Goal: Task Accomplishment & Management: Manage account settings

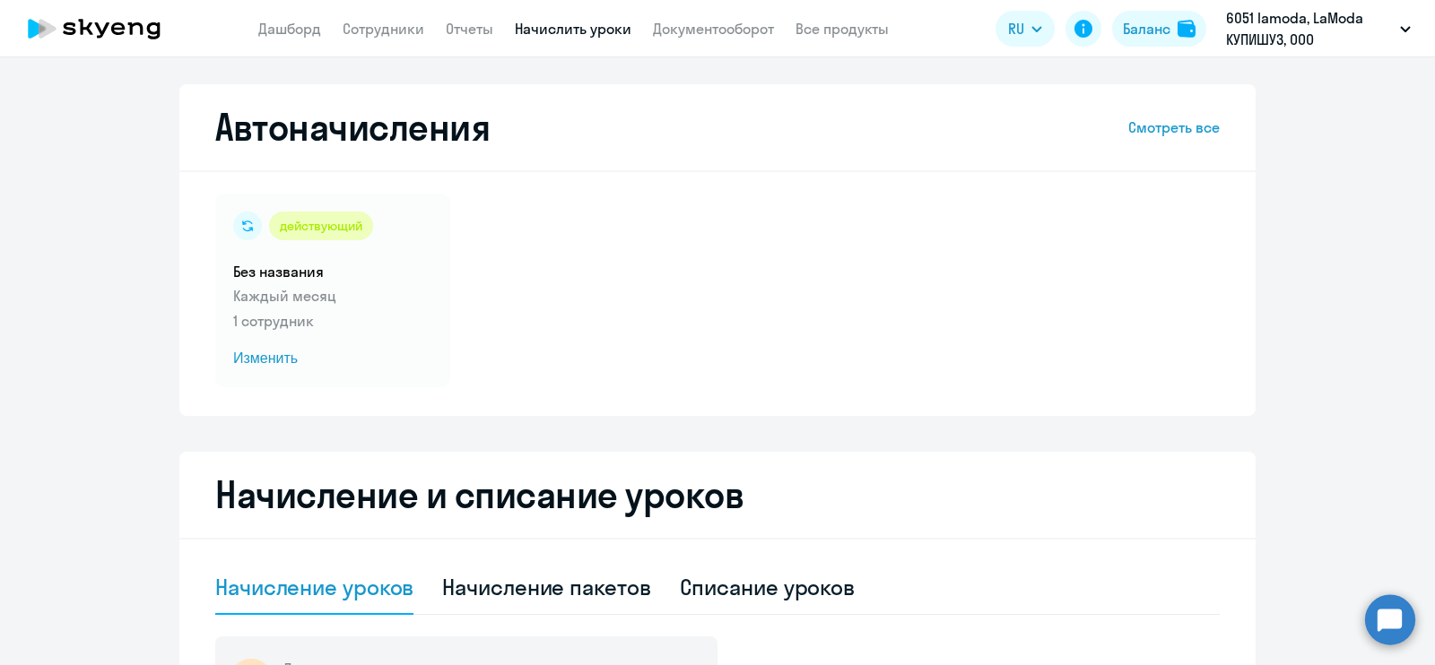
select select "10"
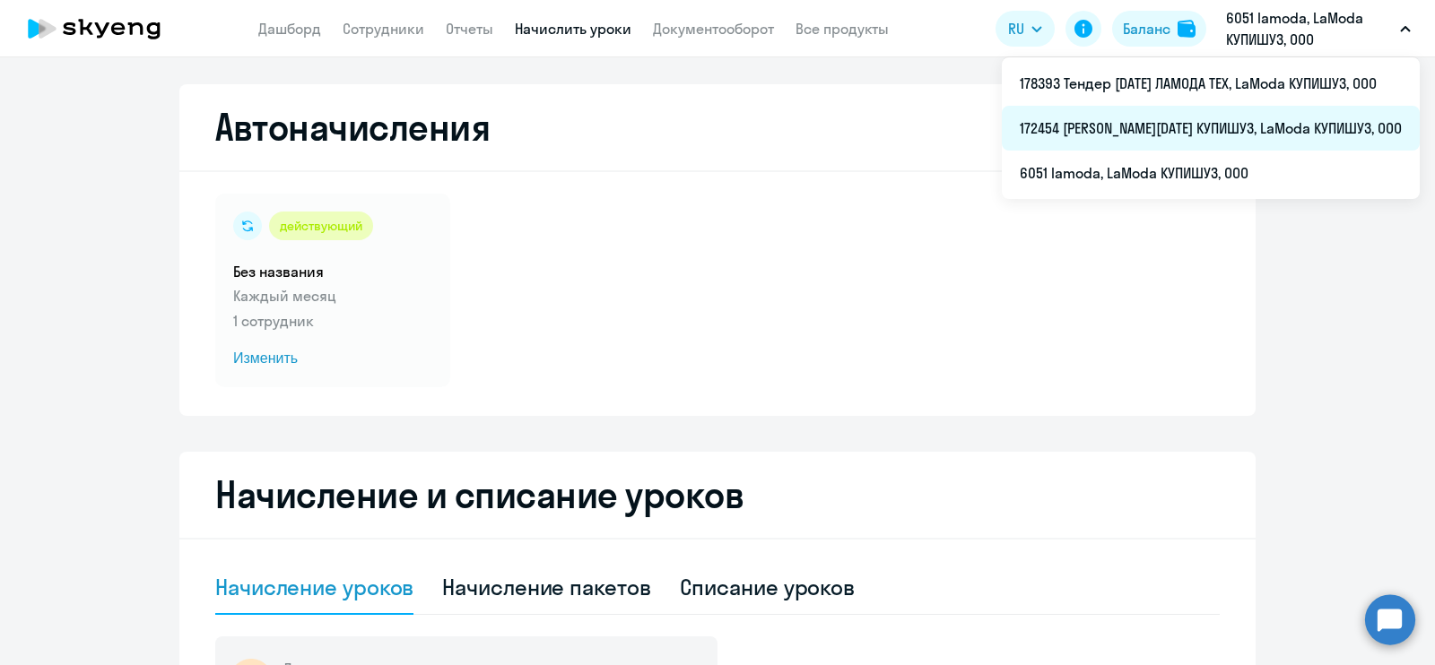
click at [1188, 132] on li "172454 [PERSON_NAME][DATE] КУПИШУЗ, LaModa КУПИШУЗ, ООО" at bounding box center [1211, 128] width 418 height 45
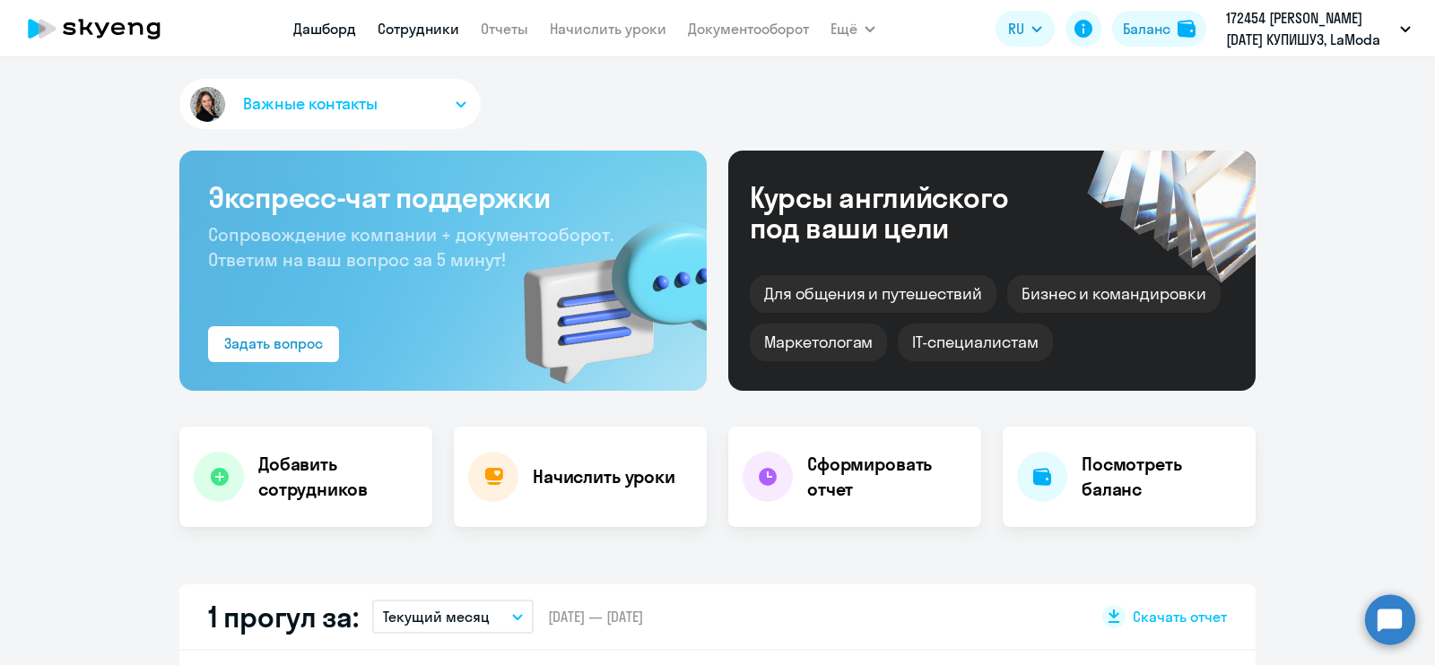
click at [439, 30] on link "Сотрудники" at bounding box center [419, 29] width 82 height 18
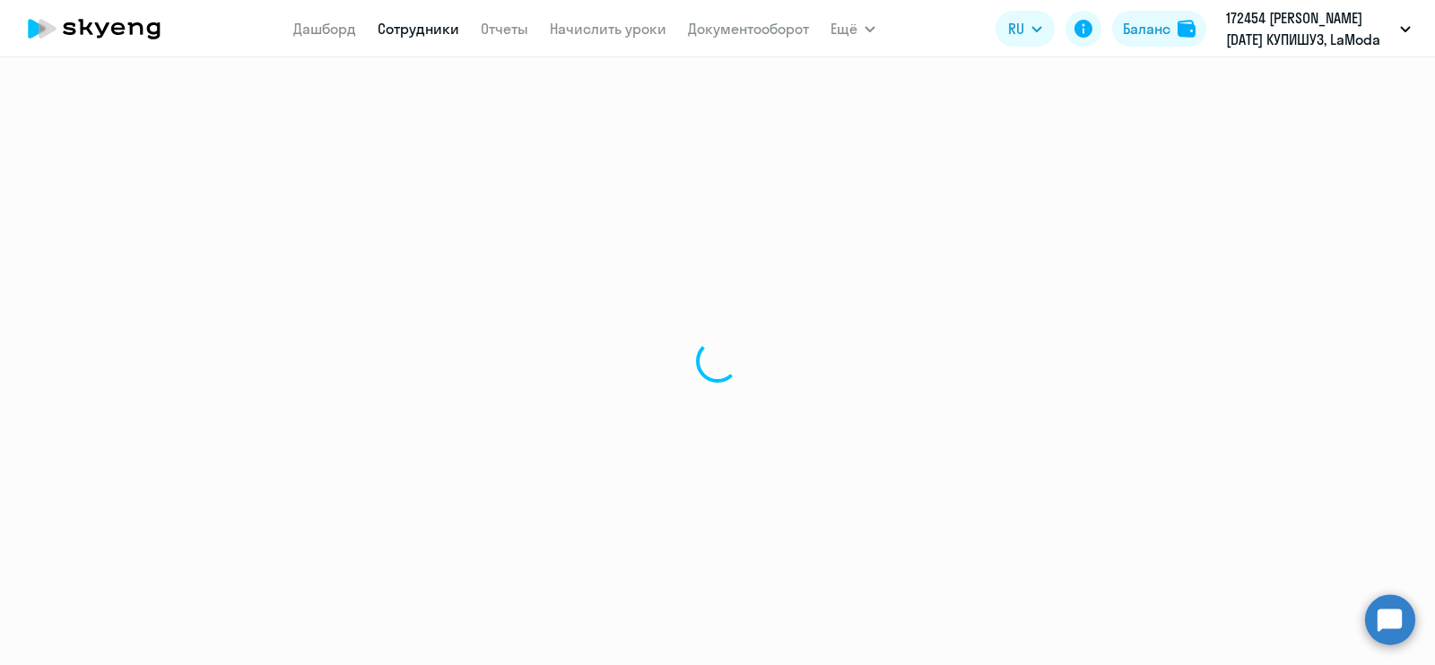
select select "30"
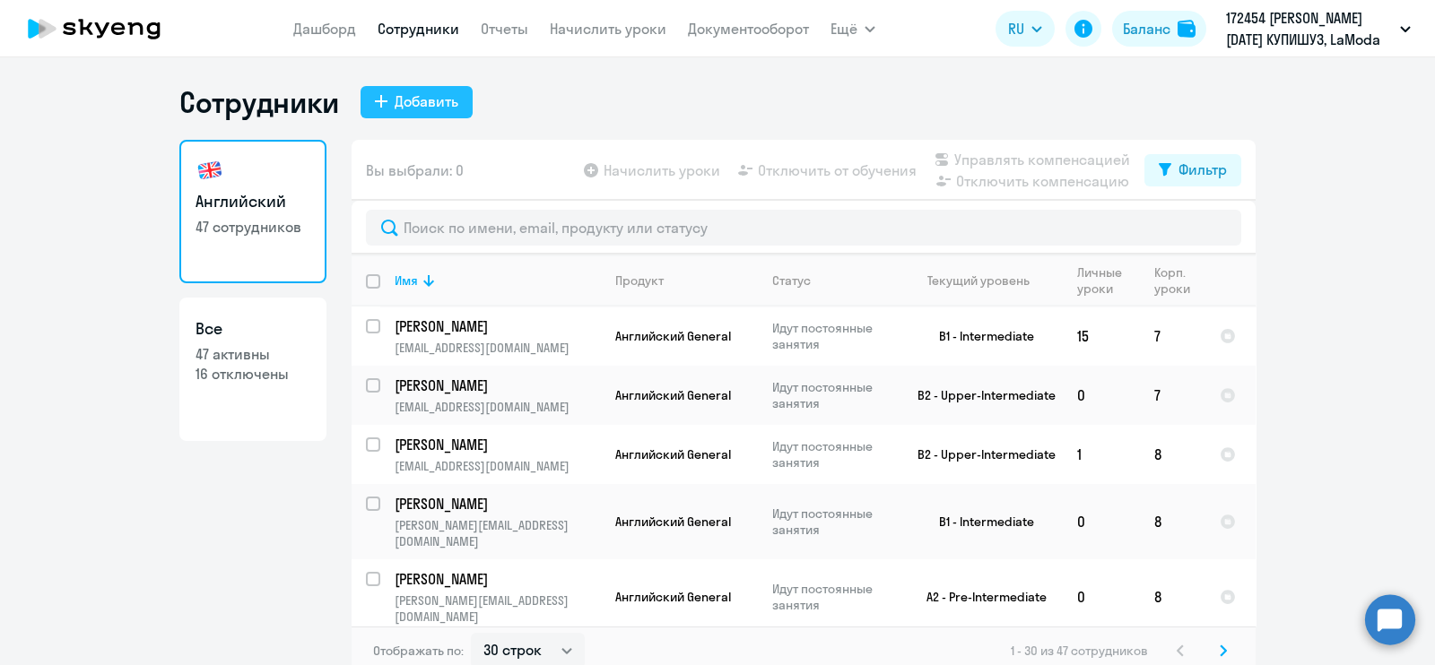
click at [413, 99] on div "Добавить" at bounding box center [427, 102] width 64 height 22
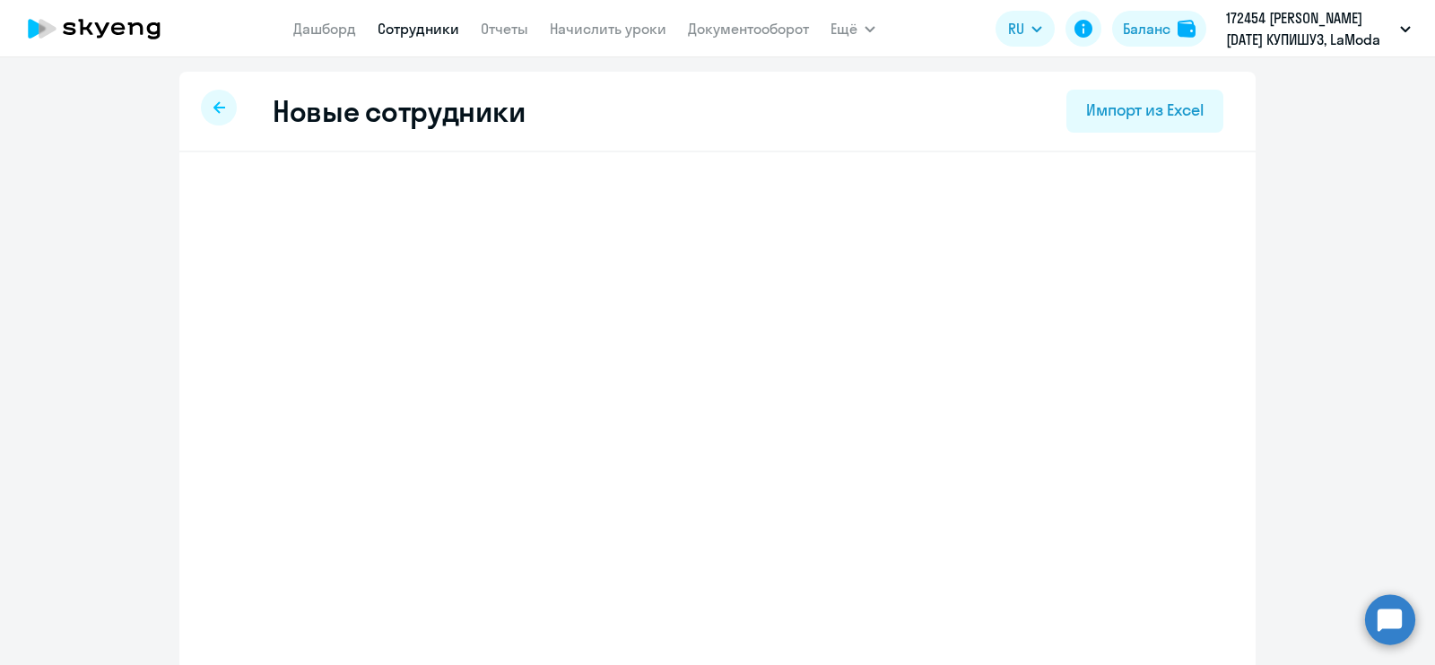
select select "english_adult_not_native_speaker"
select select "3"
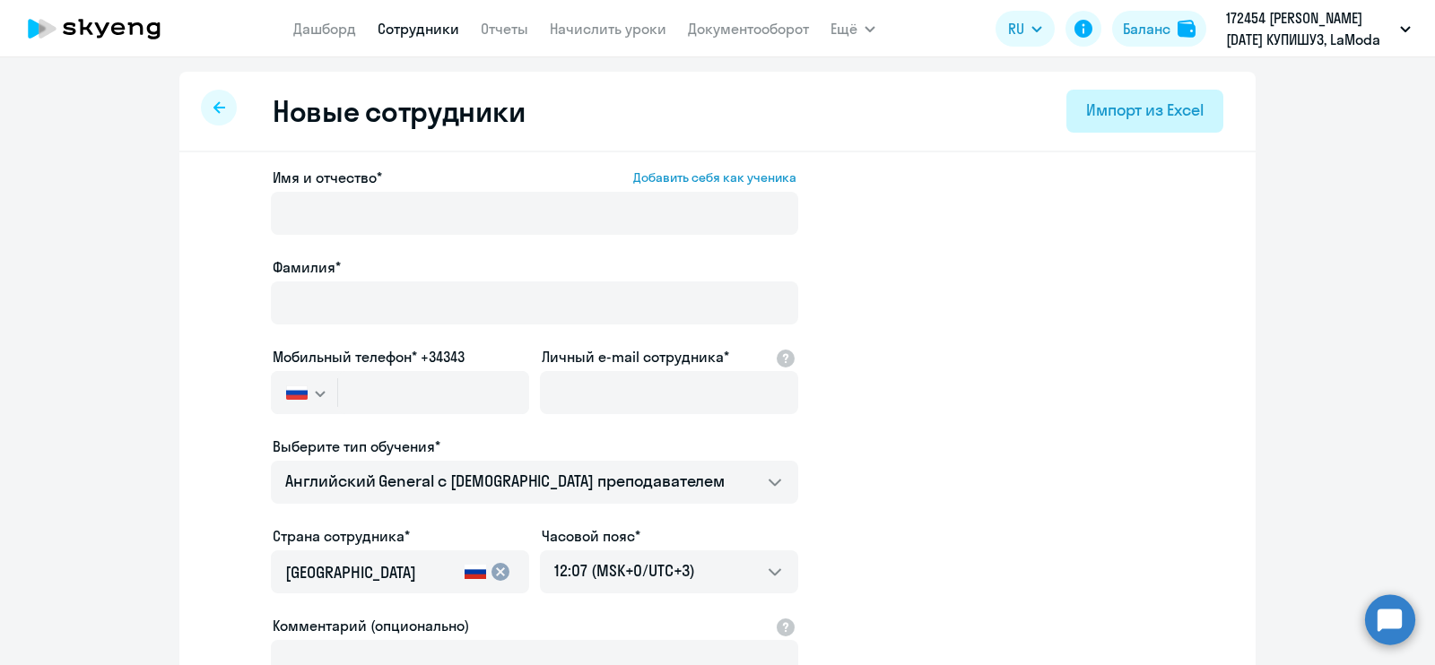
click at [1172, 120] on div "Импорт из Excel" at bounding box center [1144, 110] width 117 height 23
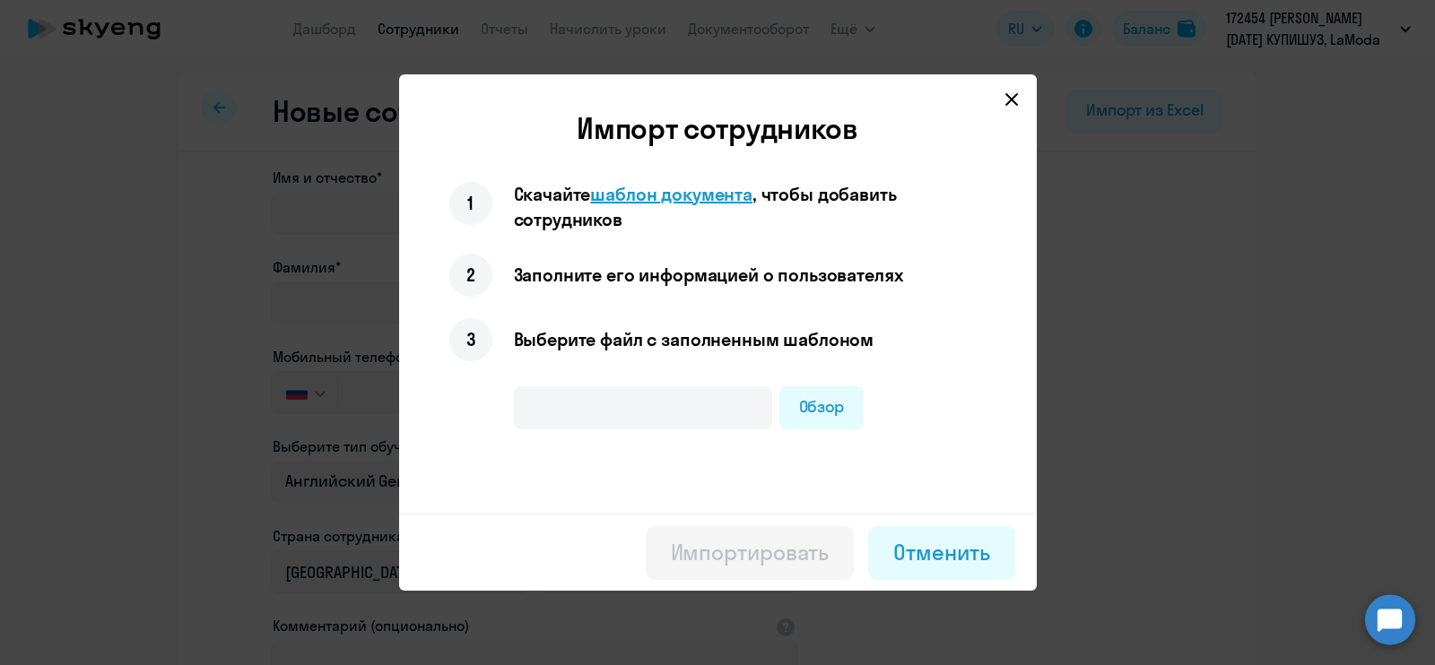
click at [646, 194] on span "шаблон документа" at bounding box center [671, 194] width 162 height 22
click at [813, 407] on label "Обзор" at bounding box center [821, 408] width 85 height 43
click at [0, 0] on input "Обзор" at bounding box center [0, 0] width 0 height 0
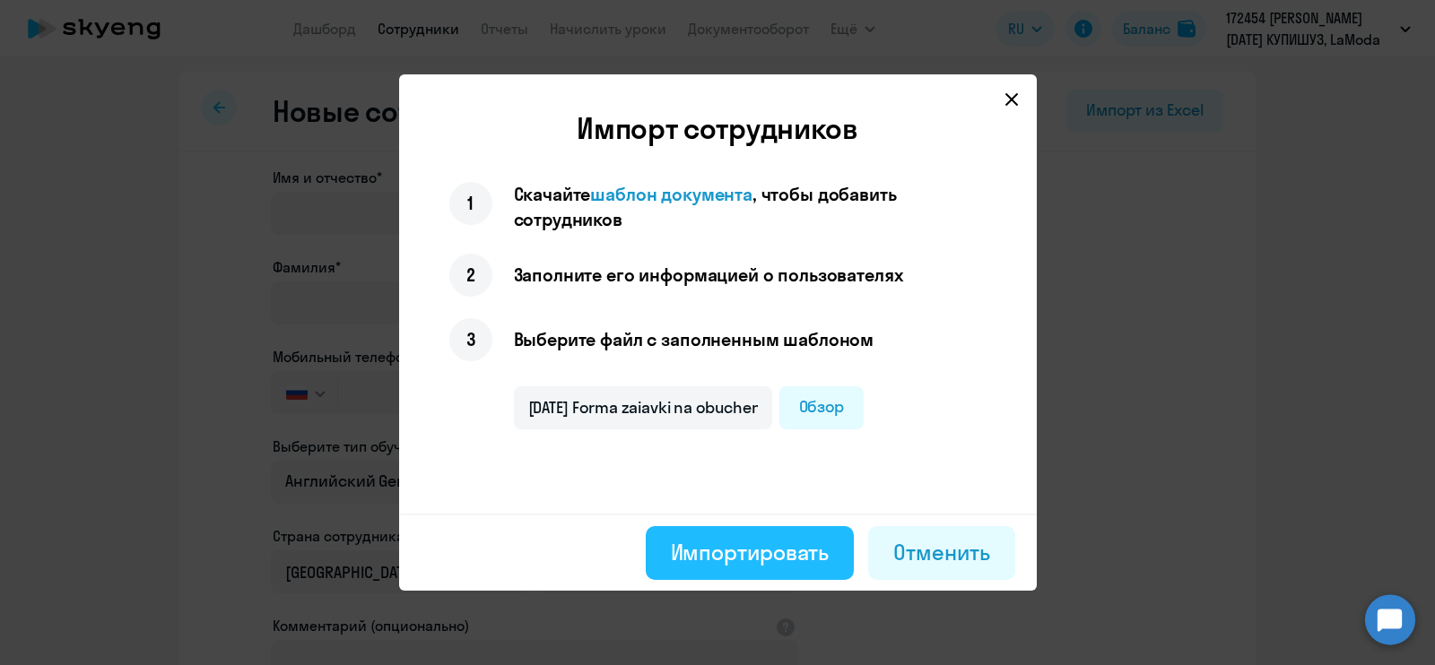
click at [739, 548] on div "Импортировать" at bounding box center [750, 552] width 159 height 29
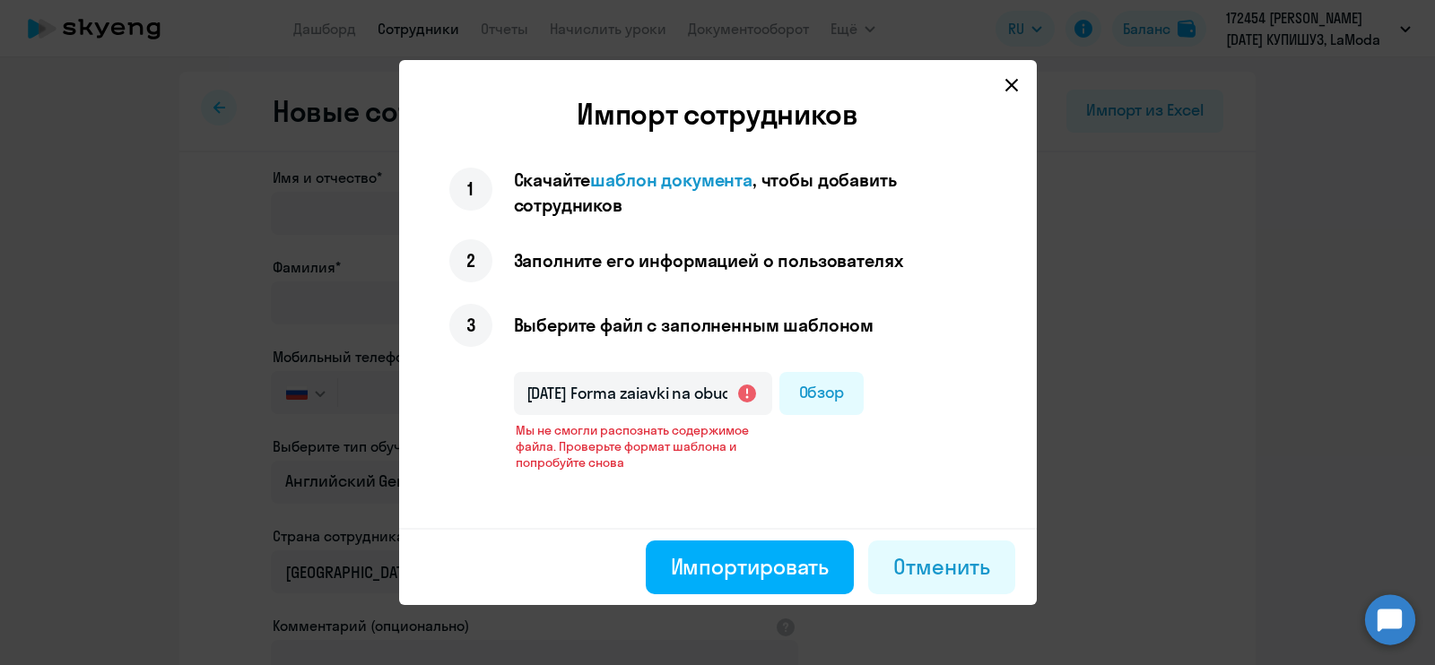
click at [744, 398] on input "[DATE] Forma zaiavki na obuchenie angliiskomu iazyku zapolniaetsia rukov.xlsx" at bounding box center [643, 393] width 258 height 43
click at [822, 401] on label "Обзор" at bounding box center [821, 393] width 85 height 43
click at [0, 0] on input "Обзор" at bounding box center [0, 0] width 0 height 0
type input "Шаблон подключения учеников (3).xlsx"
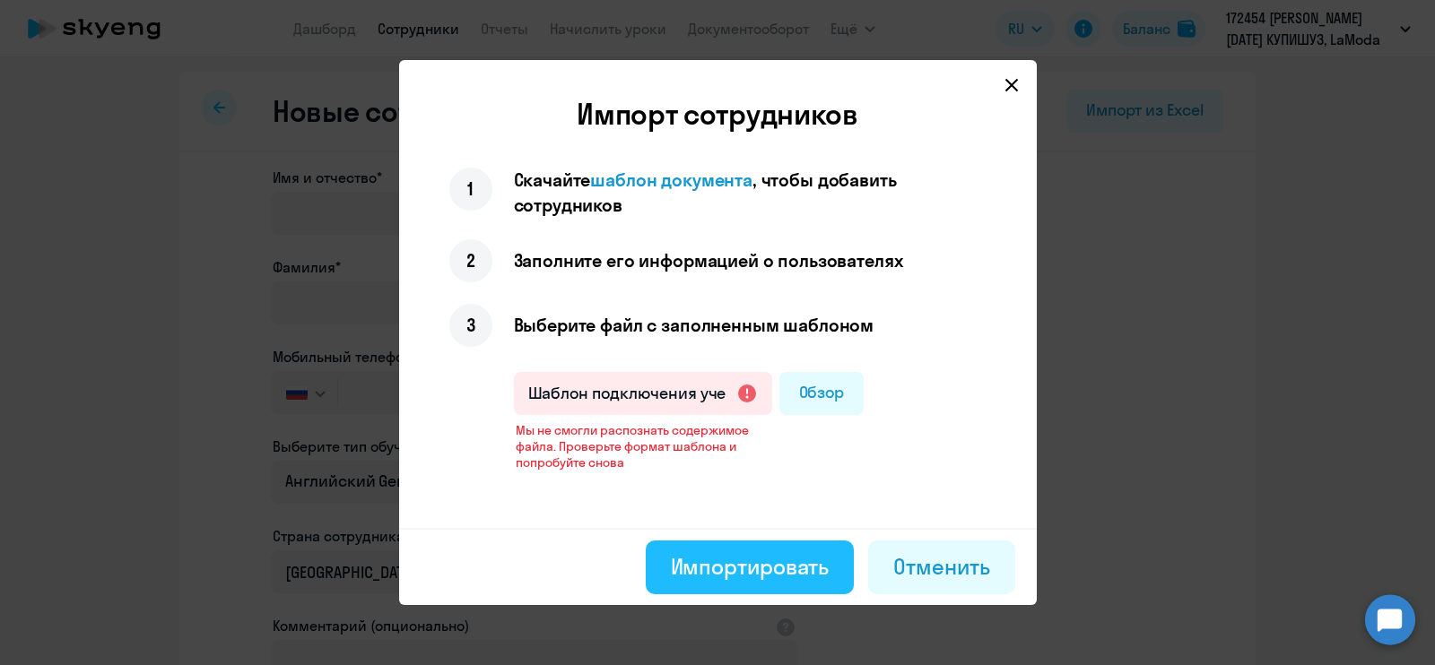
click at [763, 554] on div "Импортировать" at bounding box center [750, 566] width 159 height 29
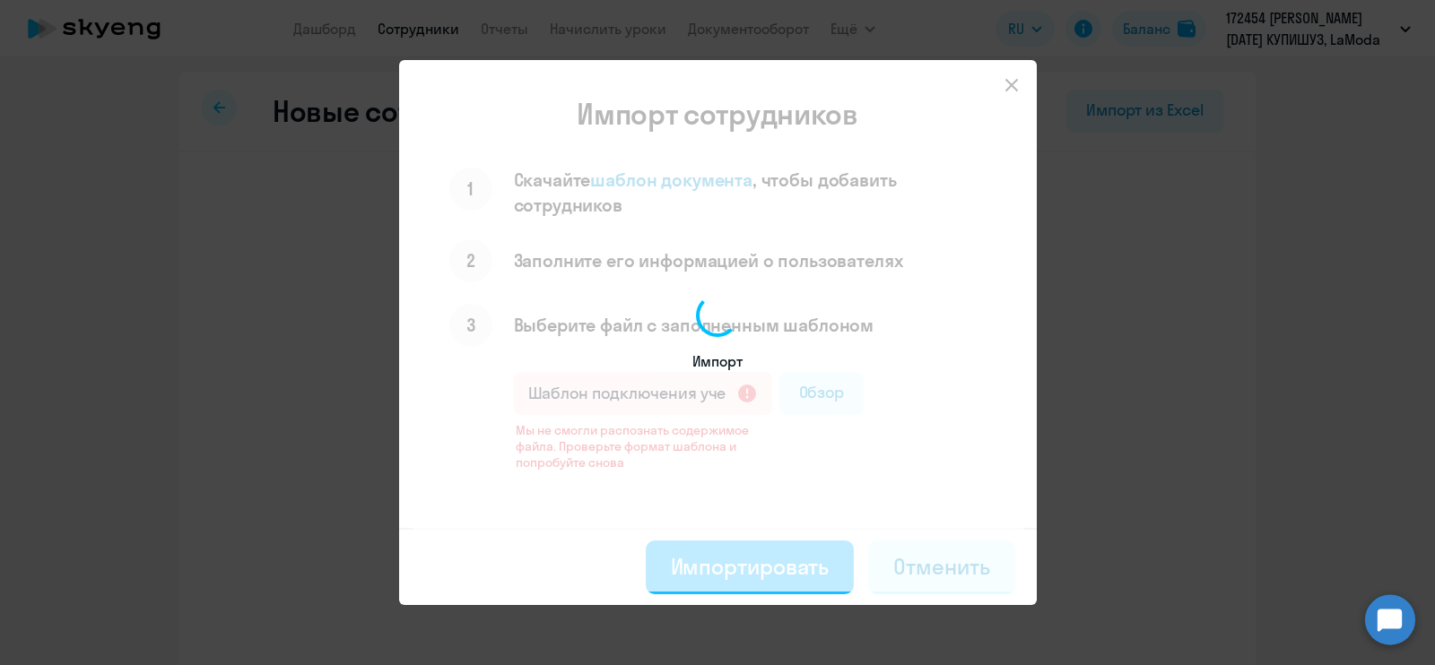
select select "english_adult_not_native_speaker"
select select "3"
select select "english_adult_not_native_speaker"
select select "3"
select select "english_adult_not_native_speaker"
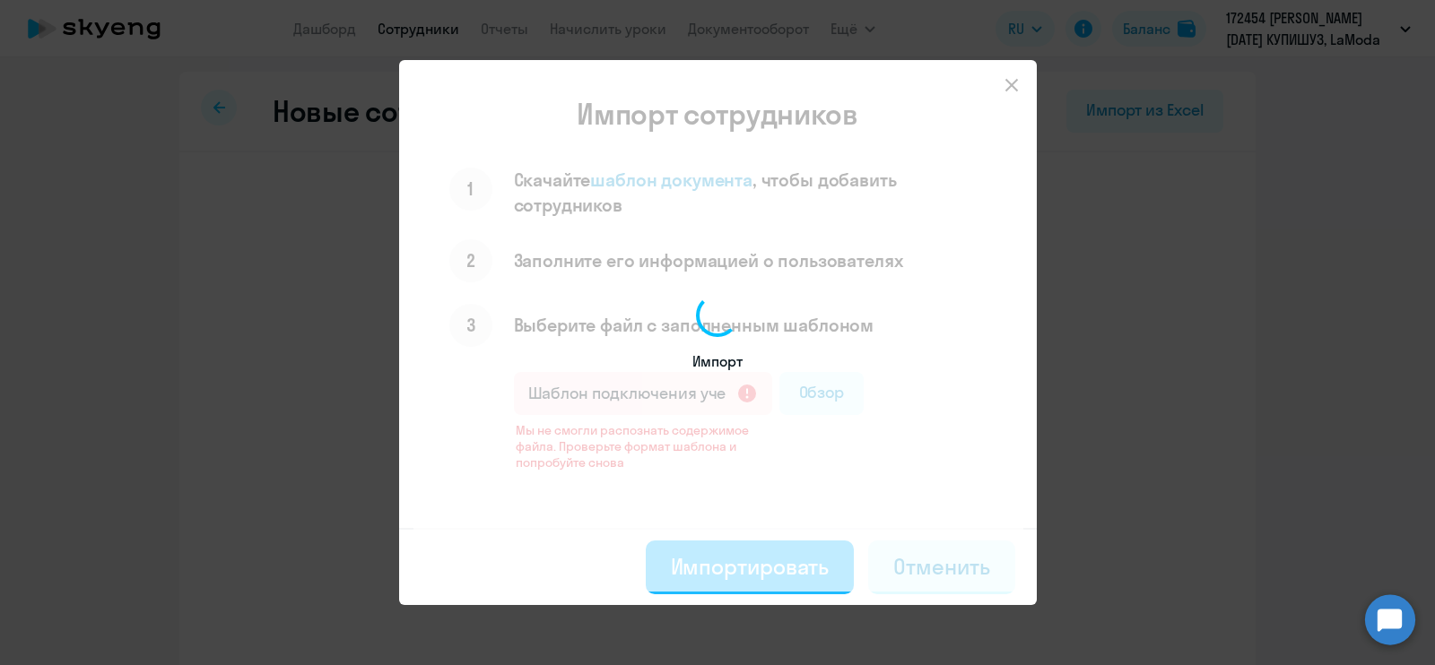
select select "3"
select select "english_adult_not_native_speaker"
select select "3"
select select "english_adult_not_native_speaker"
select select "3"
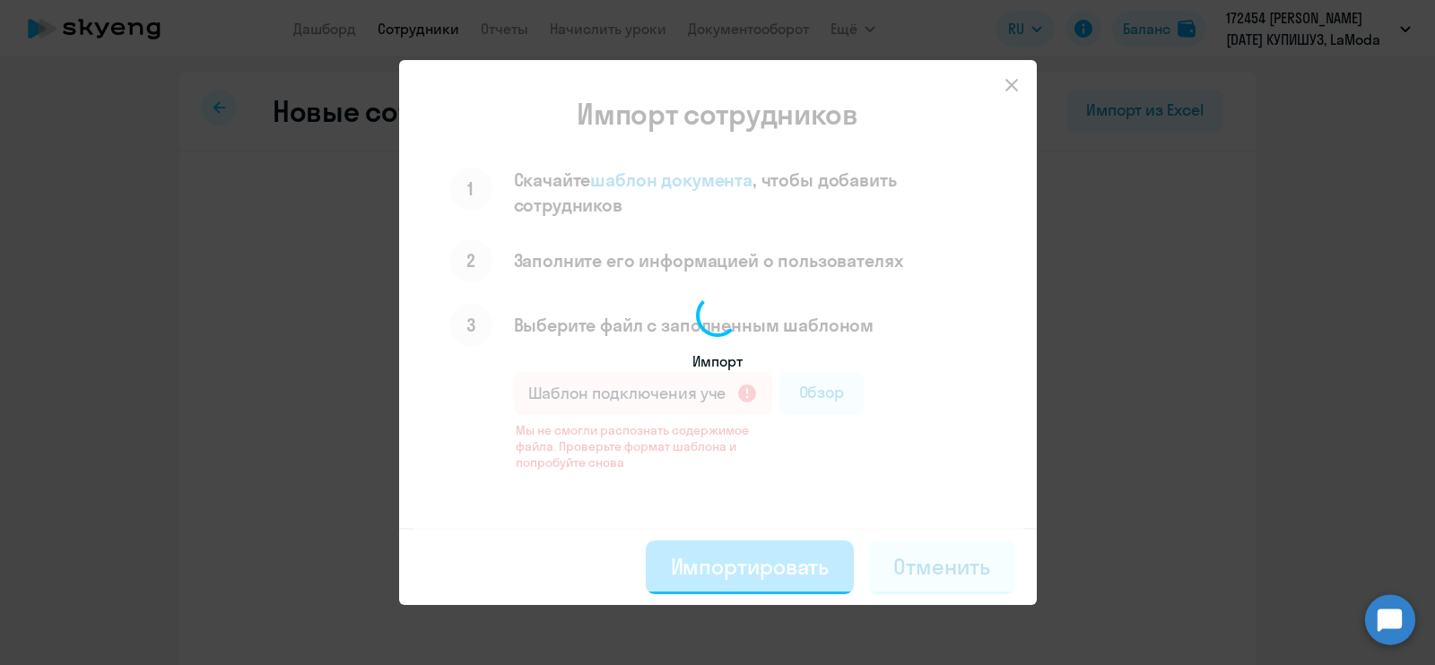
select select "english_adult_not_native_speaker"
select select "3"
select select "english_adult_not_native_speaker"
select select "3"
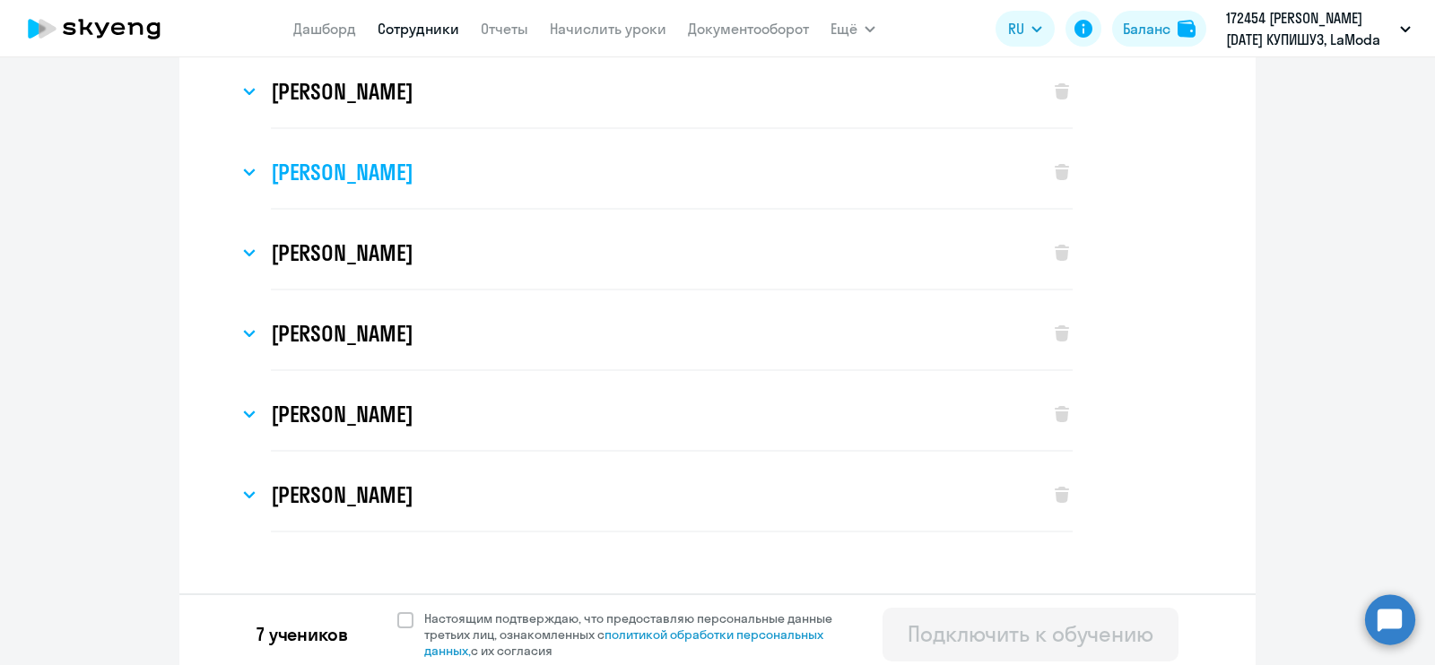
scroll to position [201, 0]
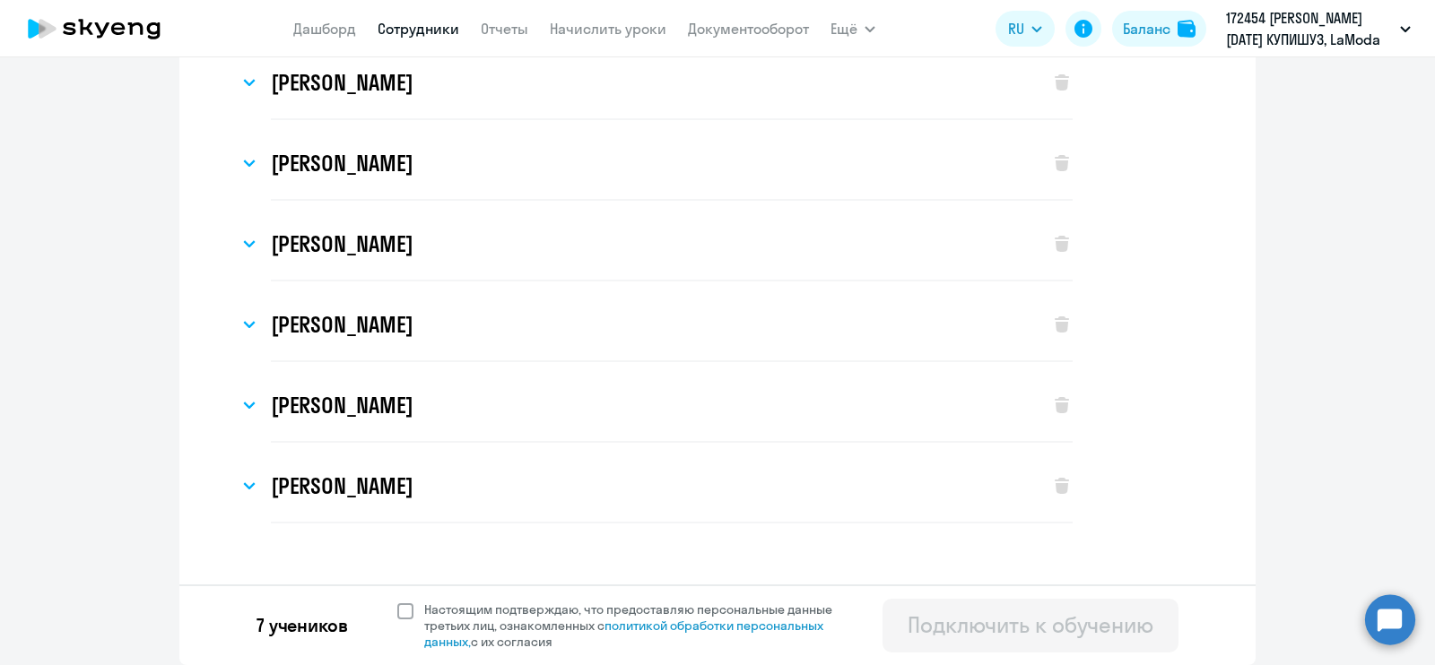
click at [397, 602] on label "Настоящим подтверждаю, что предоставляю персональные данные третьих лиц, ознако…" at bounding box center [625, 626] width 456 height 48
click at [396, 602] on input "Настоящим подтверждаю, что предоставляю персональные данные третьих лиц, ознако…" at bounding box center [396, 601] width 1 height 1
checkbox input "true"
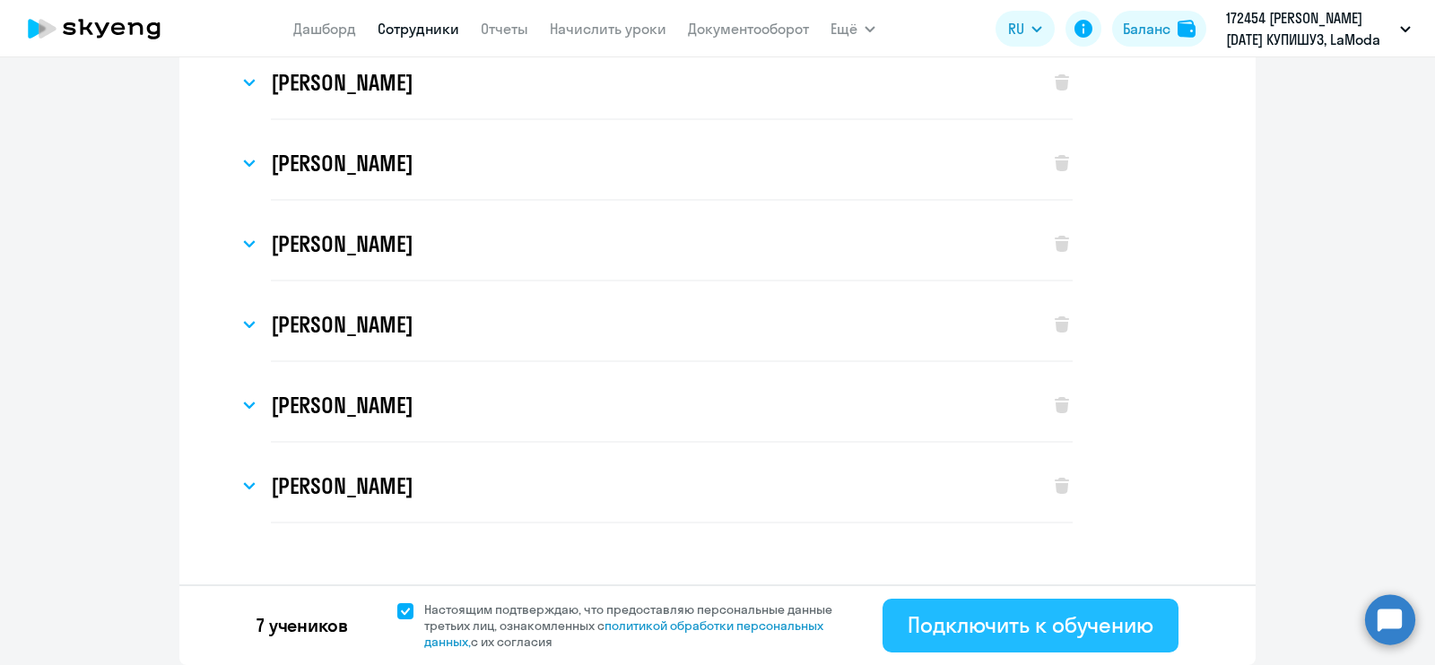
click at [1011, 630] on div "Подключить к обучению" at bounding box center [1031, 625] width 246 height 29
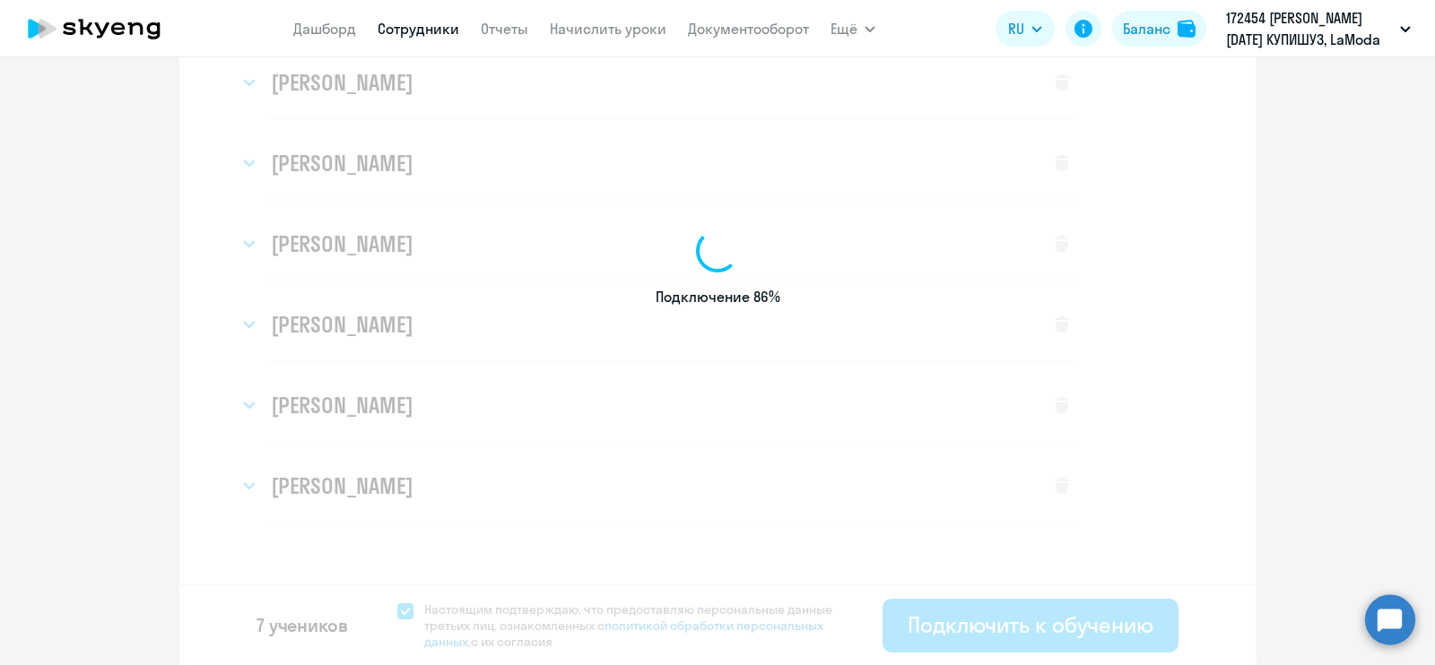
select select "english_adult_not_native_speaker"
select select "3"
select select "english_adult_not_native_speaker"
select select "3"
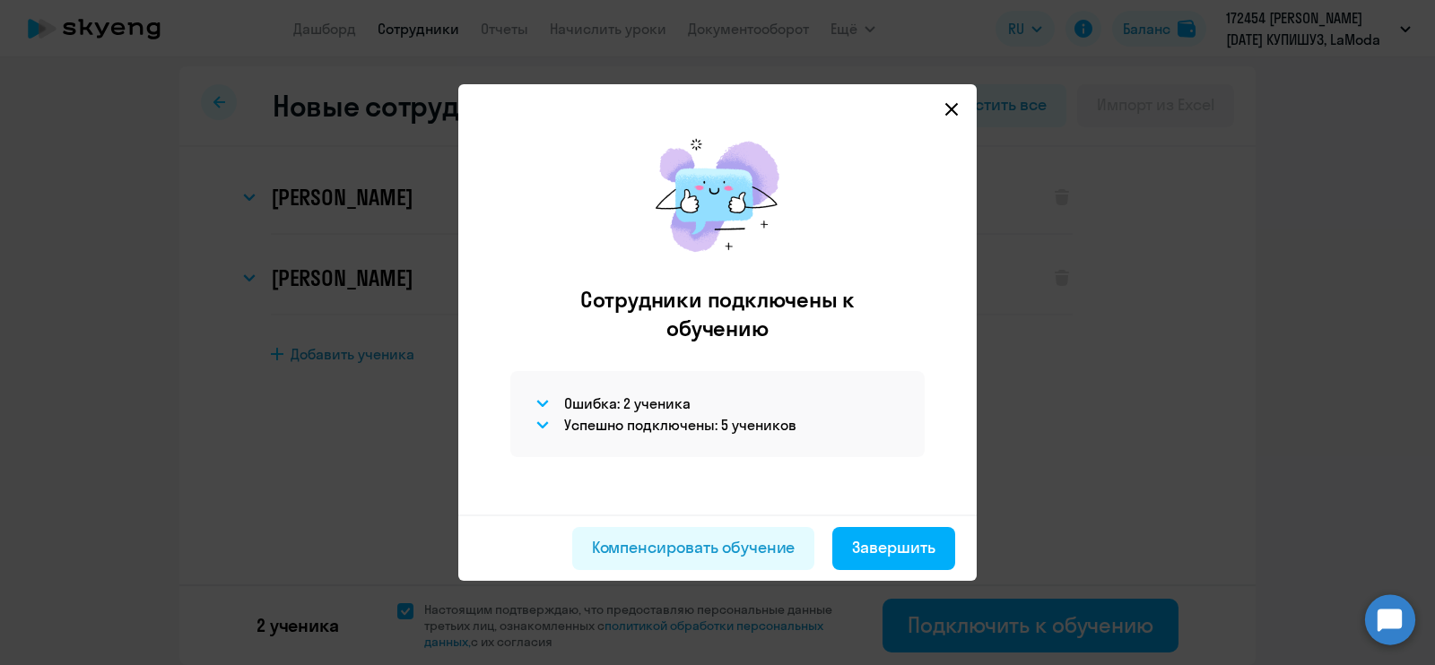
scroll to position [4, 0]
click at [546, 397] on svg-icon at bounding box center [543, 404] width 22 height 22
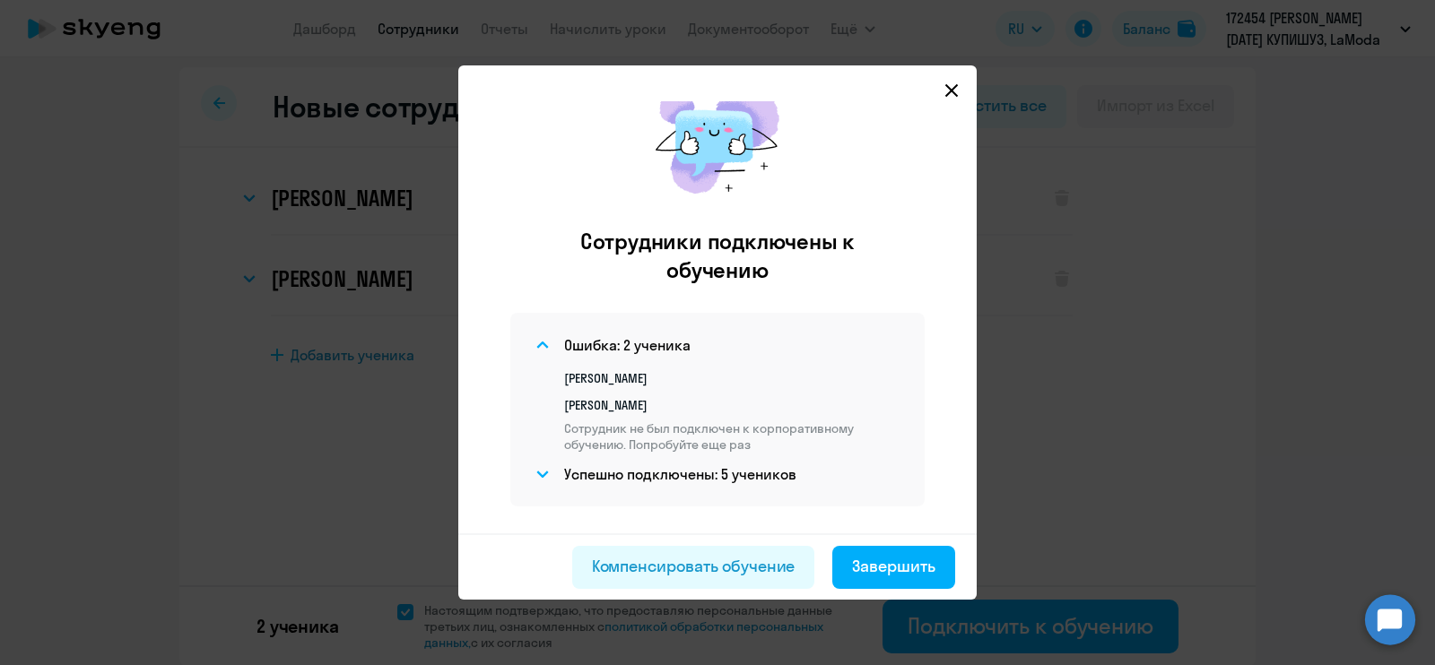
scroll to position [46, 0]
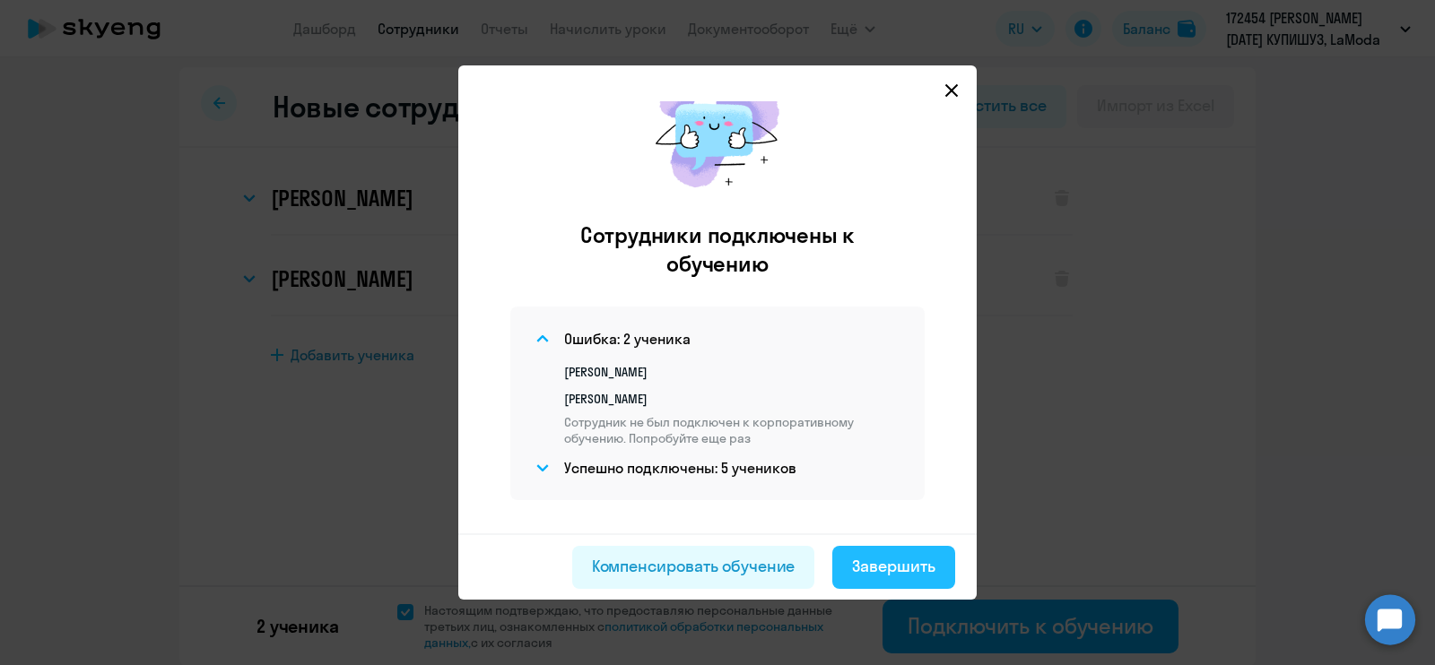
click at [918, 565] on div "Завершить" at bounding box center [893, 566] width 83 height 23
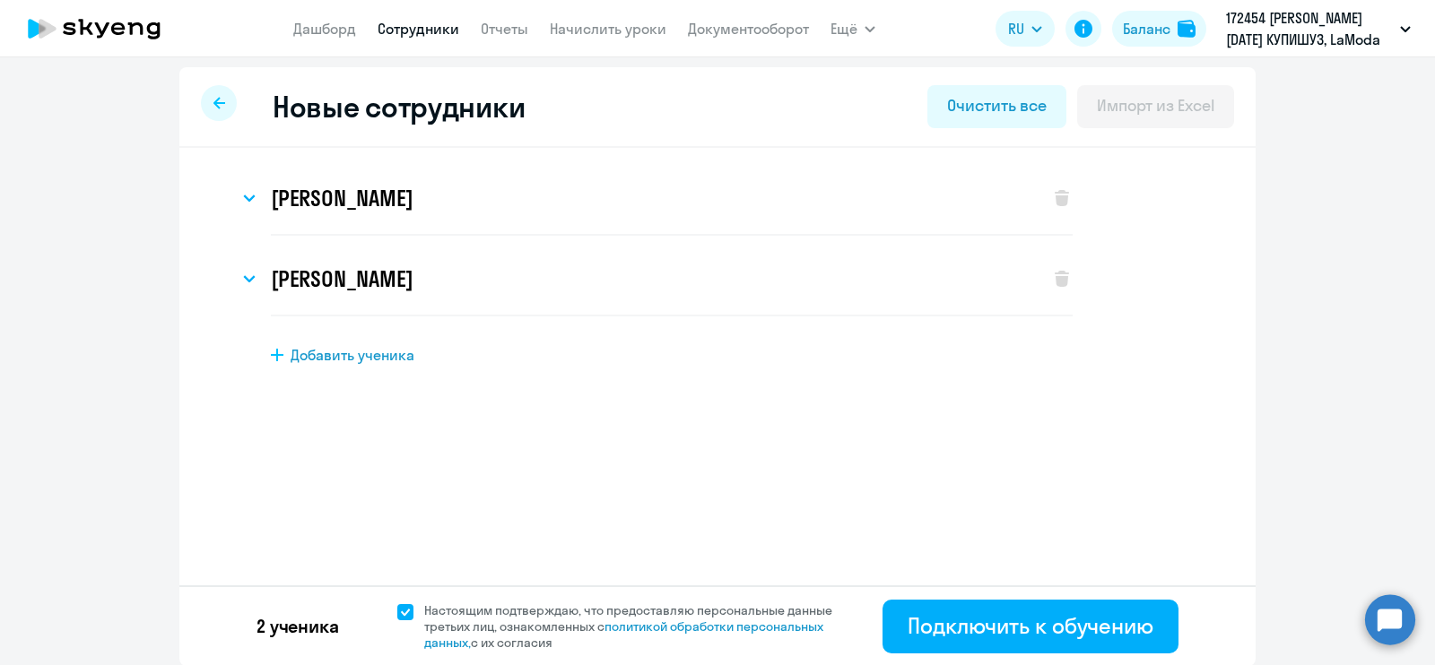
scroll to position [0, 0]
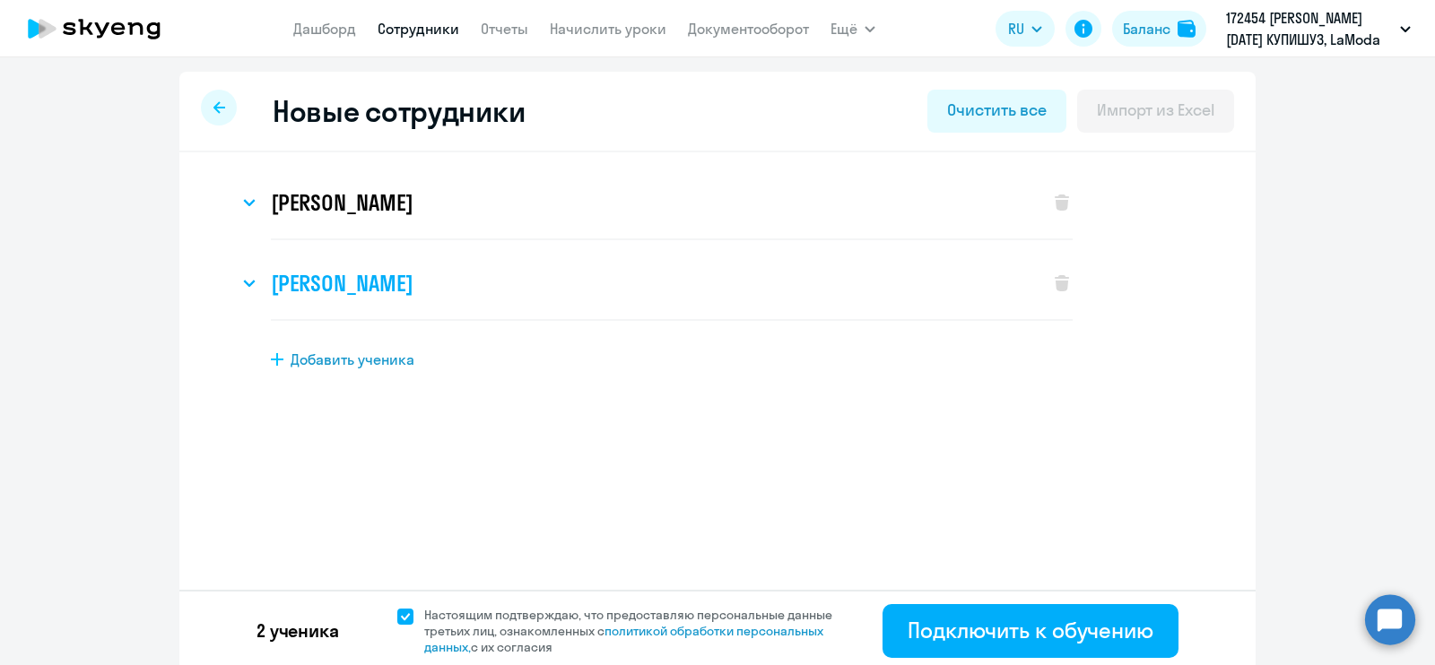
click at [247, 284] on icon at bounding box center [249, 283] width 13 height 7
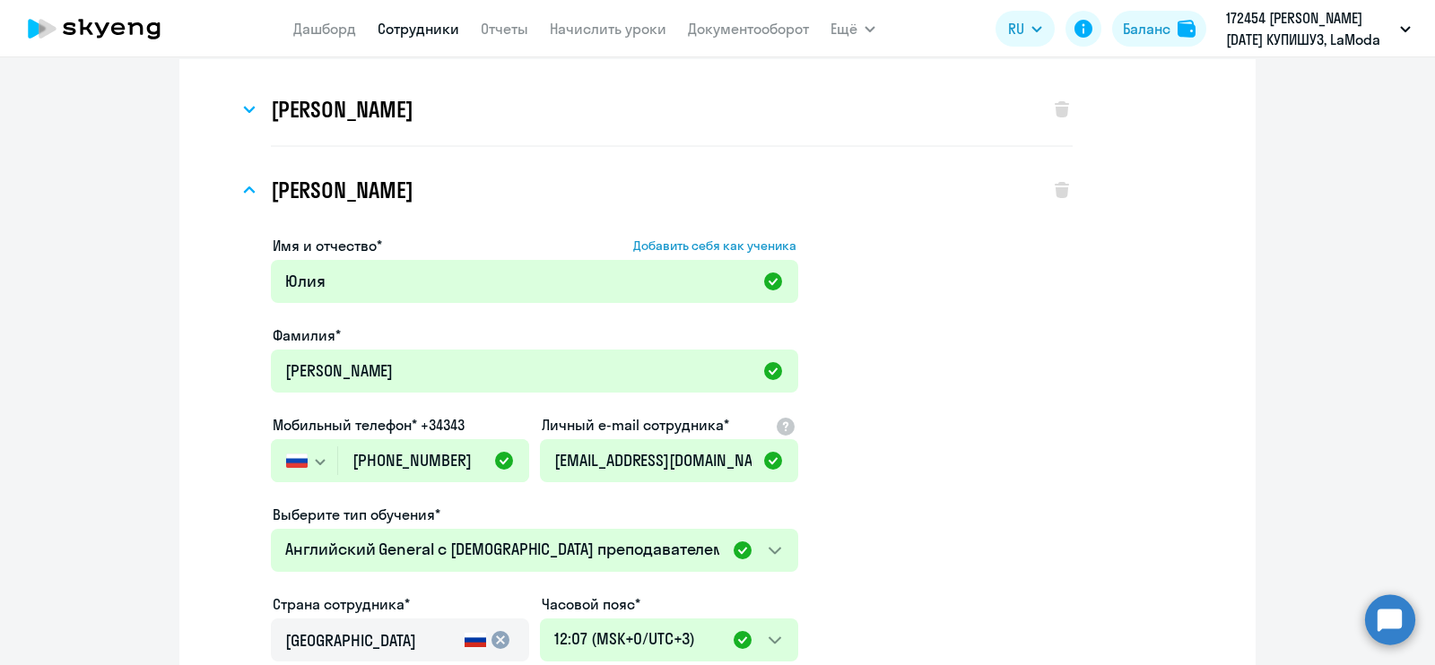
scroll to position [31, 0]
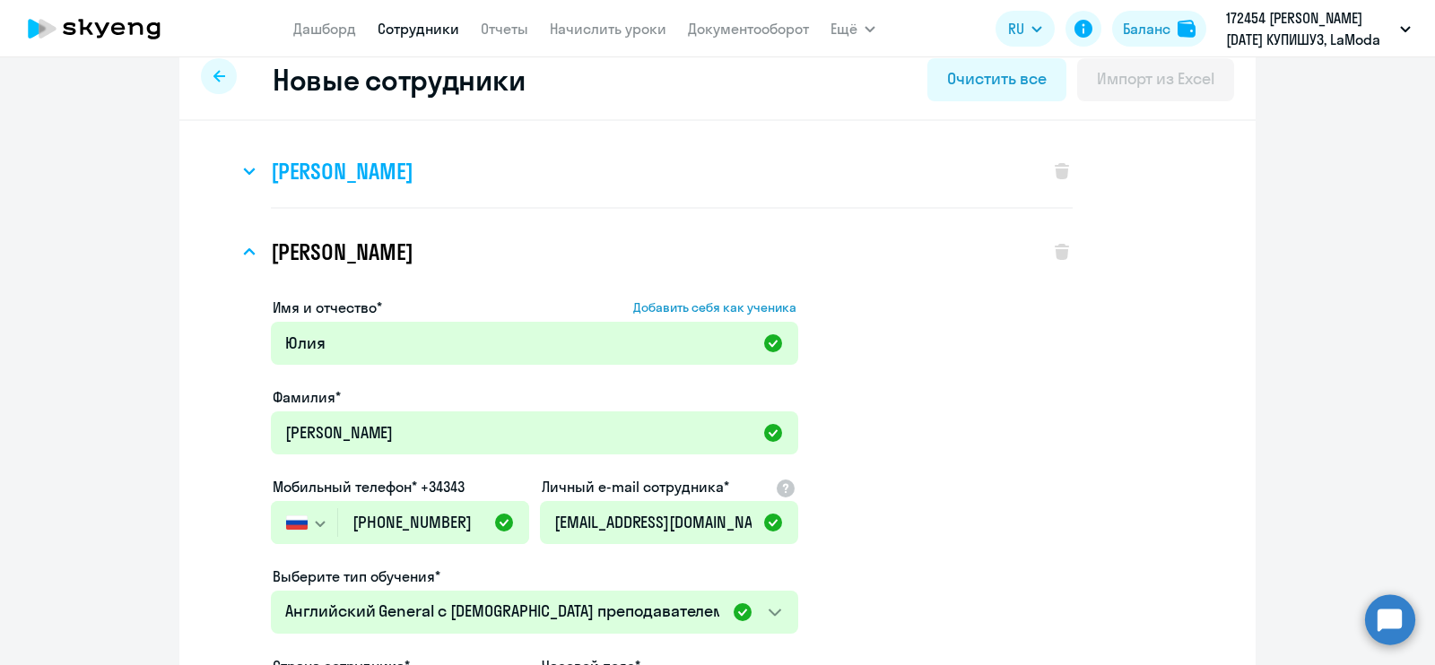
click at [247, 164] on svg-icon at bounding box center [250, 172] width 22 height 22
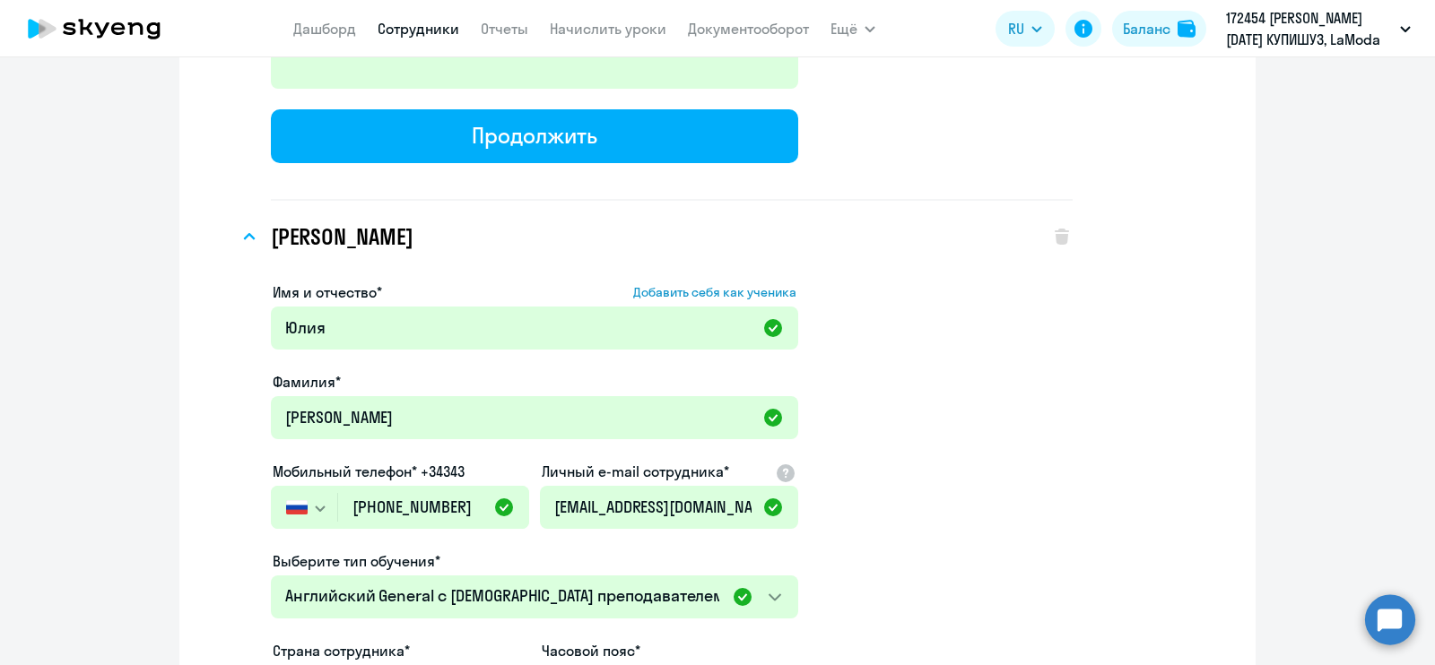
scroll to position [1166, 0]
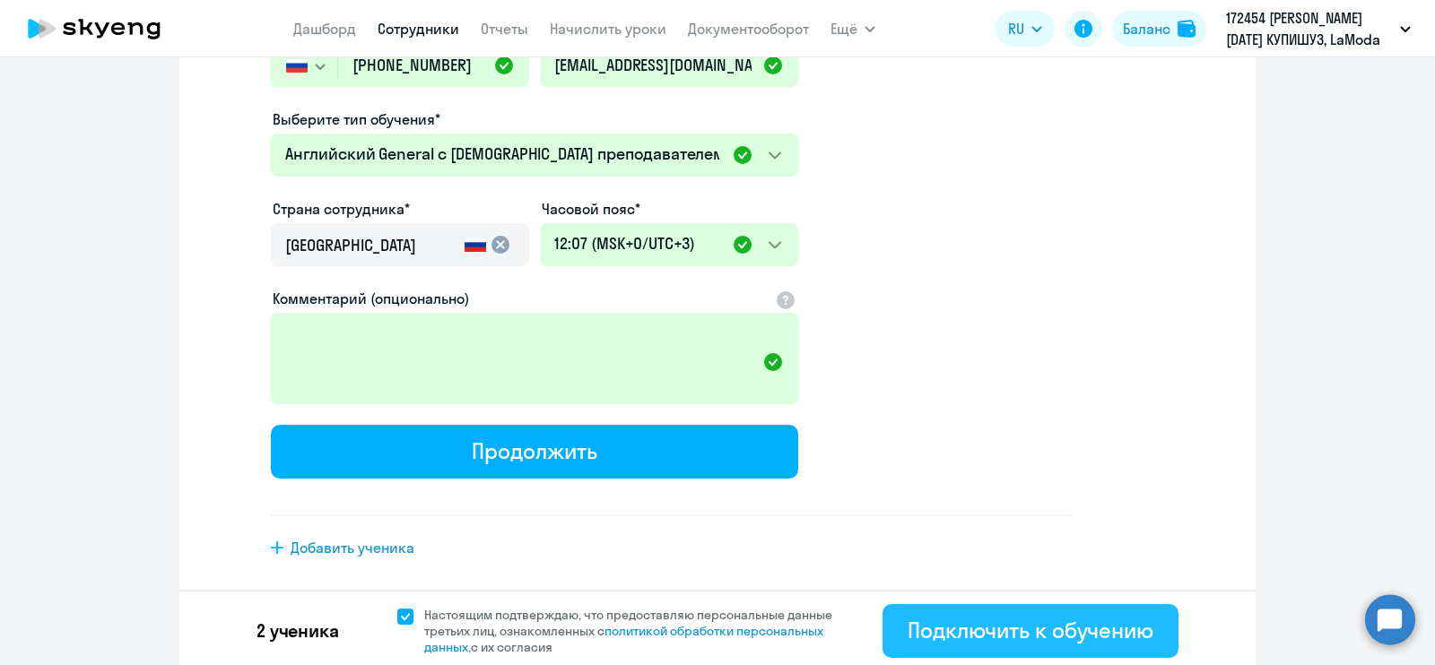
click at [922, 618] on div "Подключить к обучению" at bounding box center [1031, 630] width 246 height 29
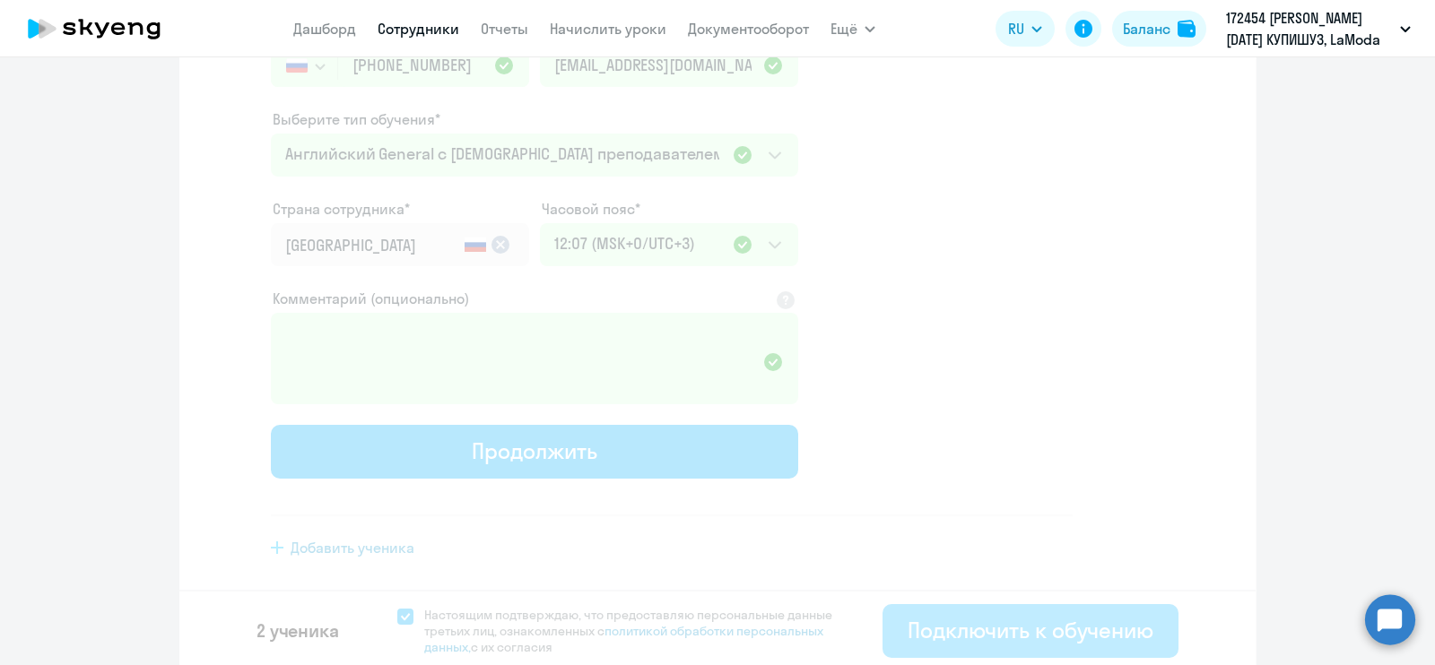
select select "english_adult_not_native_speaker"
select select "3"
select select "english_adult_not_native_speaker"
select select "3"
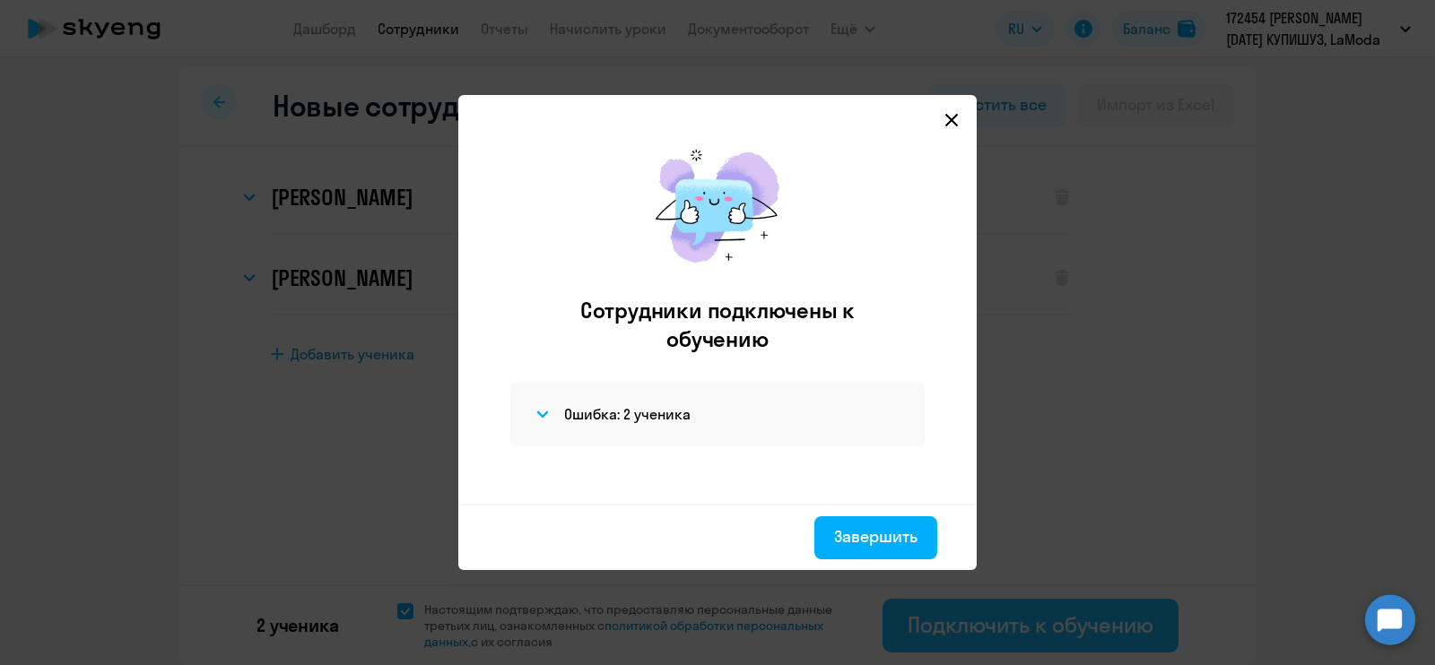
scroll to position [0, 0]
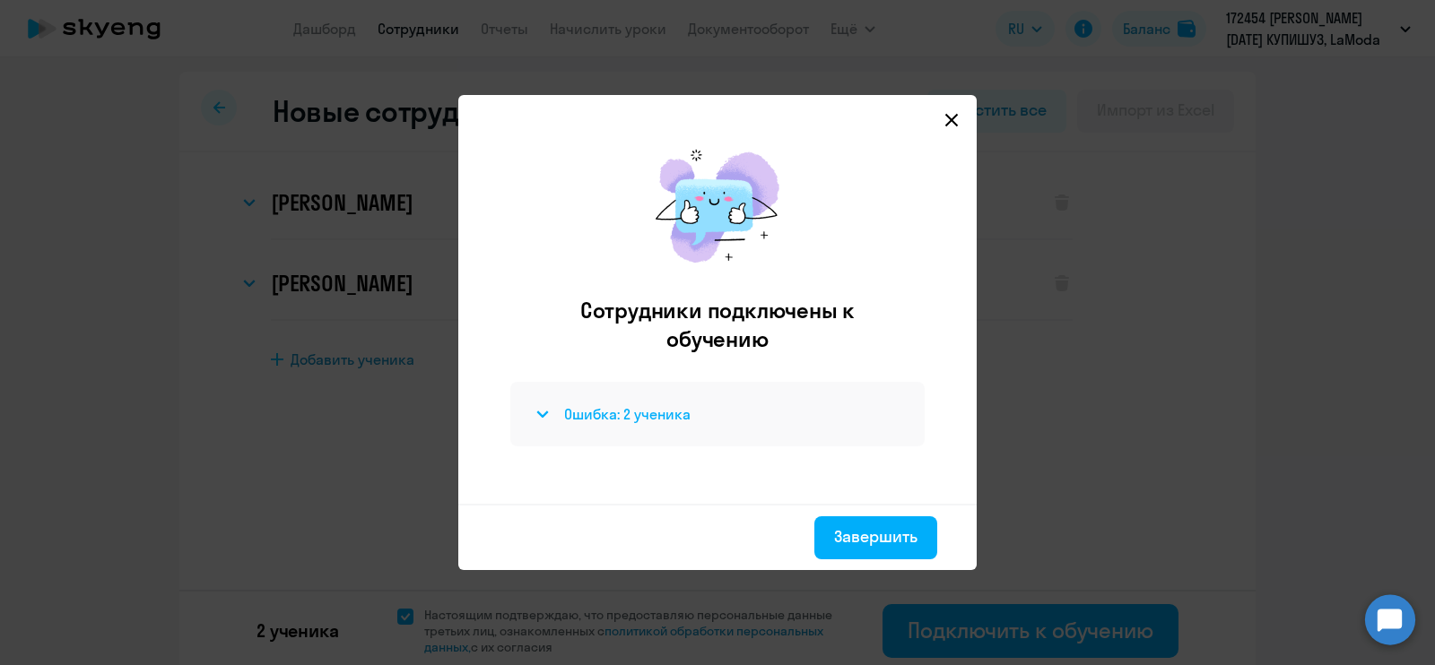
click at [543, 412] on icon at bounding box center [542, 414] width 13 height 7
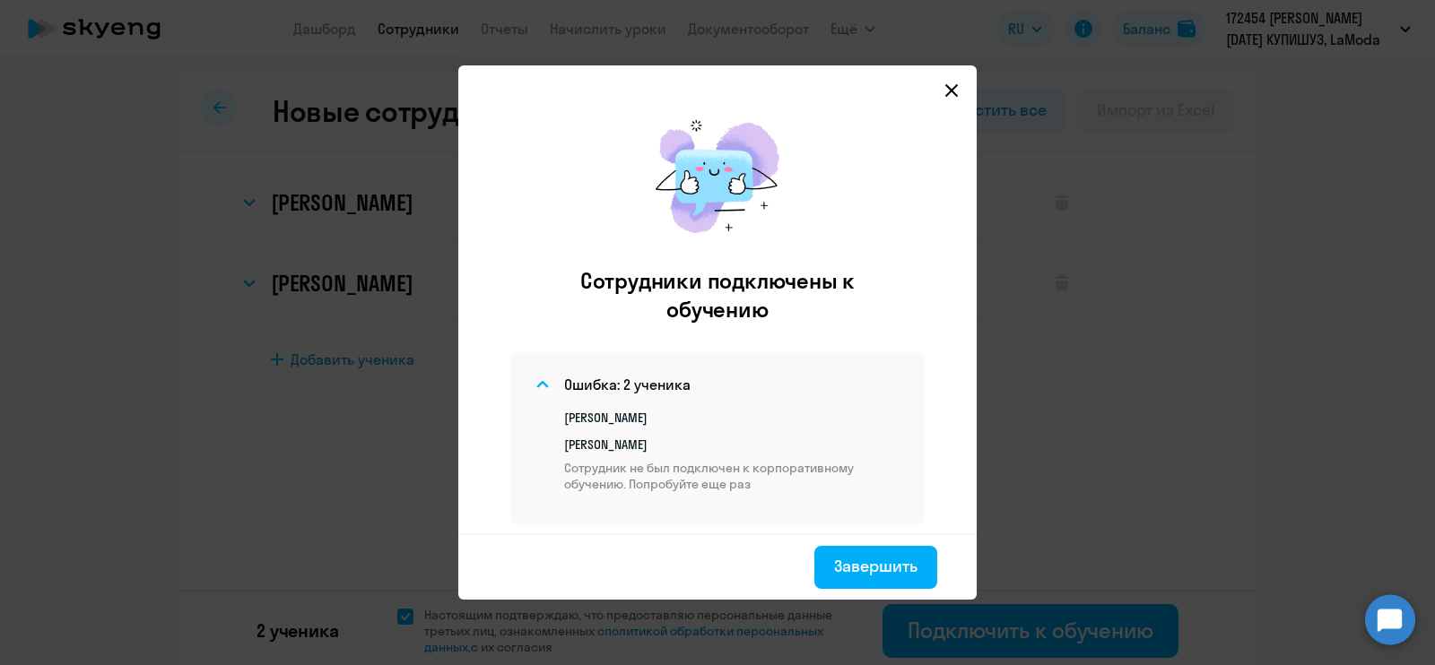
click at [660, 447] on p "[PERSON_NAME]" at bounding box center [733, 445] width 339 height 16
click at [865, 555] on div "Завершить" at bounding box center [875, 566] width 83 height 23
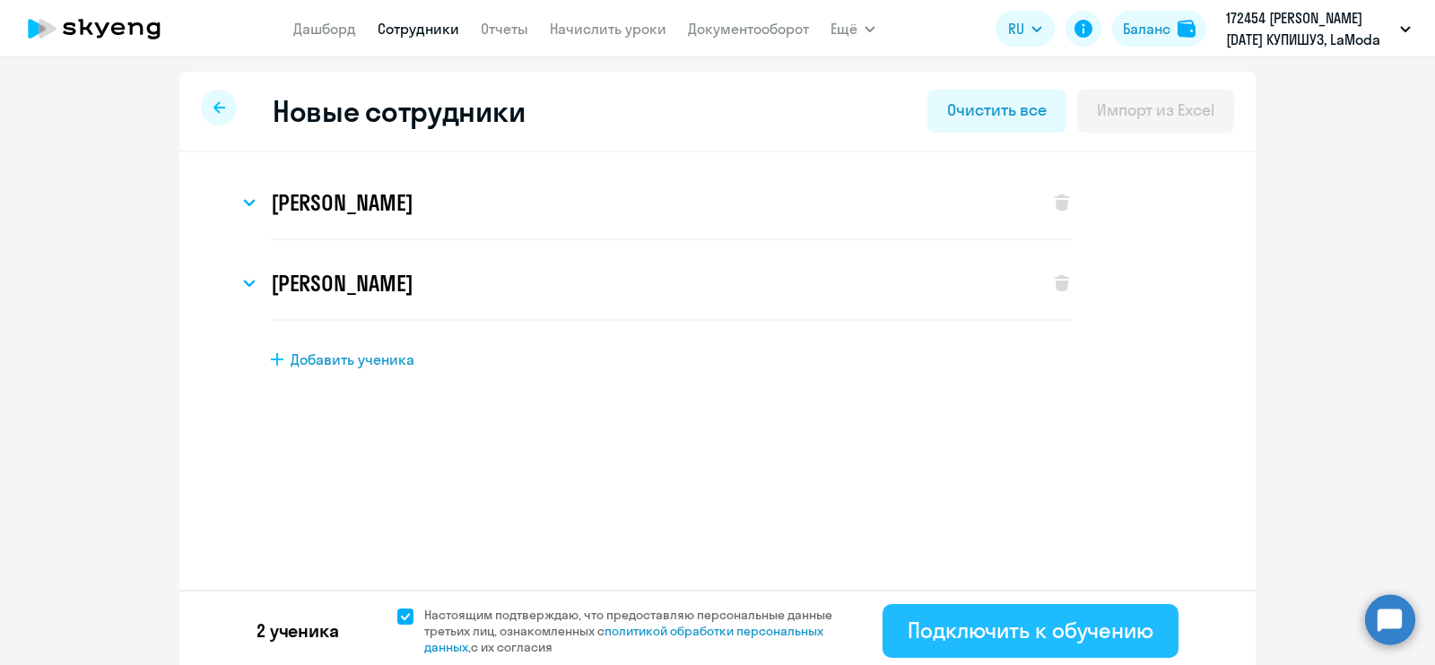
click at [1012, 642] on div "Подключить к обучению" at bounding box center [1031, 630] width 246 height 29
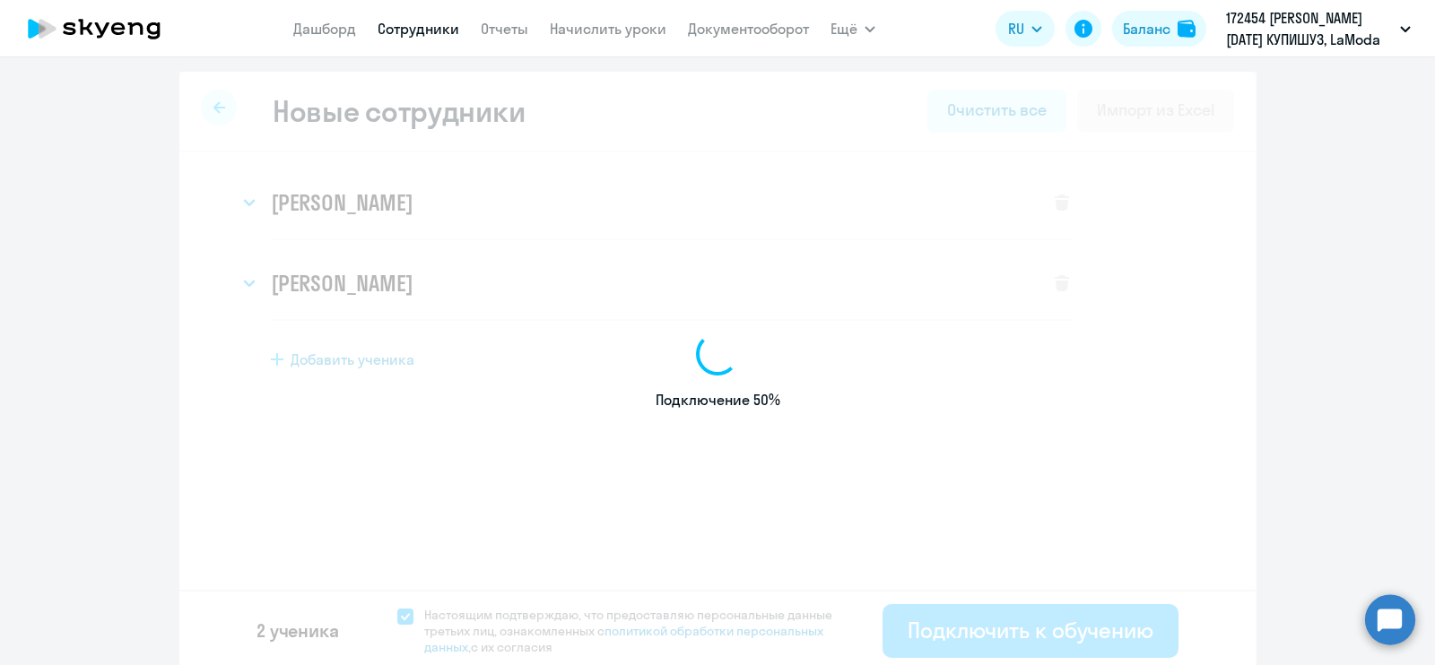
select select "english_adult_not_native_speaker"
select select "3"
select select "english_adult_not_native_speaker"
select select "3"
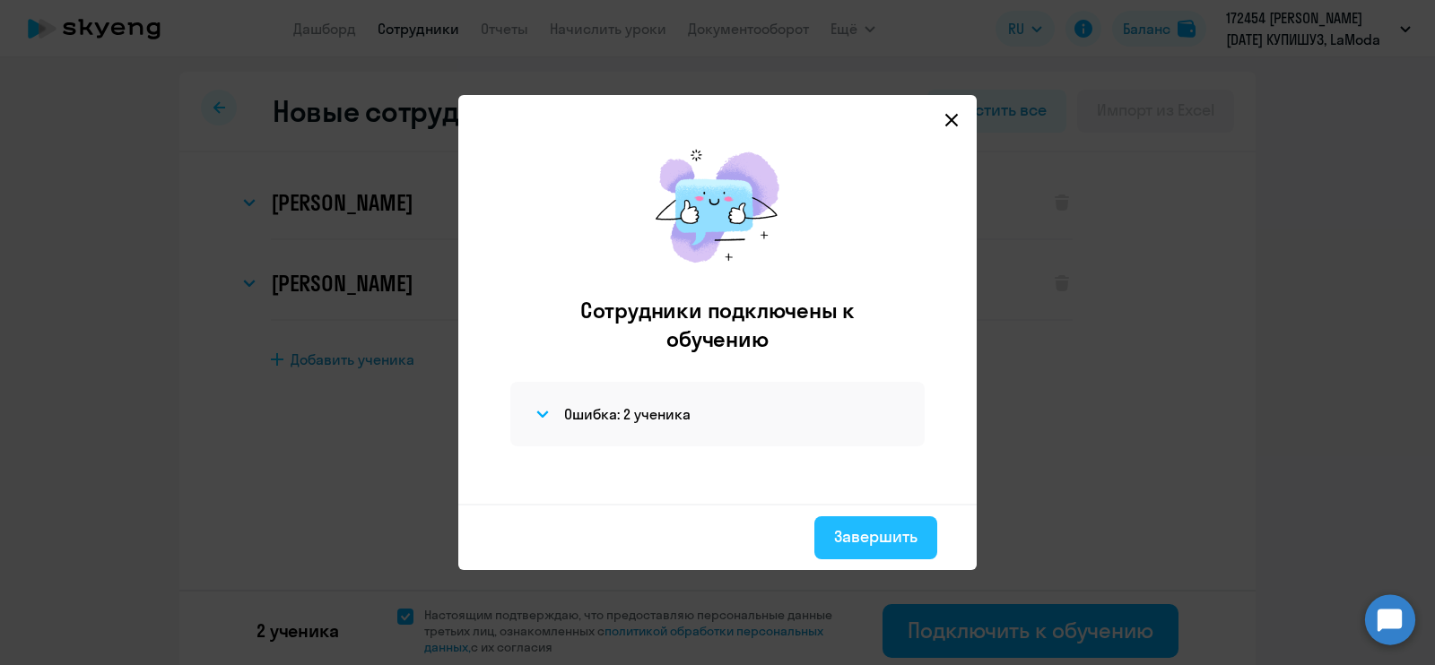
click at [852, 520] on button "Завершить" at bounding box center [875, 538] width 123 height 43
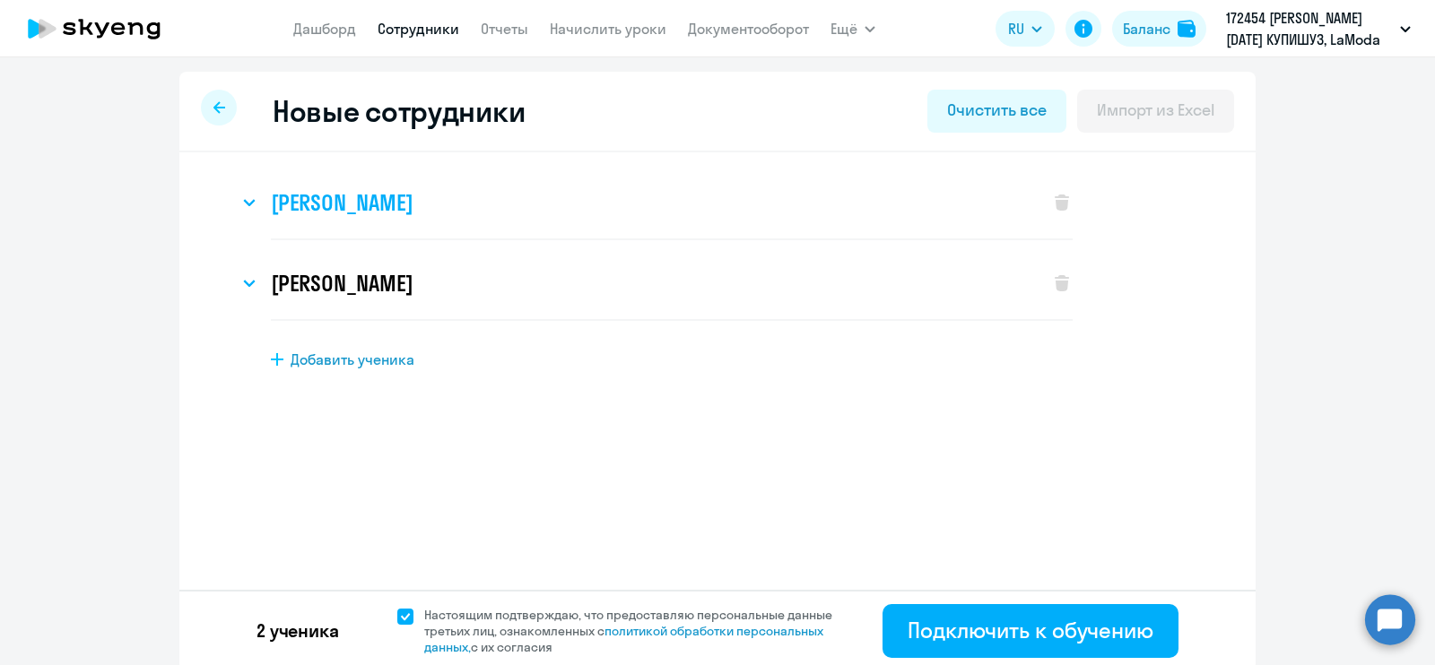
click at [243, 204] on icon at bounding box center [249, 202] width 13 height 7
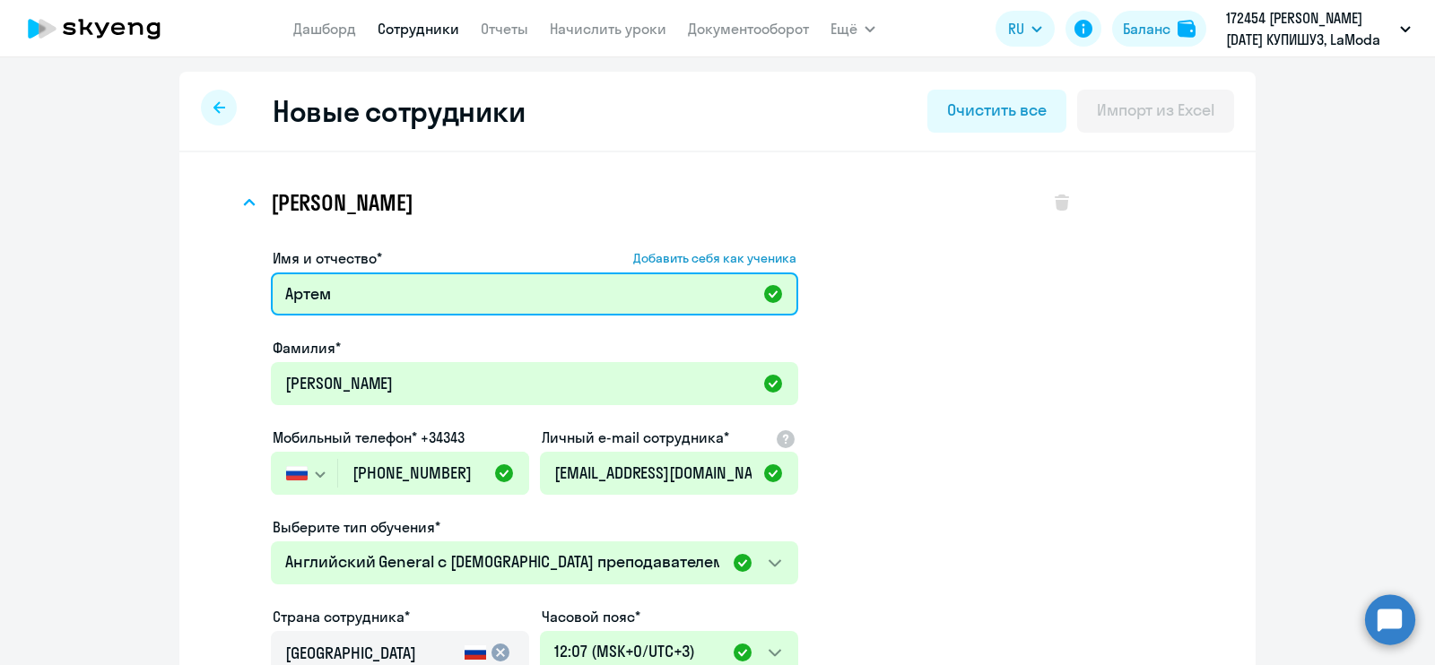
click at [399, 296] on input "Артем" at bounding box center [534, 294] width 527 height 43
type input "Артем"
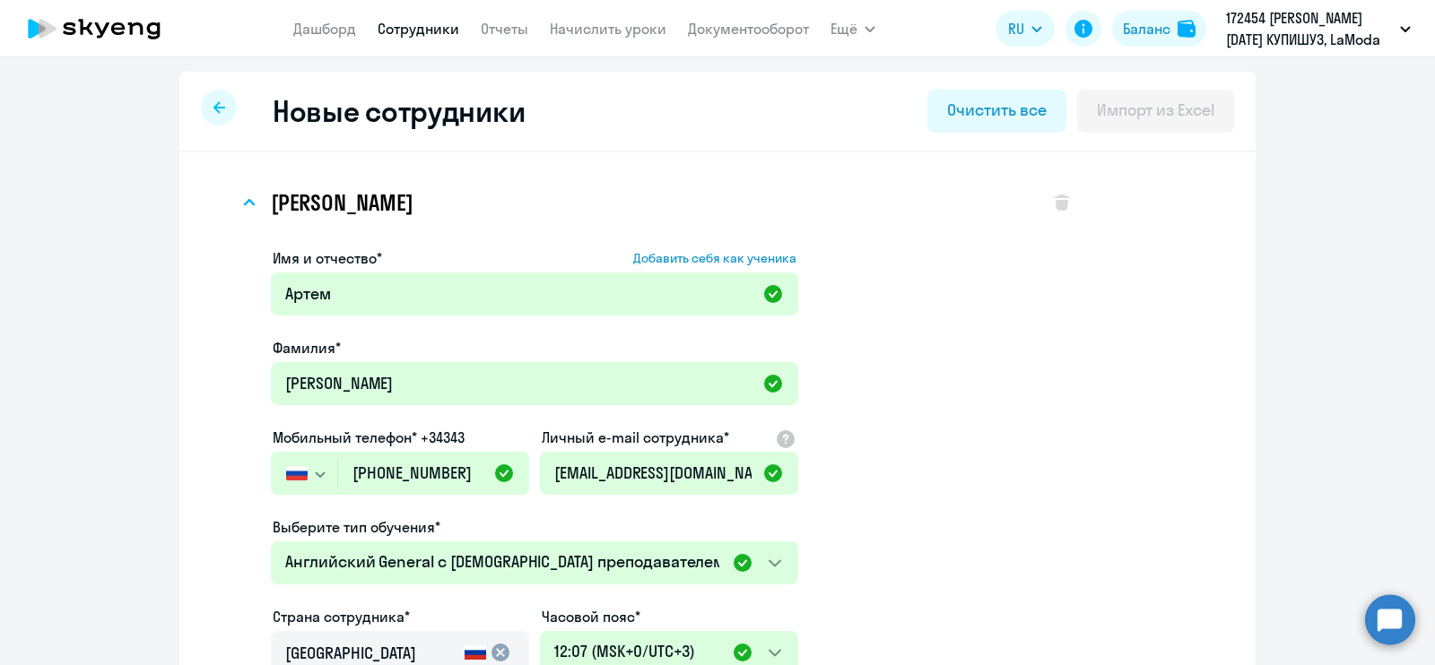
click at [830, 311] on app-new-student-form "Имя и отчество* Добавить себя как ученика [PERSON_NAME]* [PERSON_NAME] Мобильны…" at bounding box center [672, 586] width 802 height 677
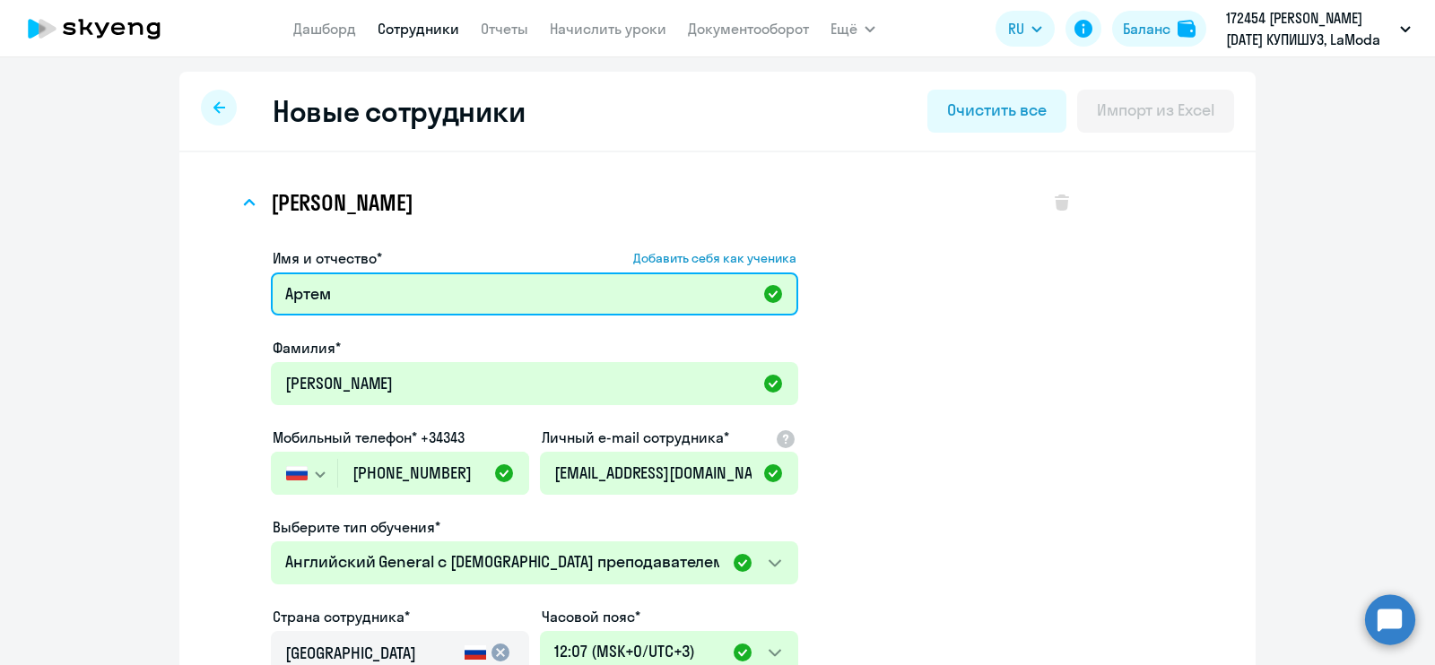
click at [332, 299] on input "Артем" at bounding box center [534, 294] width 527 height 43
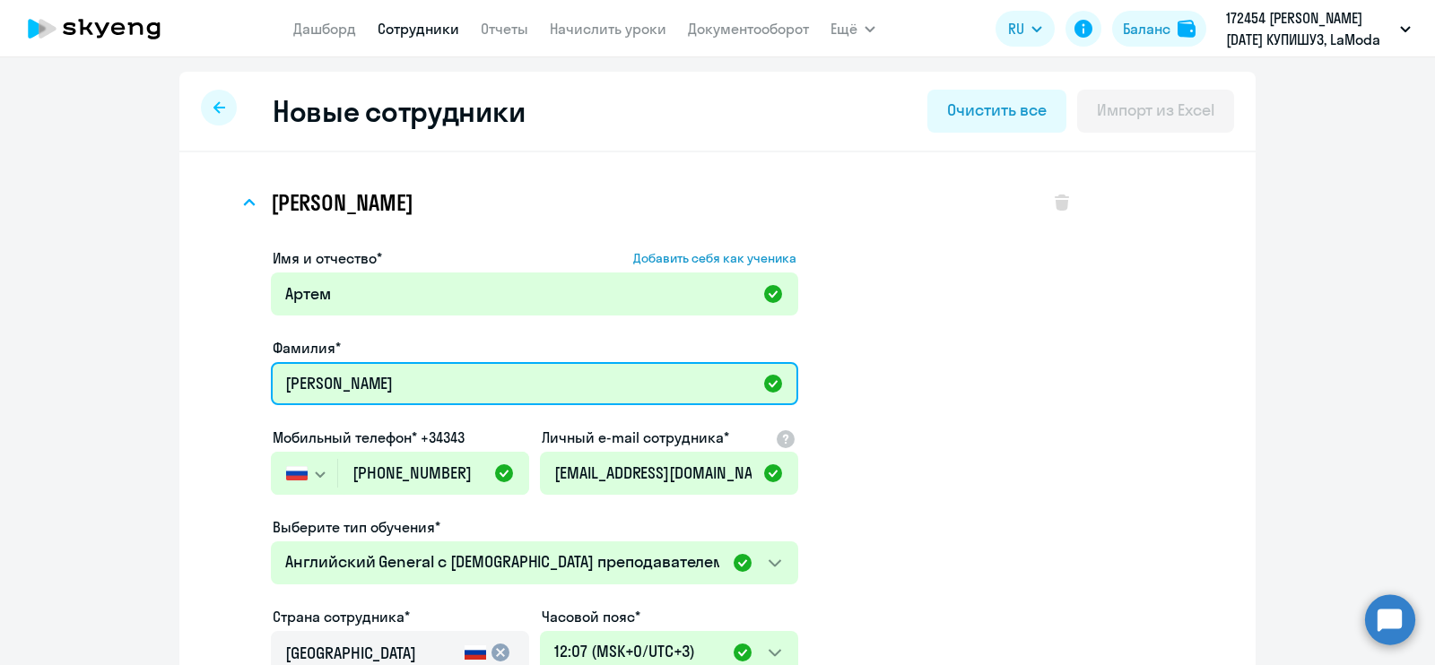
click at [332, 394] on input "[PERSON_NAME]" at bounding box center [534, 383] width 527 height 43
click at [356, 386] on input "[PERSON_NAME]" at bounding box center [534, 383] width 527 height 43
type input "[PERSON_NAME]"
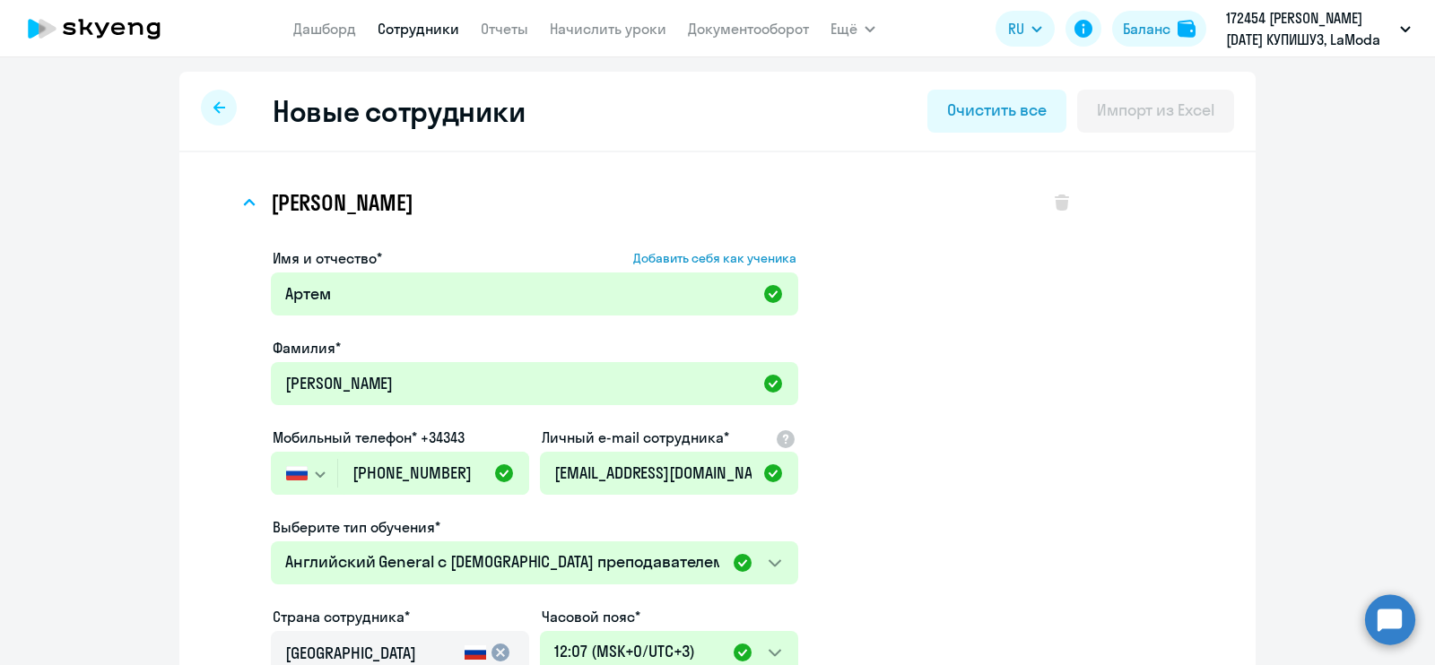
click at [917, 395] on app-new-student-form "Имя и отчество* Добавить себя как ученика [PERSON_NAME]* [PERSON_NAME] Мобильны…" at bounding box center [672, 586] width 802 height 677
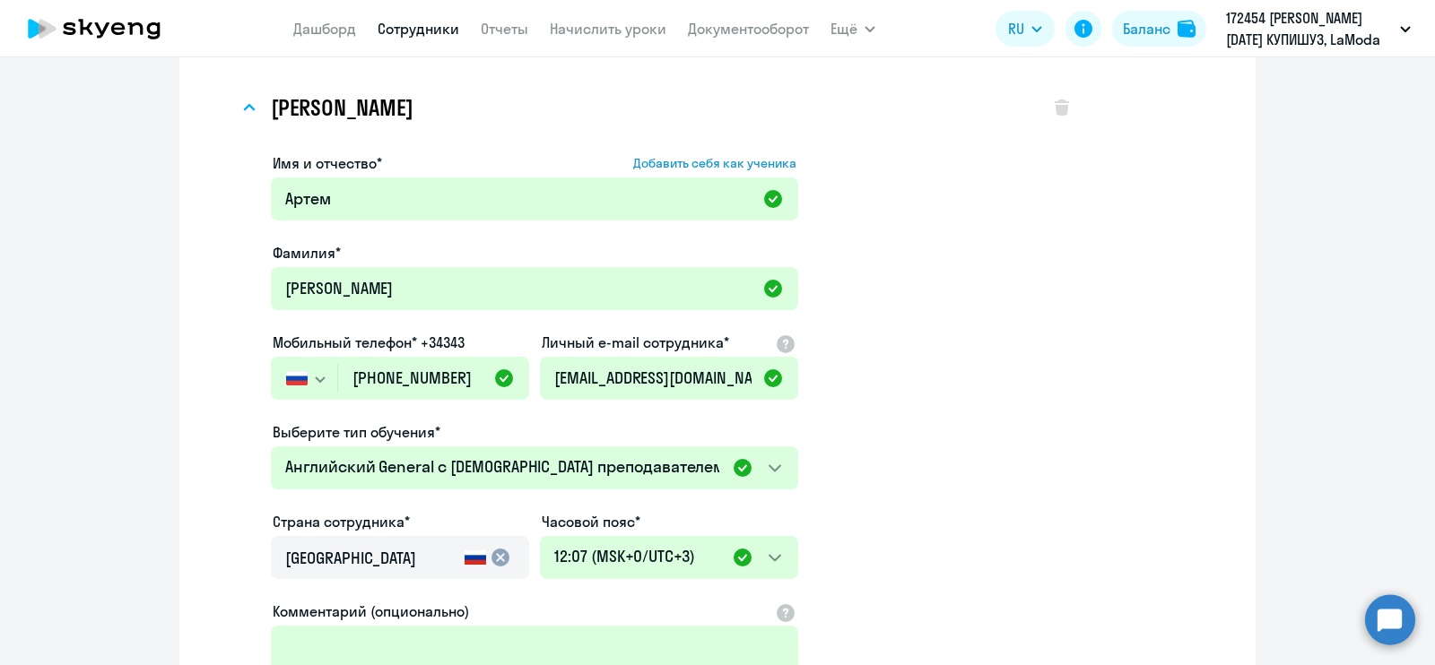
scroll to position [96, 0]
click at [426, 376] on input "[PHONE_NUMBER]" at bounding box center [433, 377] width 191 height 43
click at [993, 489] on app-new-student-form "Имя и отчество* Добавить себя как ученика [PERSON_NAME]* [PERSON_NAME] Мобильны…" at bounding box center [672, 490] width 802 height 677
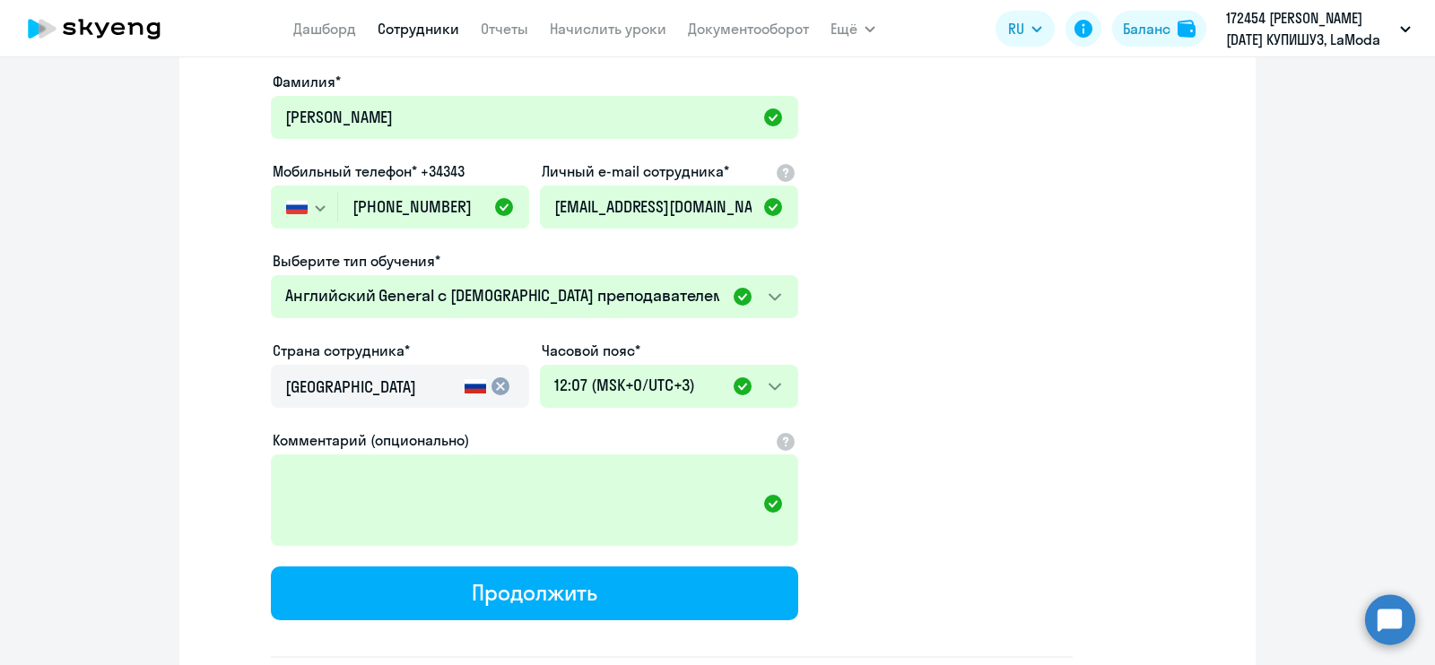
scroll to position [306, 0]
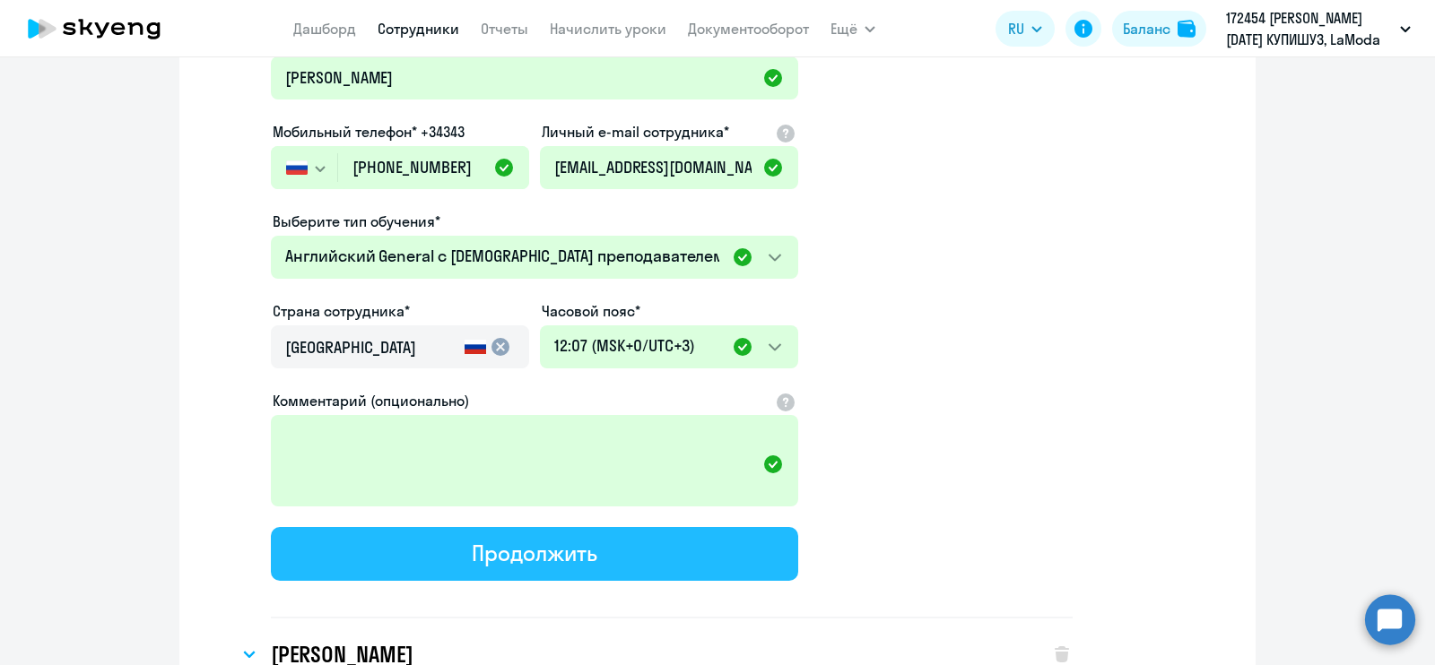
click at [523, 543] on div "Продолжить" at bounding box center [534, 553] width 125 height 29
select select "english_adult_not_native_speaker"
select select "3"
select select "english_adult_not_native_speaker"
select select "3"
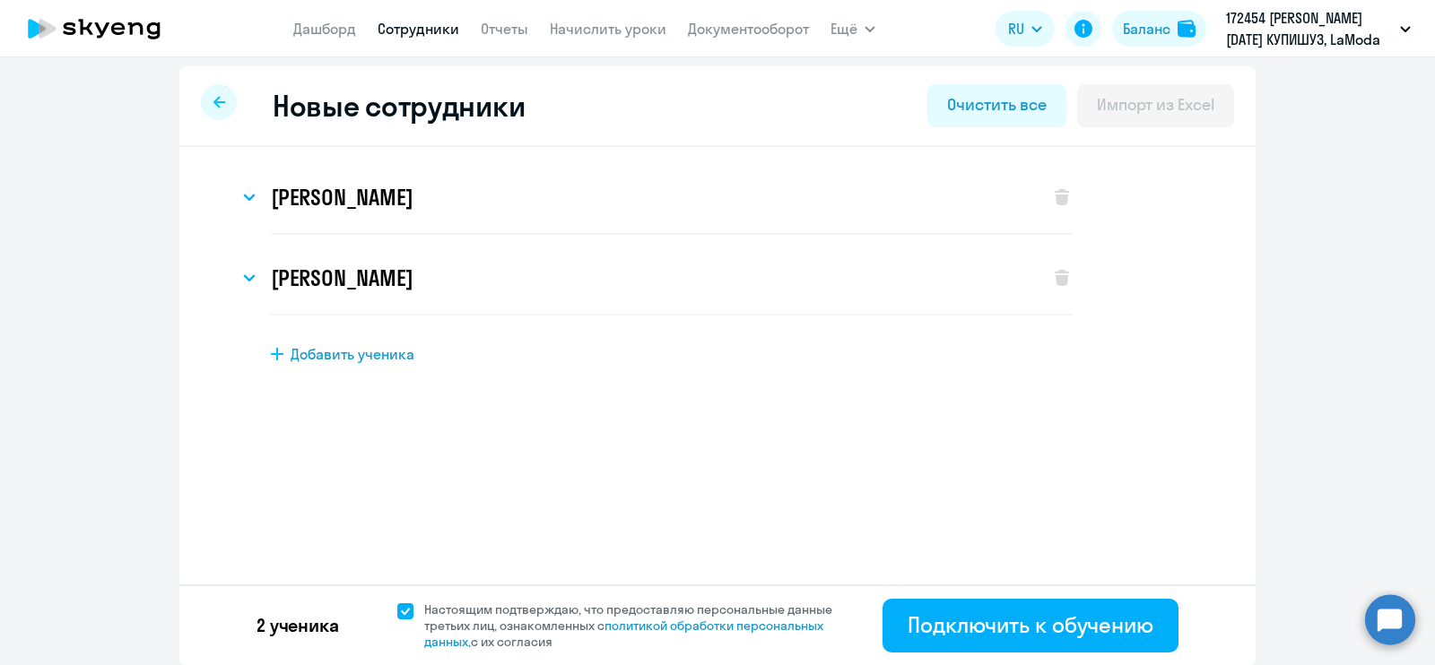
scroll to position [4, 0]
click at [239, 280] on svg-icon at bounding box center [250, 279] width 22 height 22
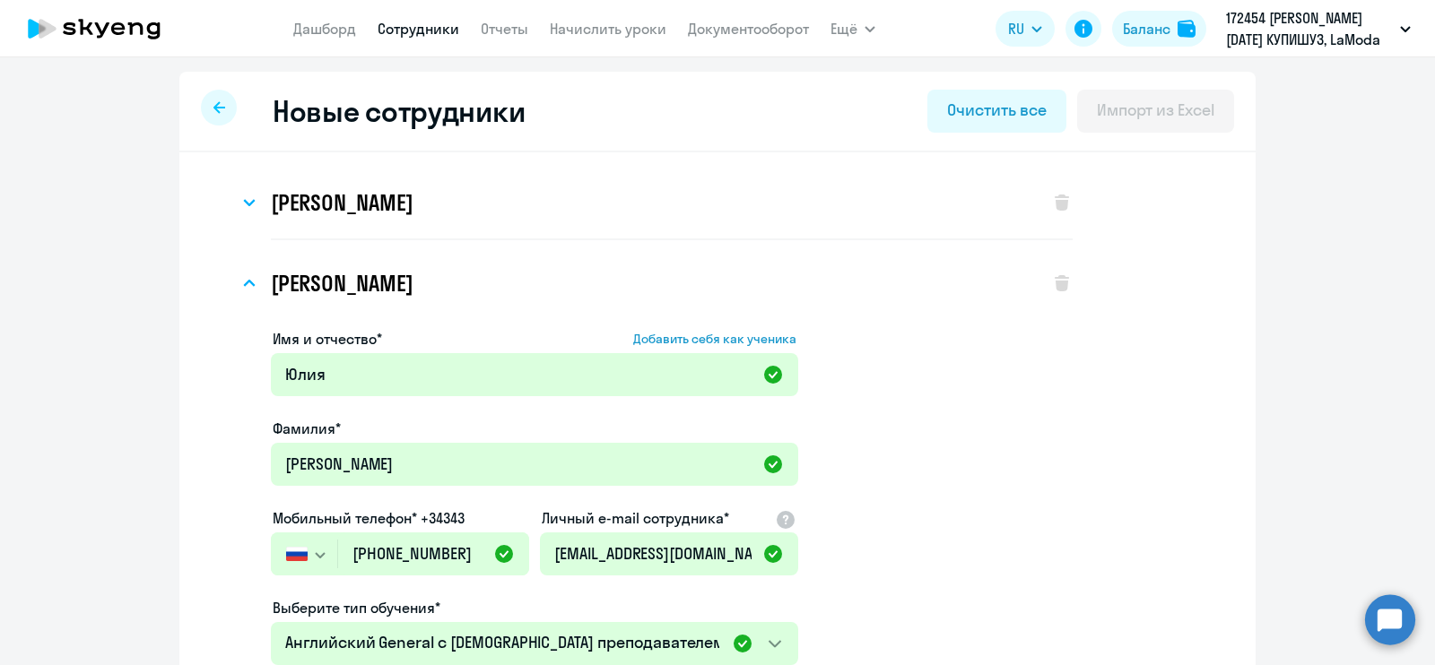
scroll to position [491, 0]
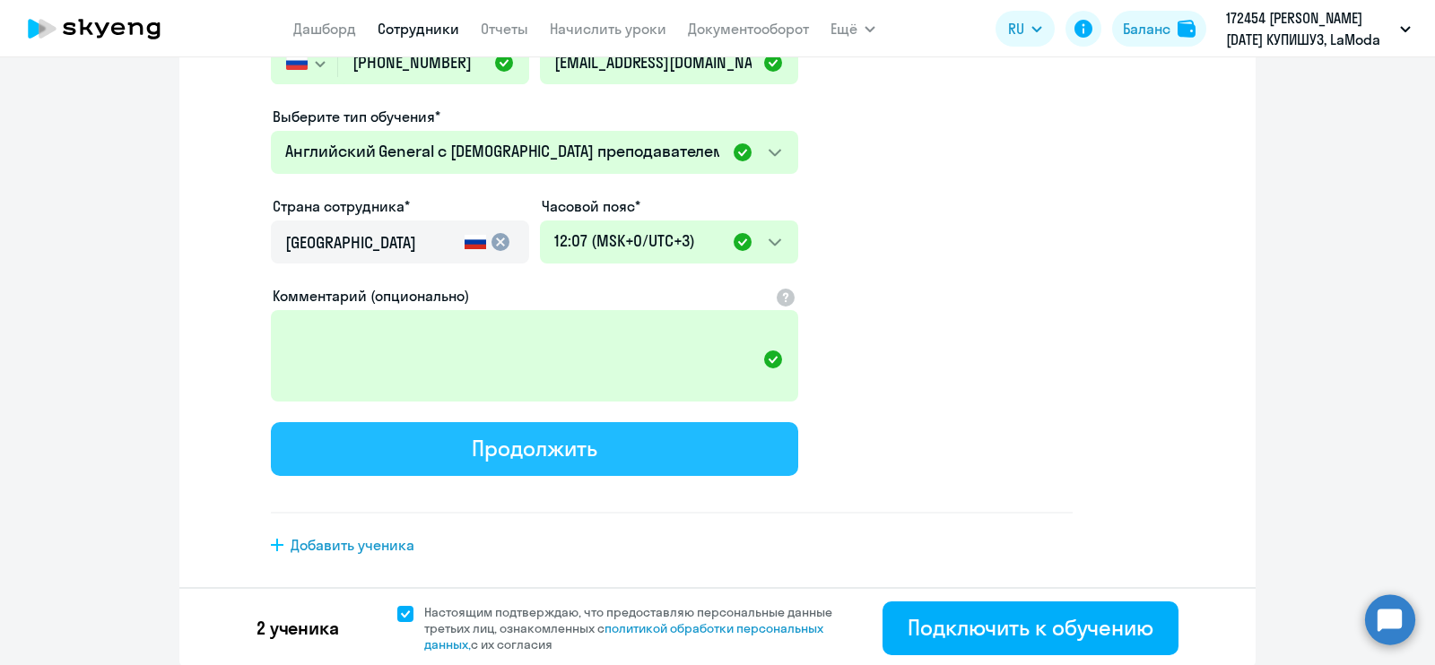
click at [537, 445] on div "Продолжить" at bounding box center [534, 448] width 125 height 29
select select "english_adult_not_native_speaker"
select select "3"
select select "english_adult_not_native_speaker"
select select "3"
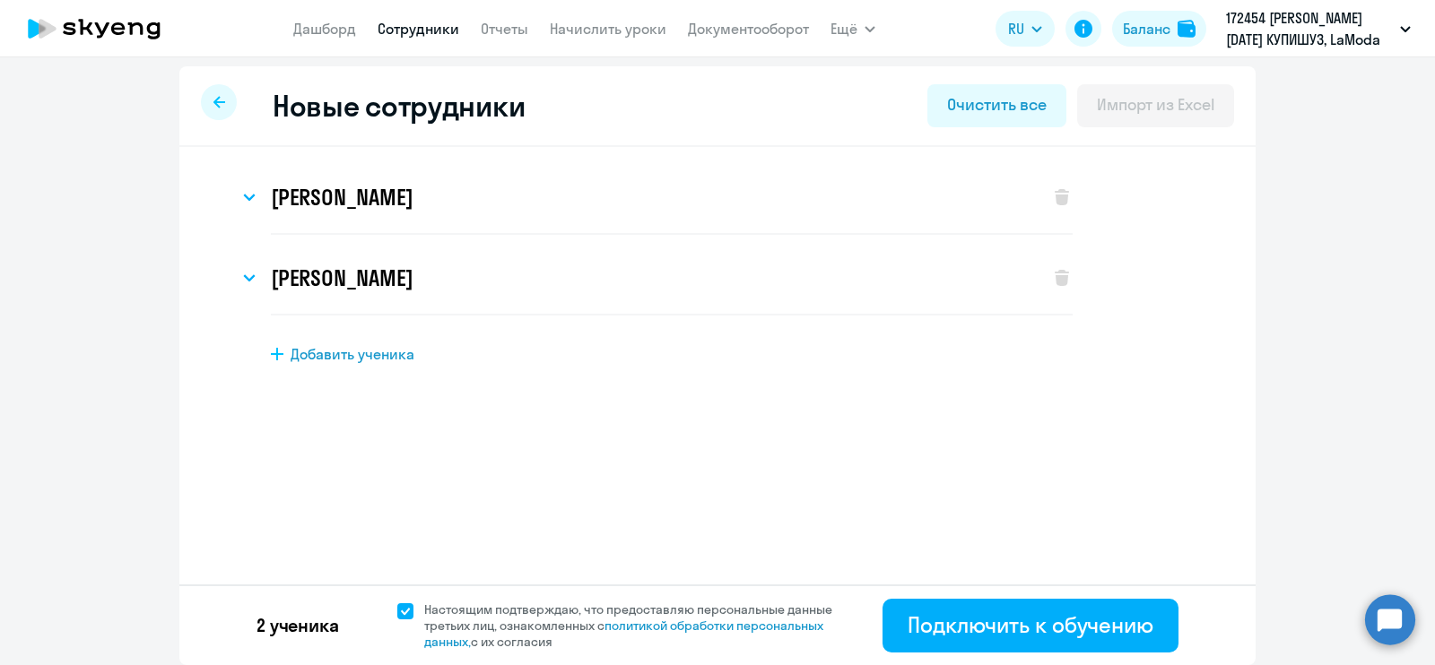
scroll to position [0, 0]
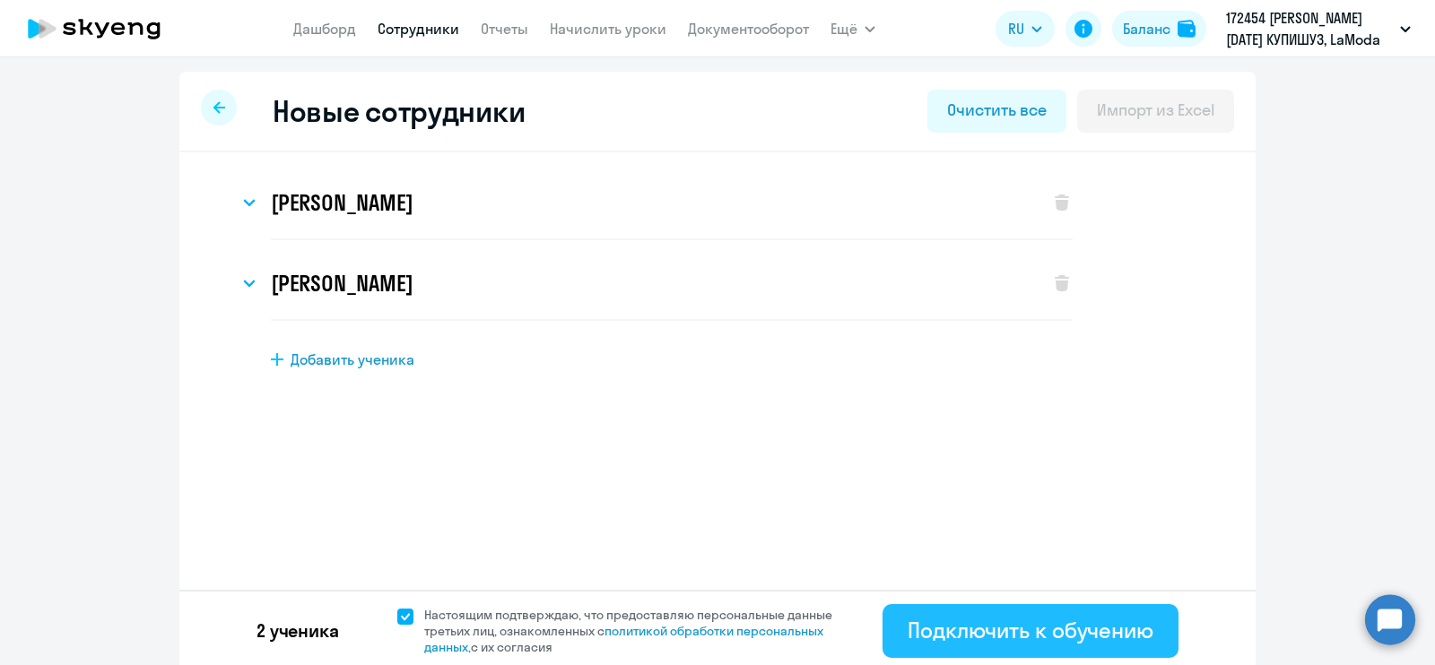
click at [1017, 630] on div "Подключить к обучению" at bounding box center [1031, 630] width 246 height 29
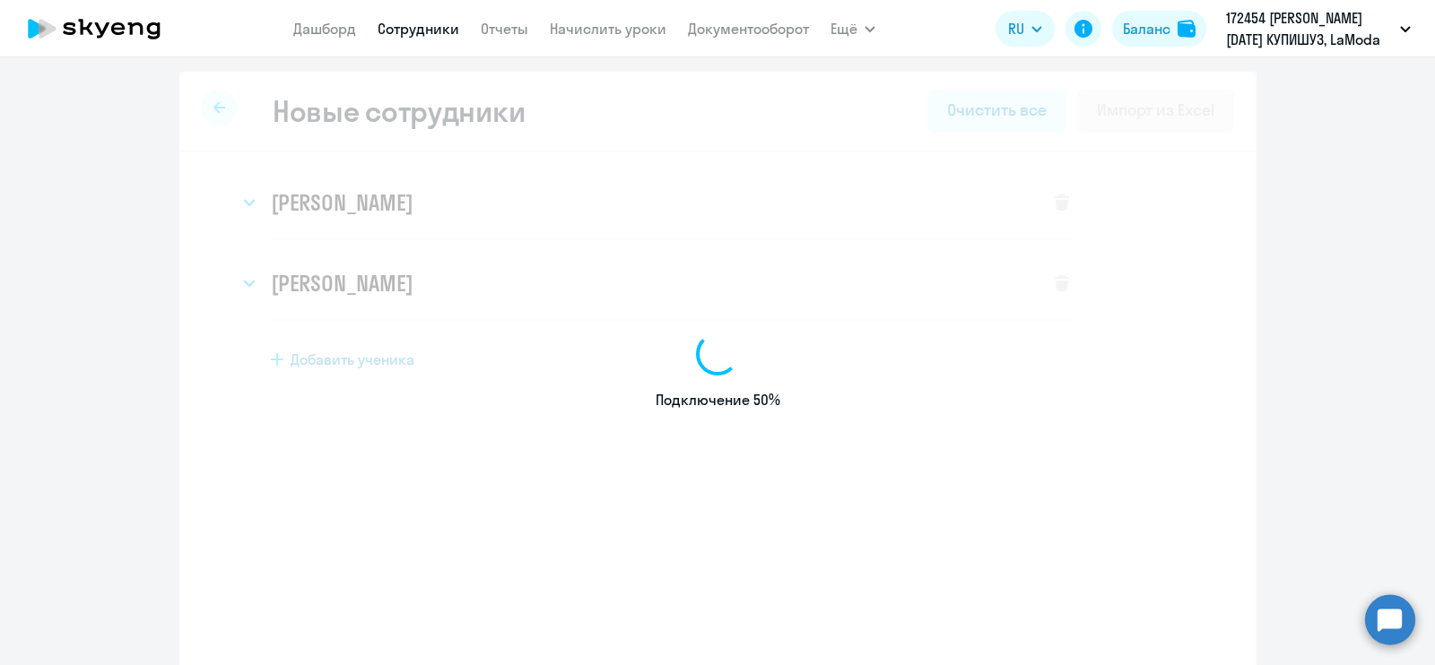
select select "english_adult_not_native_speaker"
select select "3"
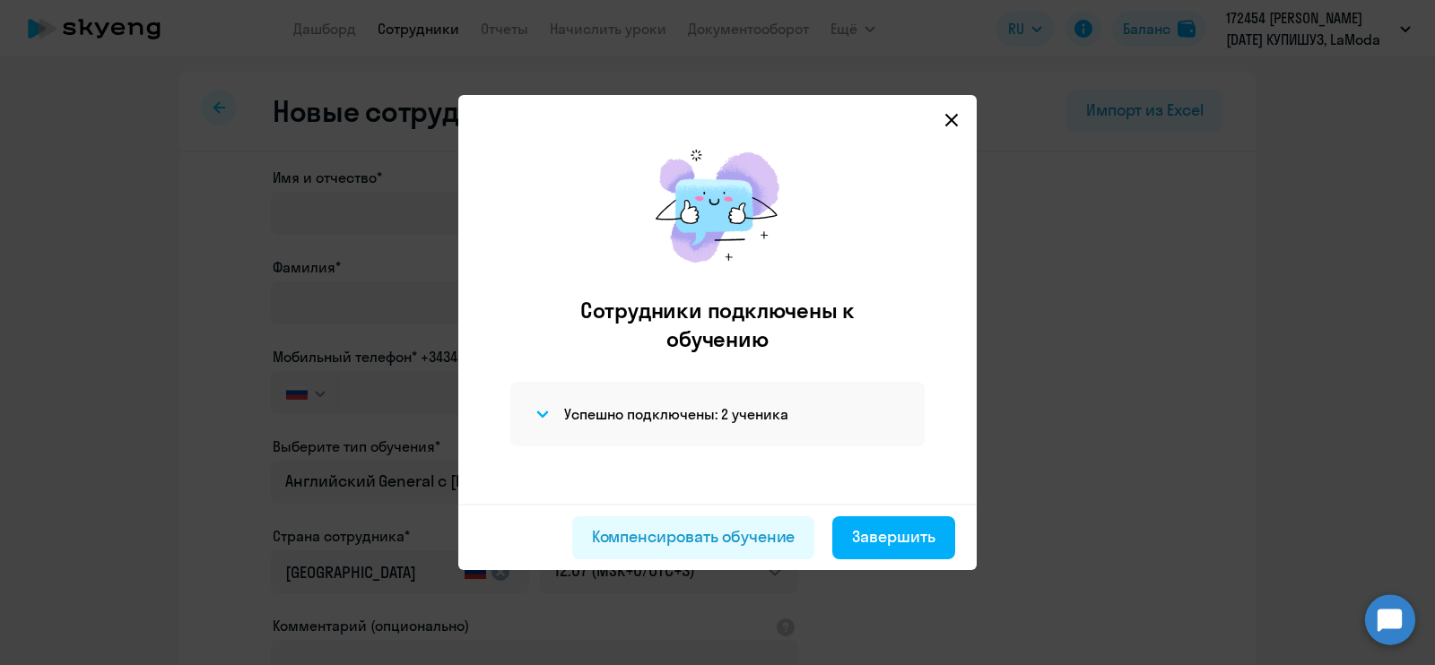
click at [950, 119] on icon at bounding box center [951, 120] width 14 height 14
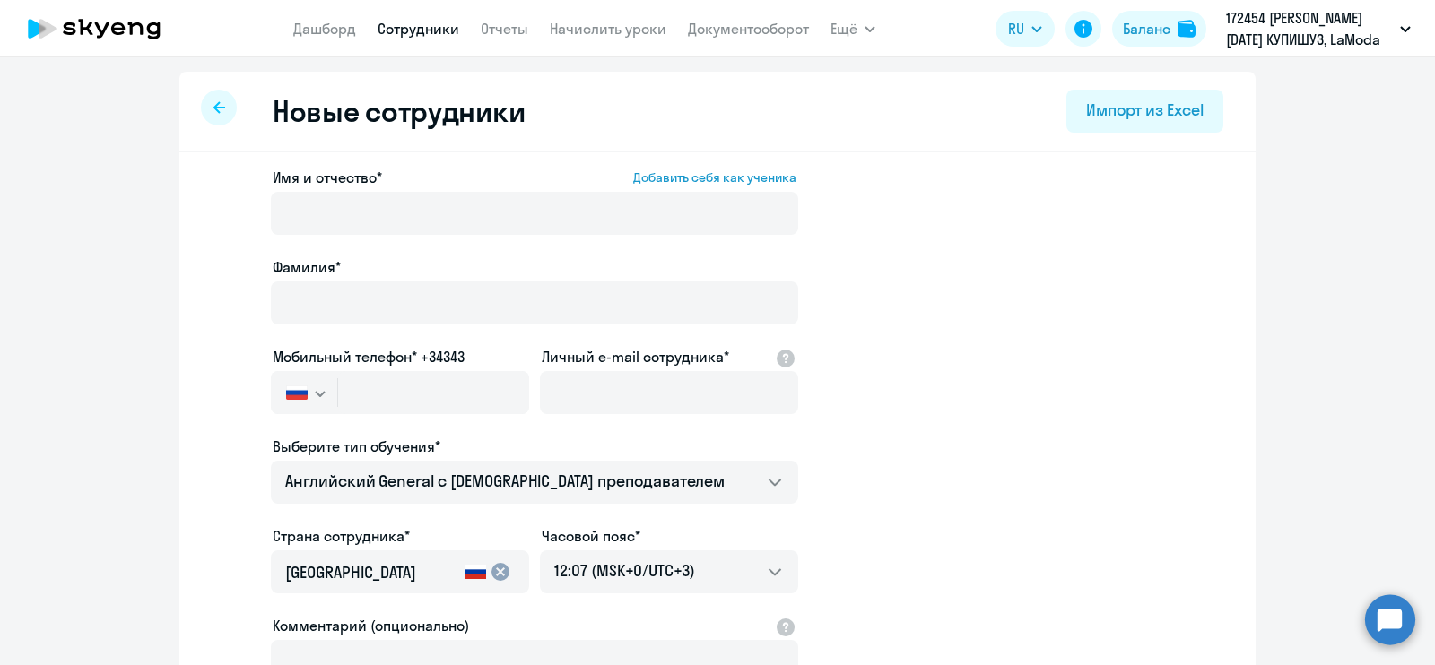
select select "30"
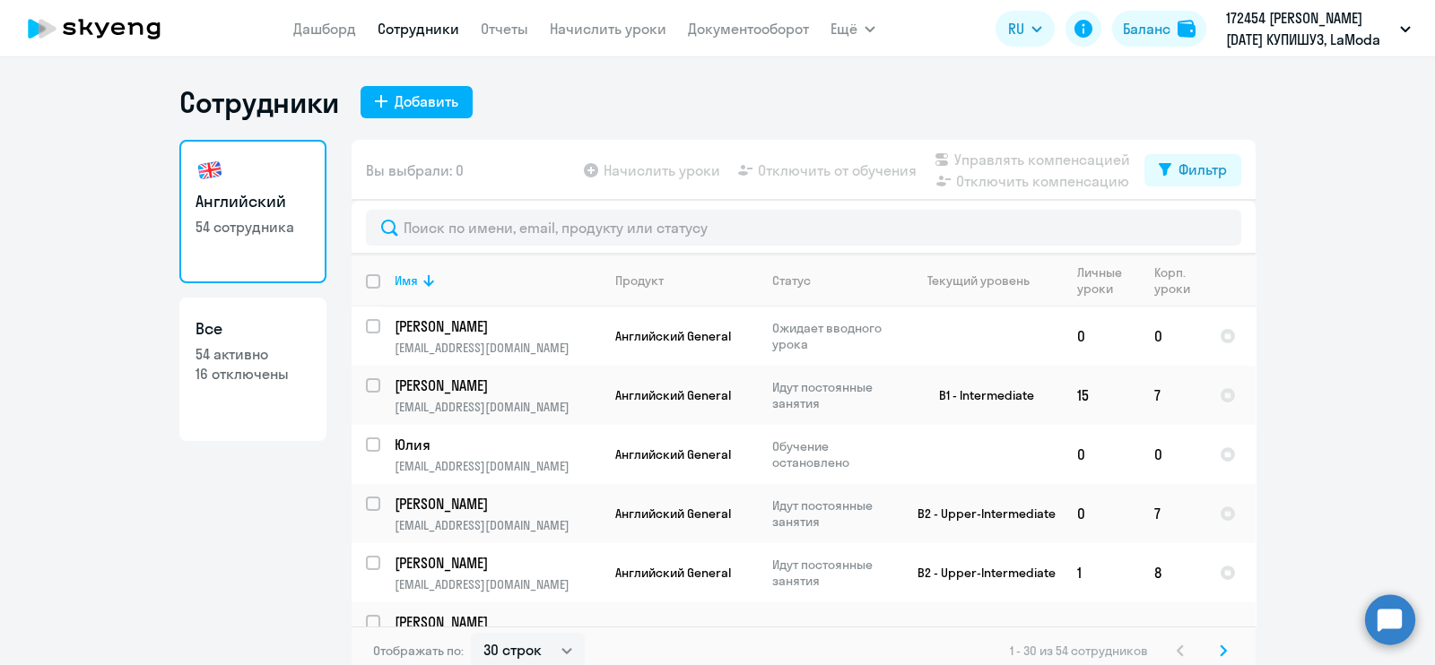
click at [621, 42] on nav "[PERSON_NAME] Отчеты Начислить уроки Документооборот" at bounding box center [551, 29] width 516 height 36
click at [618, 30] on link "Начислить уроки" at bounding box center [608, 29] width 117 height 18
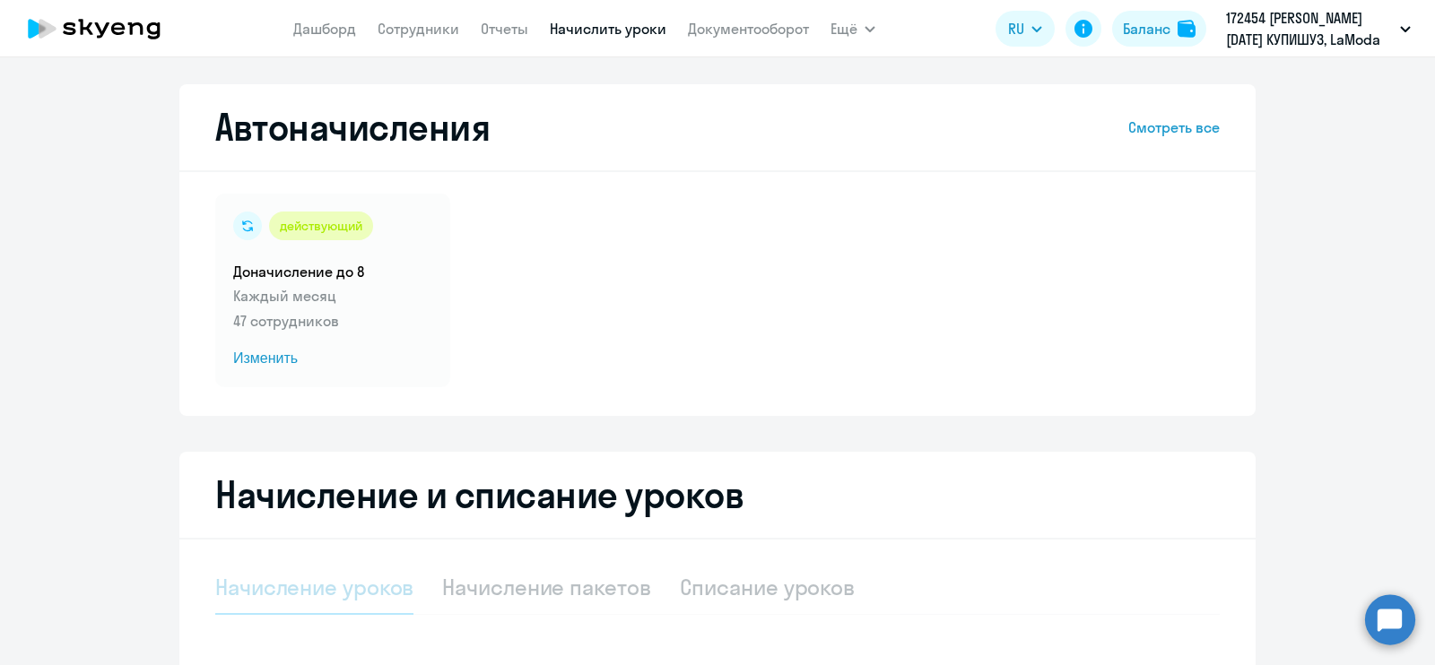
select select "10"
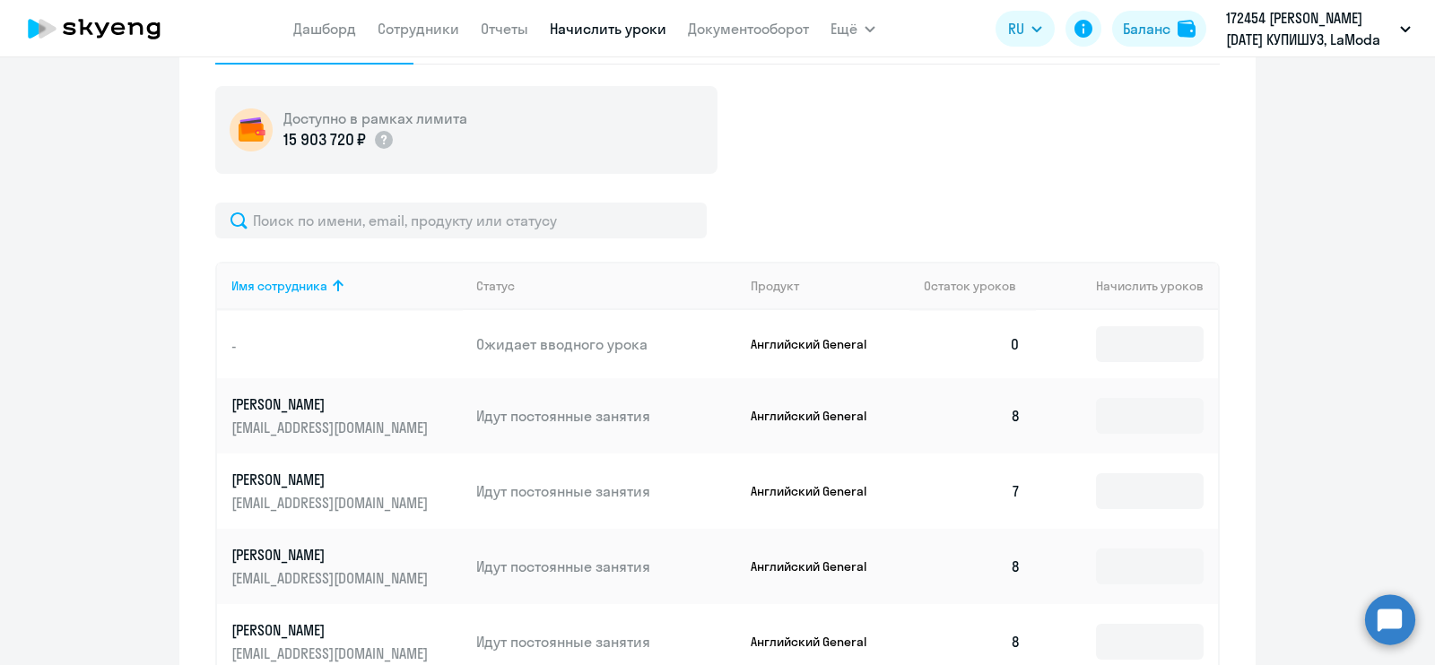
scroll to position [490, 0]
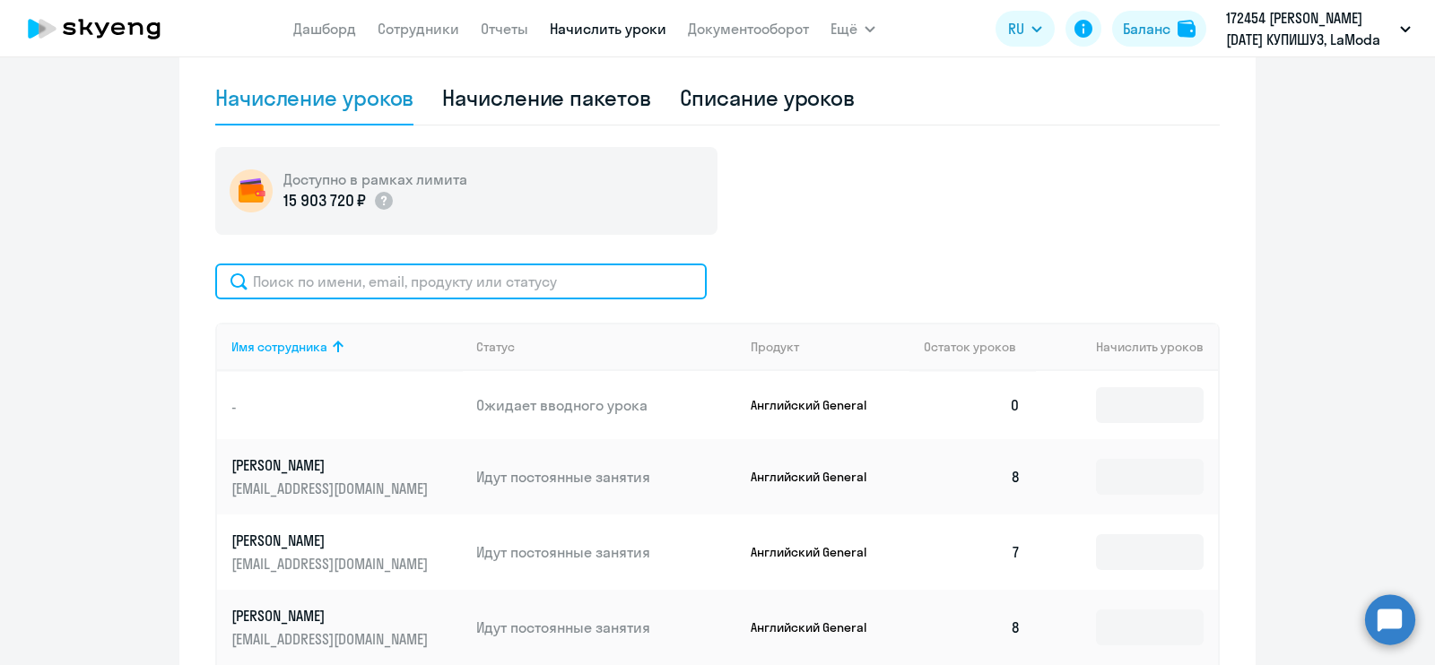
click at [430, 275] on input "text" at bounding box center [460, 282] width 491 height 36
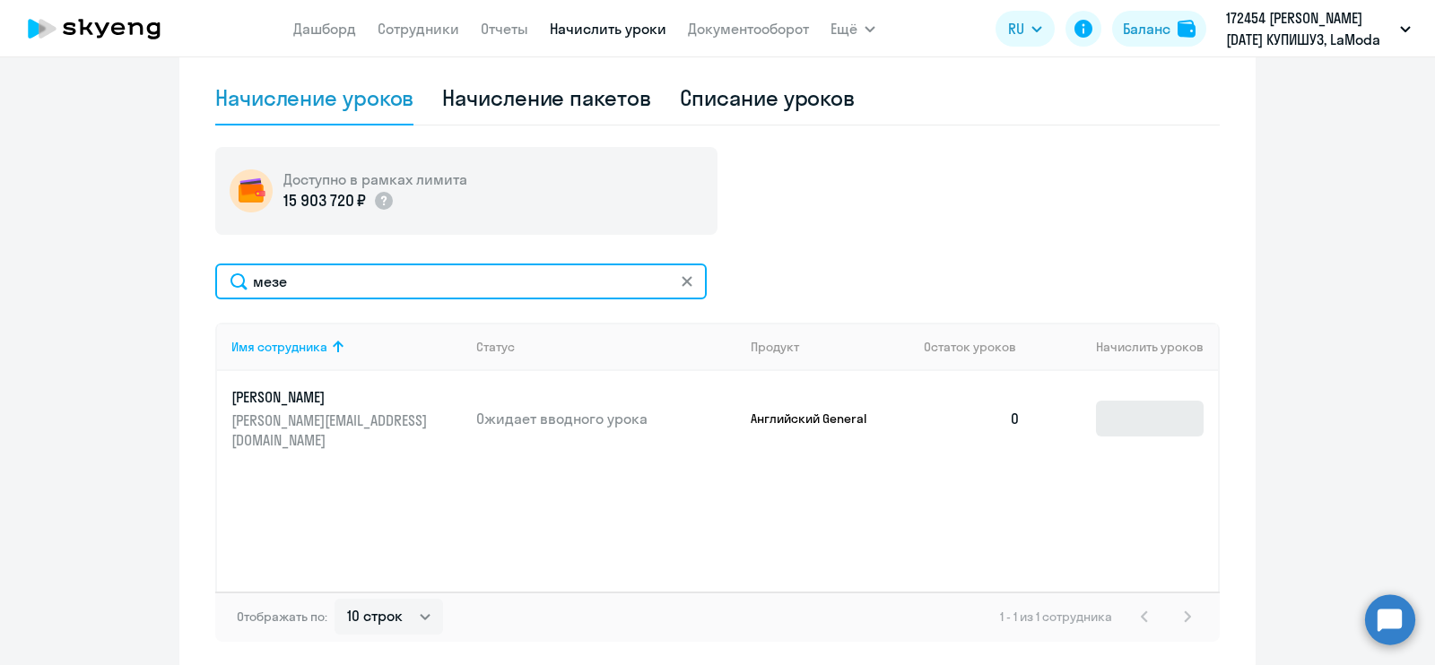
type input "мезе"
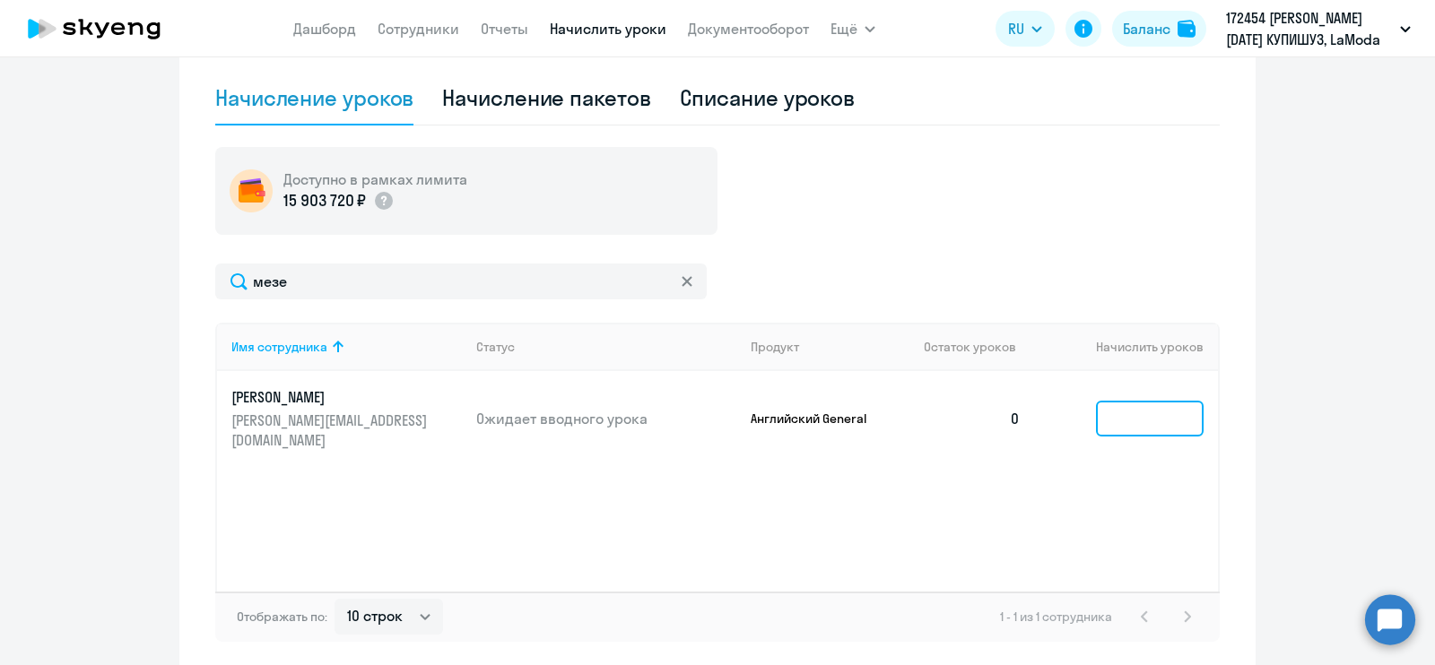
click at [1160, 405] on input at bounding box center [1150, 419] width 108 height 36
type input "9"
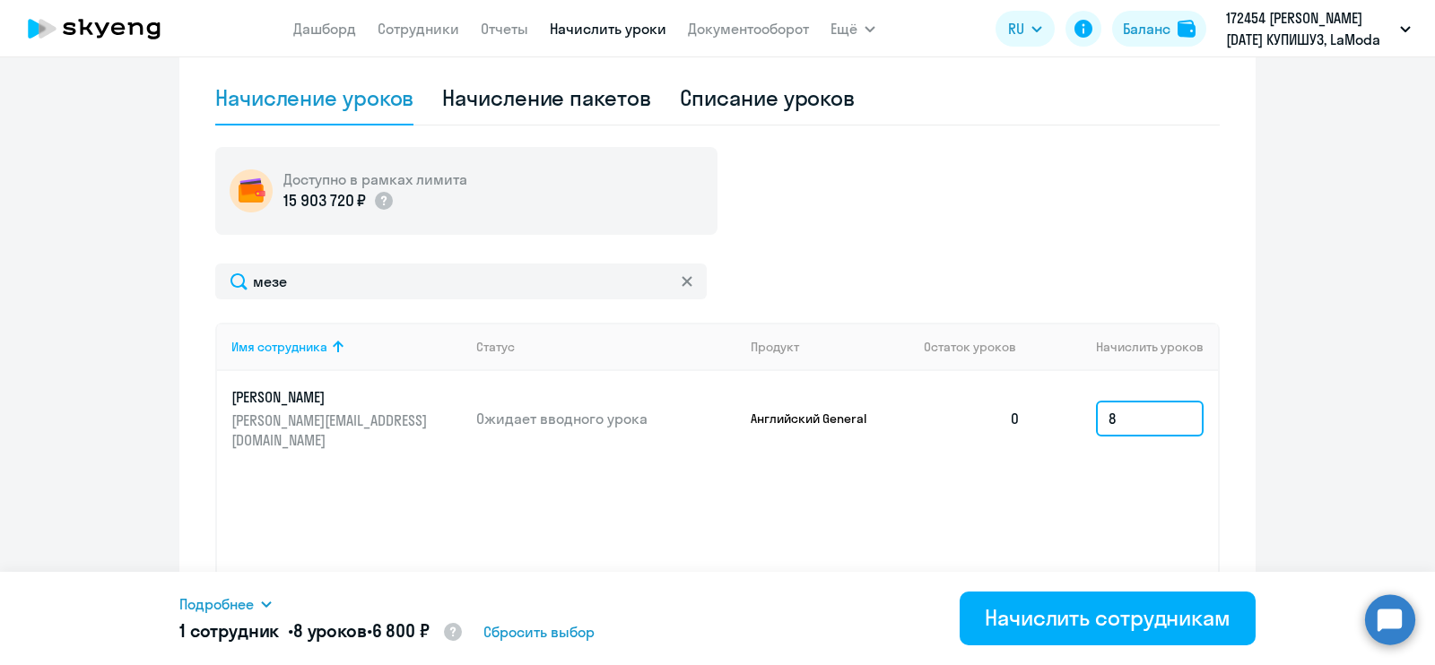
type input "8"
click at [1264, 359] on ng-component "Автоначисления Смотреть все действующий Доначисление до 8 Каждый месяц 47 сотру…" at bounding box center [717, 133] width 1435 height 1076
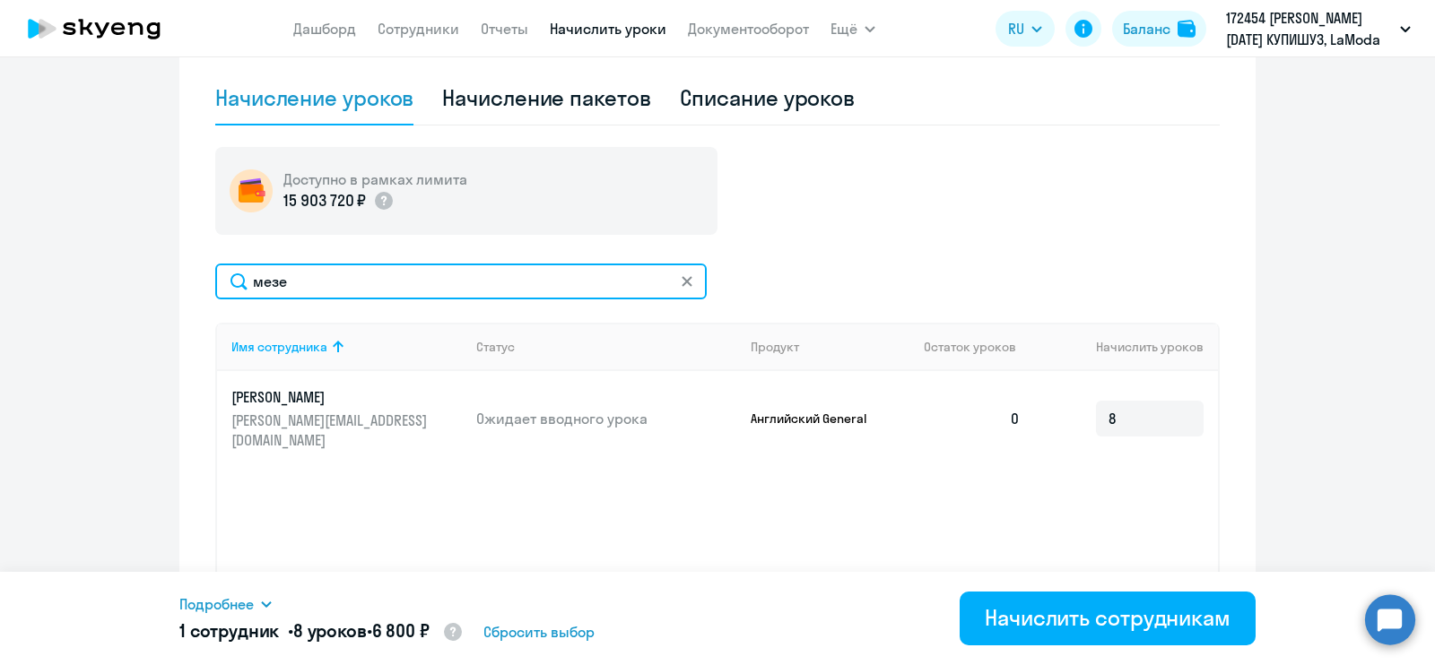
drag, startPoint x: 417, startPoint y: 274, endPoint x: 122, endPoint y: 283, distance: 295.2
click at [122, 283] on ng-component "Автоначисления Смотреть все действующий Доначисление до 8 Каждый месяц 47 сотру…" at bounding box center [717, 133] width 1435 height 1076
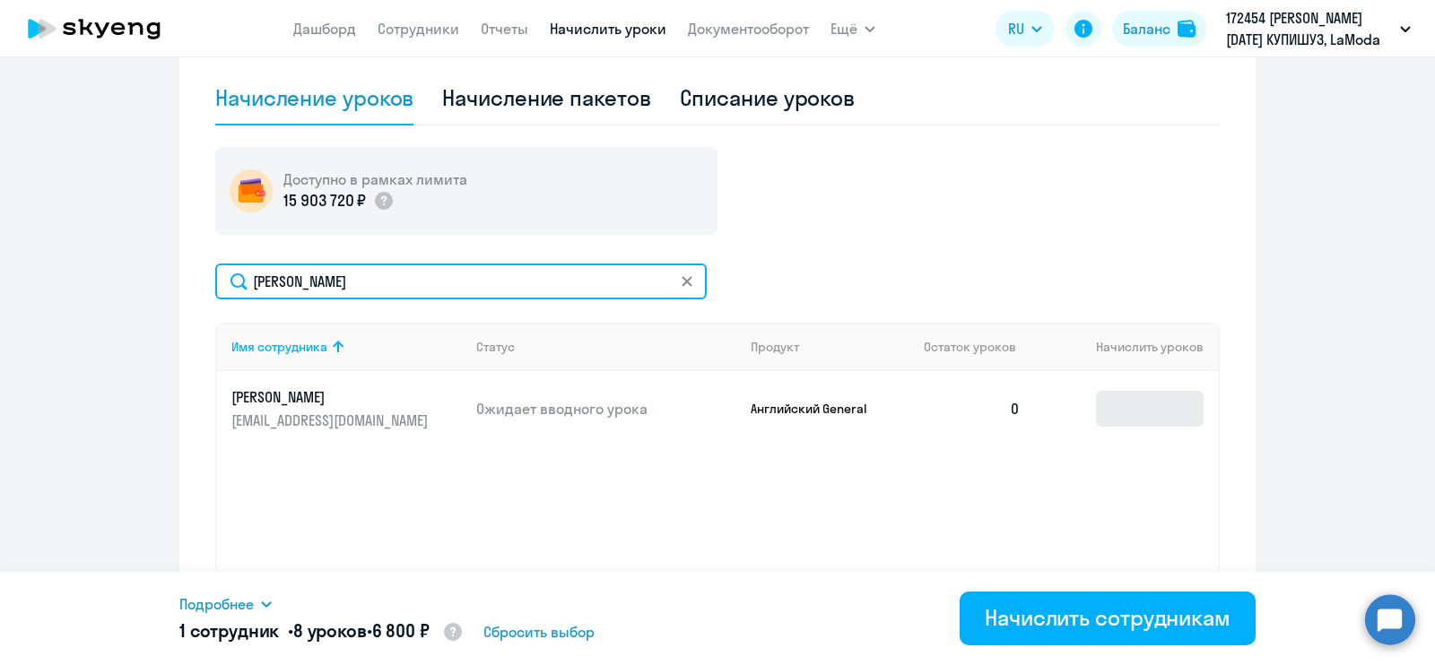
type input "[PERSON_NAME]"
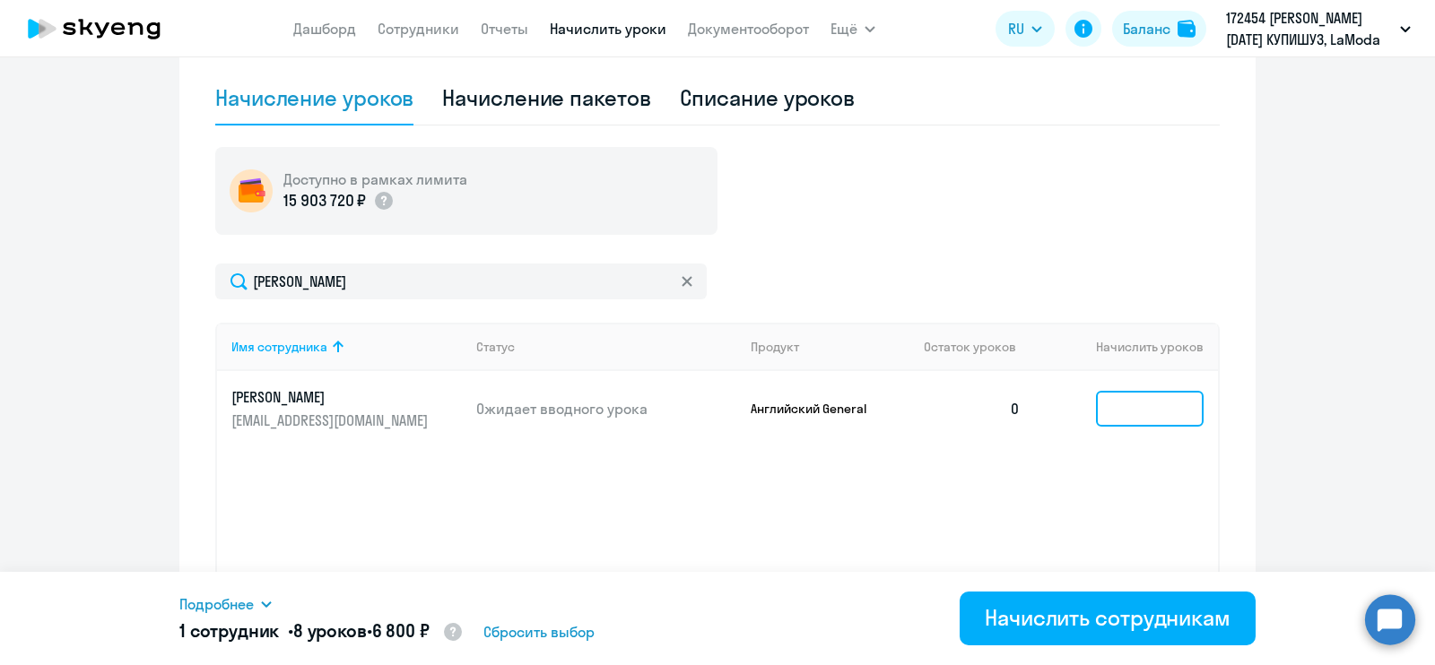
click at [1142, 410] on input at bounding box center [1150, 409] width 108 height 36
type input "8"
click at [1345, 368] on ng-component "Автоначисления Смотреть все действующий Доначисление до 8 Каждый месяц 47 сотру…" at bounding box center [717, 133] width 1435 height 1076
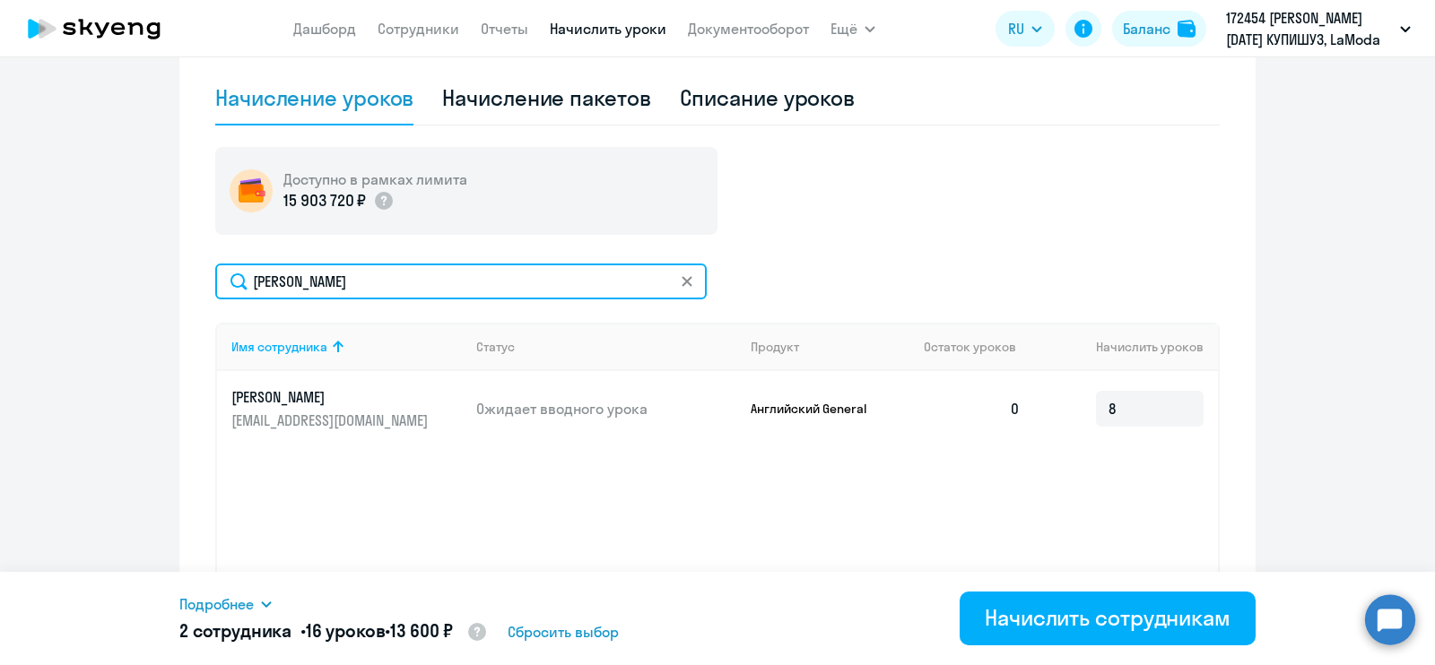
drag, startPoint x: 350, startPoint y: 273, endPoint x: 207, endPoint y: 275, distance: 142.6
click at [215, 275] on input "[PERSON_NAME]" at bounding box center [460, 282] width 491 height 36
type input "яныше"
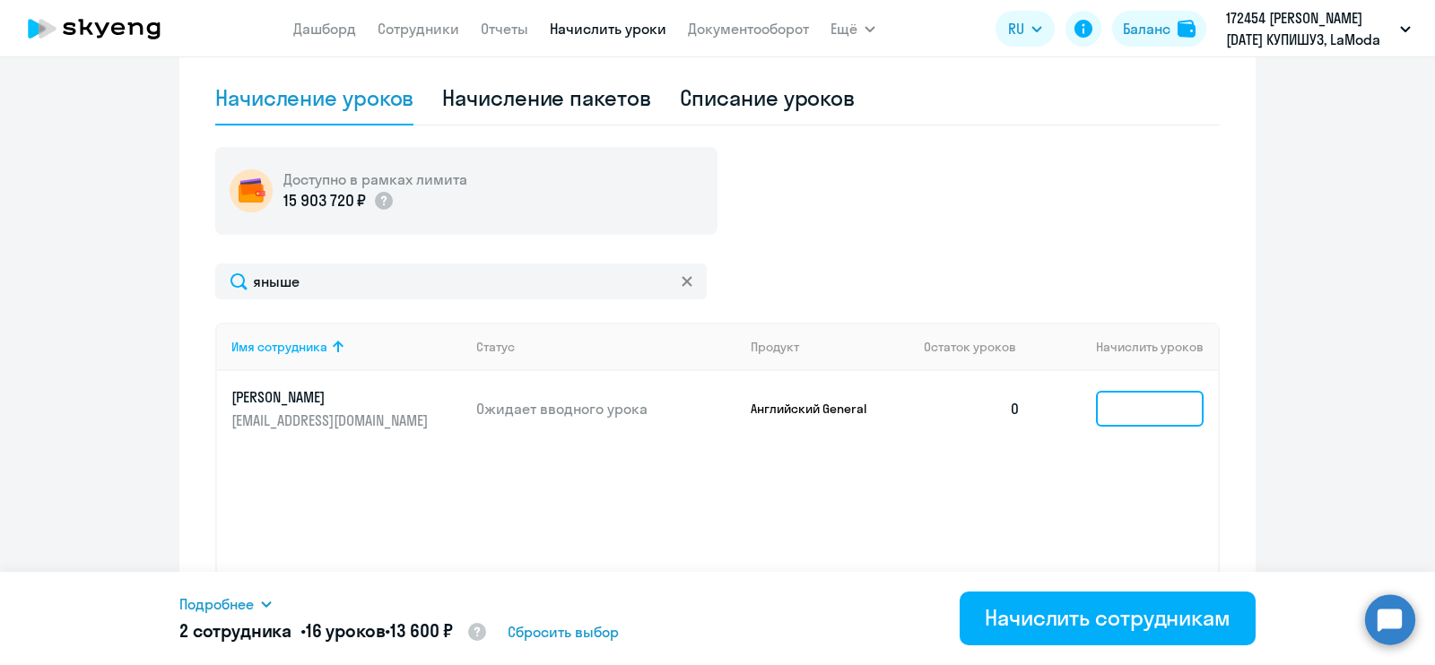
click at [1117, 411] on input at bounding box center [1150, 409] width 108 height 36
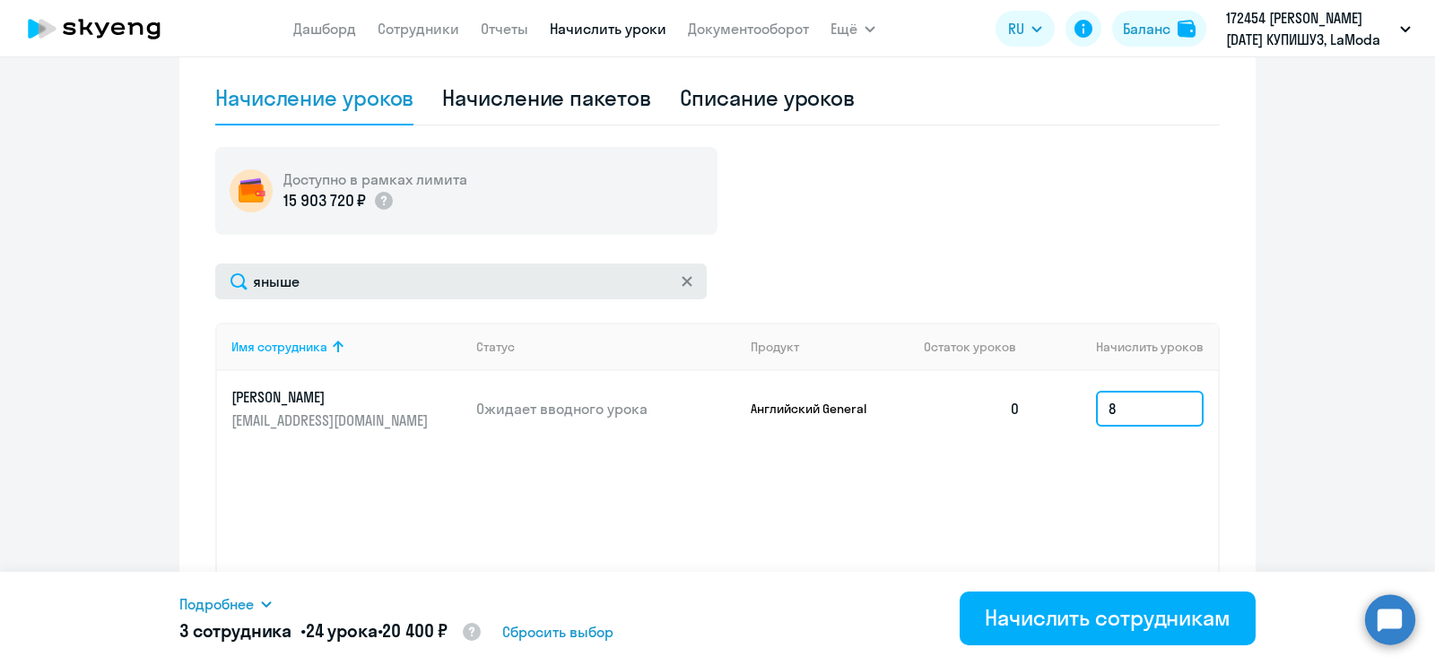
type input "8"
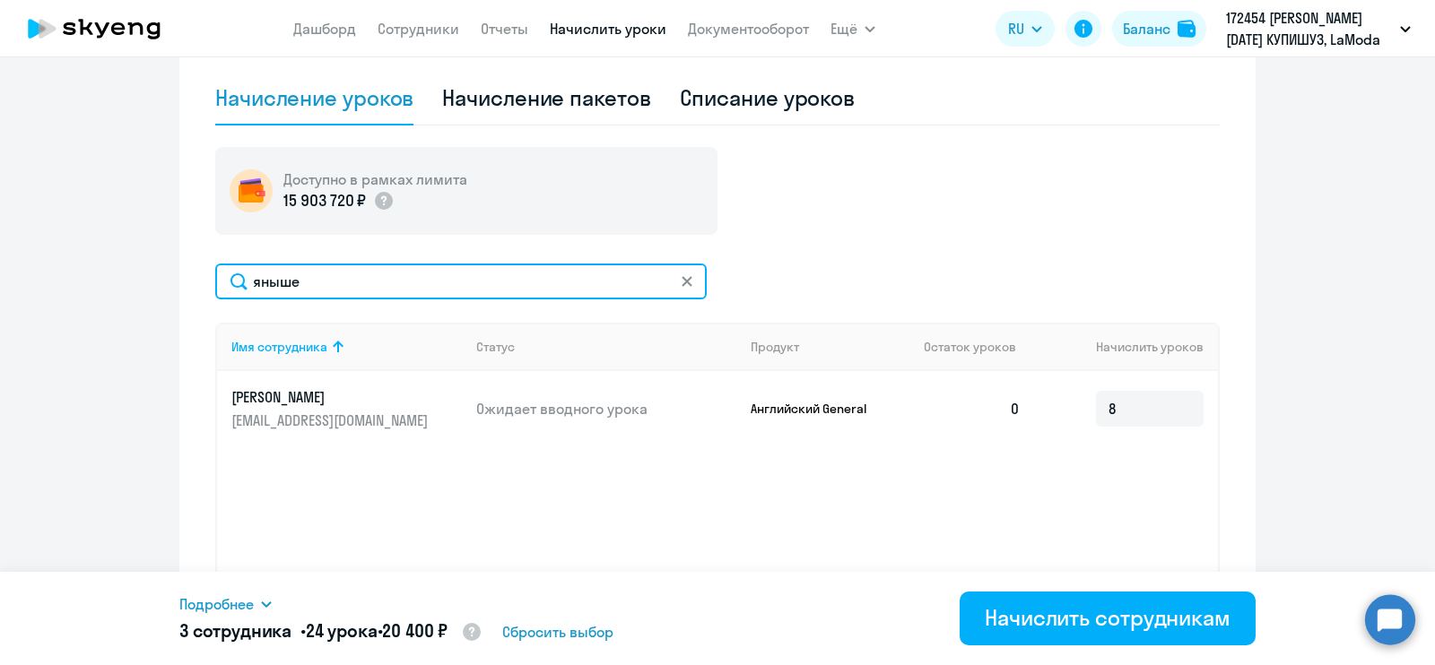
click at [439, 287] on input "яныше" at bounding box center [460, 282] width 491 height 36
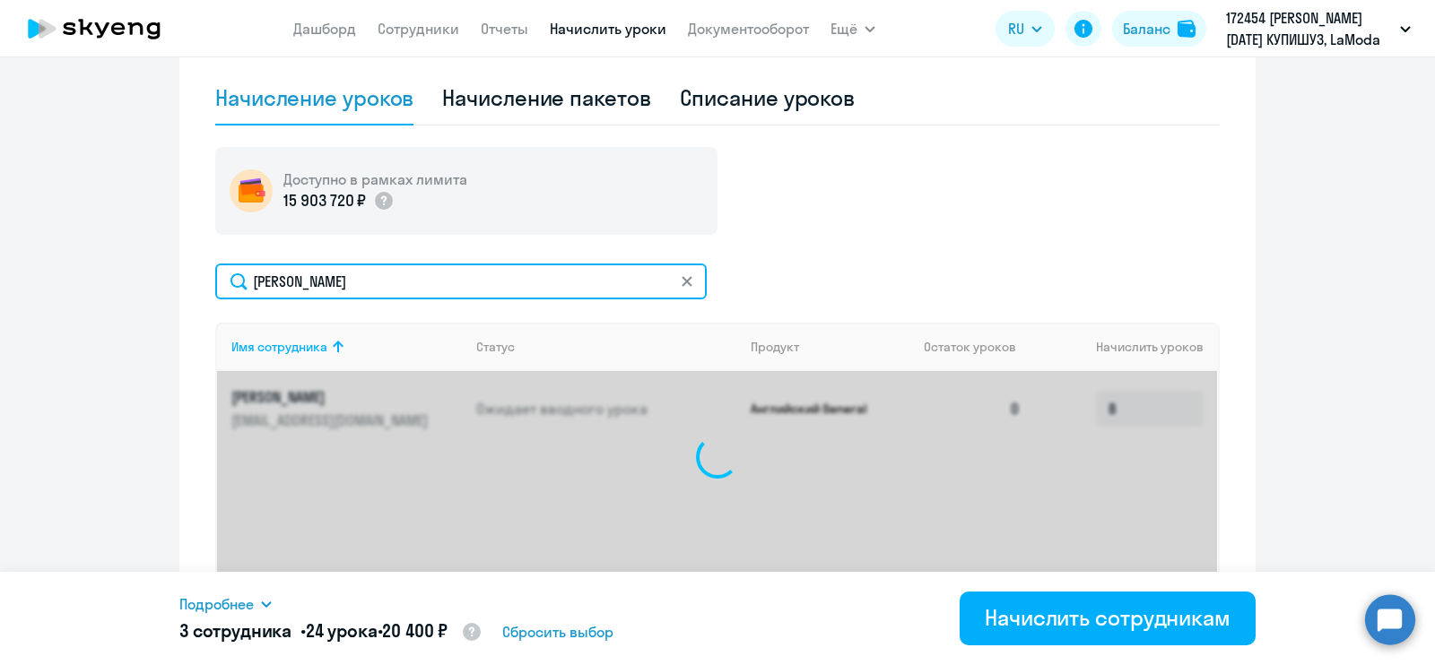
type input "я"
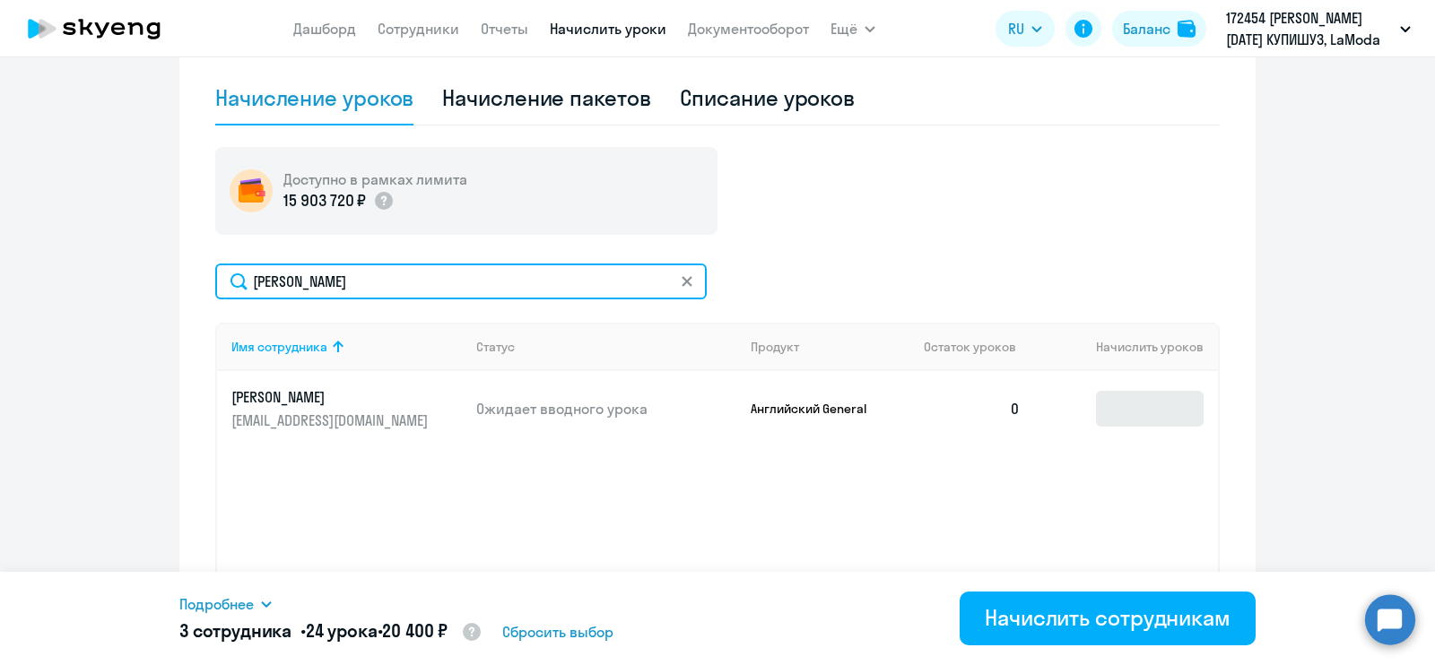
type input "[PERSON_NAME]"
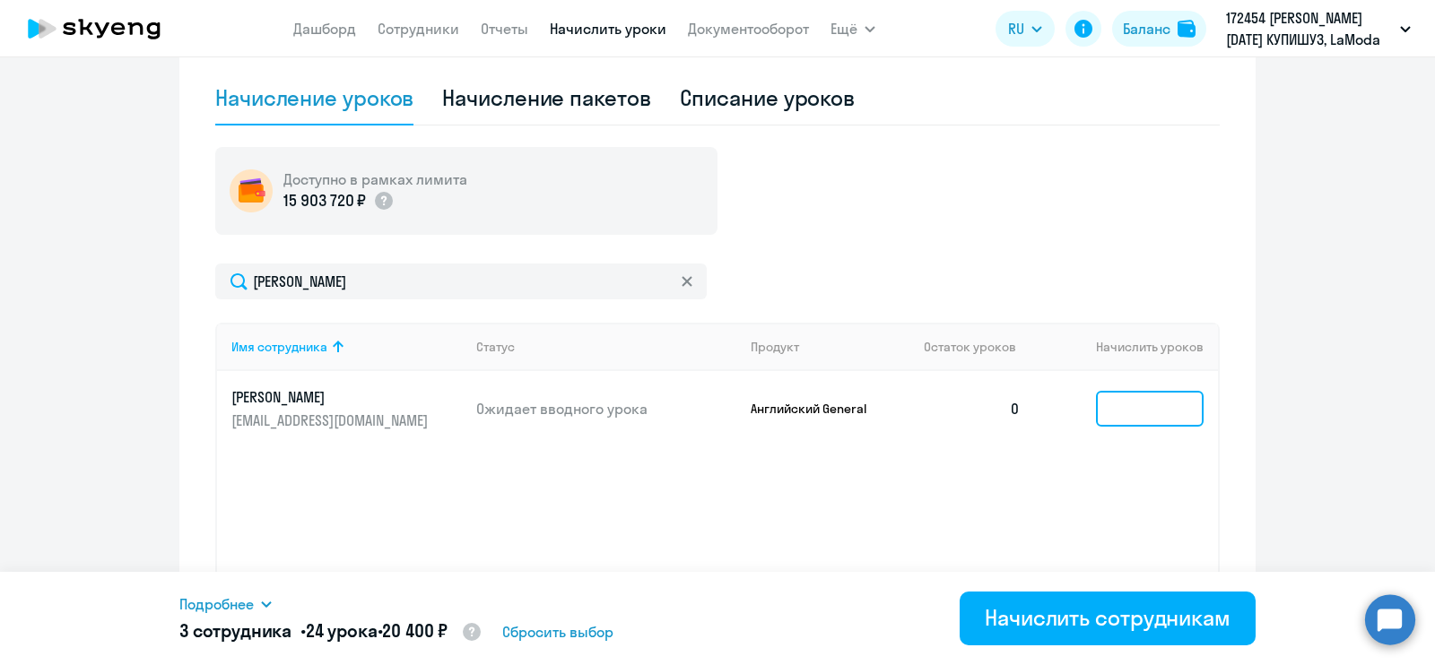
click at [1132, 409] on input at bounding box center [1150, 409] width 108 height 36
type input "8"
click at [1327, 390] on ng-component "Автоначисления Смотреть все действующий Доначисление до 8 Каждый месяц 47 сотру…" at bounding box center [717, 133] width 1435 height 1076
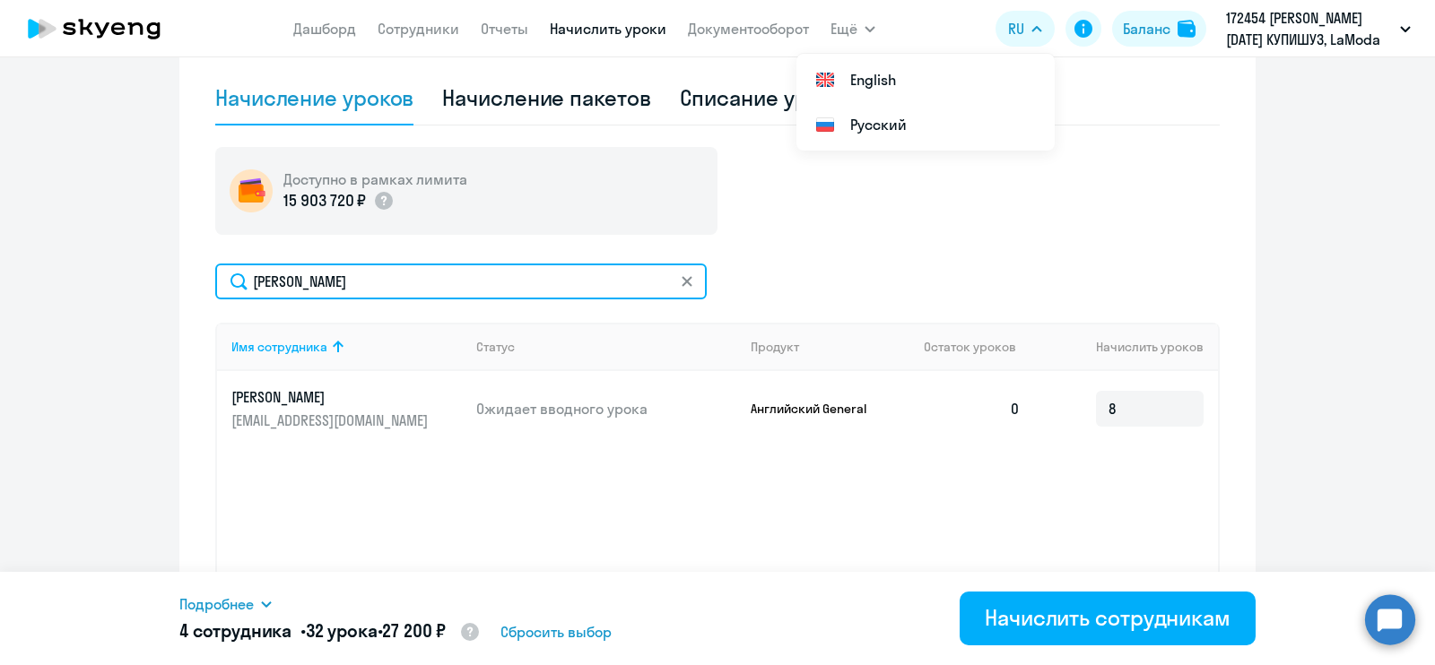
drag, startPoint x: 332, startPoint y: 272, endPoint x: 94, endPoint y: 280, distance: 237.8
click at [94, 280] on ng-component "Автоначисления Смотреть все действующий Доначисление до 8 Каждый месяц 47 сотру…" at bounding box center [717, 133] width 1435 height 1076
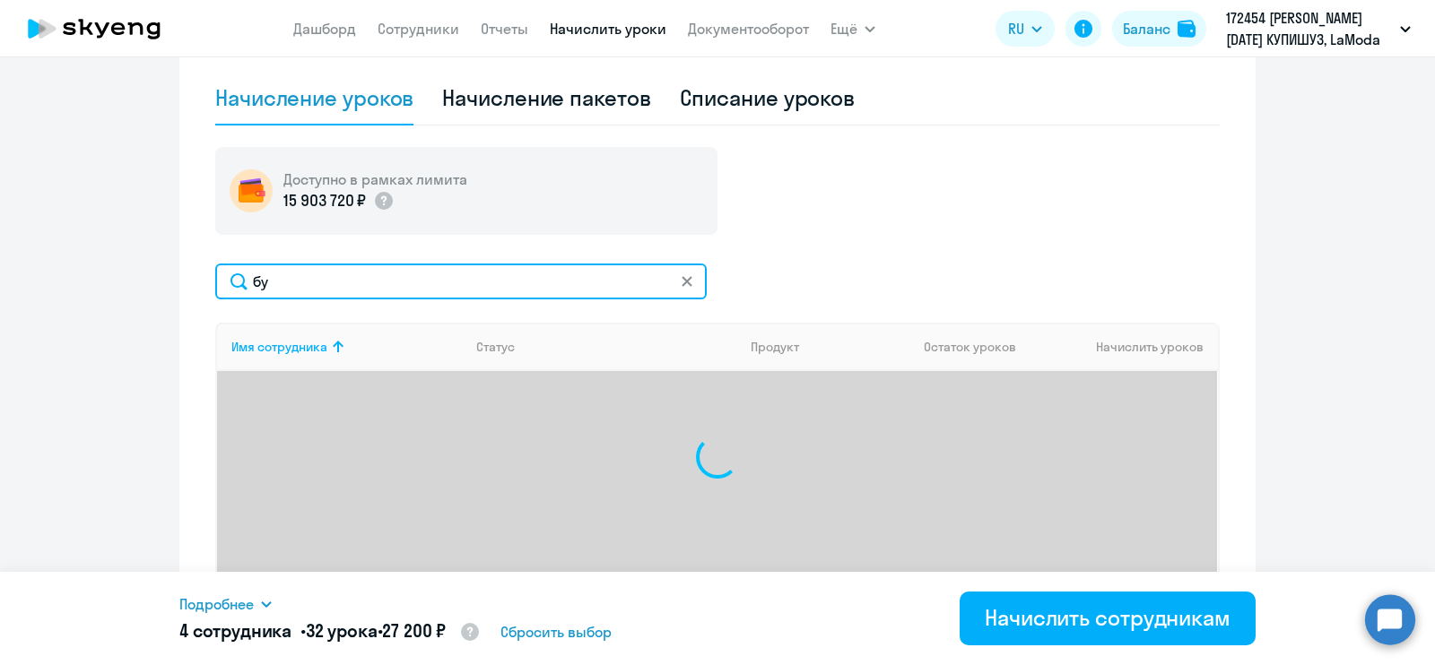
type input "б"
type input "[PERSON_NAME]"
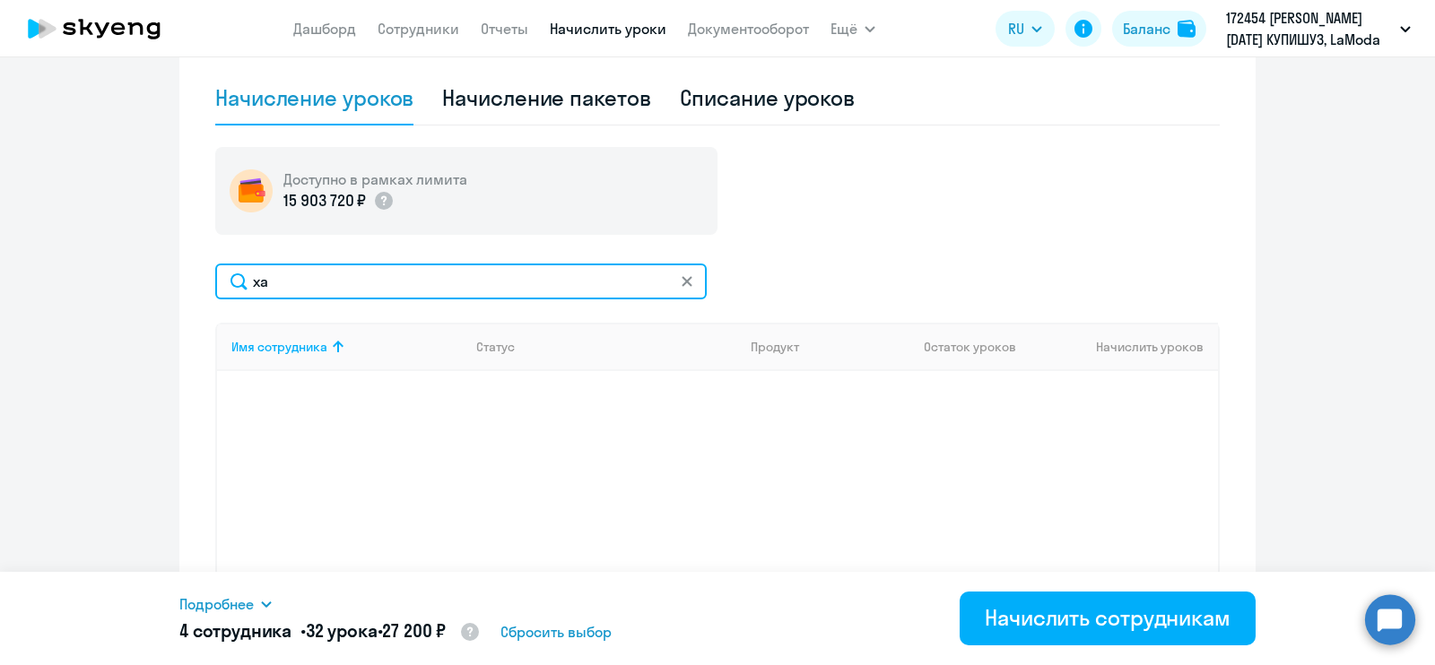
type input "х"
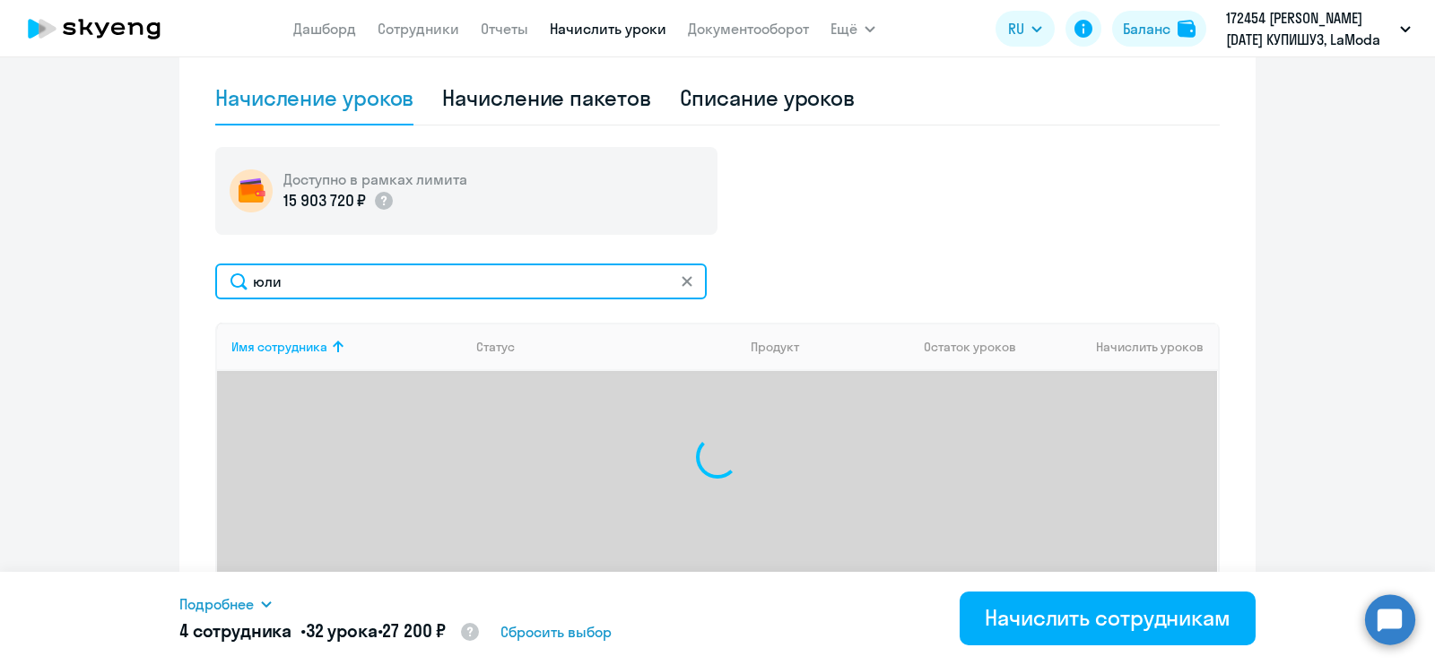
type input "[PERSON_NAME]"
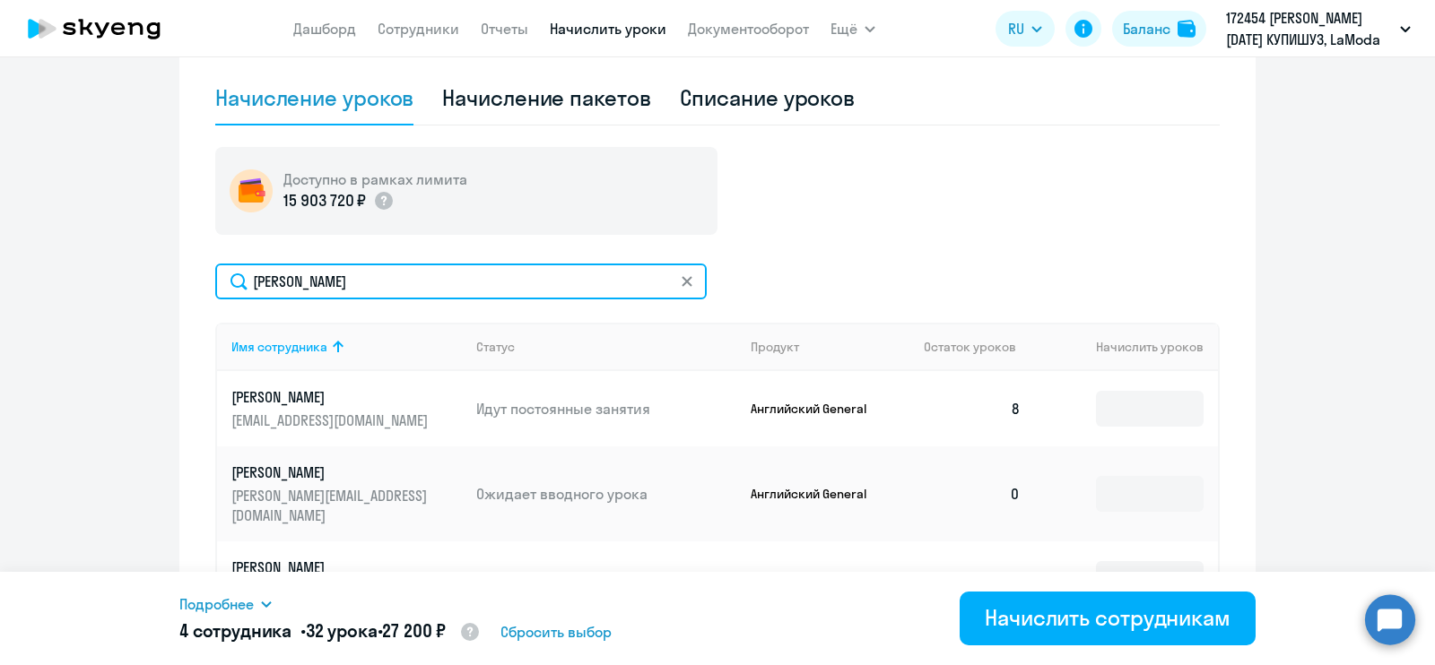
scroll to position [572, 0]
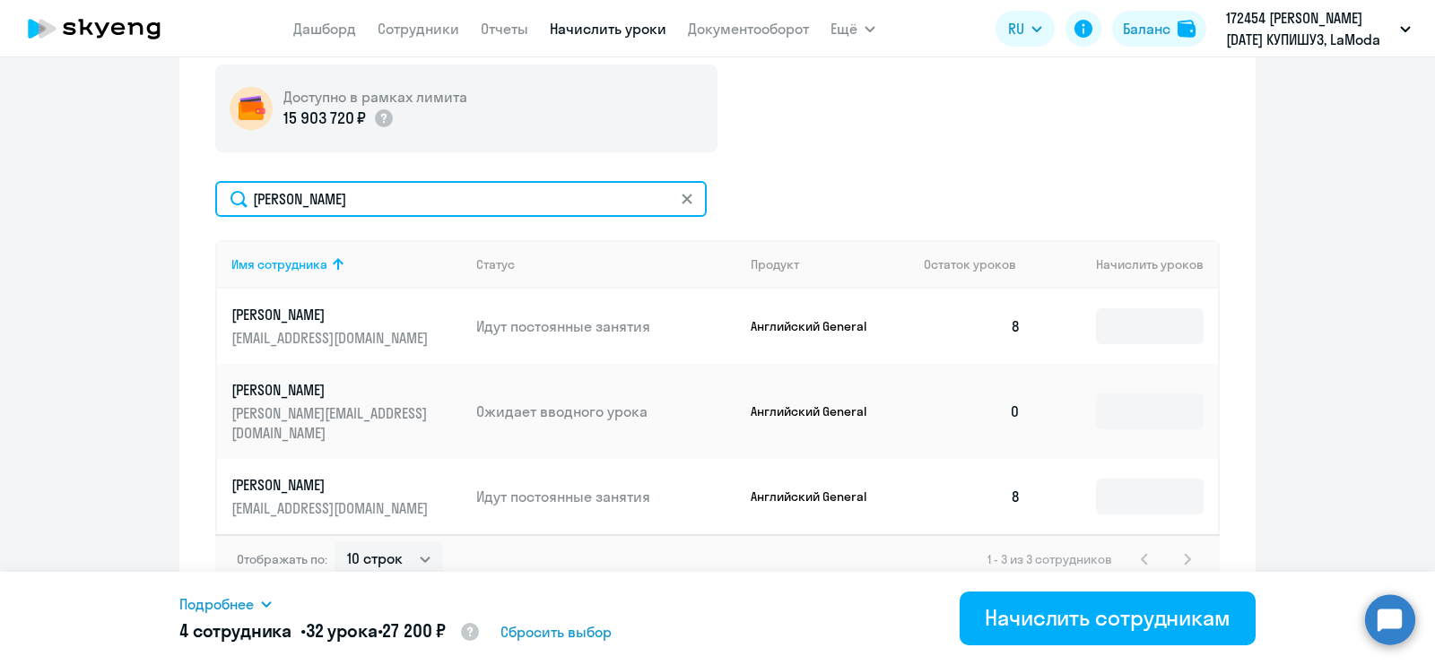
drag, startPoint x: 359, startPoint y: 196, endPoint x: 135, endPoint y: 211, distance: 223.8
click at [135, 211] on ng-component "Автоначисления Смотреть все действующий Доначисление до 8 Каждый месяц 47 сотру…" at bounding box center [717, 62] width 1435 height 1101
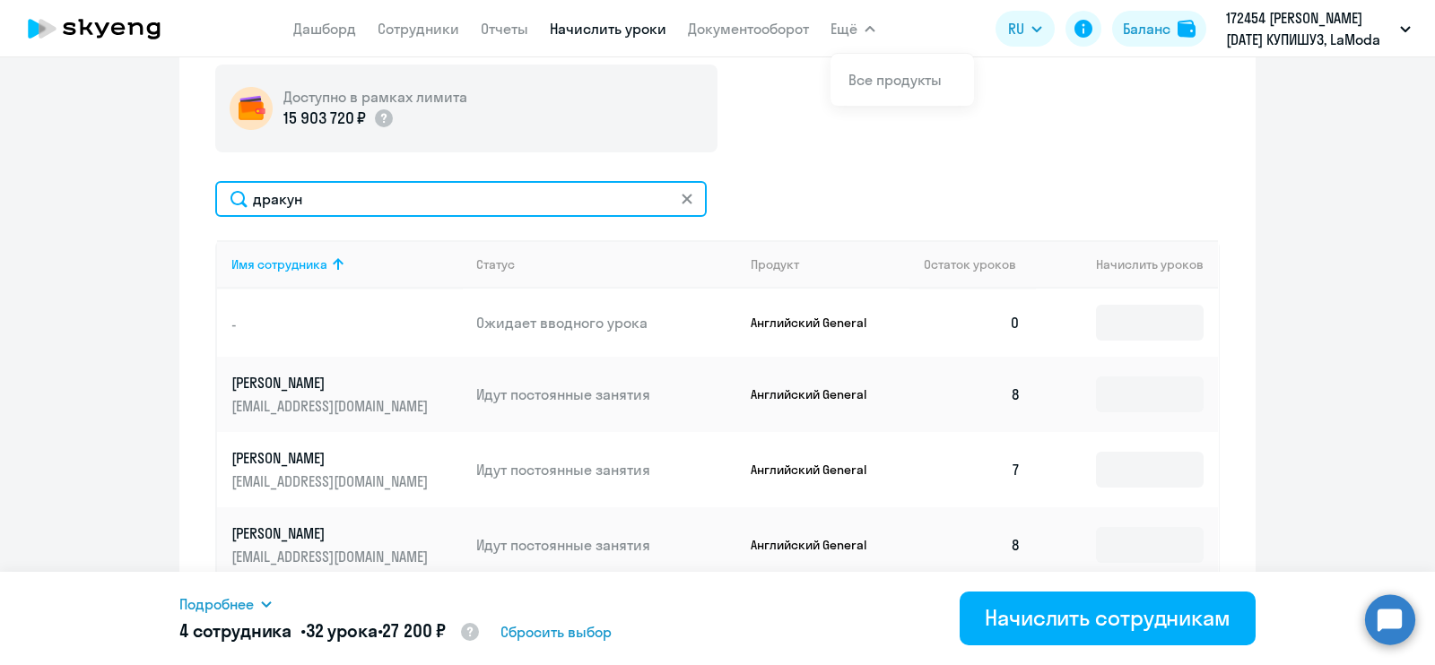
scroll to position [567, 0]
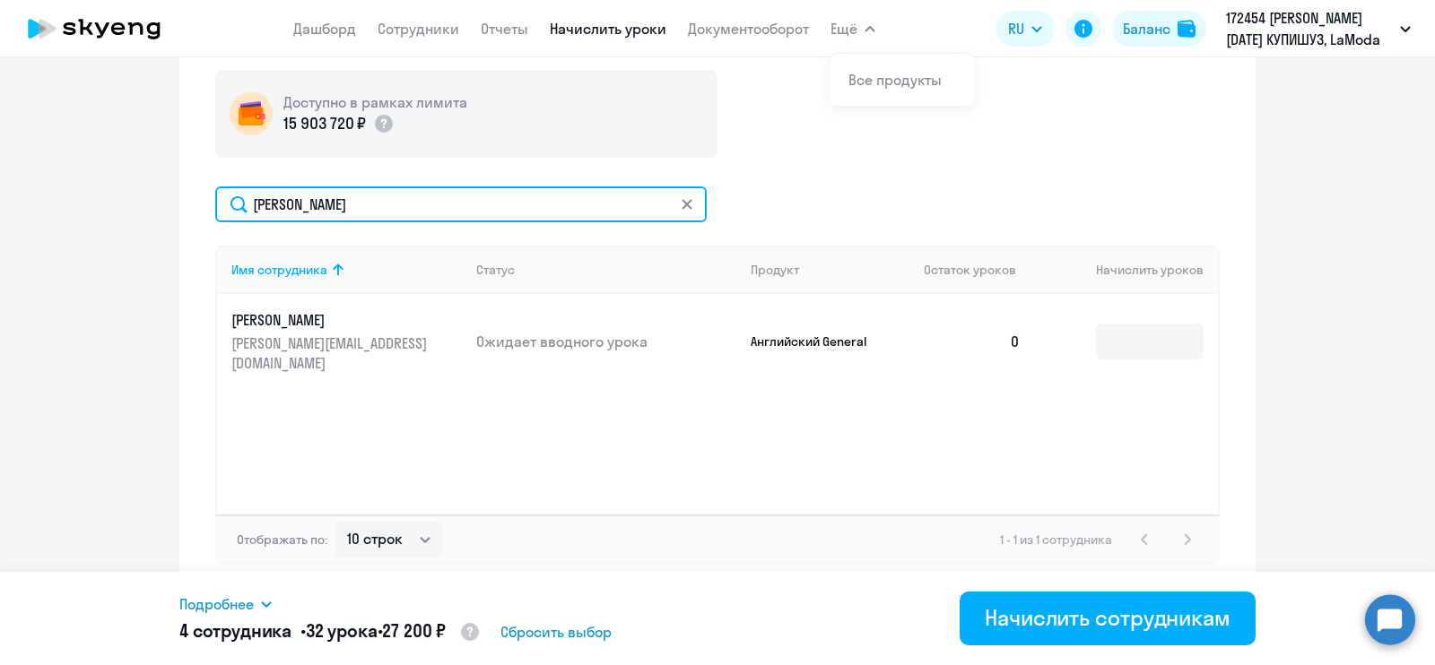
type input "[PERSON_NAME]"
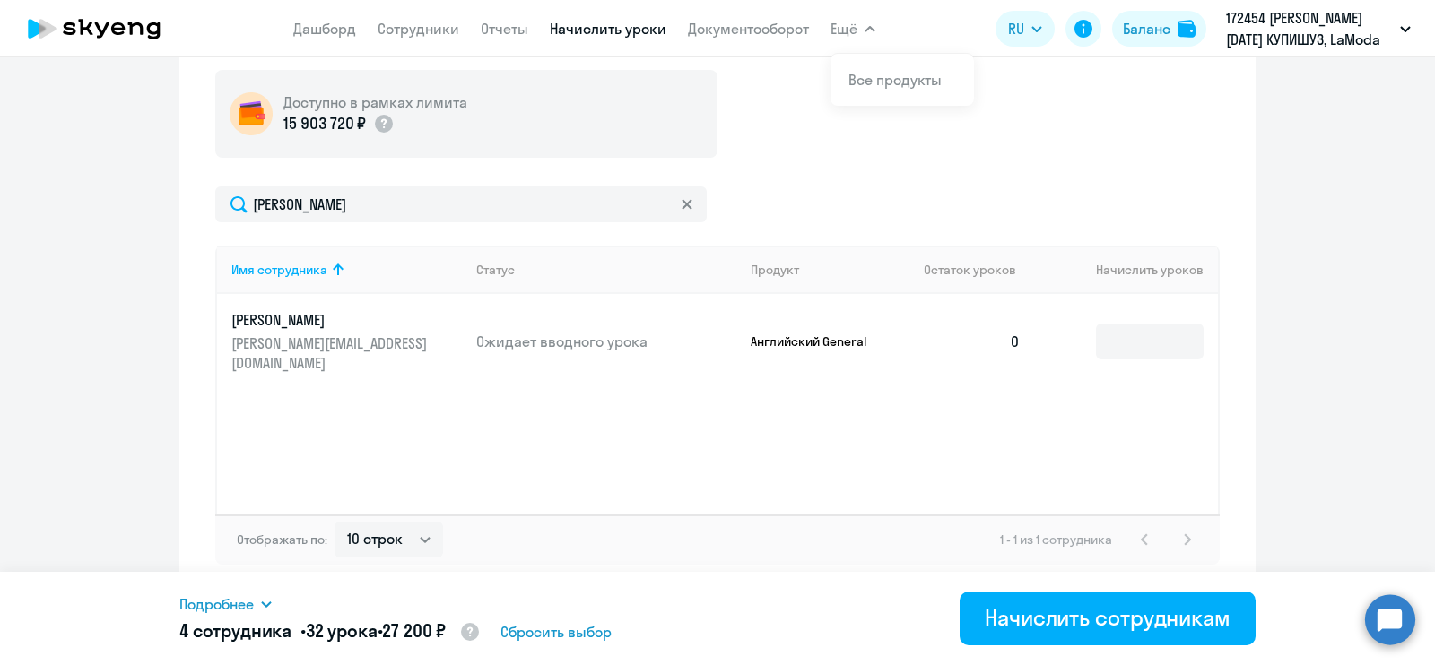
click at [1134, 310] on td at bounding box center [1126, 341] width 183 height 95
click at [1131, 335] on input at bounding box center [1150, 342] width 108 height 36
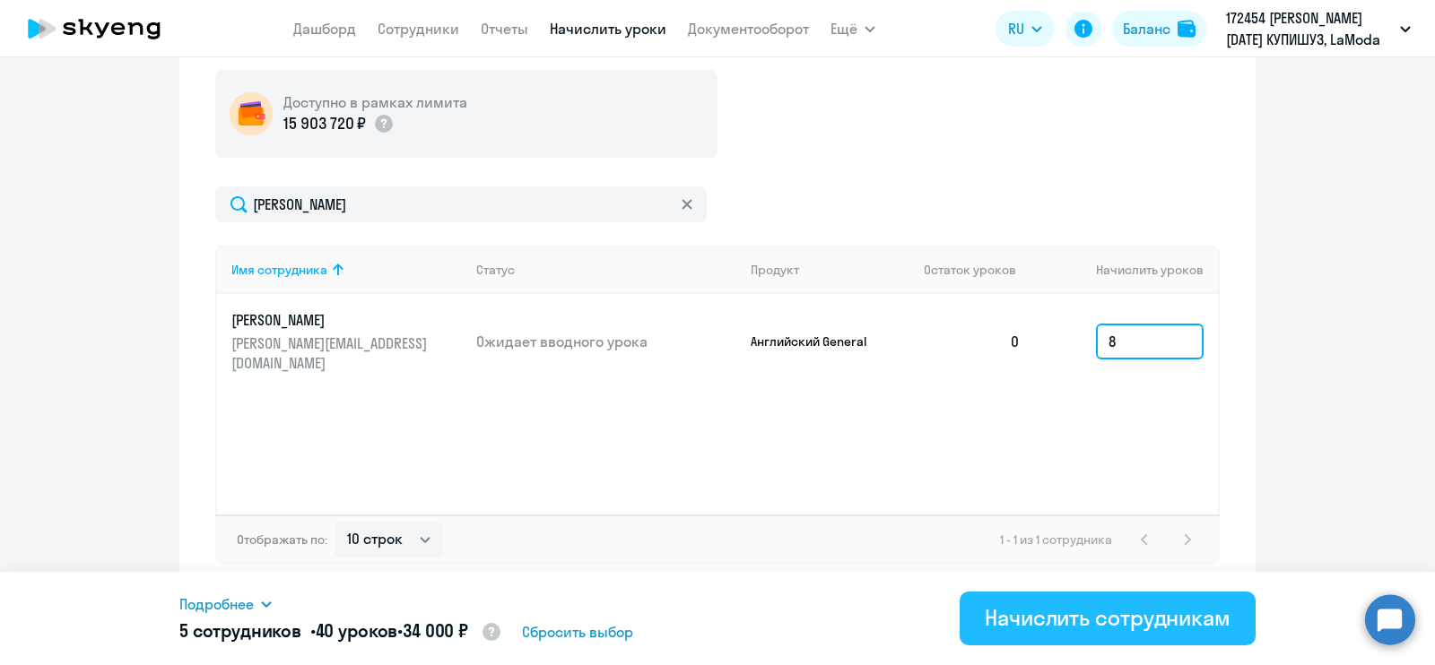
type input "8"
click at [1068, 611] on div "Начислить сотрудникам" at bounding box center [1108, 618] width 246 height 29
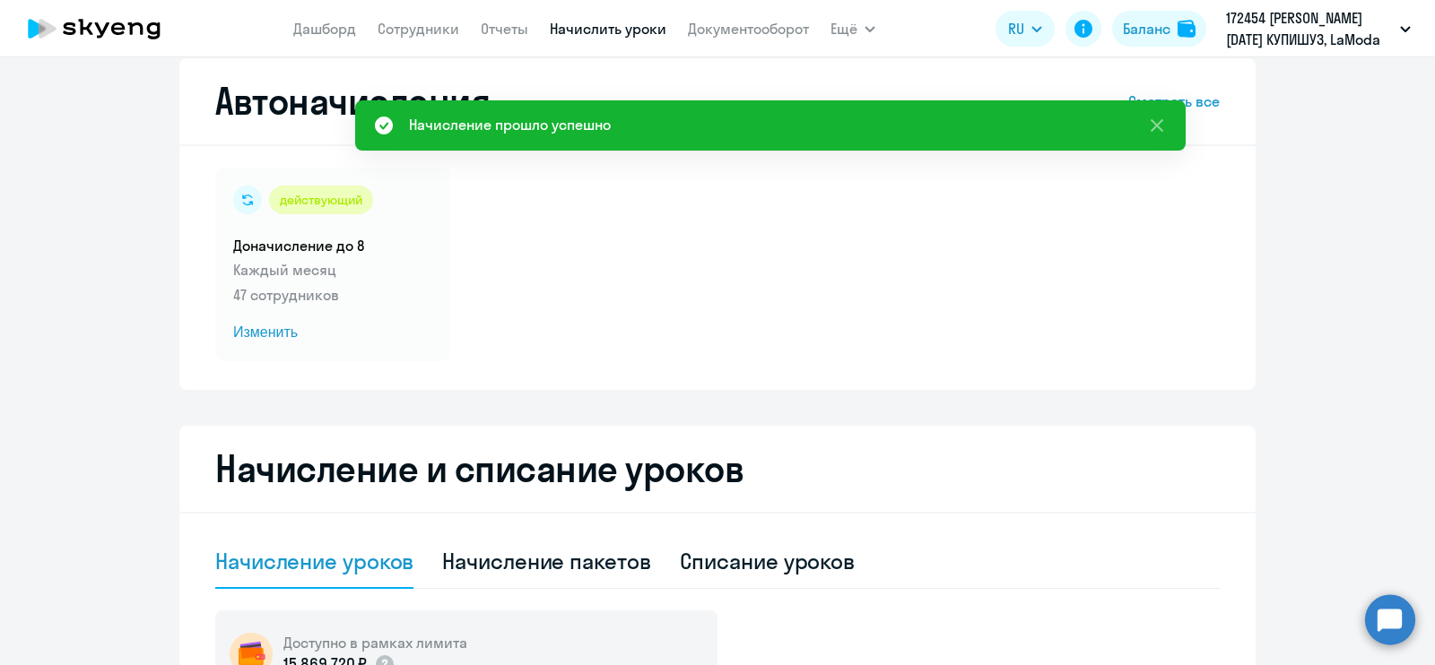
scroll to position [0, 0]
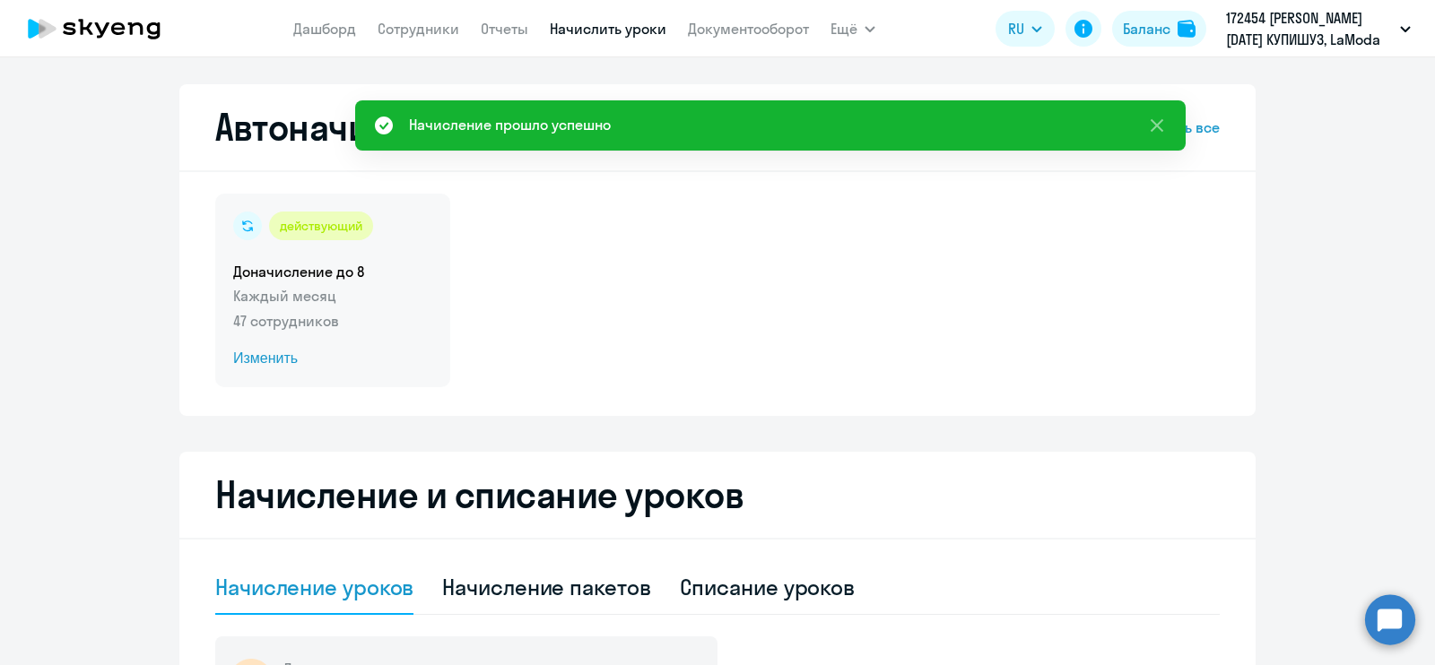
click at [331, 295] on p "Каждый месяц" at bounding box center [332, 296] width 199 height 22
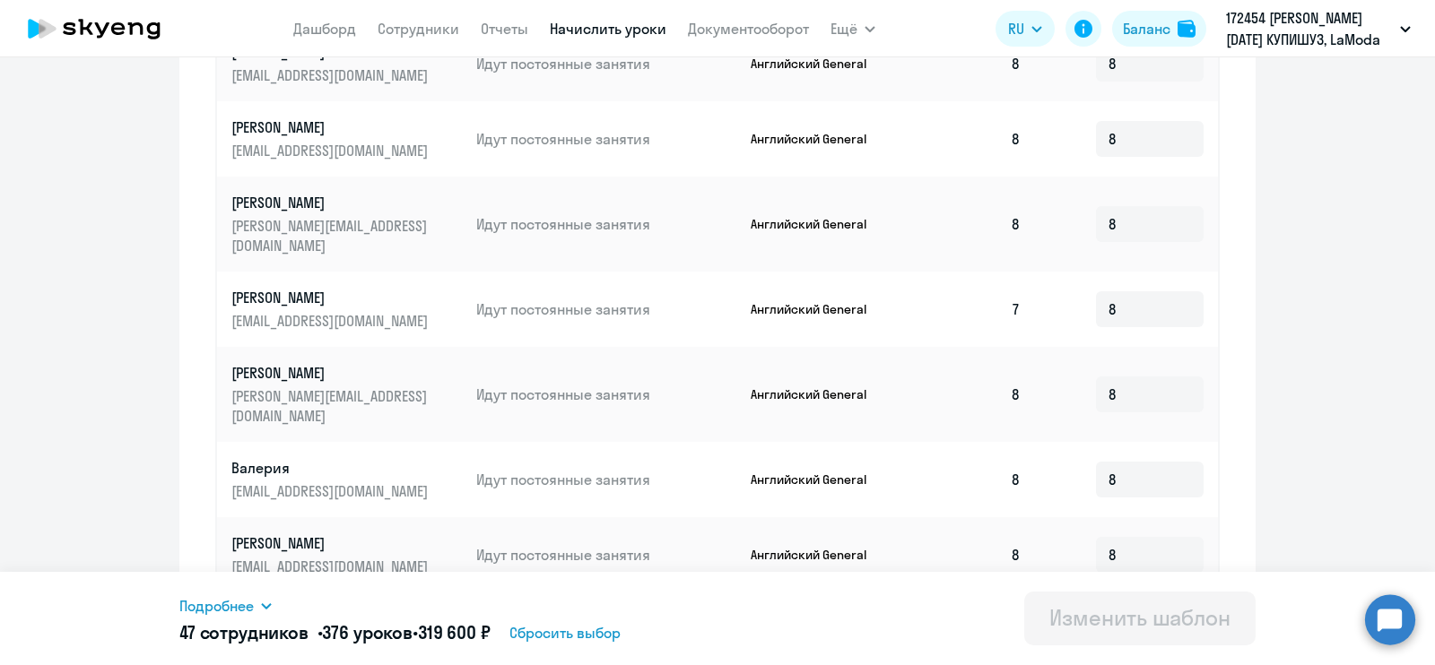
scroll to position [994, 0]
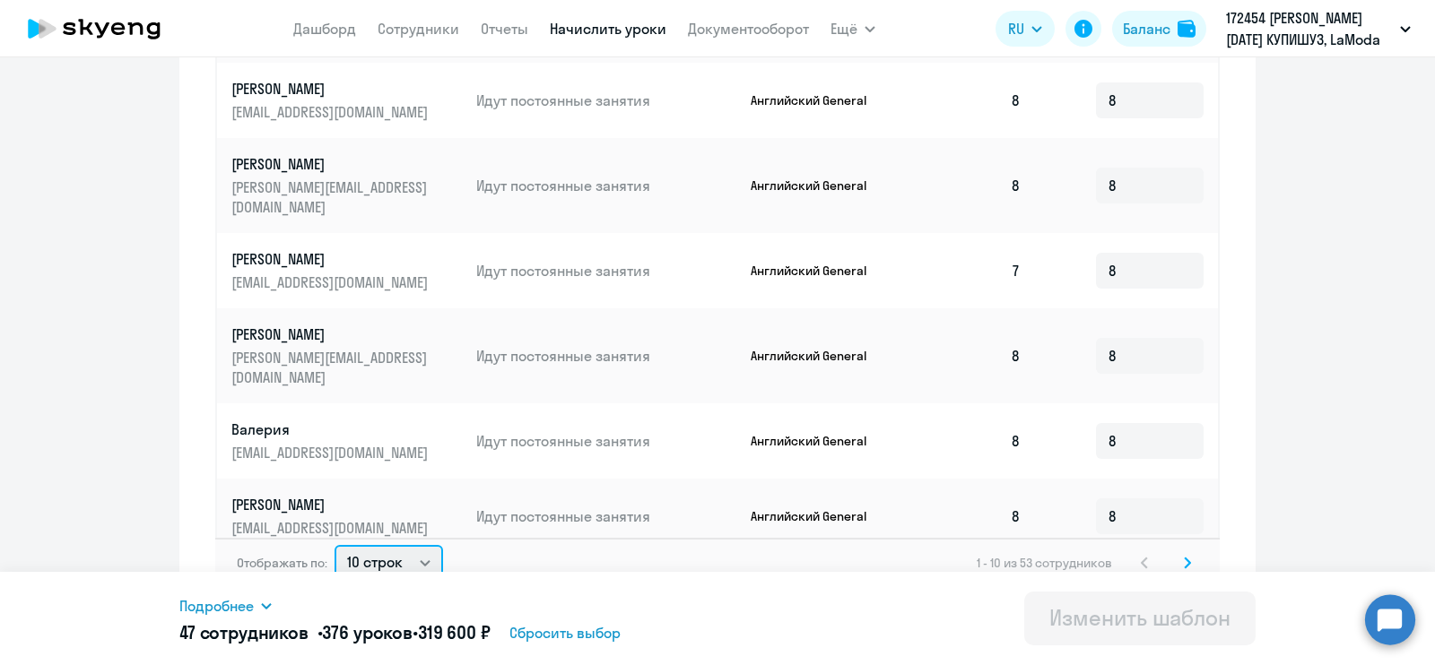
click at [409, 545] on select "10 строк 30 строк 50 строк" at bounding box center [389, 563] width 109 height 36
select select "50"
click at [335, 545] on select "10 строк 30 строк 50 строк" at bounding box center [389, 563] width 109 height 36
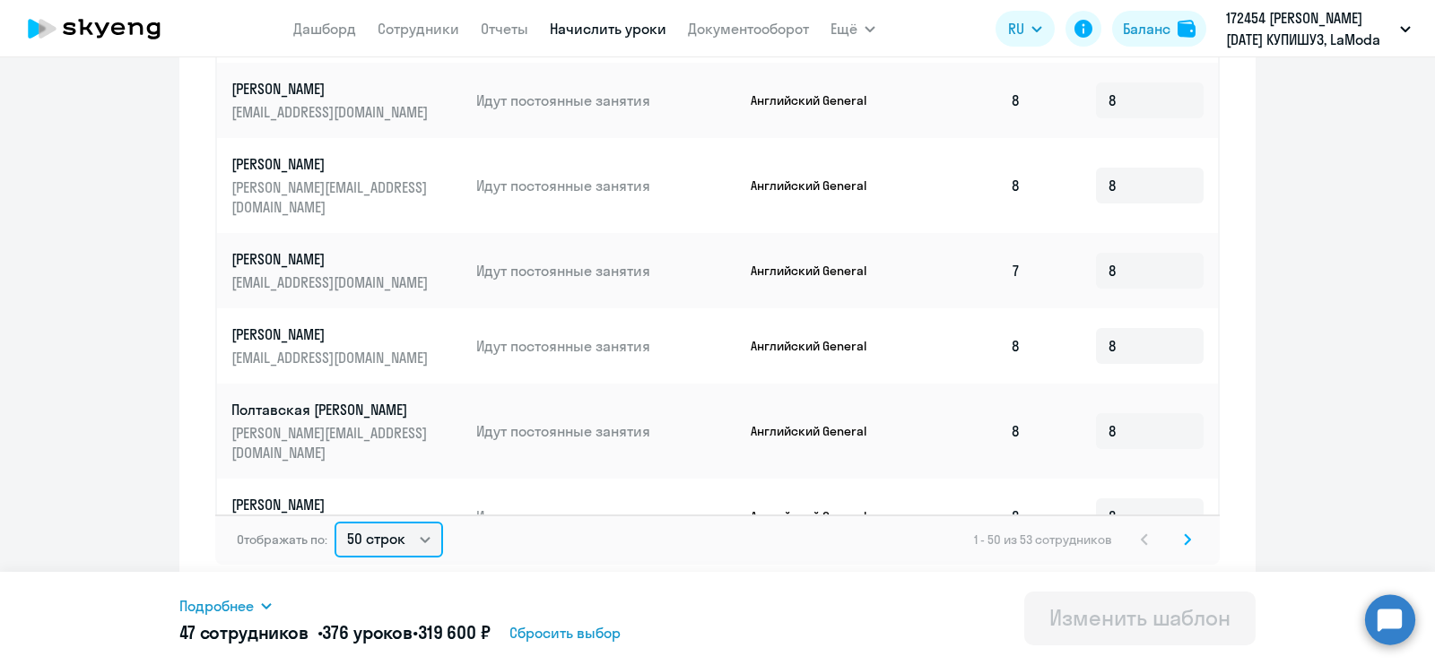
scroll to position [2731, 0]
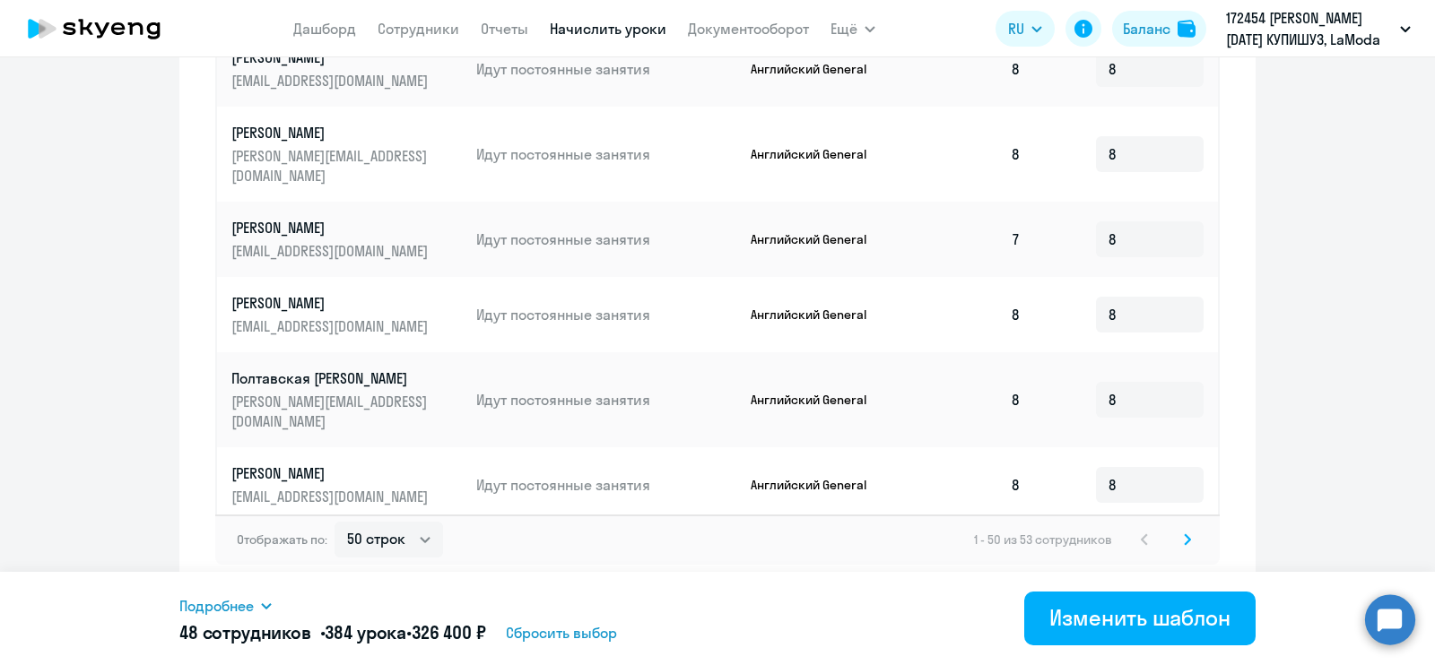
type input "8"
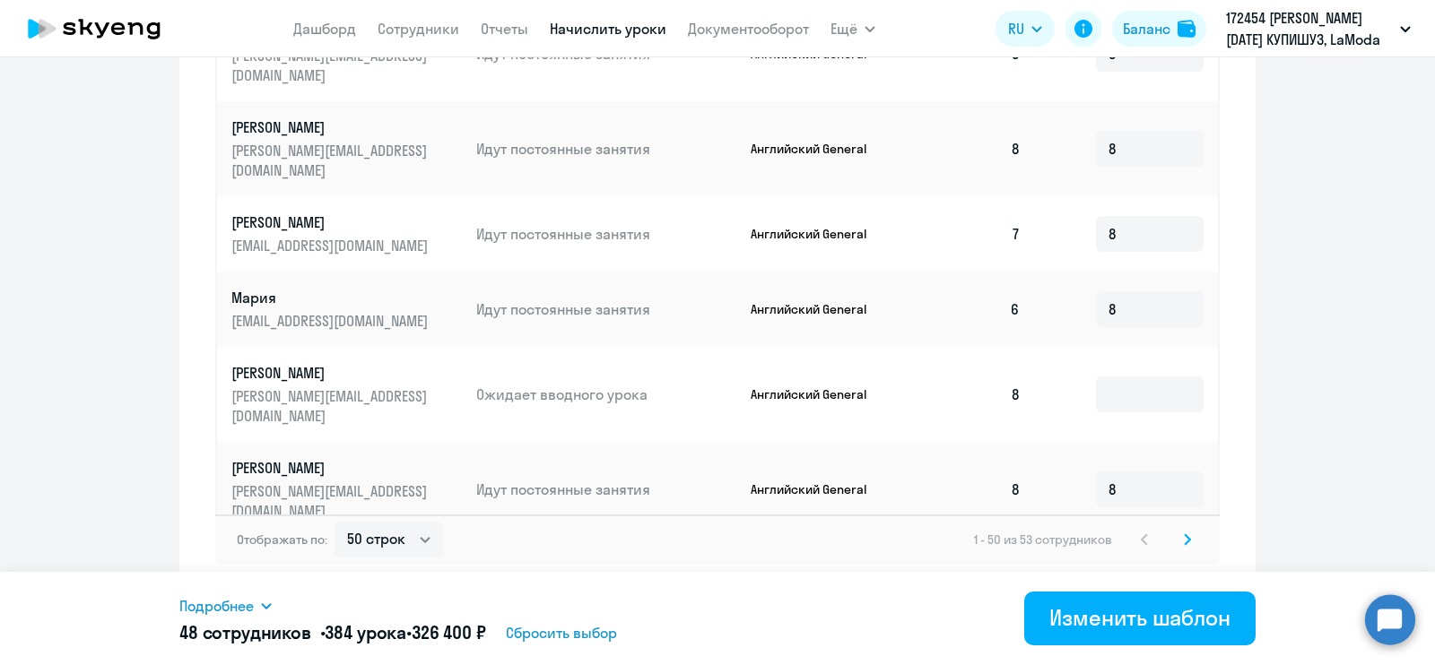
scroll to position [2051, 0]
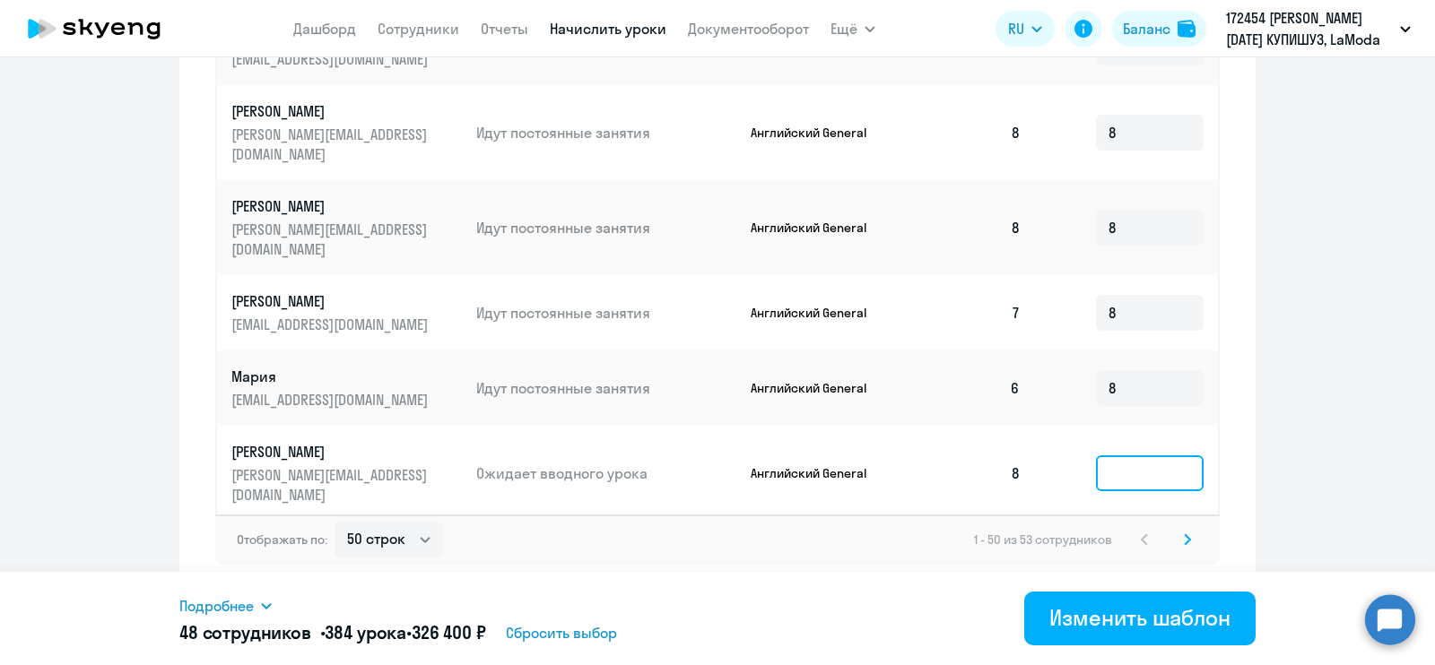
click at [1096, 456] on input at bounding box center [1150, 474] width 108 height 36
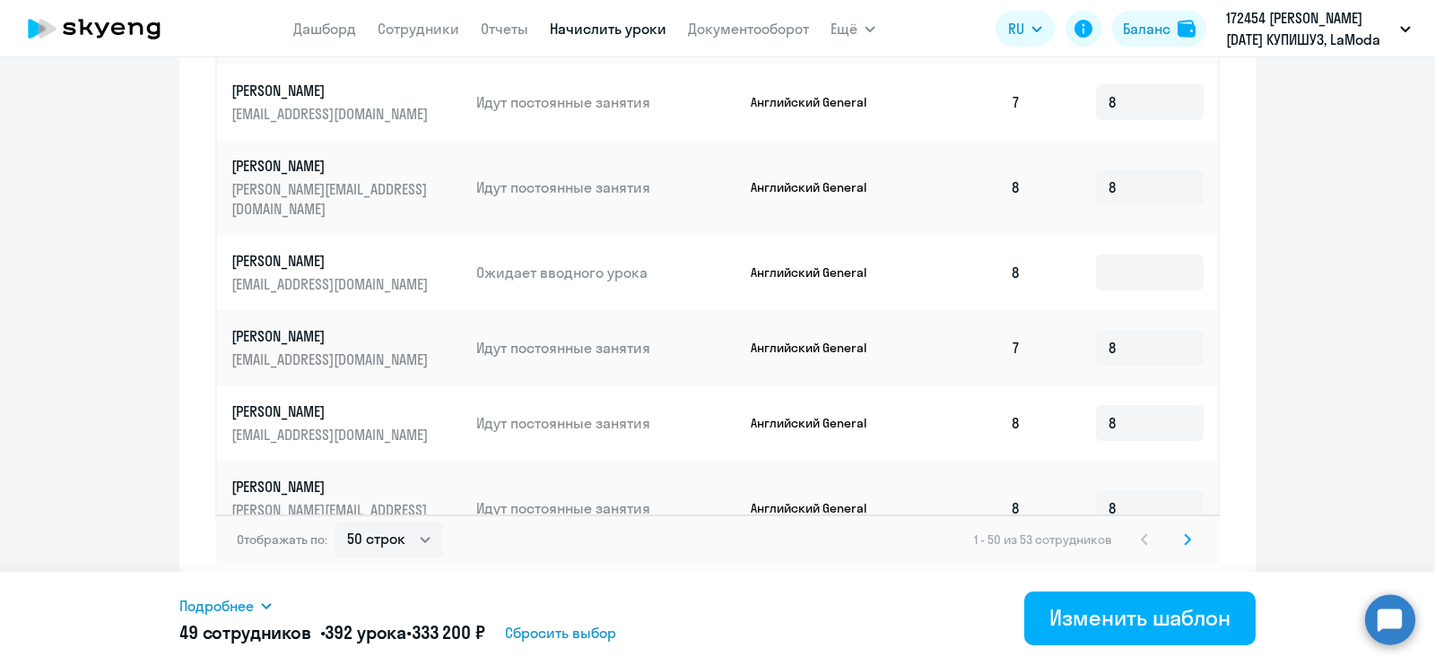
scroll to position [1377, 0]
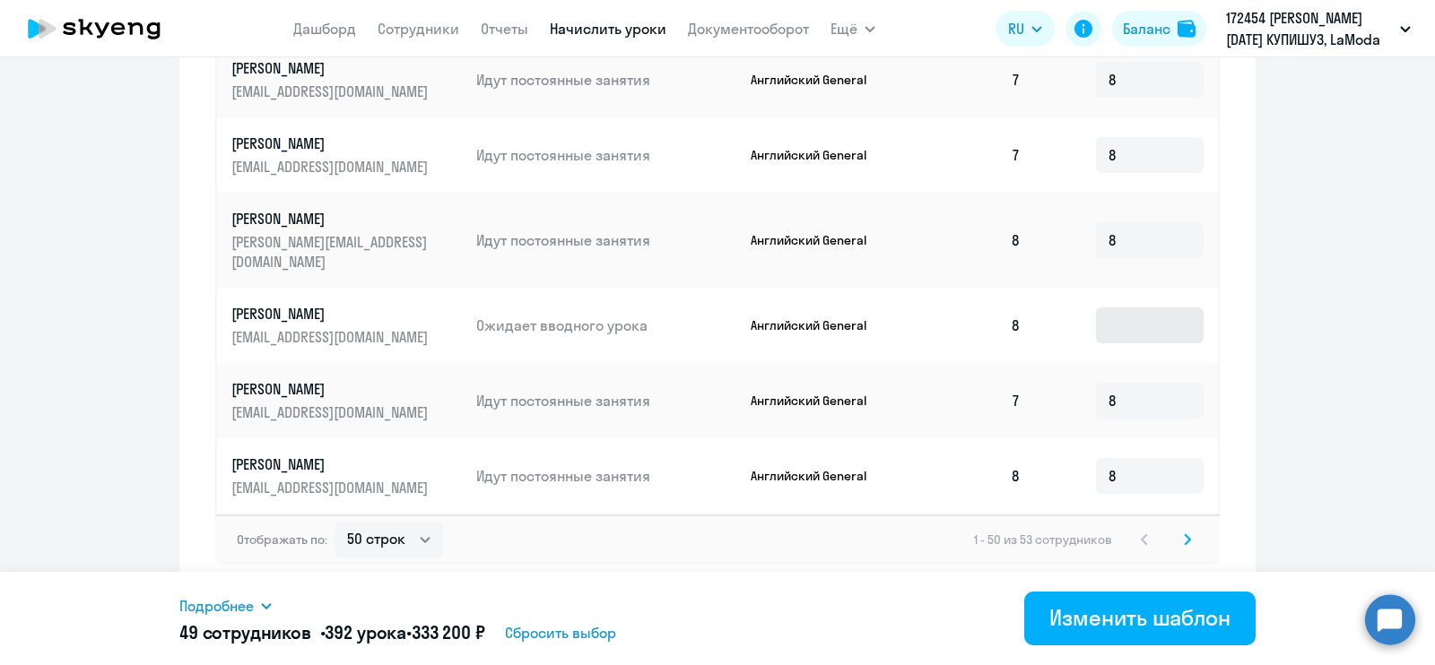
type input "8"
click at [1099, 308] on input at bounding box center [1150, 326] width 108 height 36
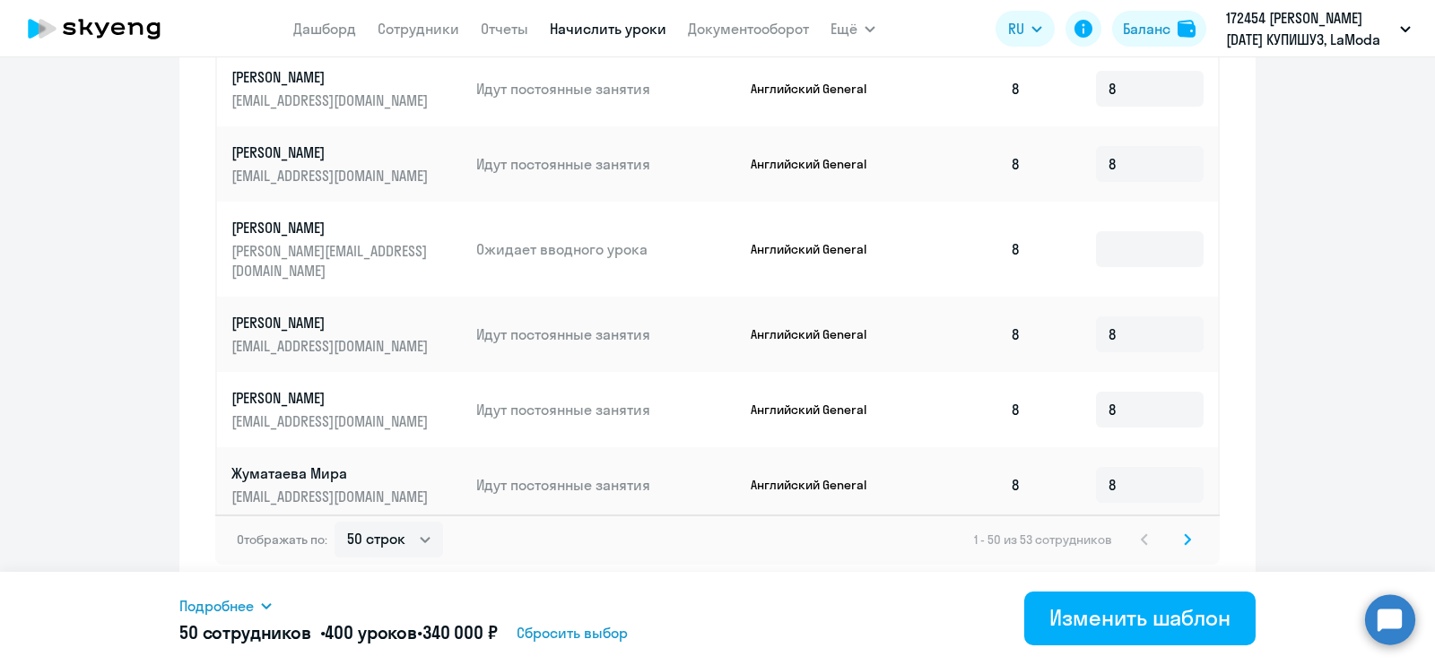
scroll to position [621, 0]
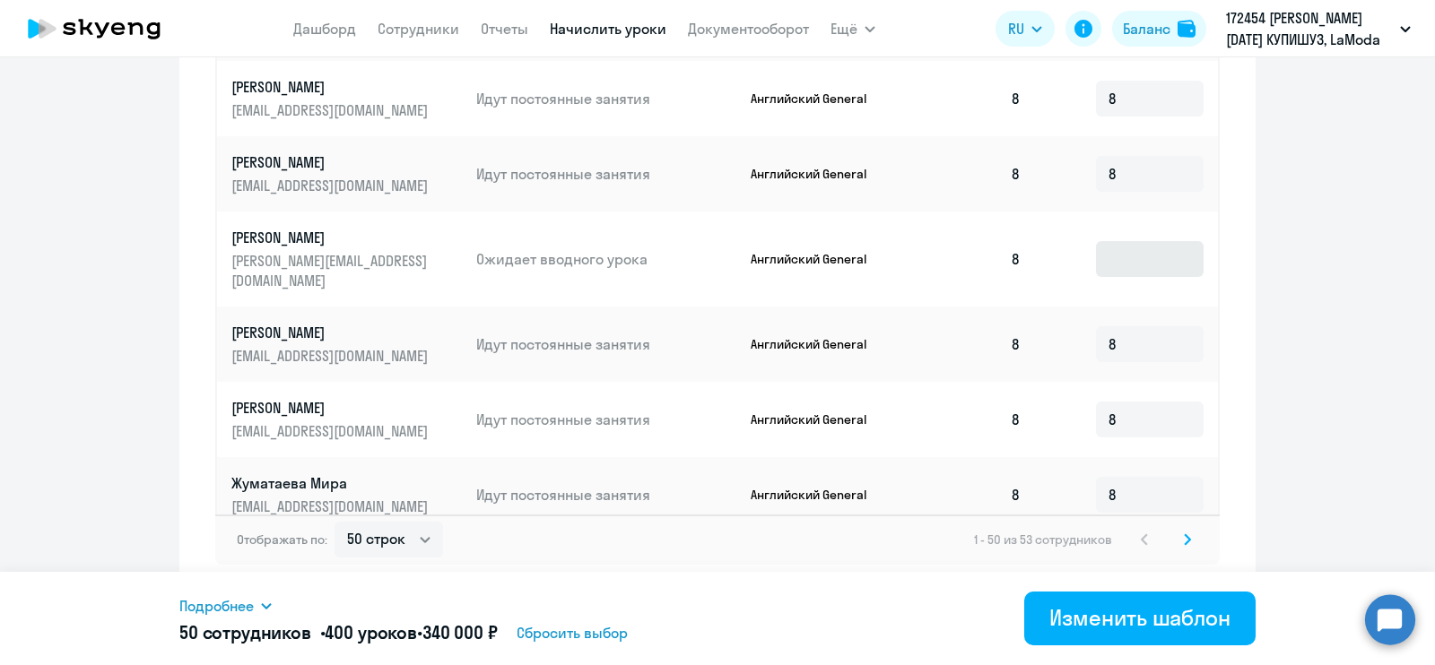
type input "8"
click at [1117, 241] on input at bounding box center [1150, 259] width 108 height 36
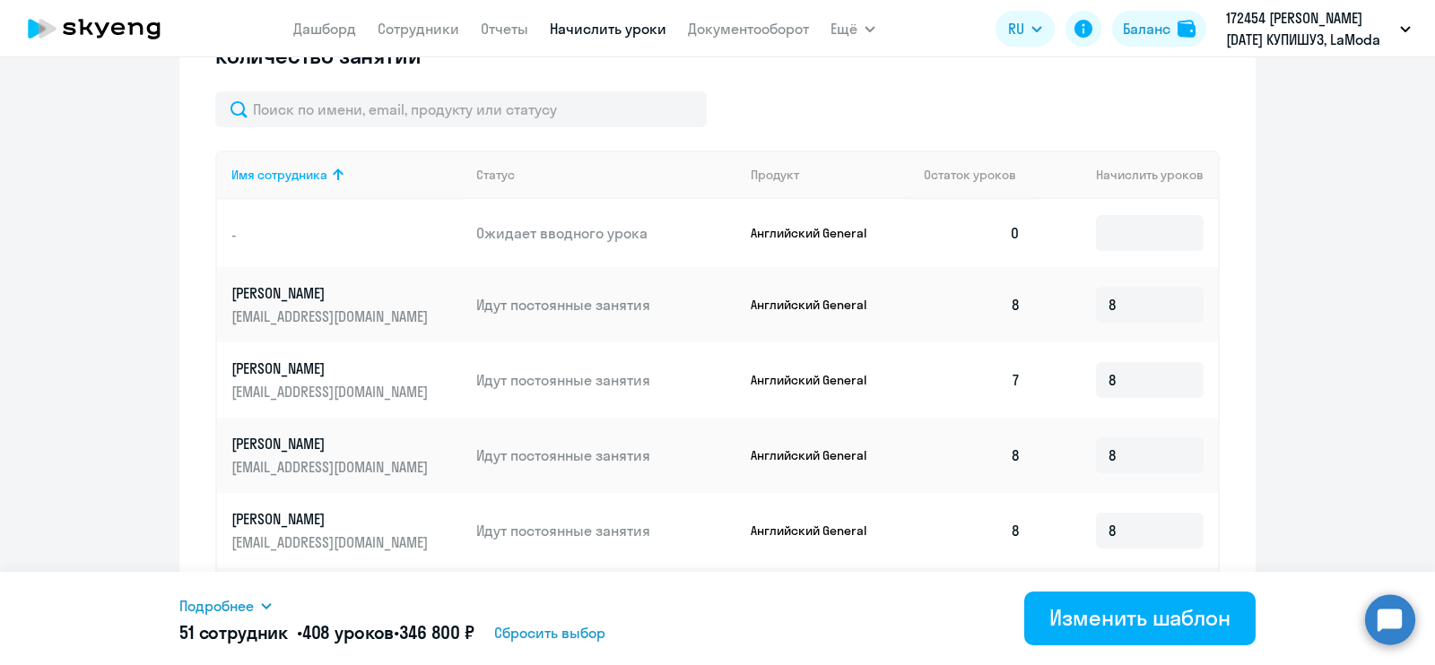
scroll to position [530, 0]
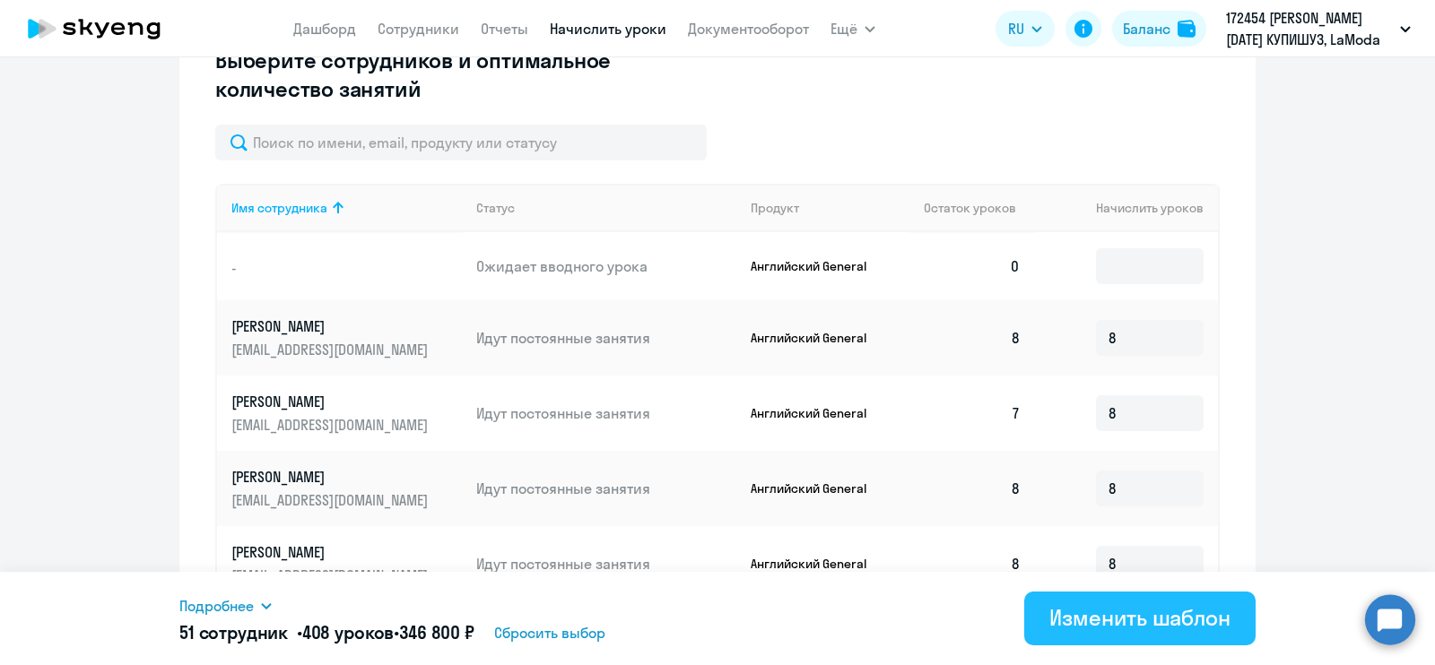
type input "8"
click at [1105, 625] on div "Изменить шаблон" at bounding box center [1139, 618] width 181 height 29
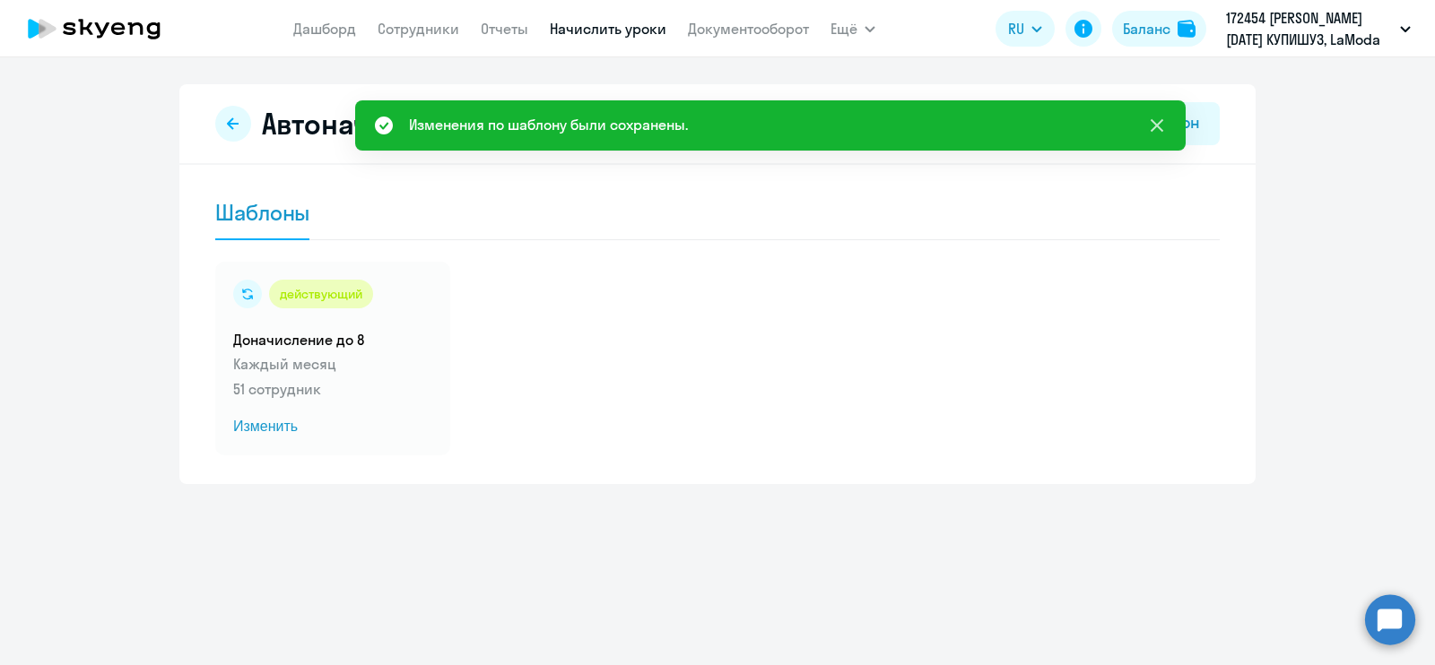
click at [1156, 127] on icon at bounding box center [1157, 126] width 22 height 22
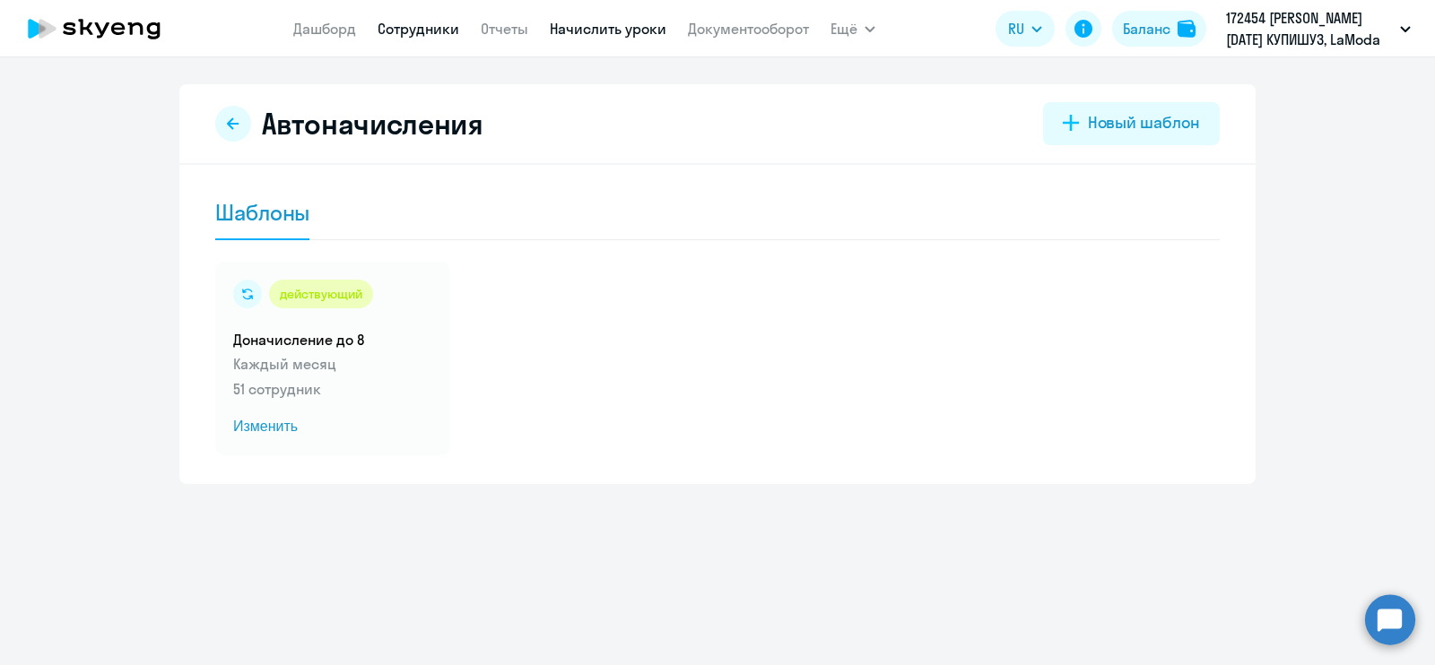
click at [415, 33] on link "Сотрудники" at bounding box center [419, 29] width 82 height 18
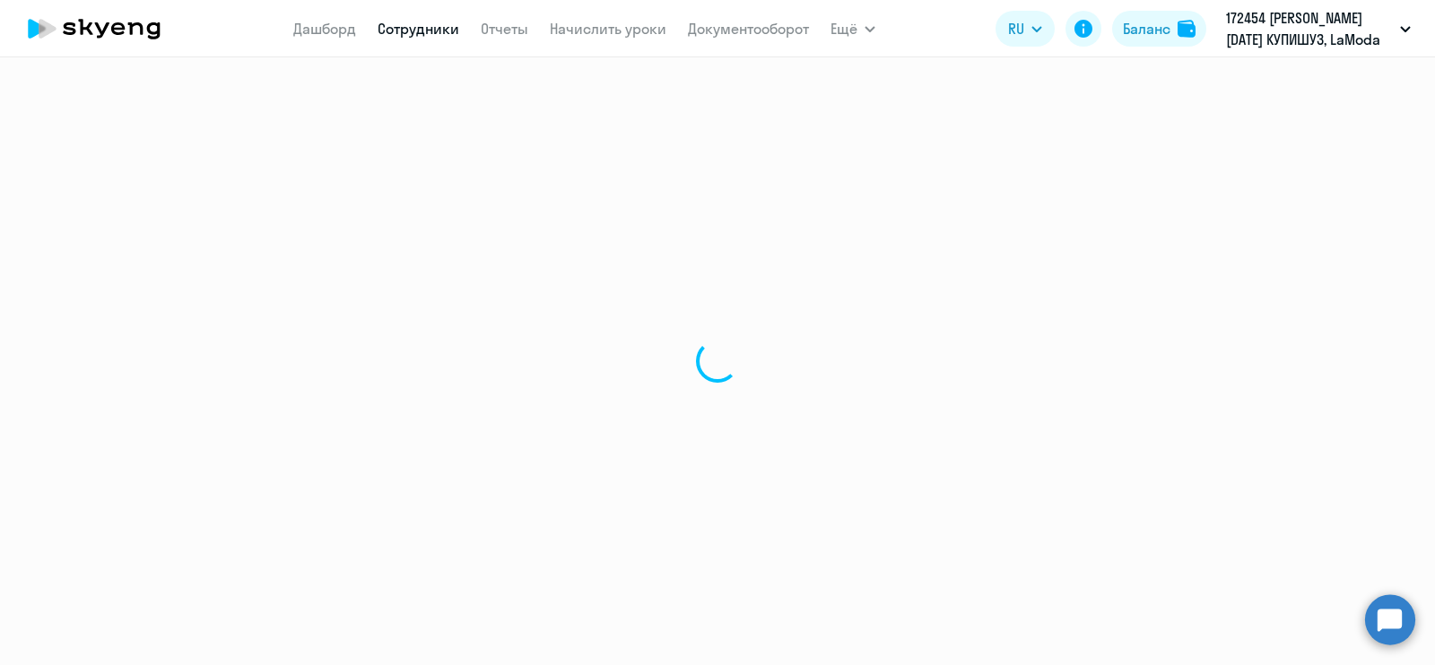
select select "30"
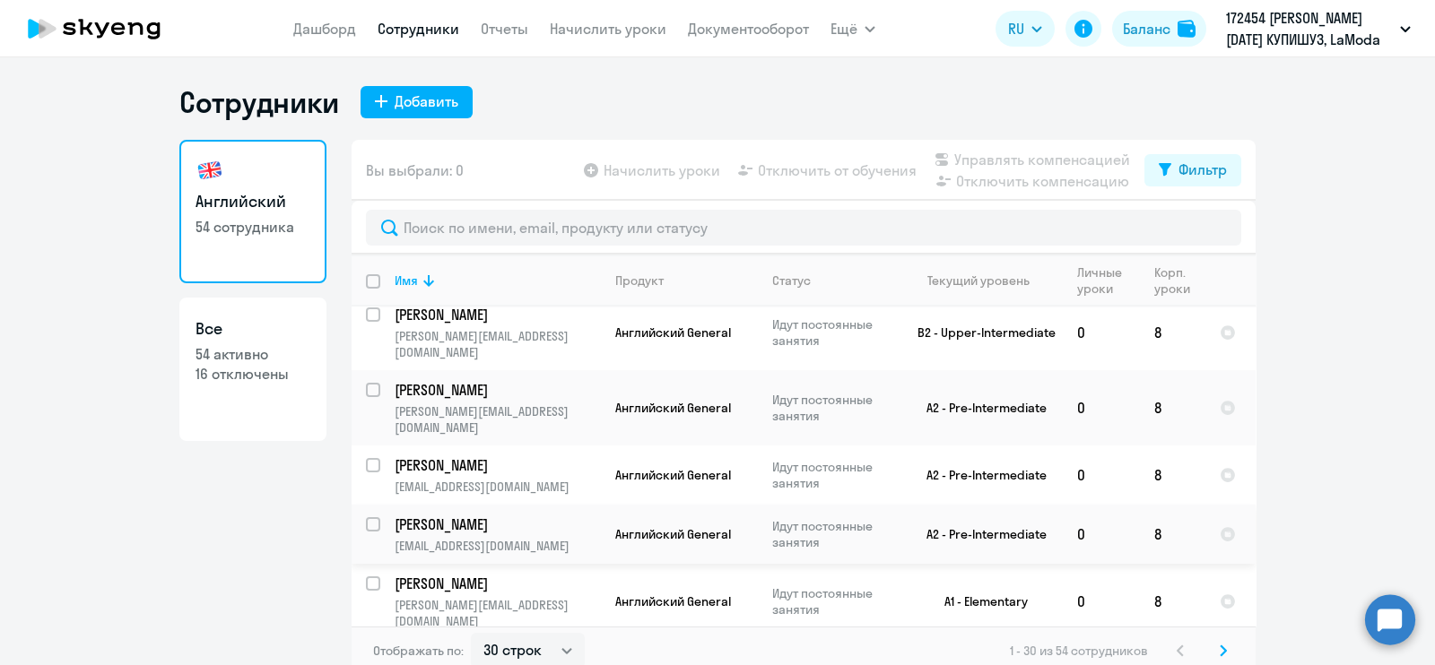
scroll to position [10, 0]
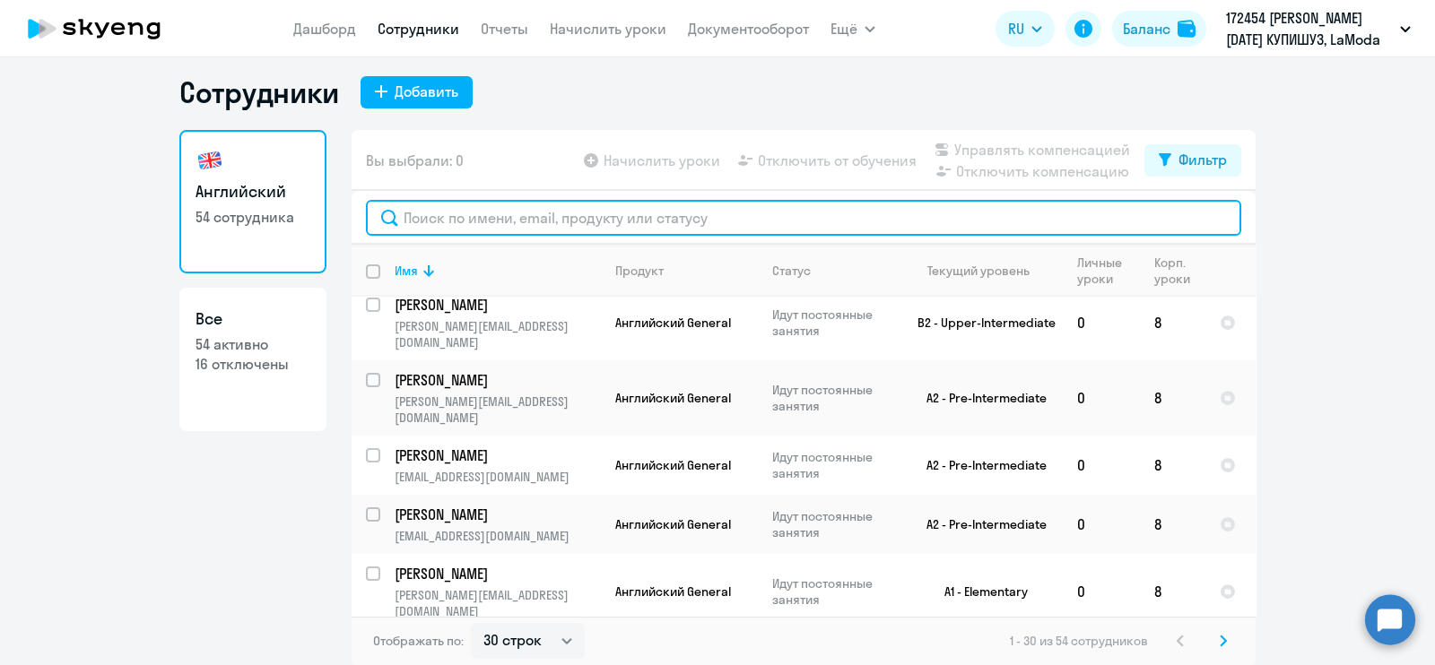
click at [634, 220] on input "text" at bounding box center [803, 218] width 875 height 36
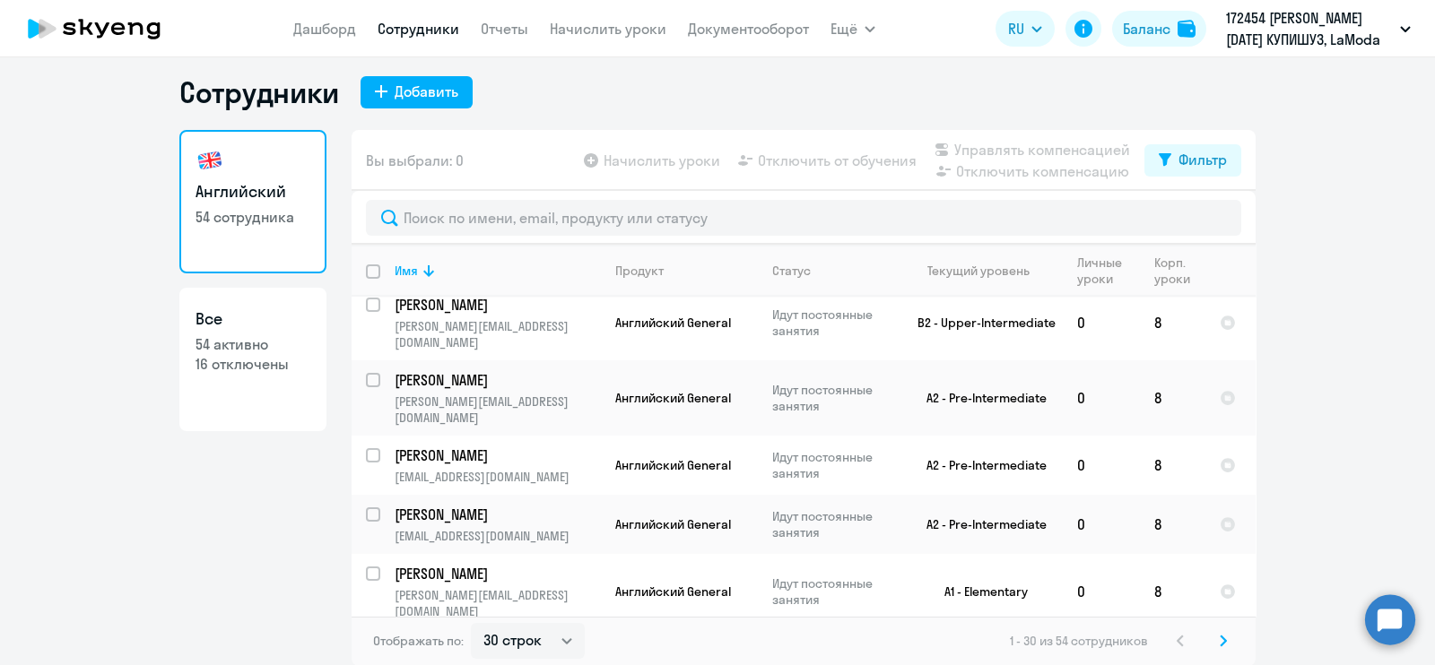
click at [240, 368] on p "16 отключены" at bounding box center [253, 364] width 115 height 20
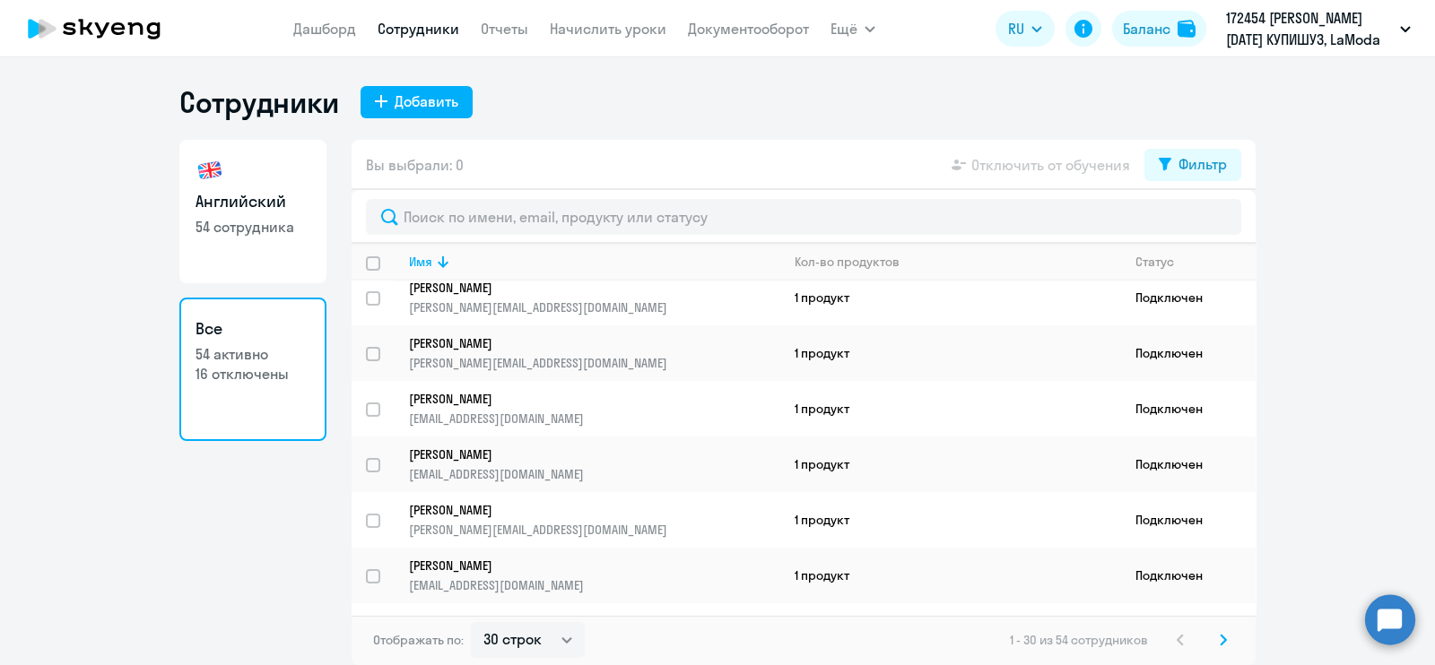
scroll to position [1305, 0]
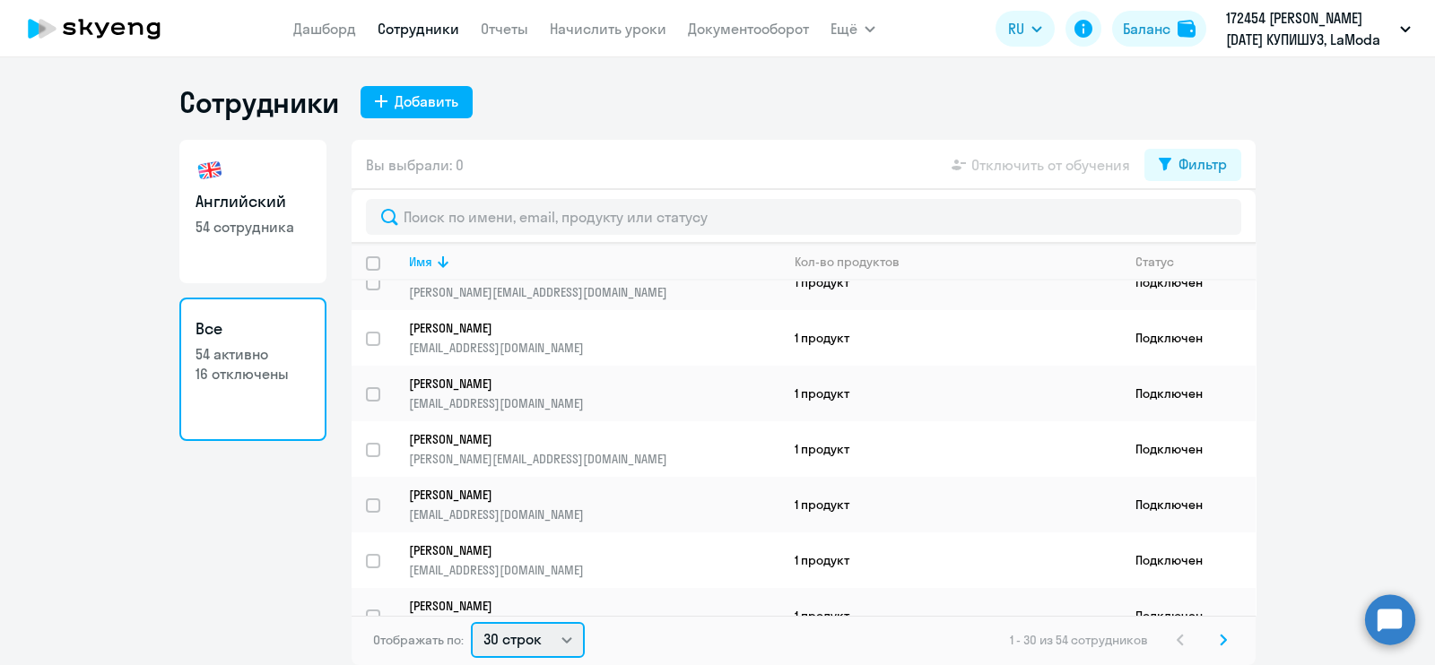
click at [532, 645] on select "30 строк 50 строк 100 строк" at bounding box center [528, 640] width 114 height 36
select select "100"
click at [471, 622] on select "30 строк 50 строк 100 строк" at bounding box center [528, 640] width 114 height 36
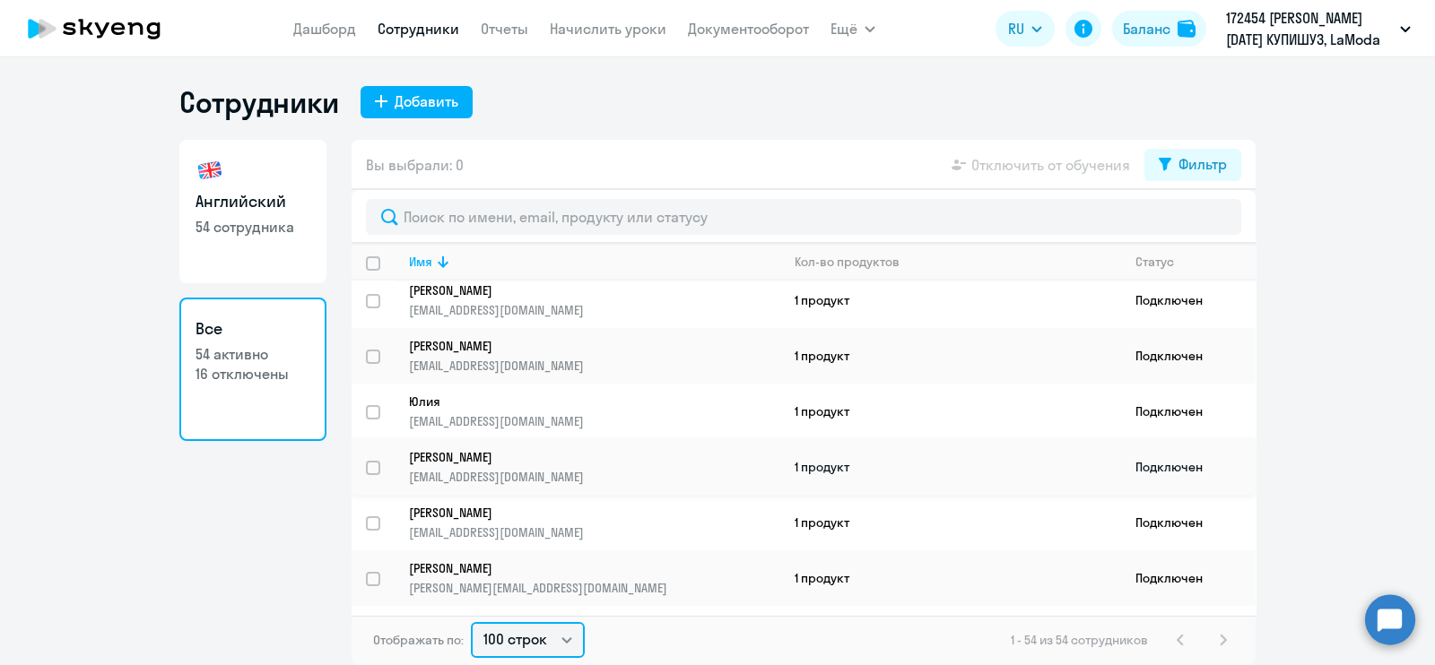
scroll to position [0, 0]
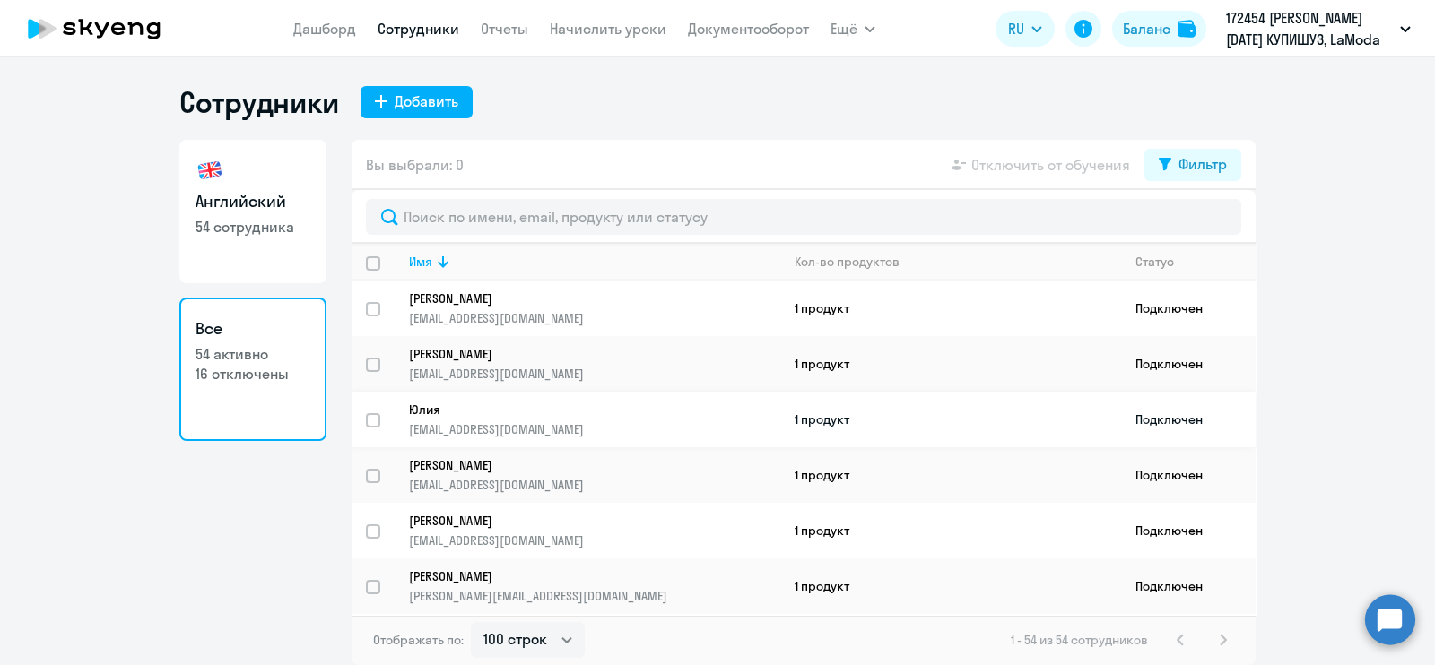
drag, startPoint x: 651, startPoint y: 420, endPoint x: 552, endPoint y: 411, distance: 99.9
click at [552, 411] on p "Юлия" at bounding box center [582, 410] width 346 height 16
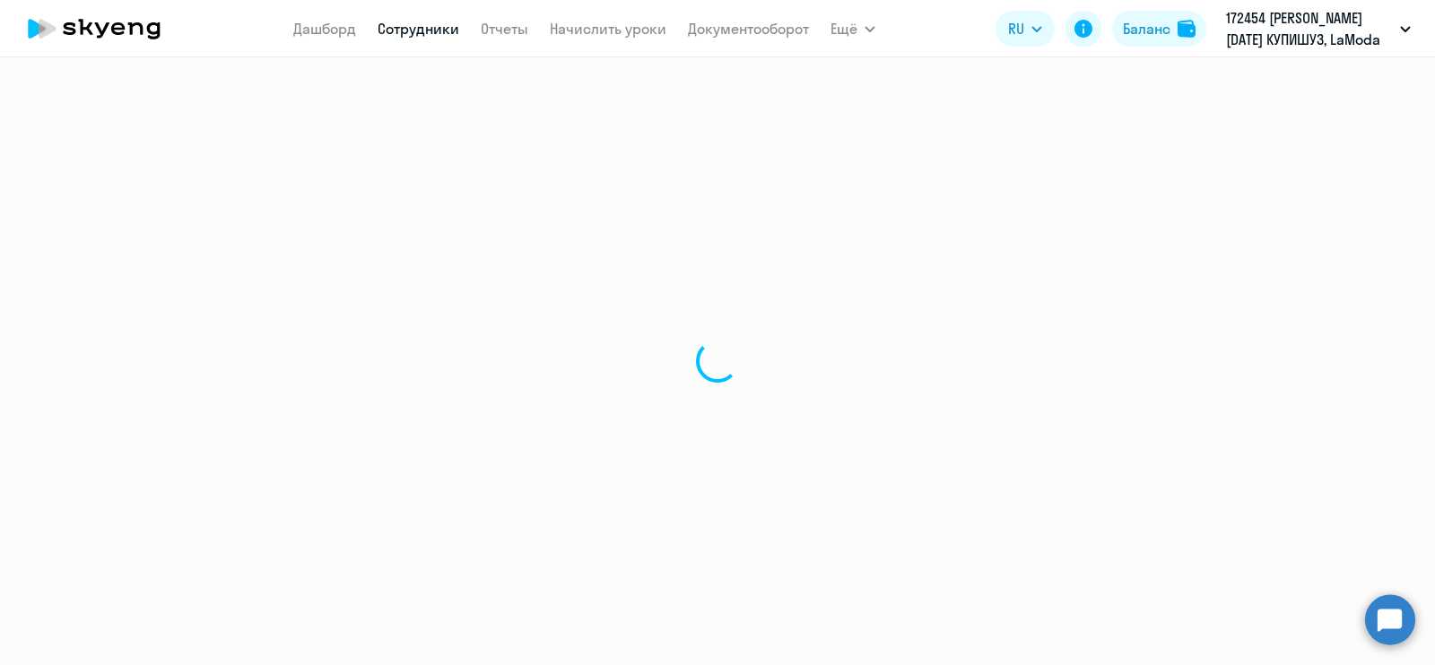
select select "english"
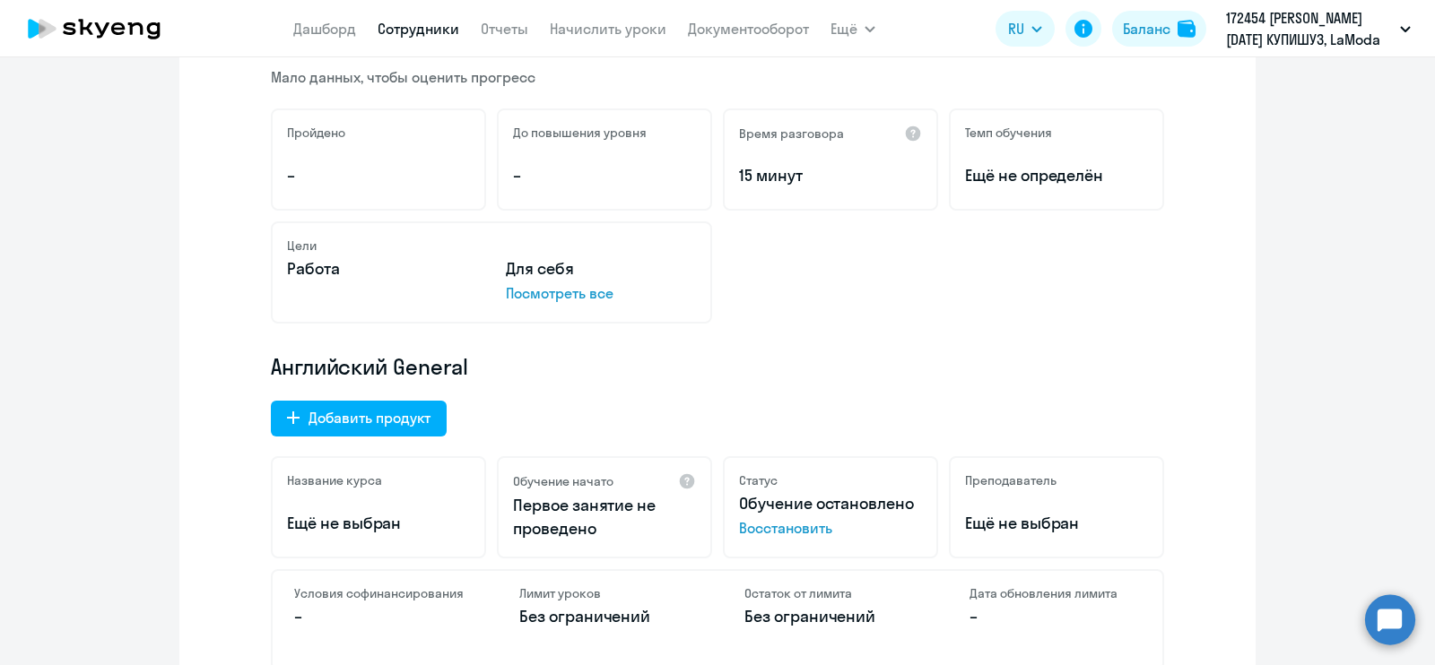
scroll to position [440, 0]
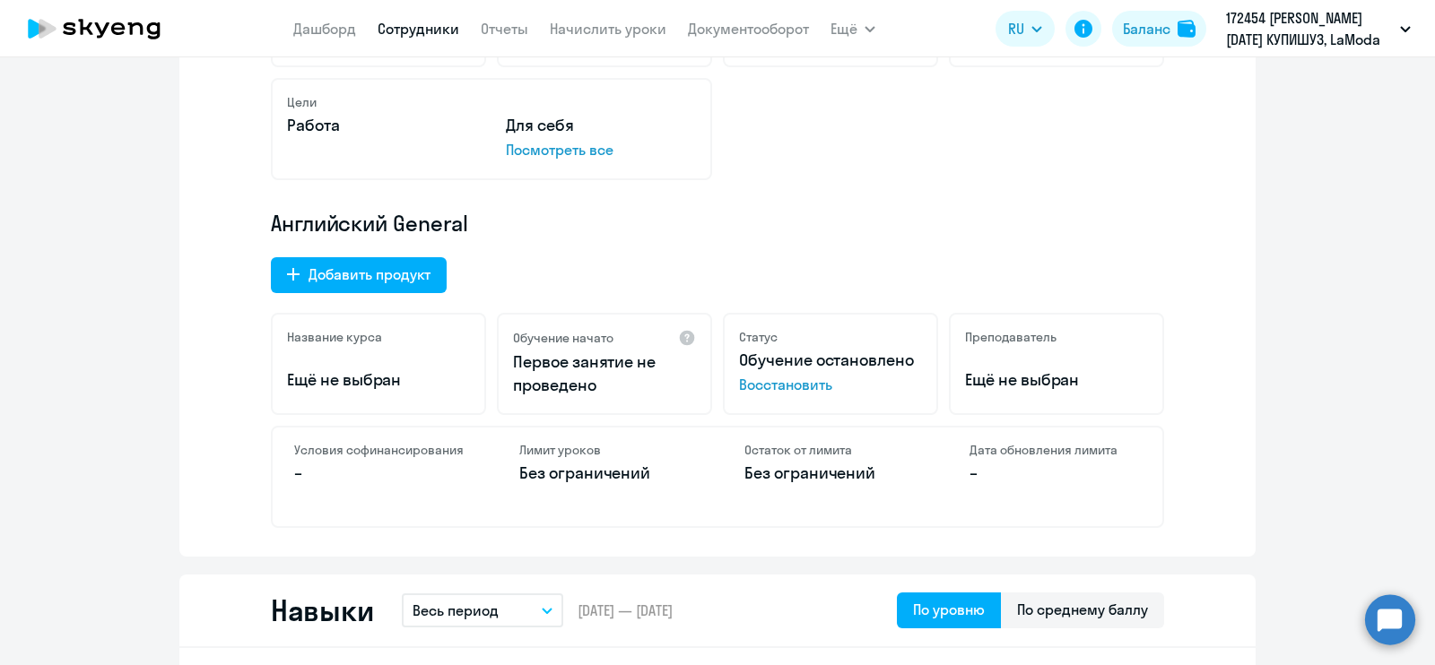
click at [789, 381] on span "Восстановить" at bounding box center [830, 385] width 183 height 22
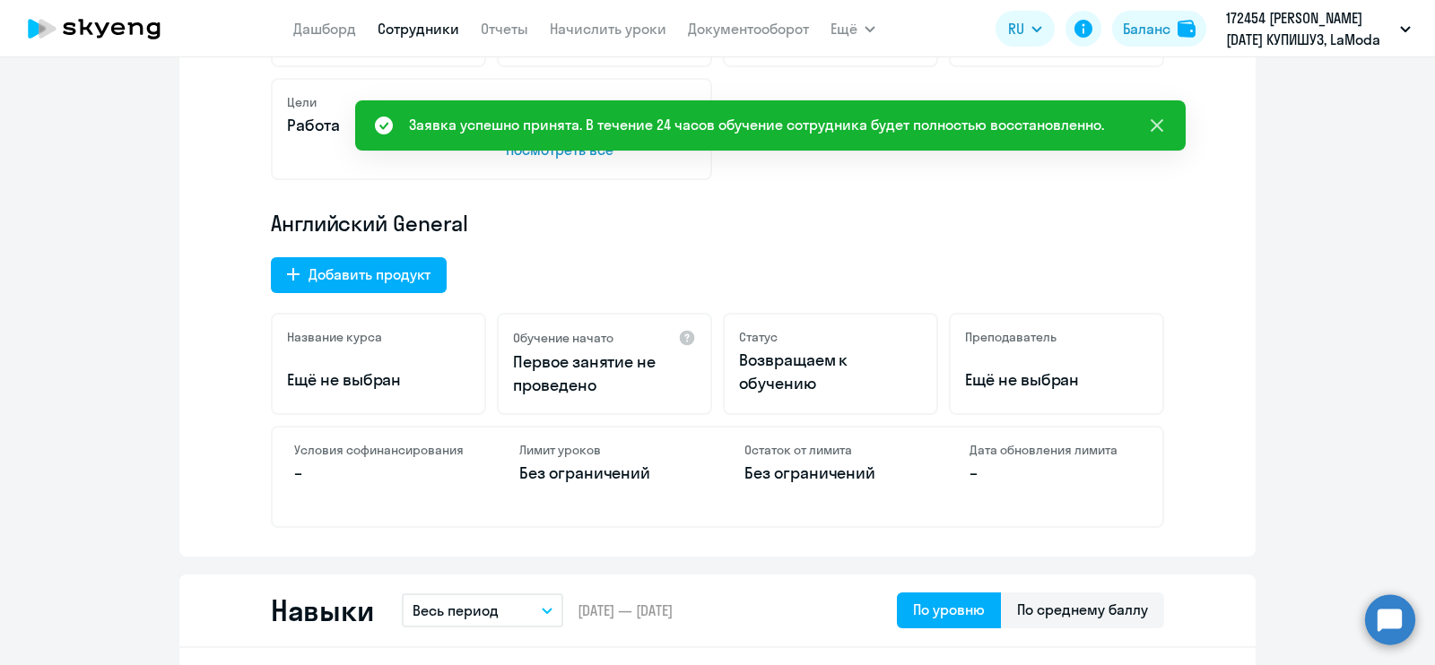
click at [1153, 122] on icon at bounding box center [1157, 125] width 13 height 13
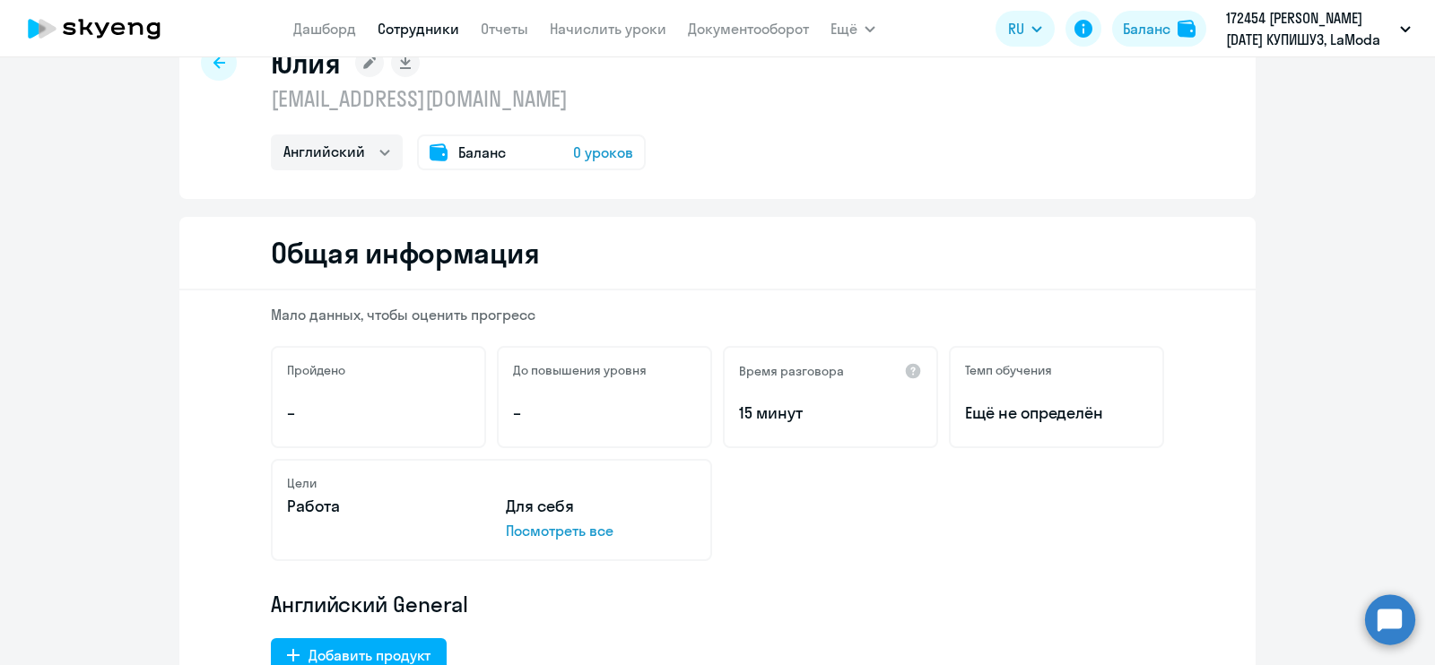
scroll to position [0, 0]
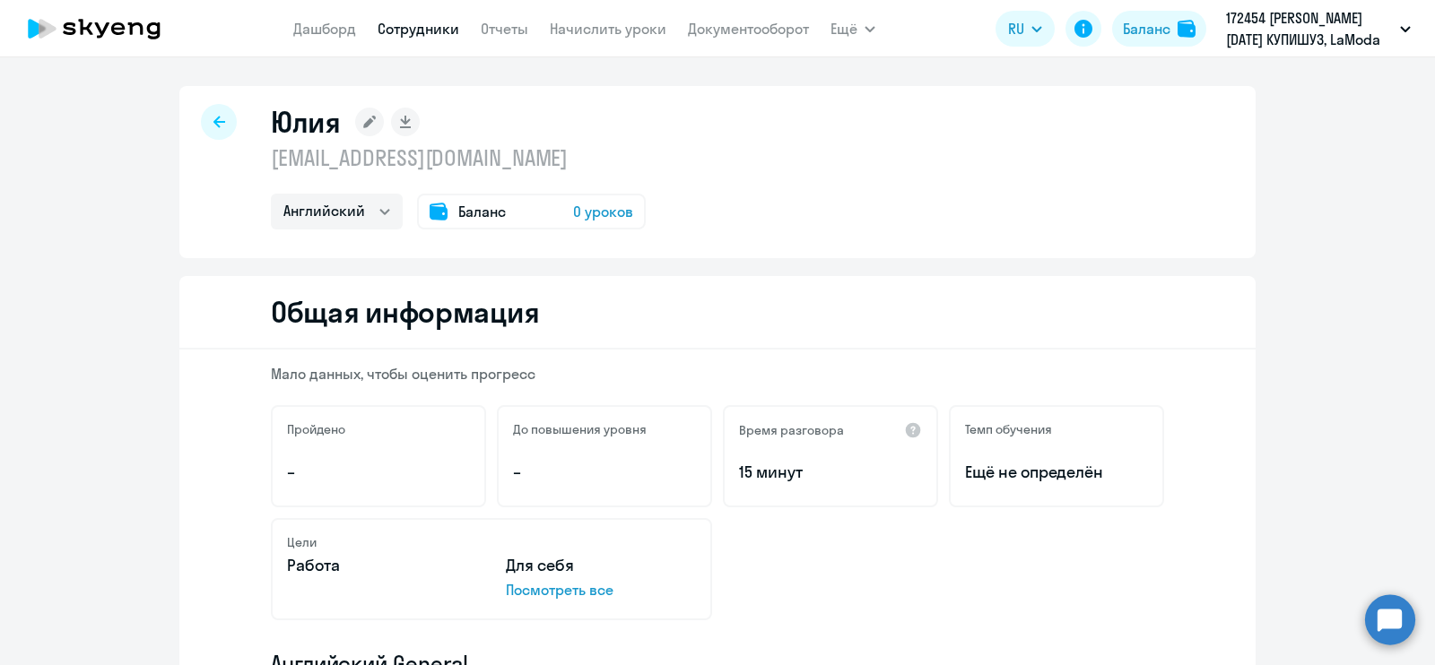
click at [215, 118] on icon at bounding box center [219, 122] width 12 height 13
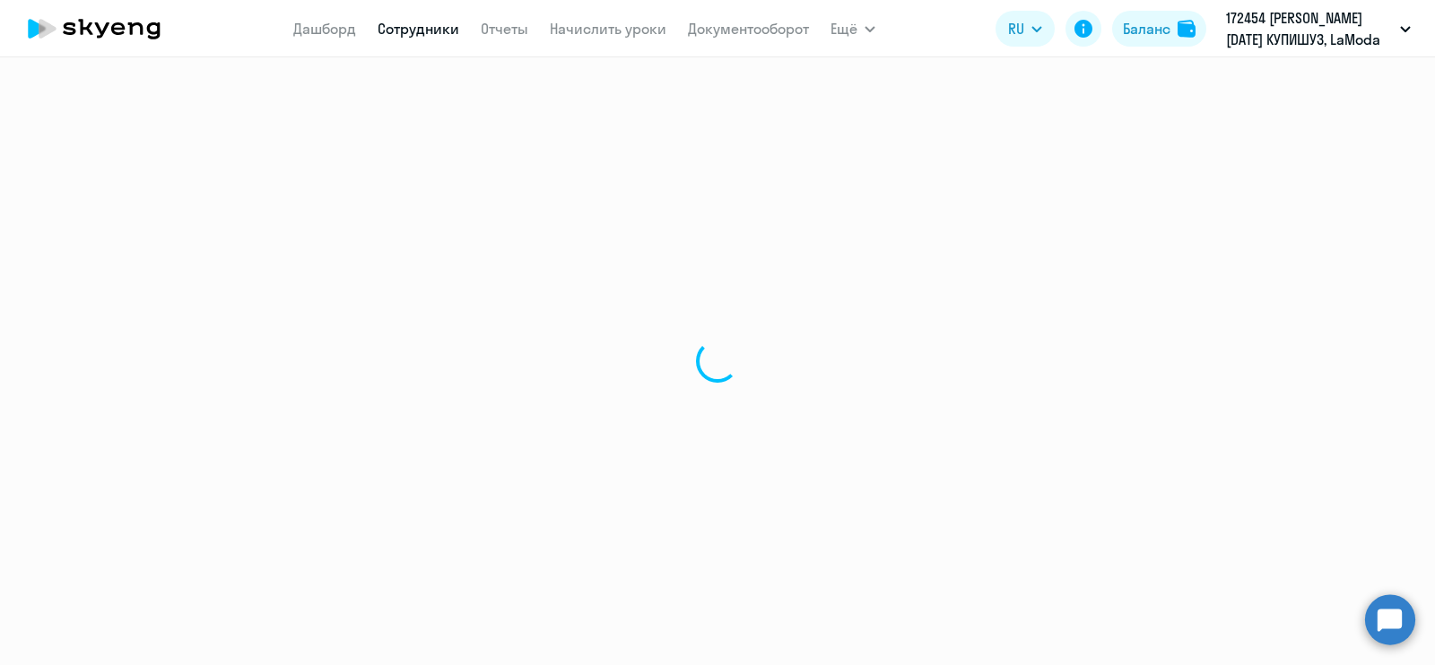
select select "30"
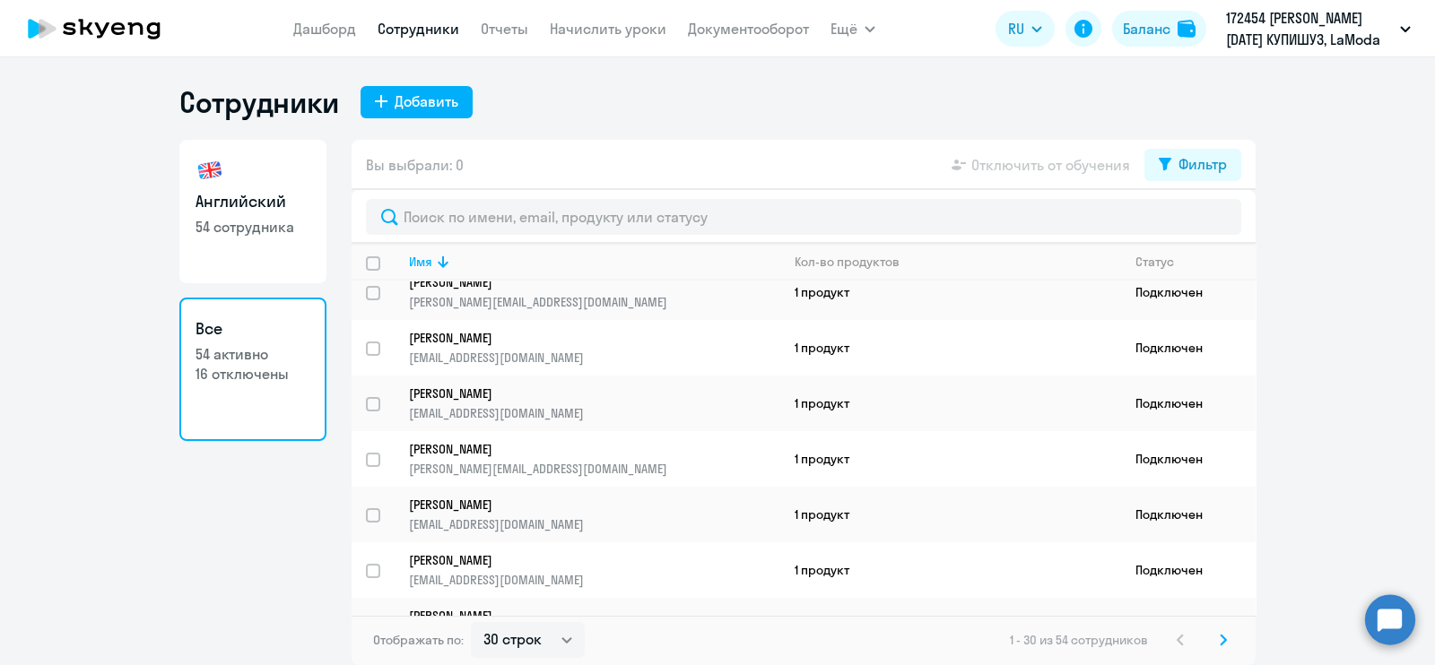
scroll to position [1305, 0]
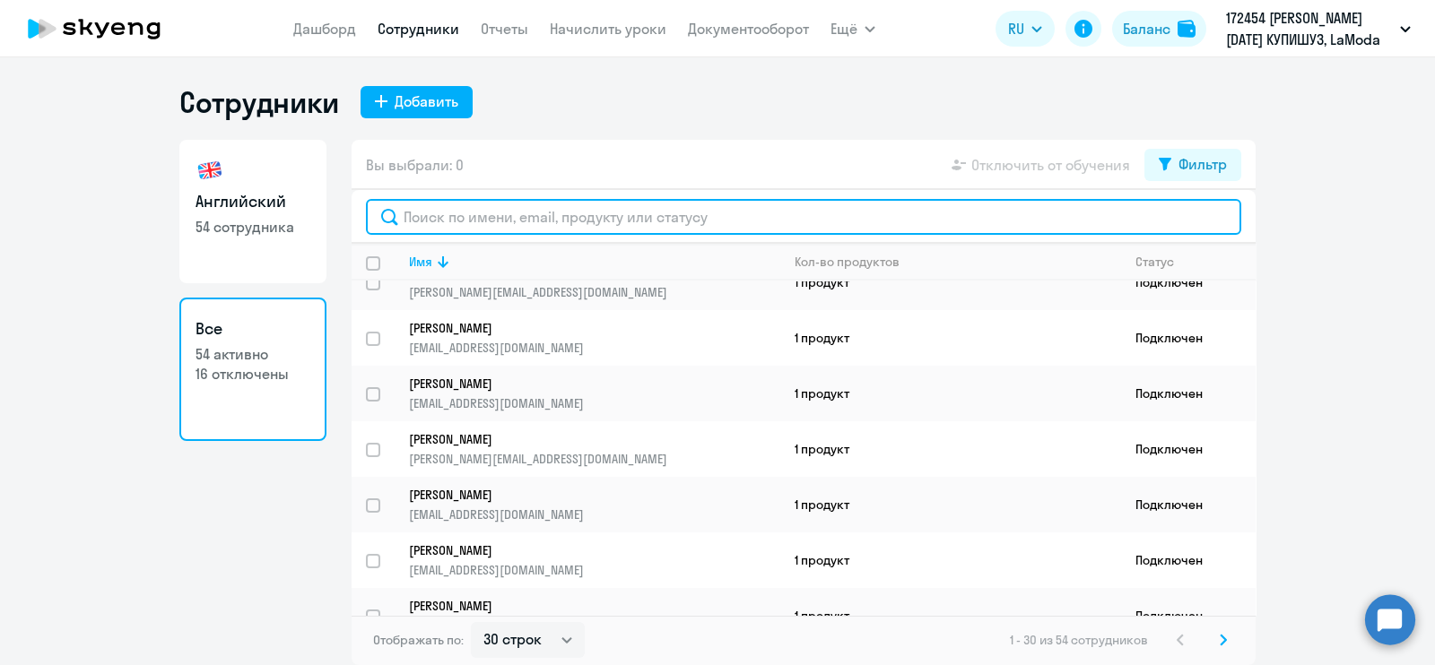
click at [520, 213] on input "text" at bounding box center [803, 217] width 875 height 36
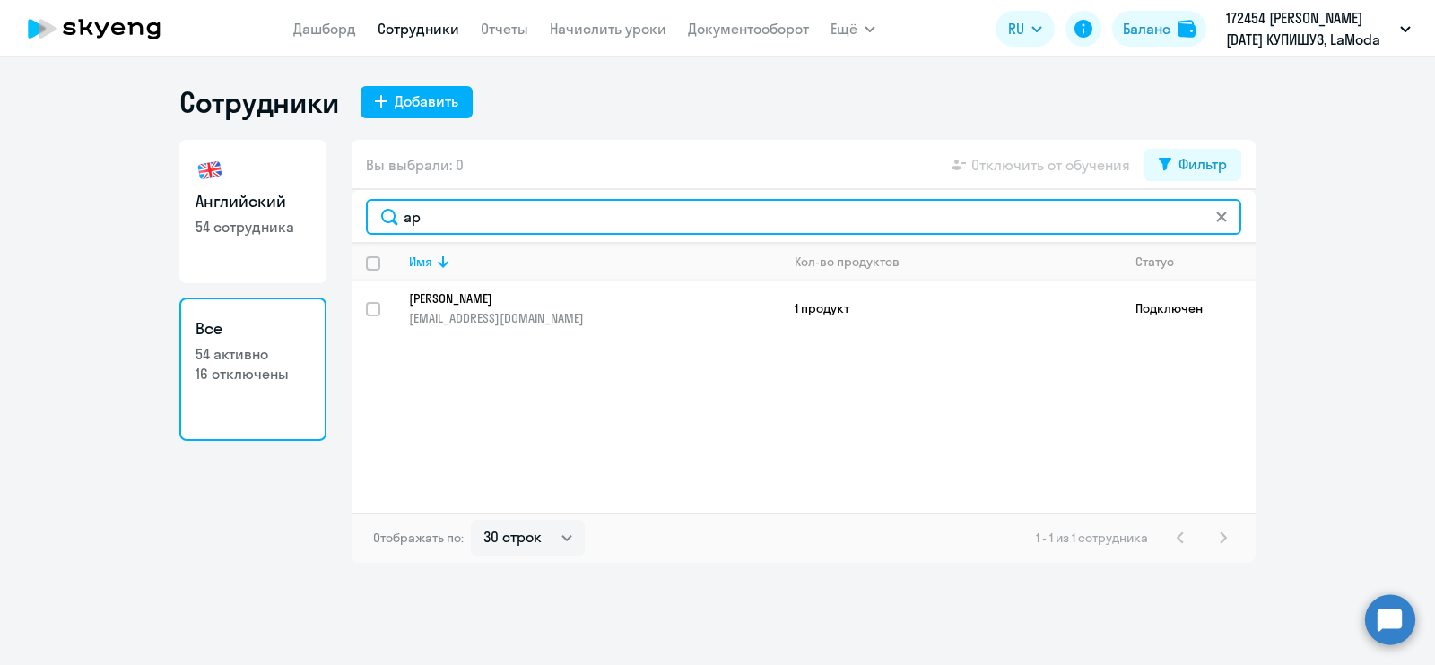
type input "[PERSON_NAME]"
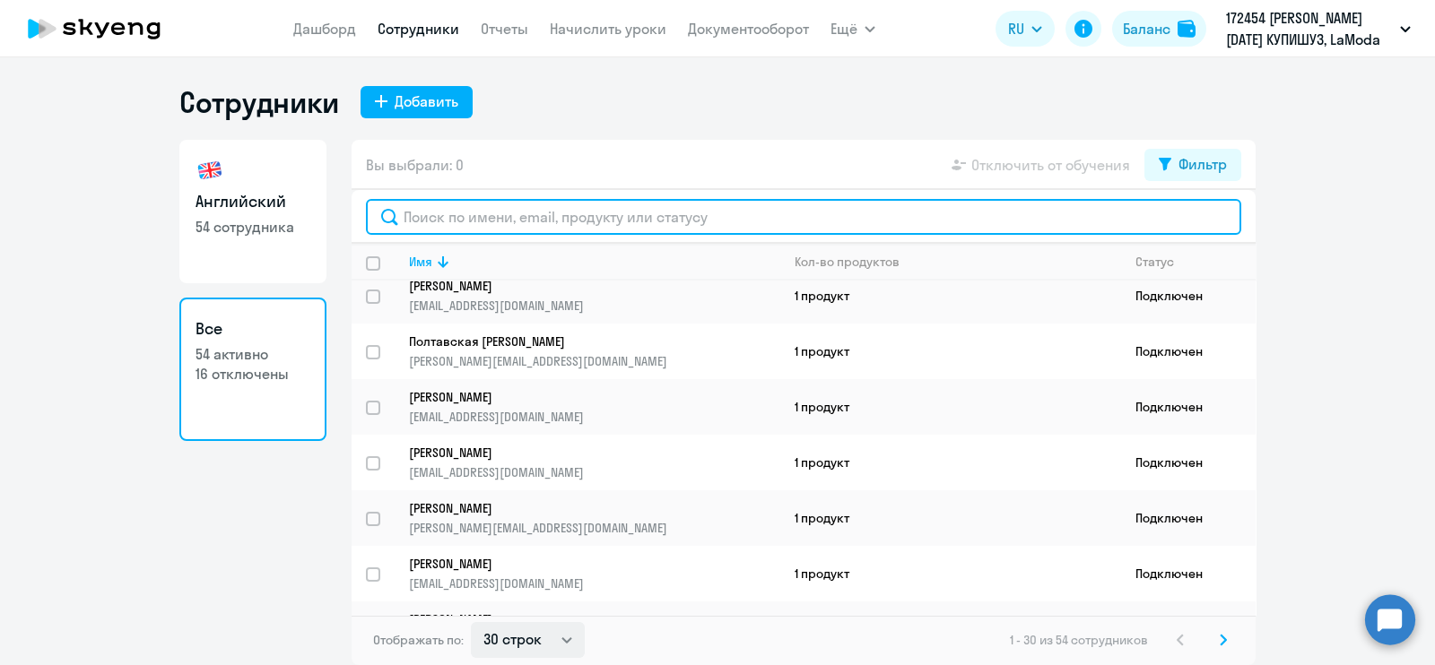
scroll to position [655, 0]
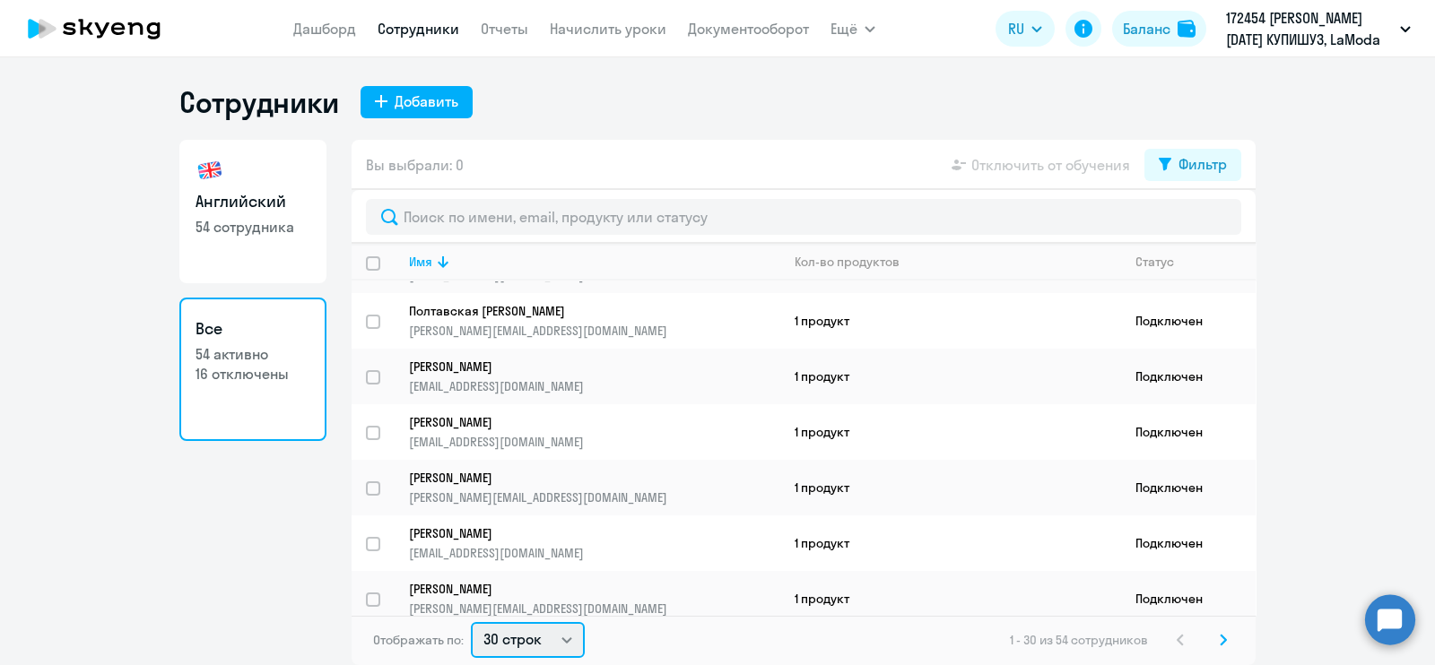
click at [517, 640] on select "30 строк 50 строк 100 строк" at bounding box center [528, 640] width 114 height 36
select select "100"
click at [471, 622] on select "30 строк 50 строк 100 строк" at bounding box center [528, 640] width 114 height 36
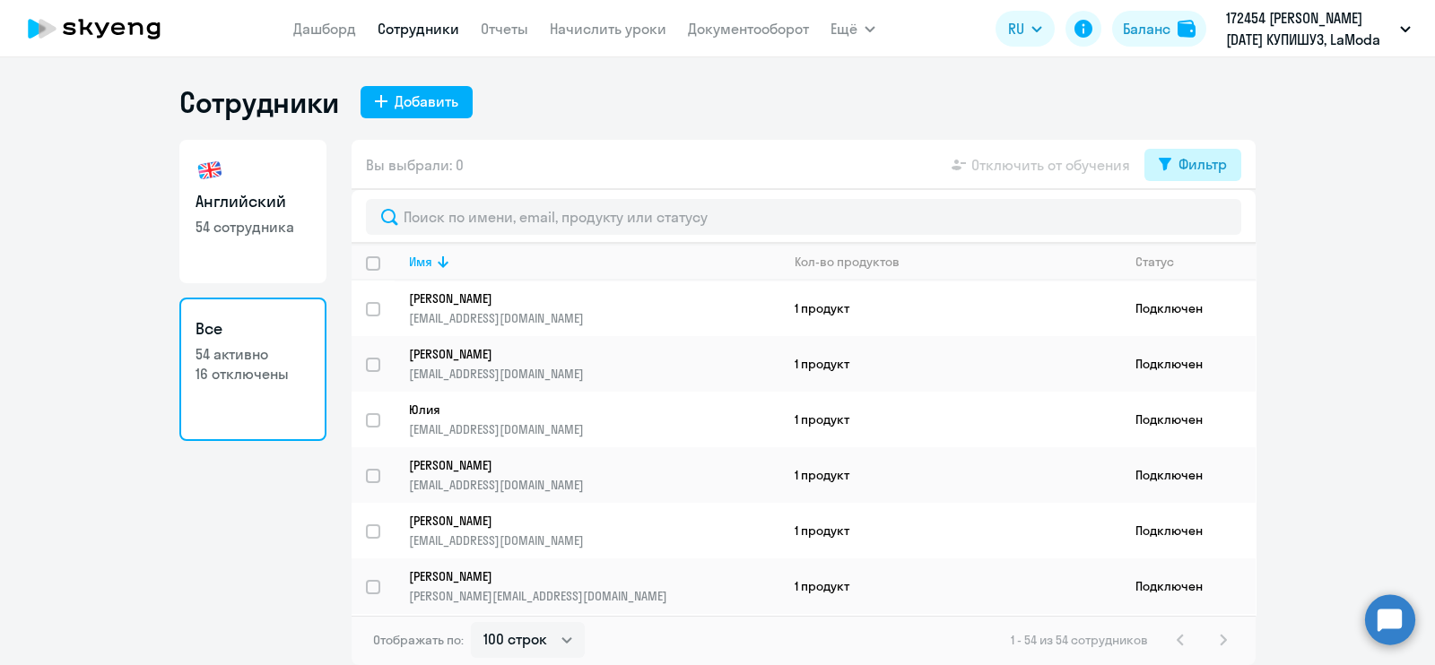
click at [1190, 159] on div "Фильтр" at bounding box center [1202, 164] width 48 height 22
click at [1206, 222] on span at bounding box center [1211, 223] width 30 height 18
click at [1196, 222] on input "checkbox" at bounding box center [1195, 222] width 1 height 1
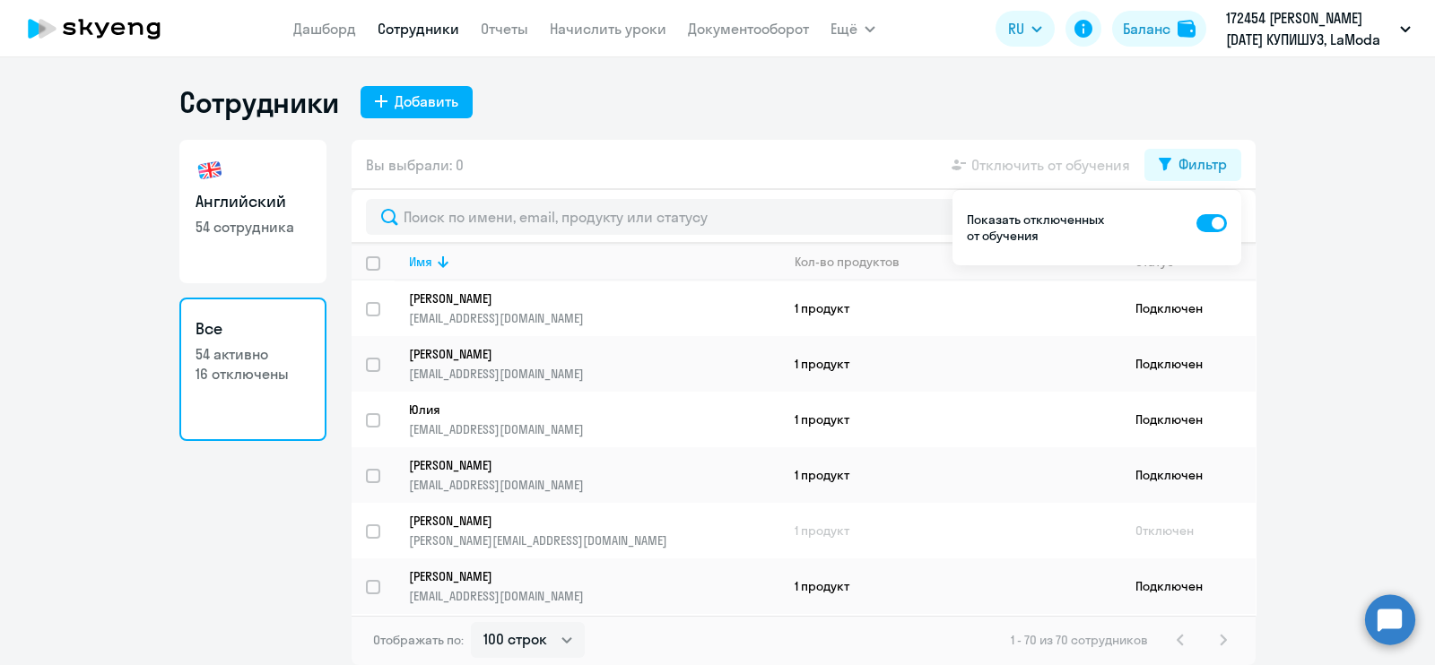
click at [1206, 222] on span at bounding box center [1211, 223] width 30 height 18
click at [1196, 222] on input "checkbox" at bounding box center [1195, 222] width 1 height 1
checkbox input "false"
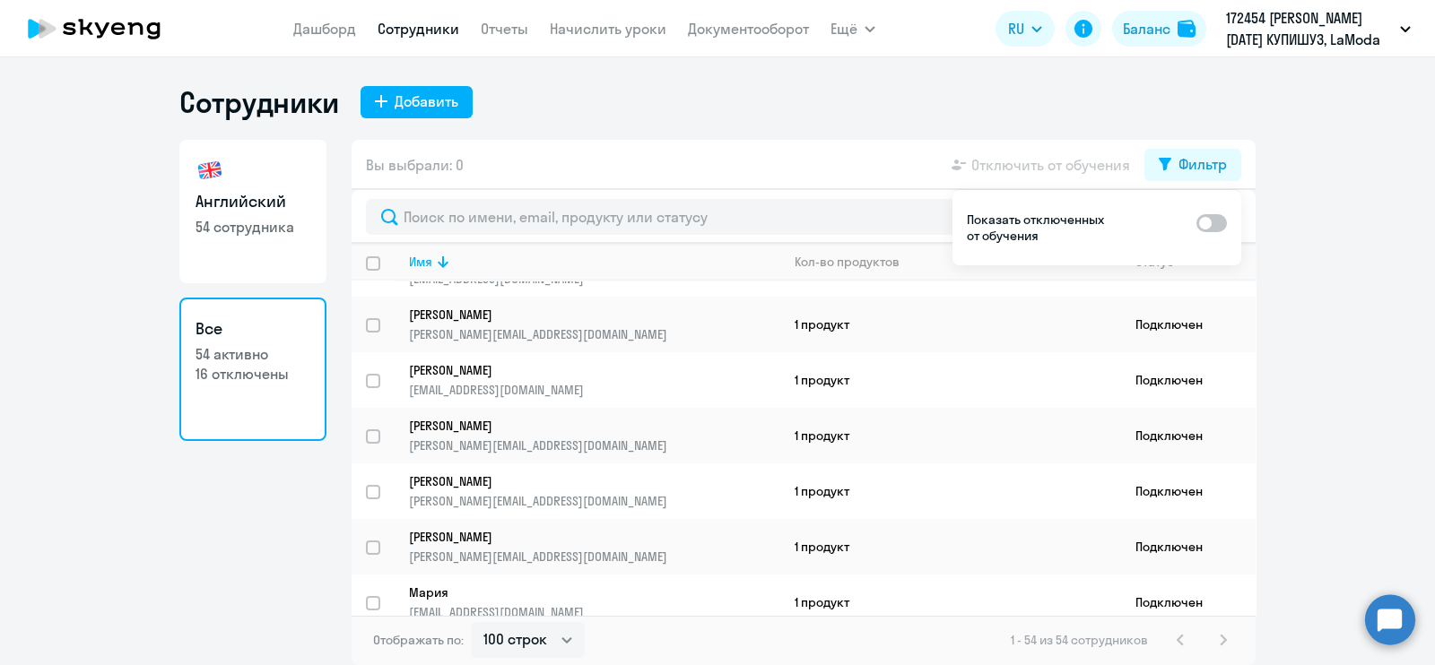
scroll to position [830, 0]
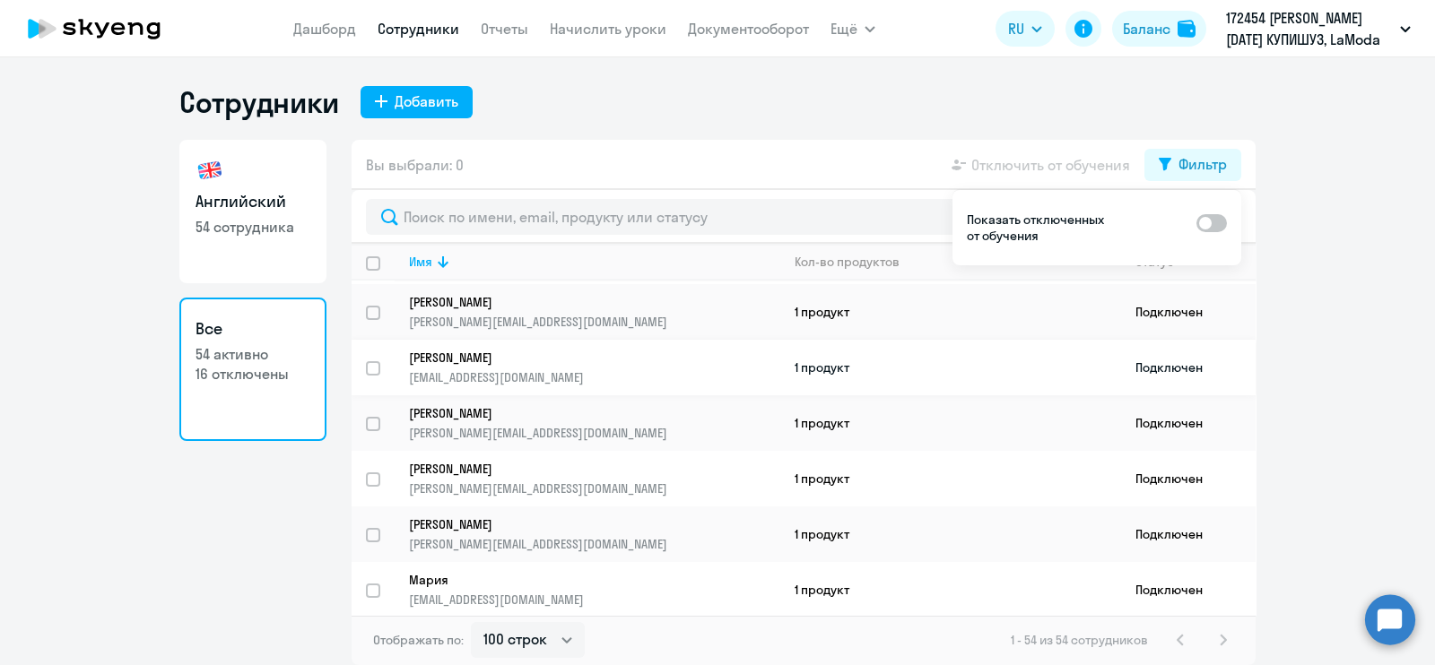
click at [695, 369] on p "[EMAIL_ADDRESS][DOMAIN_NAME]" at bounding box center [594, 377] width 370 height 16
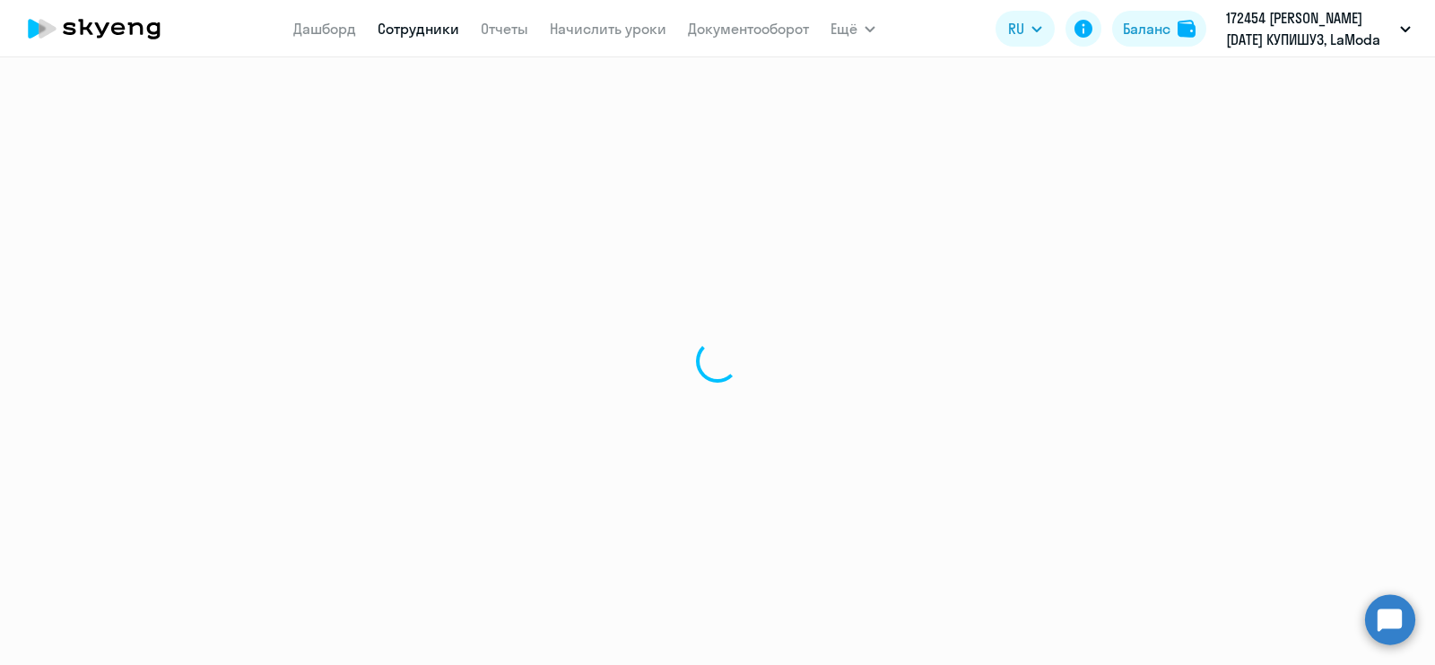
select select "english"
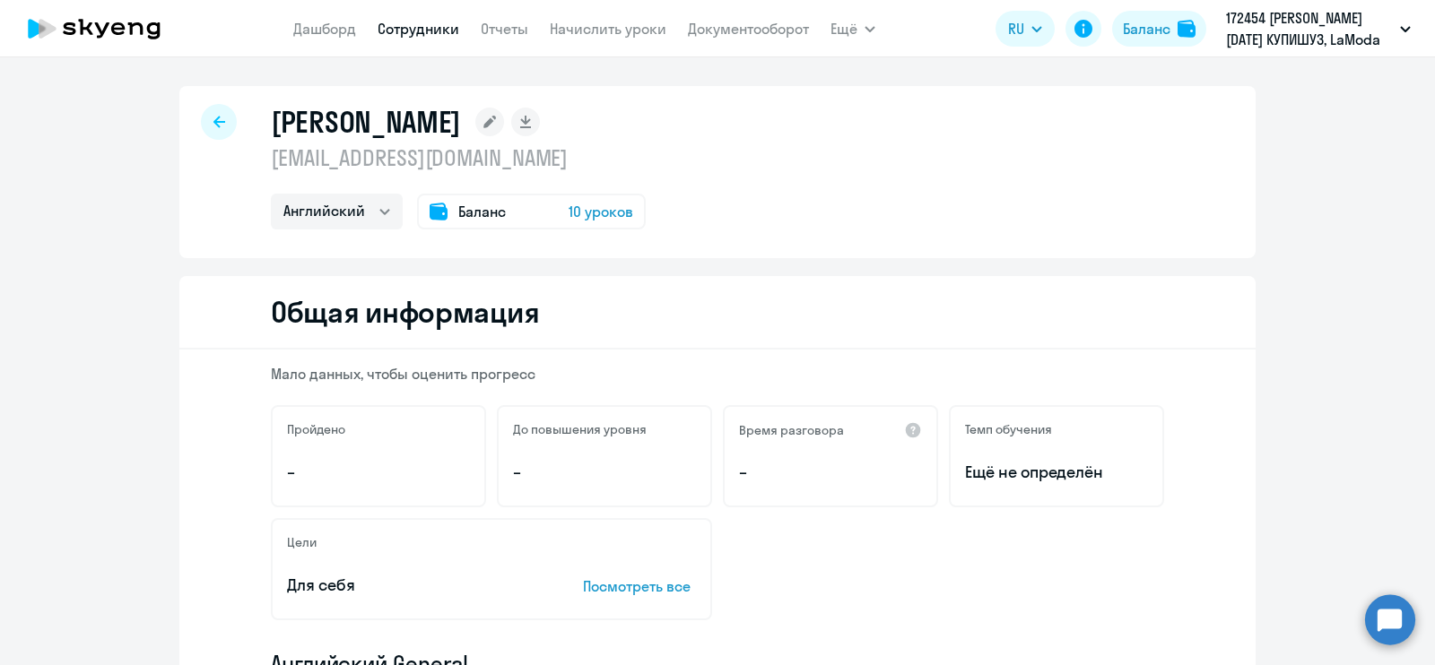
click at [201, 124] on div at bounding box center [219, 122] width 36 height 36
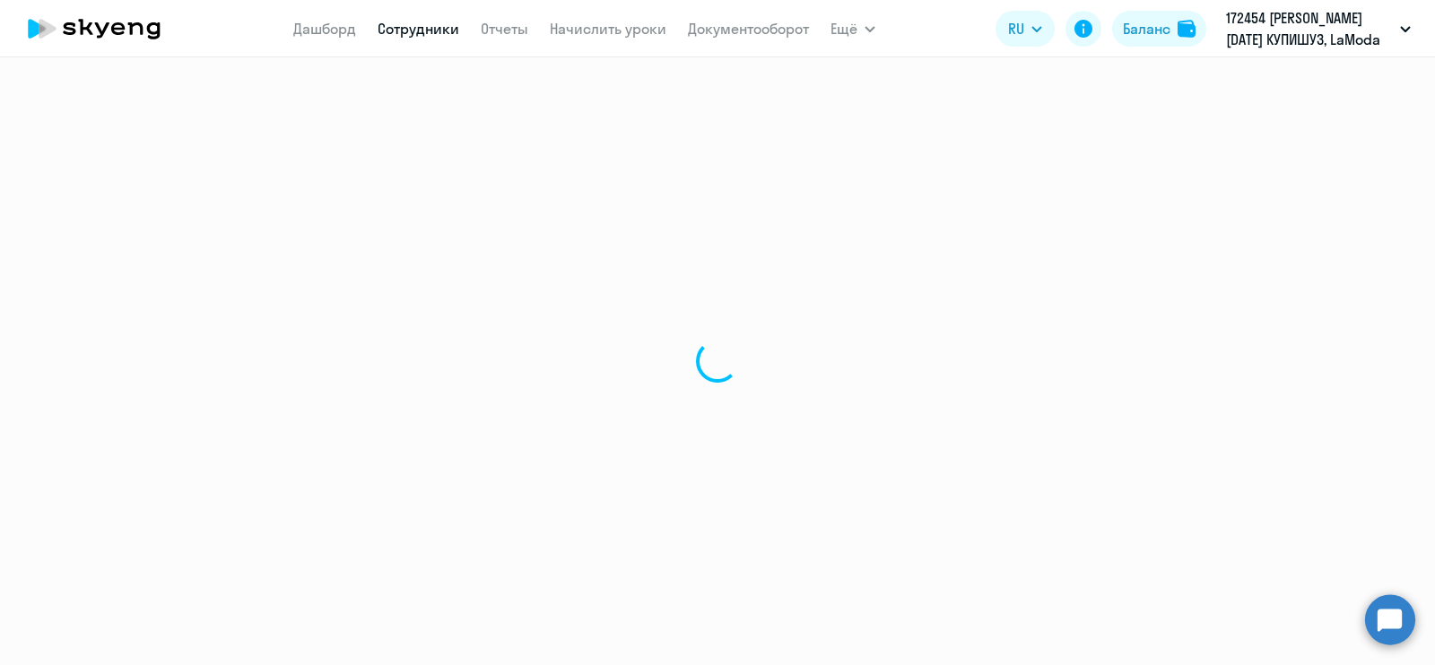
select select "30"
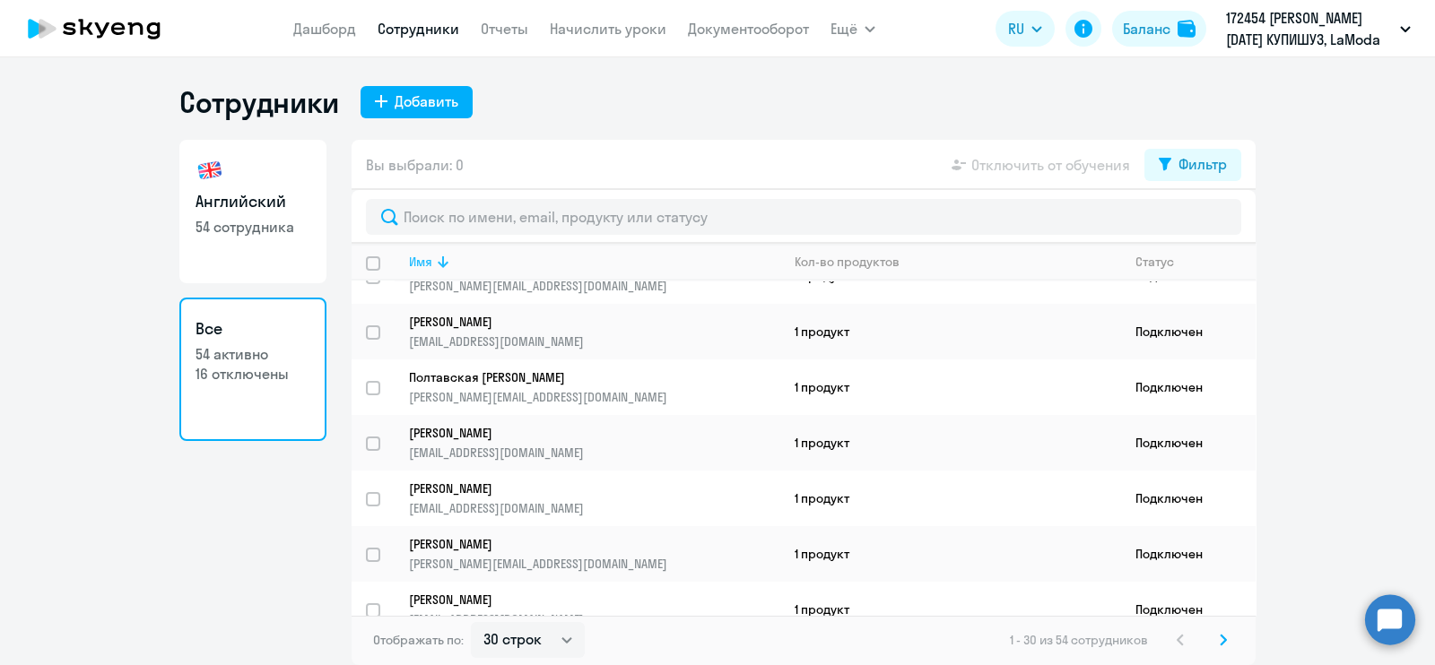
scroll to position [591, 0]
click at [201, 230] on p "54 сотрудника" at bounding box center [253, 227] width 115 height 20
select select "30"
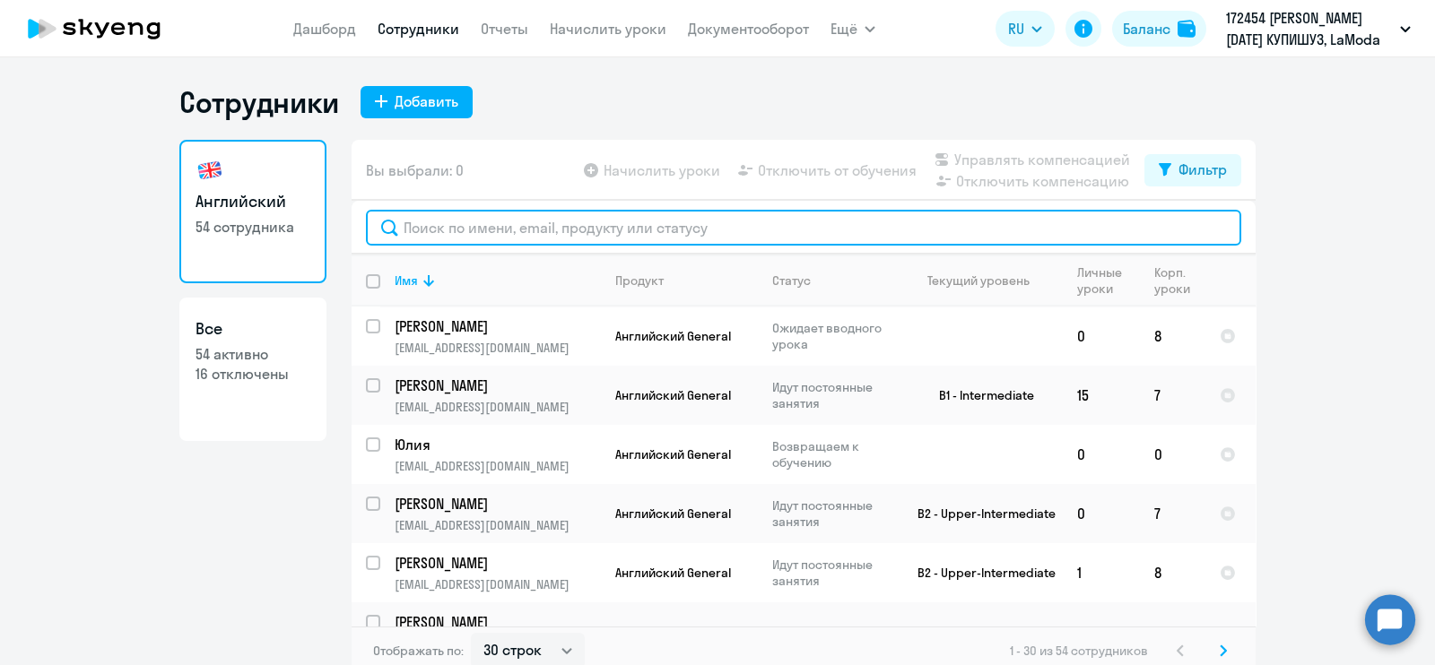
click at [520, 230] on input "text" at bounding box center [803, 228] width 875 height 36
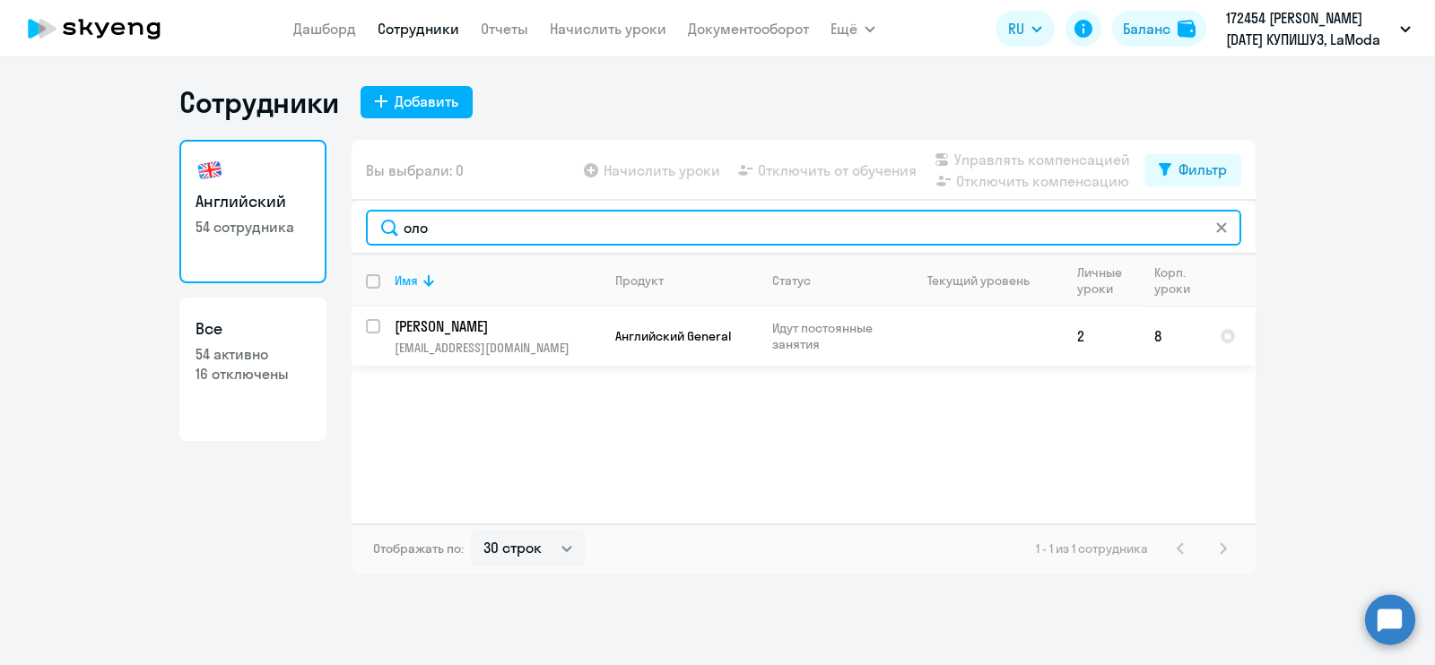
type input "оло"
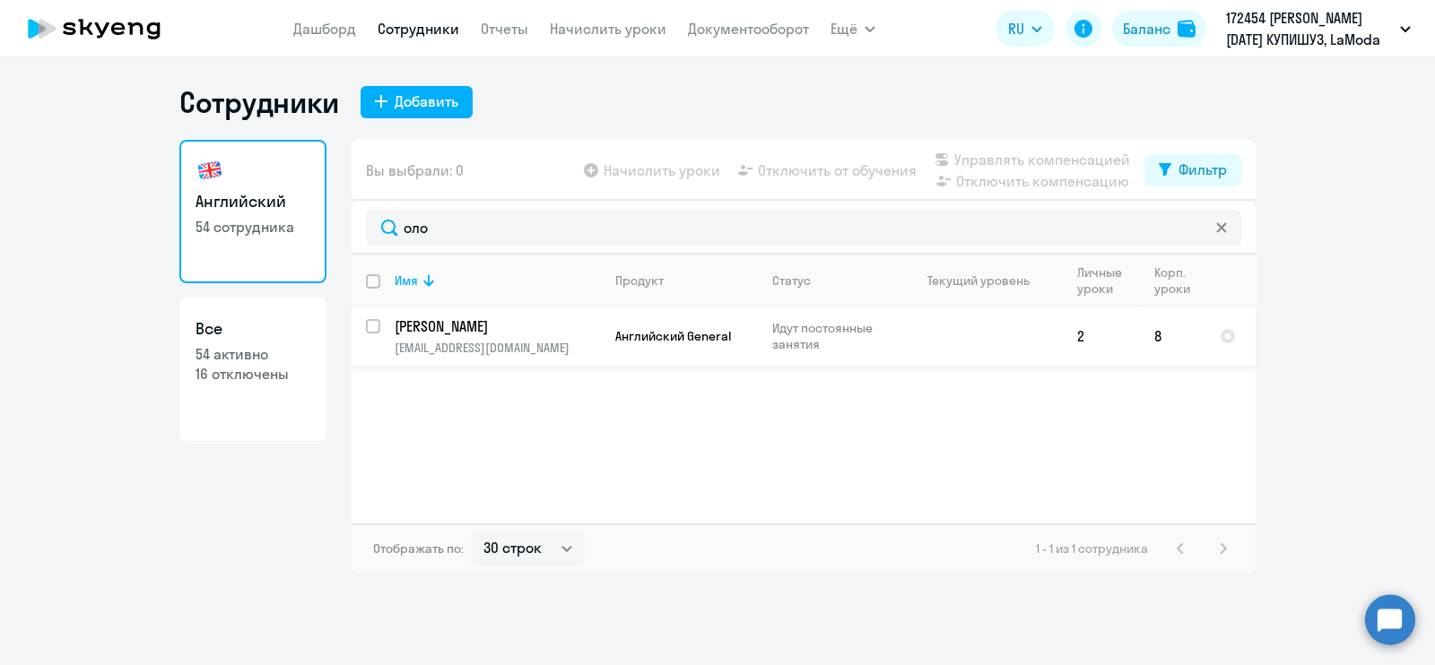
click at [372, 329] on input "select row 39701851" at bounding box center [384, 337] width 36 height 36
checkbox input "true"
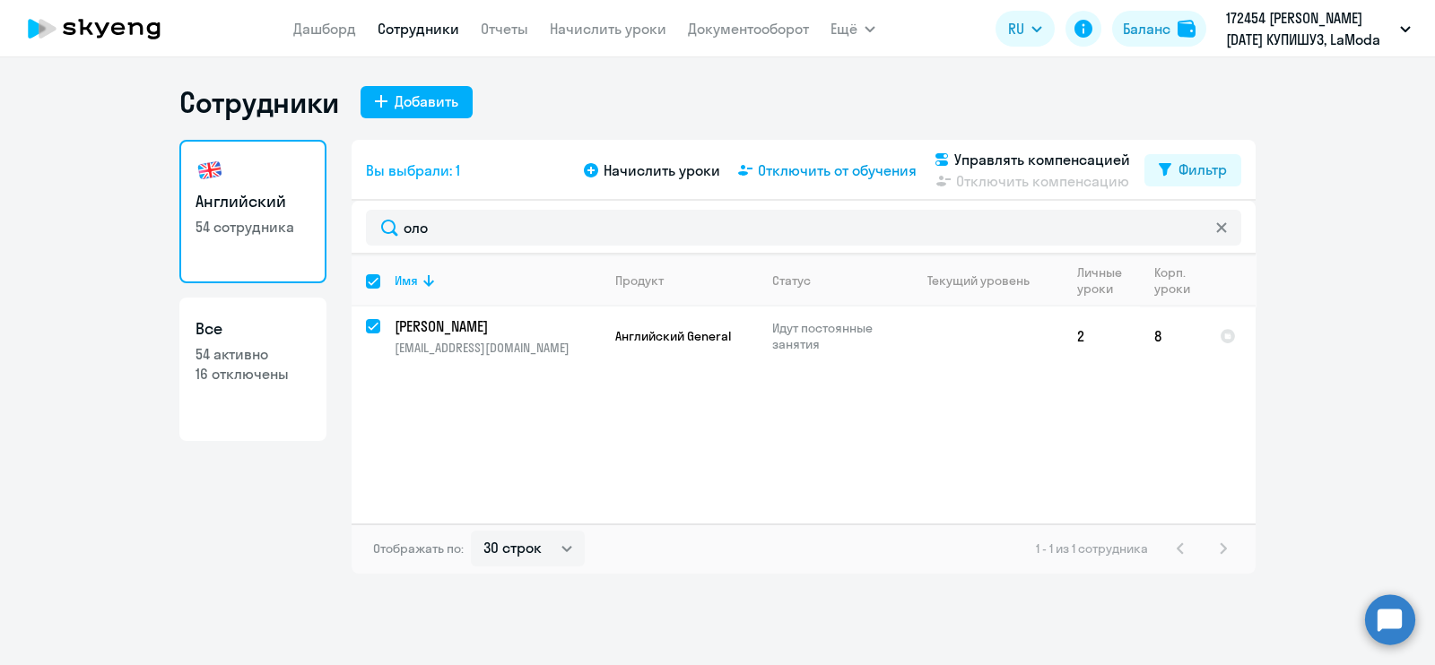
click at [821, 172] on span "Отключить от обучения" at bounding box center [837, 171] width 159 height 22
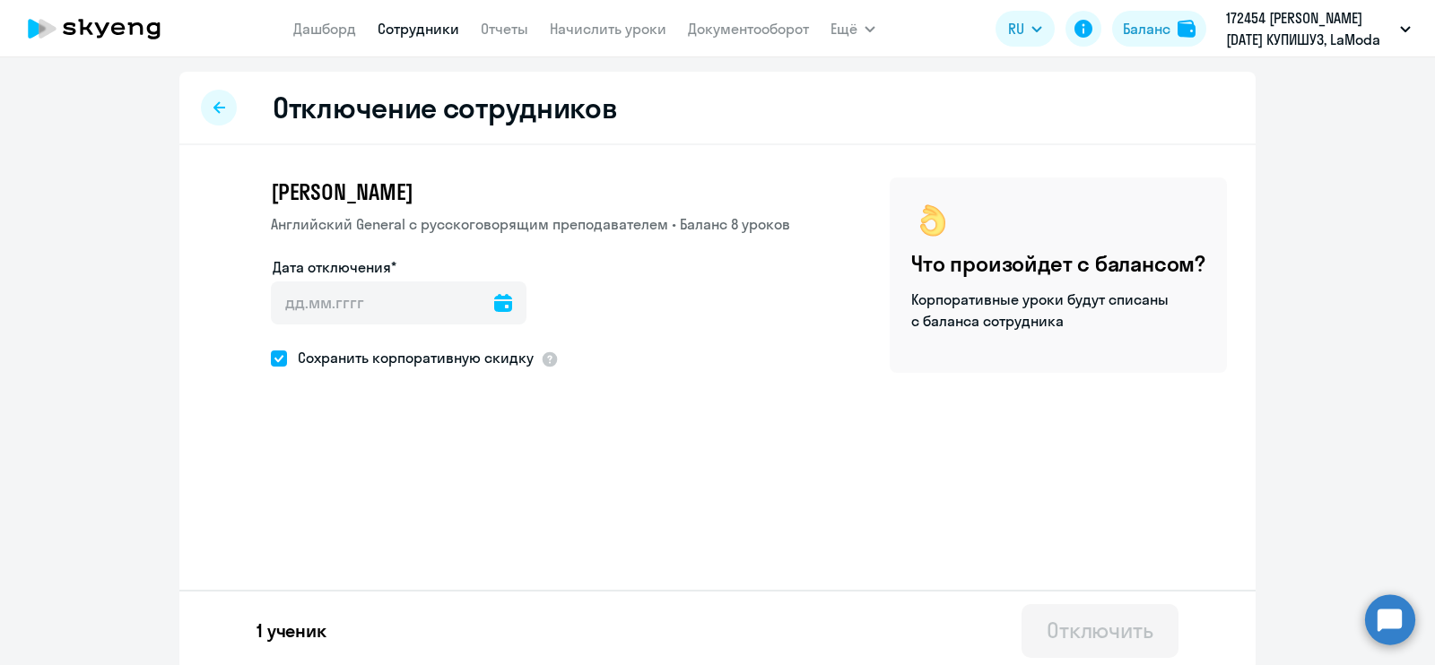
click at [494, 312] on div at bounding box center [503, 303] width 18 height 43
click at [494, 304] on icon at bounding box center [503, 303] width 18 height 18
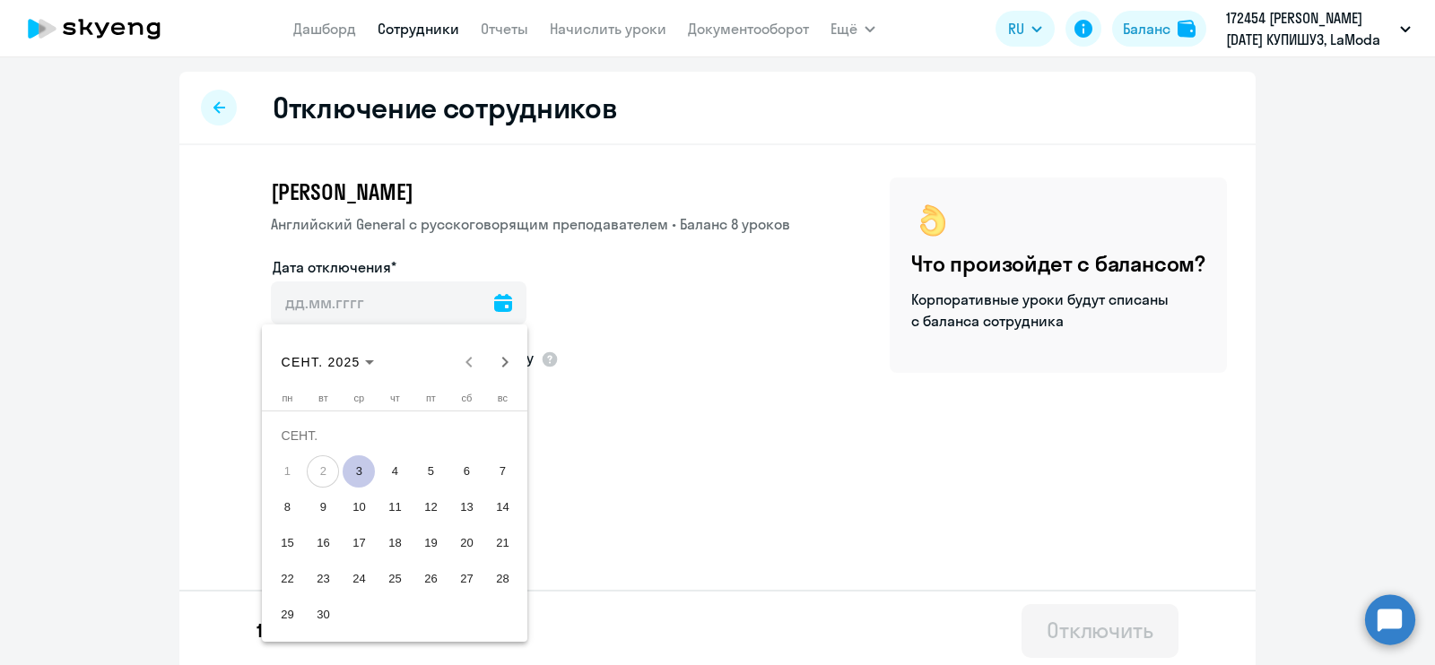
click at [354, 468] on span "3" at bounding box center [359, 472] width 32 height 32
type input "[DATE]"
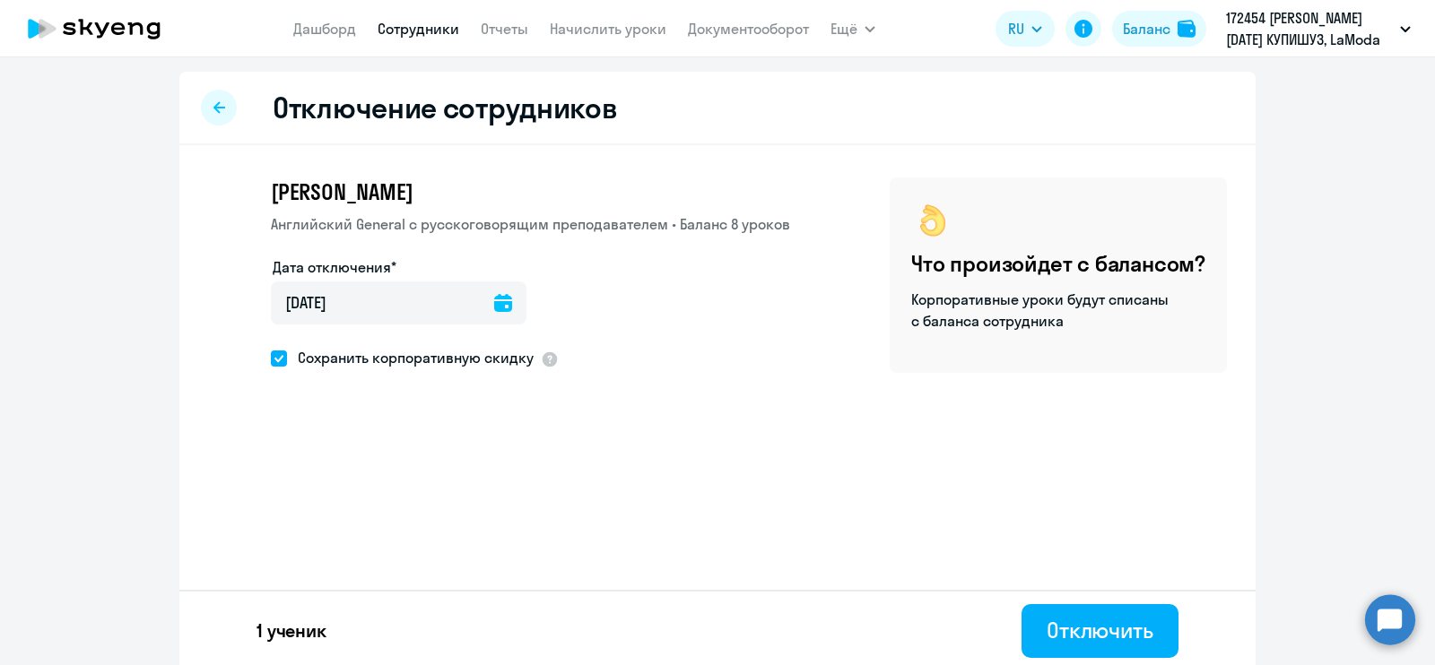
scroll to position [4, 0]
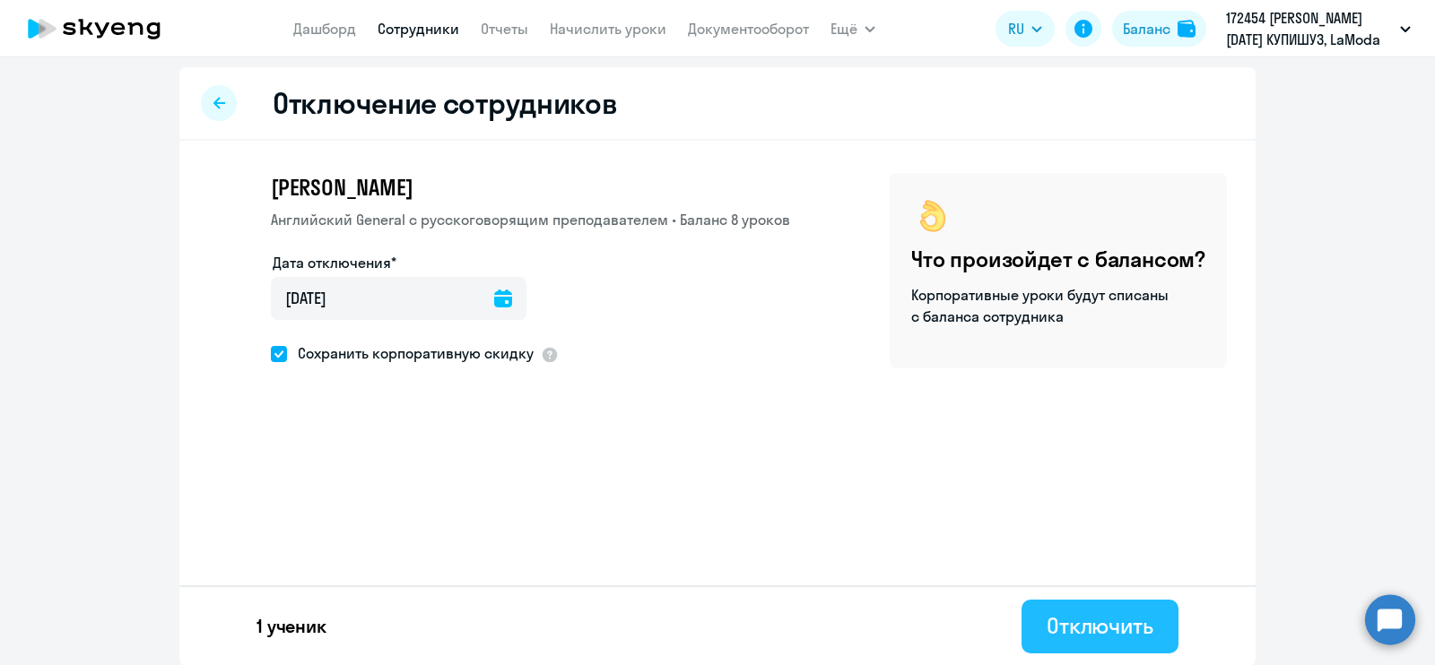
click at [1103, 630] on div "Отключить" at bounding box center [1100, 626] width 107 height 29
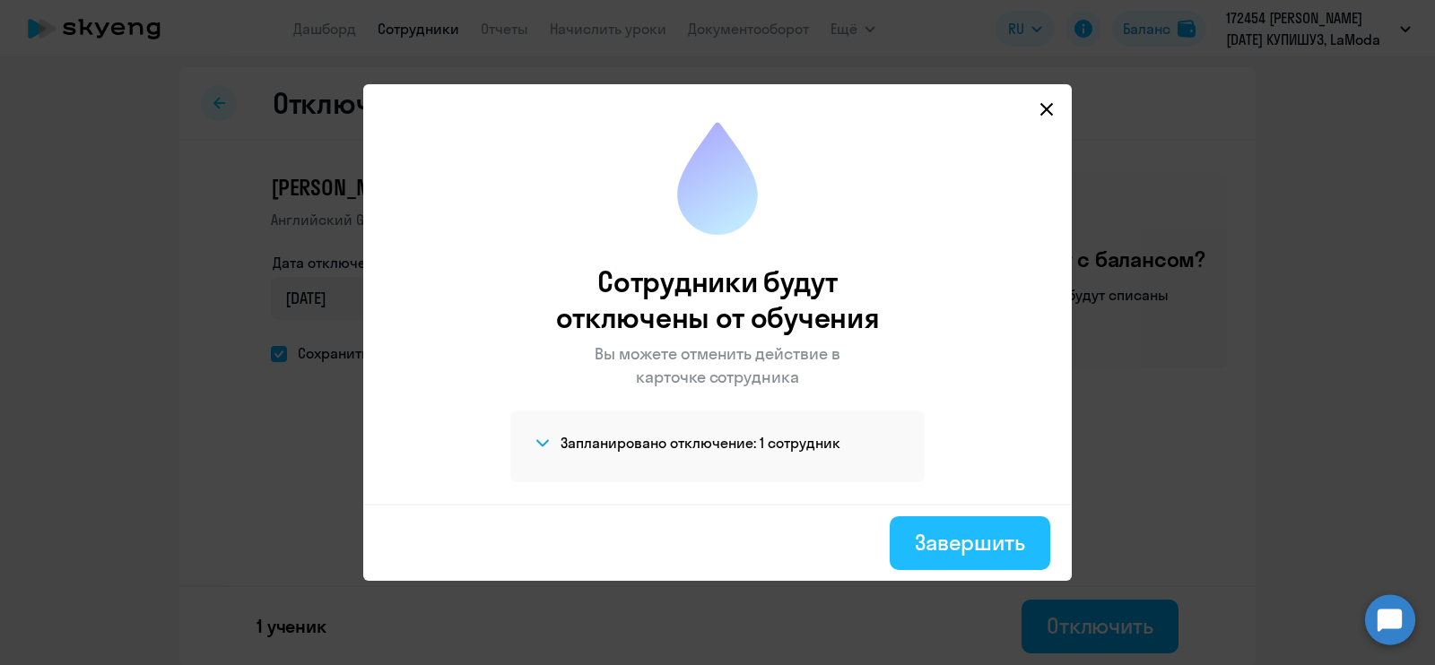
drag, startPoint x: 981, startPoint y: 543, endPoint x: 934, endPoint y: 549, distance: 46.9
click at [934, 549] on div "Завершить" at bounding box center [970, 542] width 110 height 29
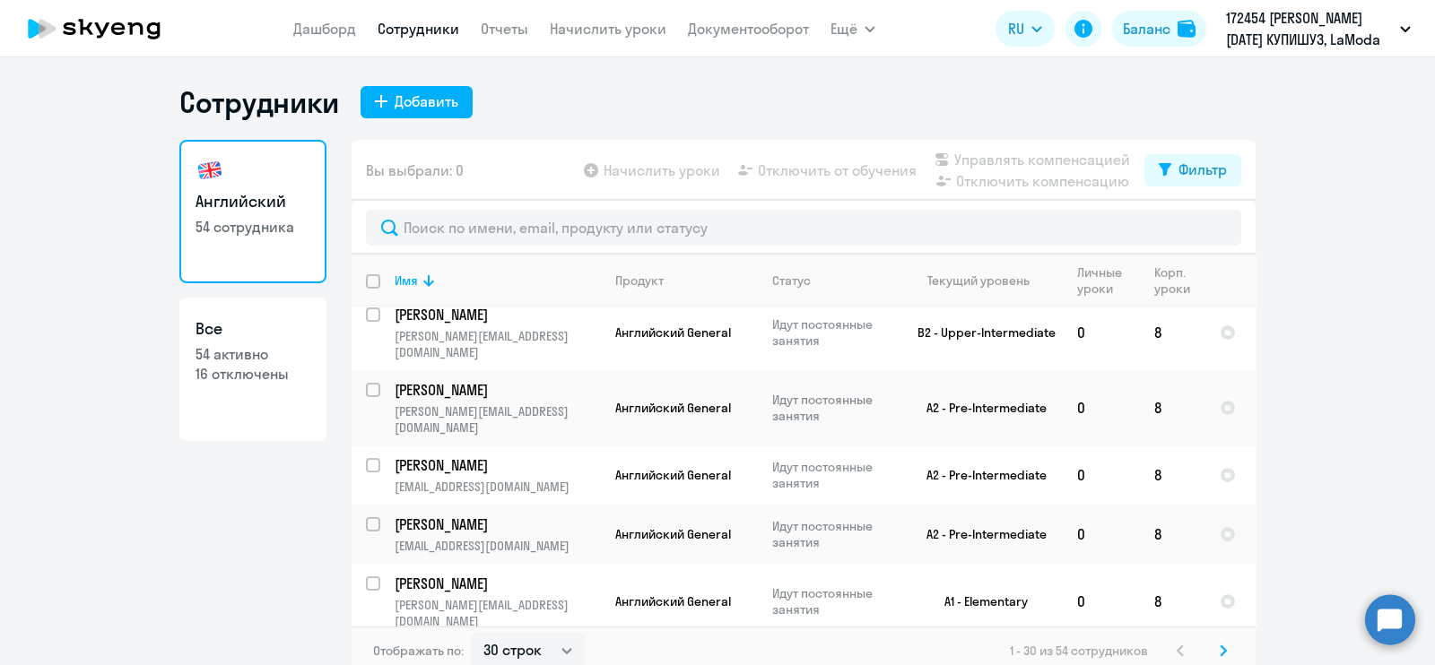
scroll to position [10, 0]
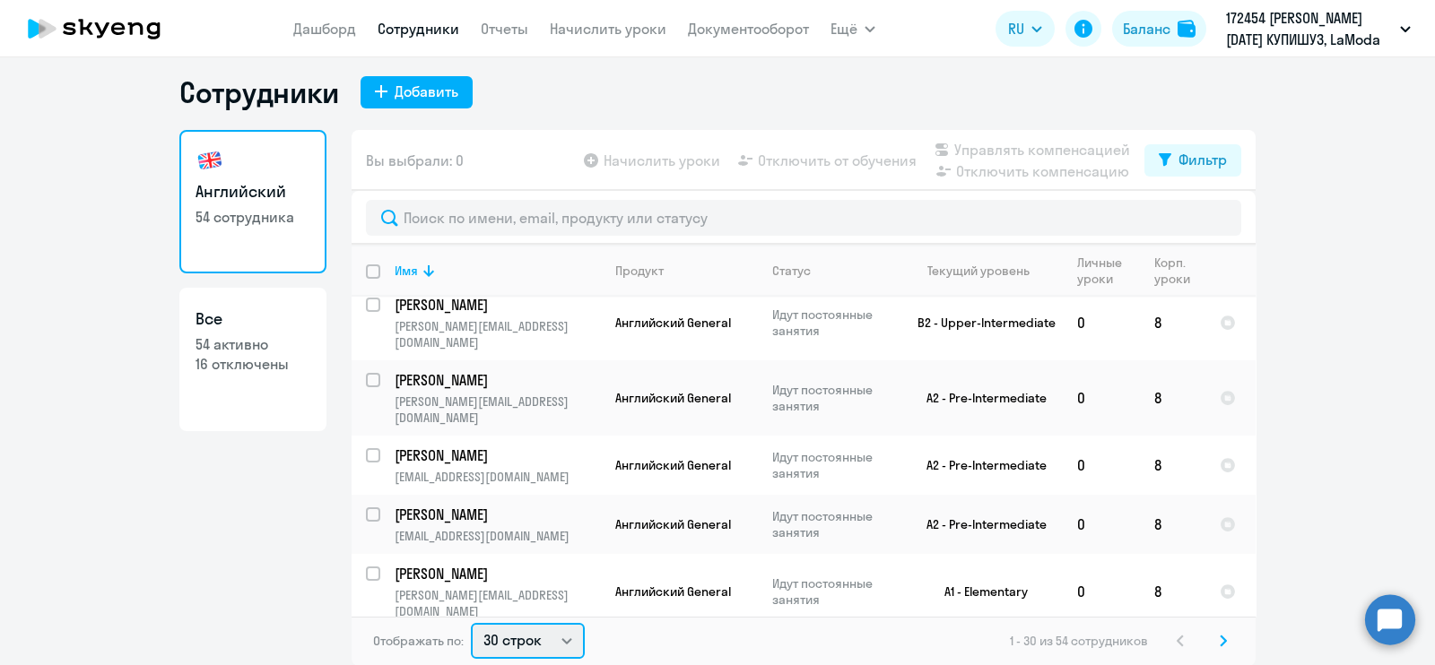
click at [529, 652] on select "30 строк 50 строк 100 строк" at bounding box center [528, 641] width 114 height 36
select select "100"
click at [471, 623] on select "30 строк 50 строк 100 строк" at bounding box center [528, 641] width 114 height 36
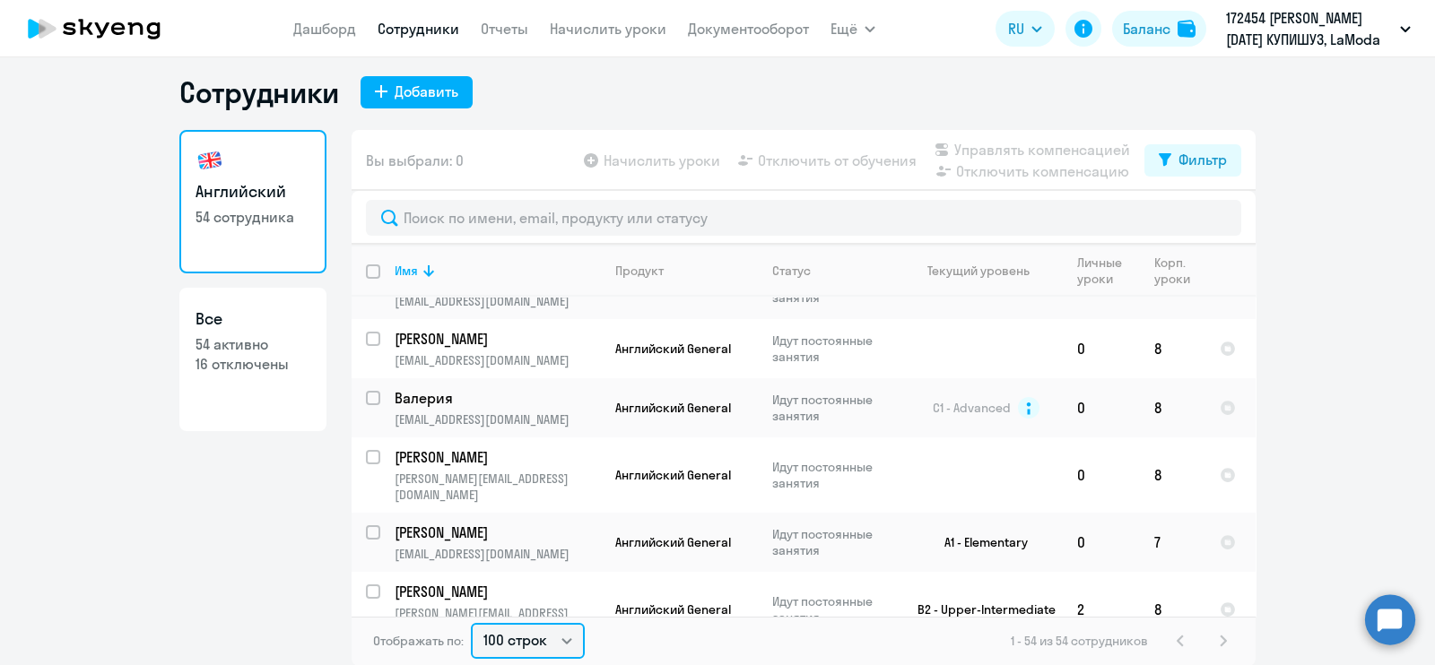
scroll to position [2844, 0]
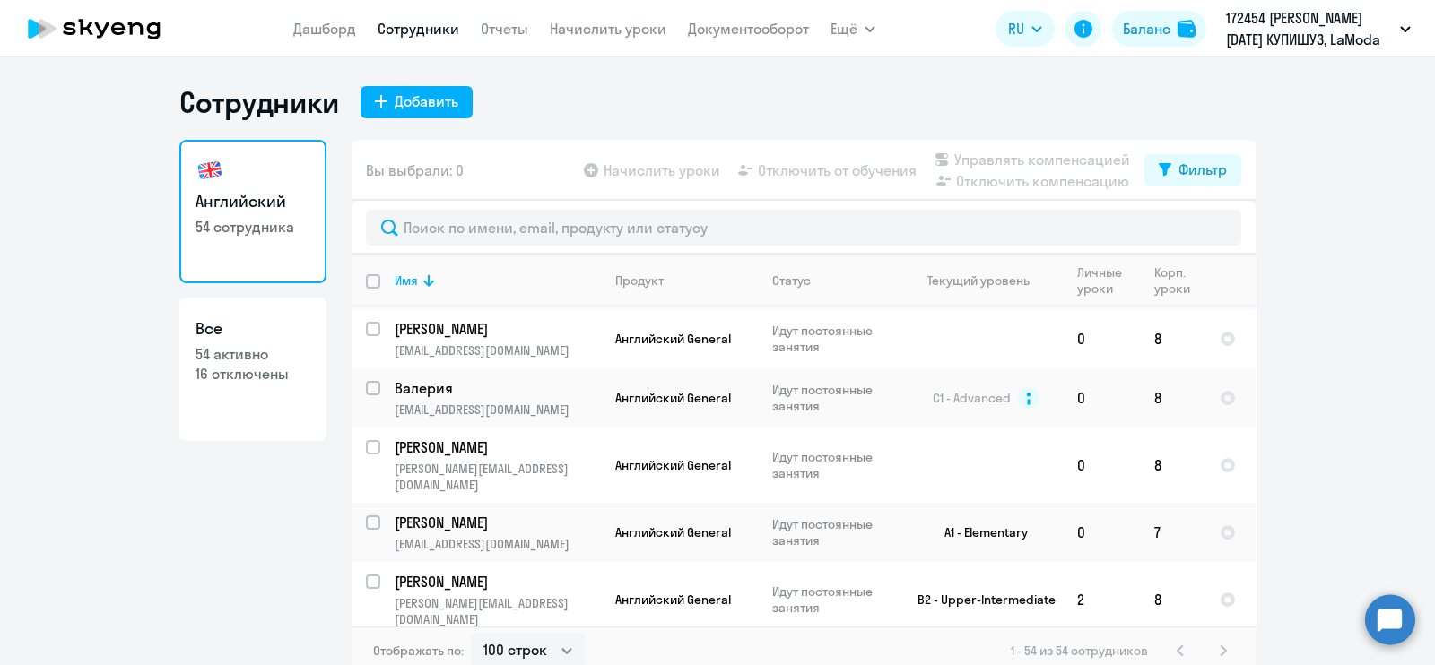
select select "english"
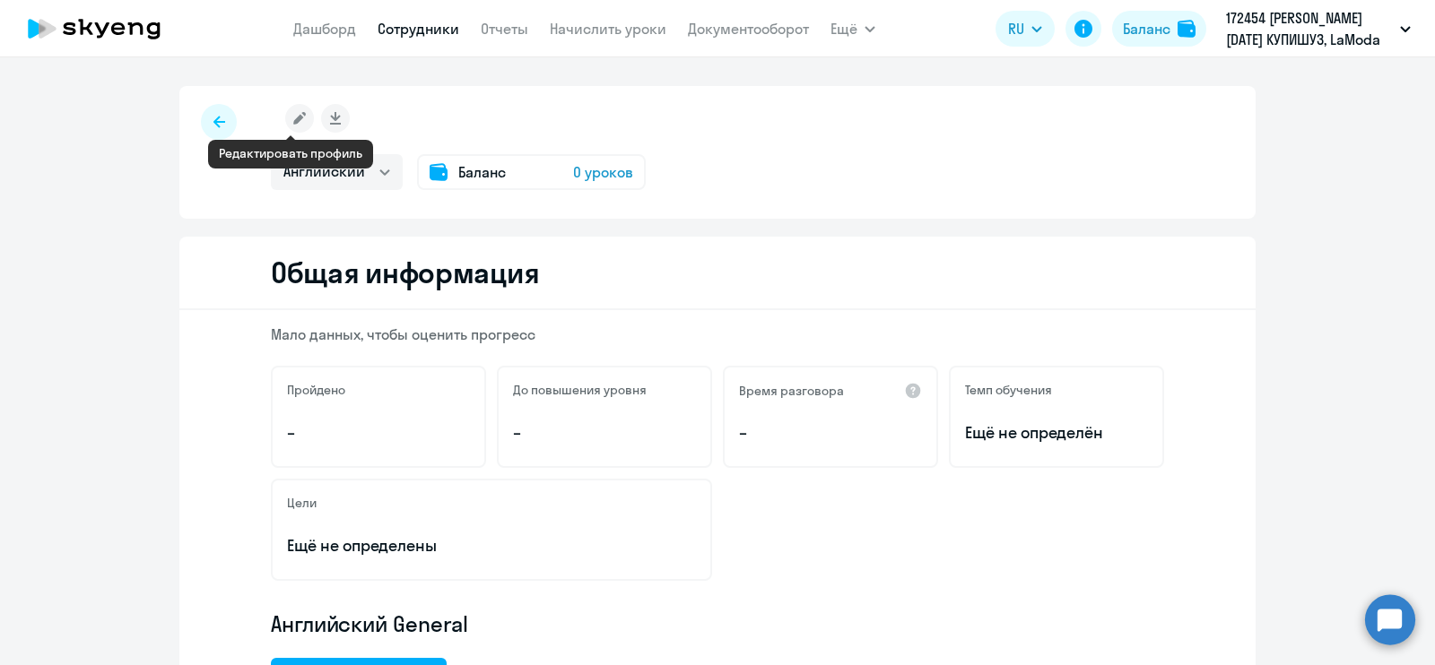
click at [293, 120] on icon at bounding box center [299, 118] width 13 height 13
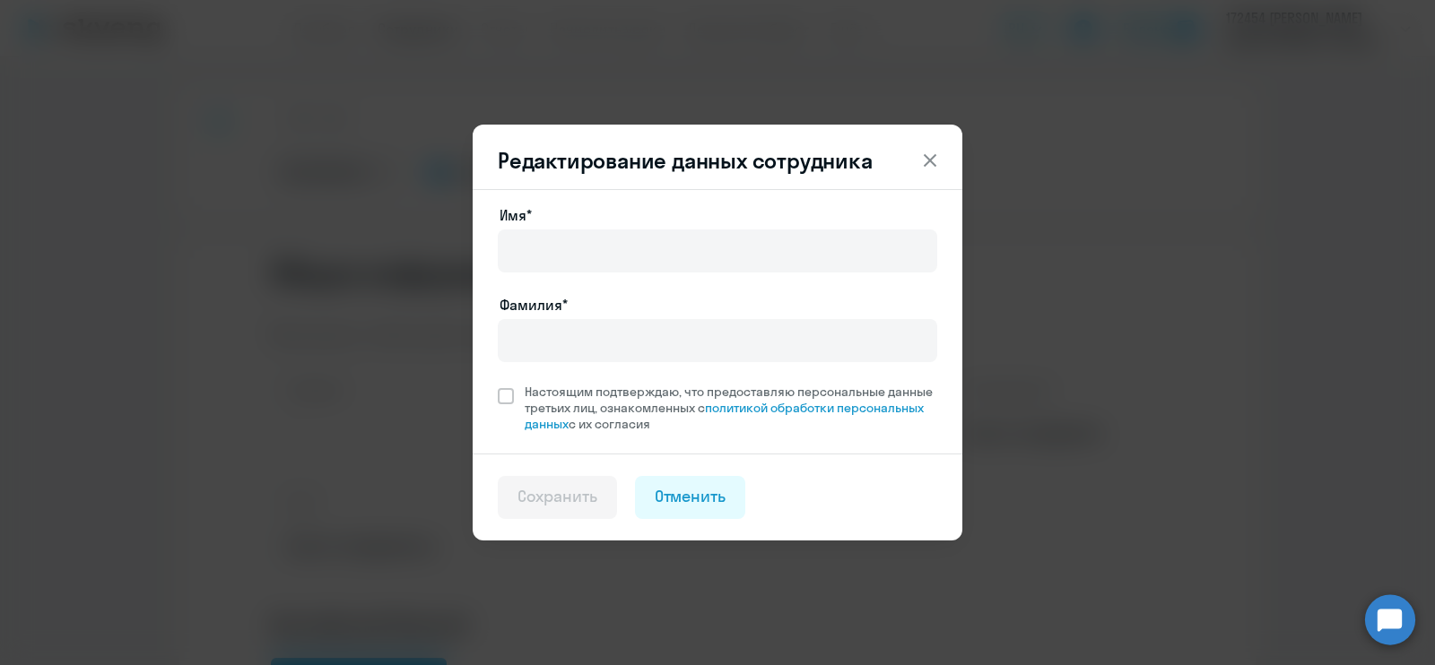
click at [931, 154] on icon at bounding box center [930, 161] width 22 height 22
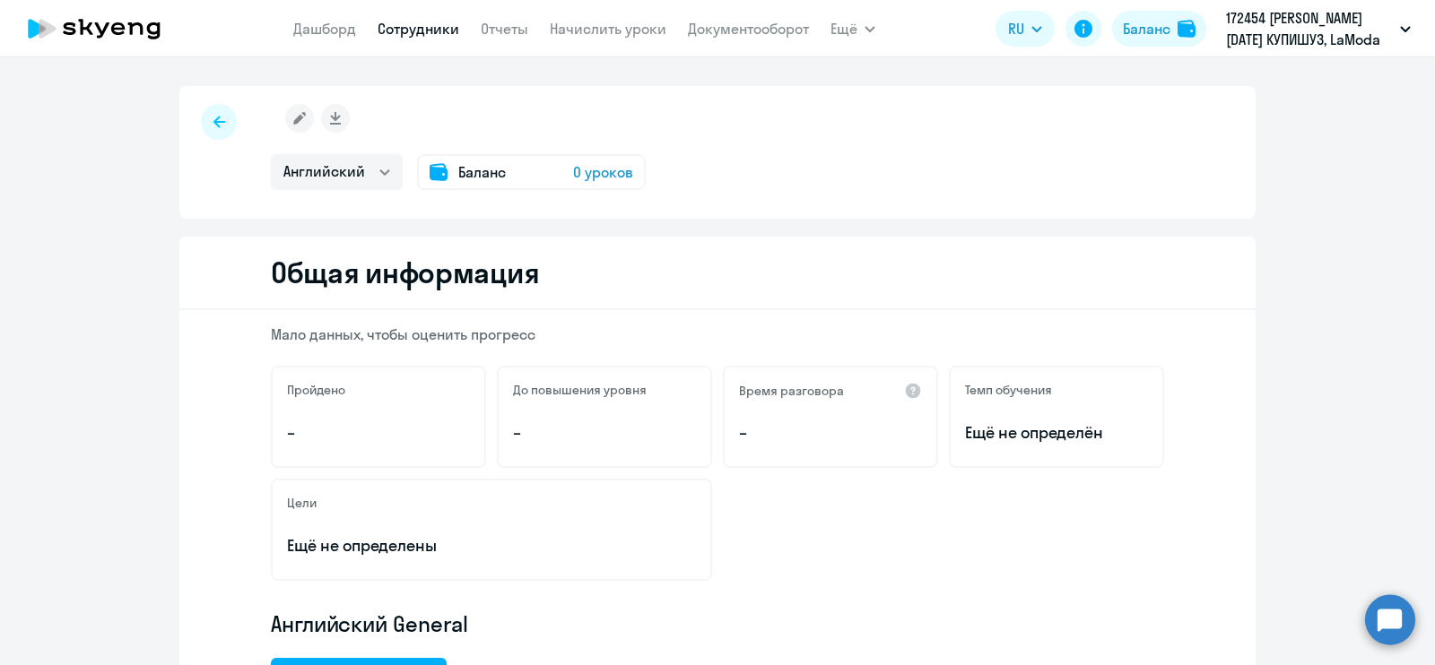
click at [202, 126] on div at bounding box center [219, 122] width 36 height 36
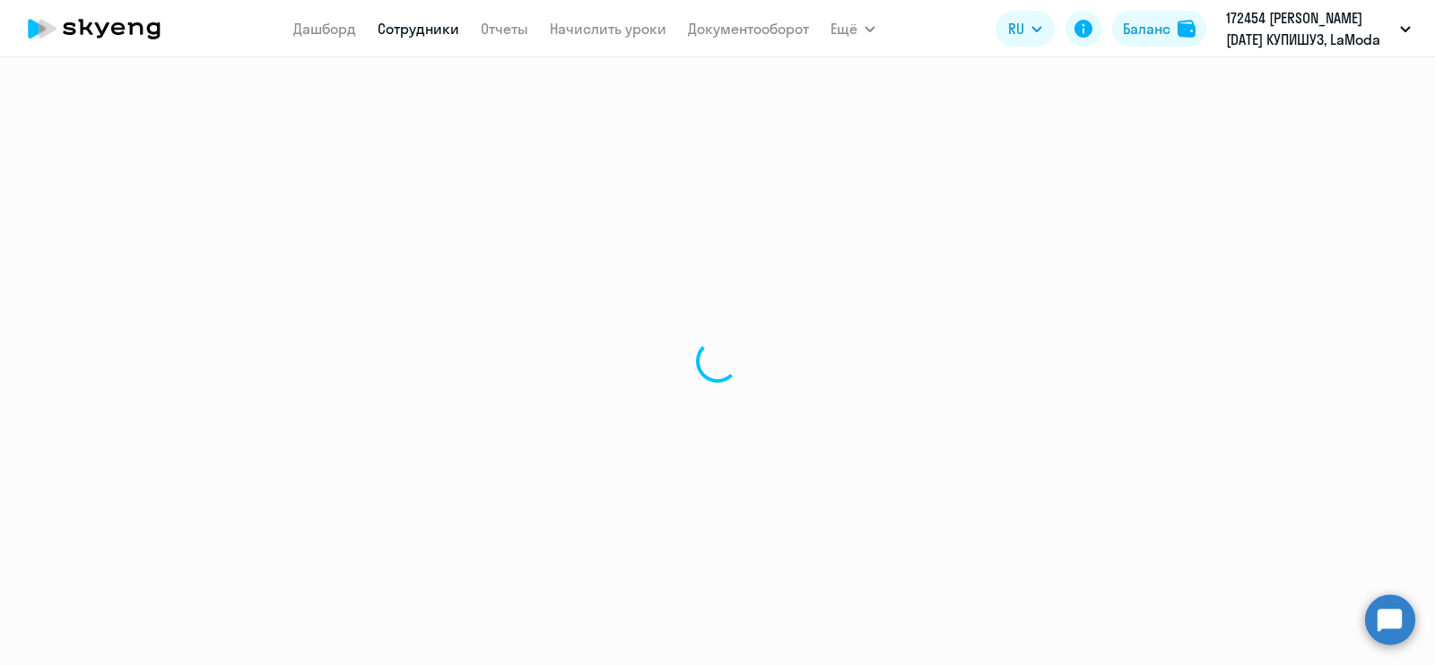
select select "30"
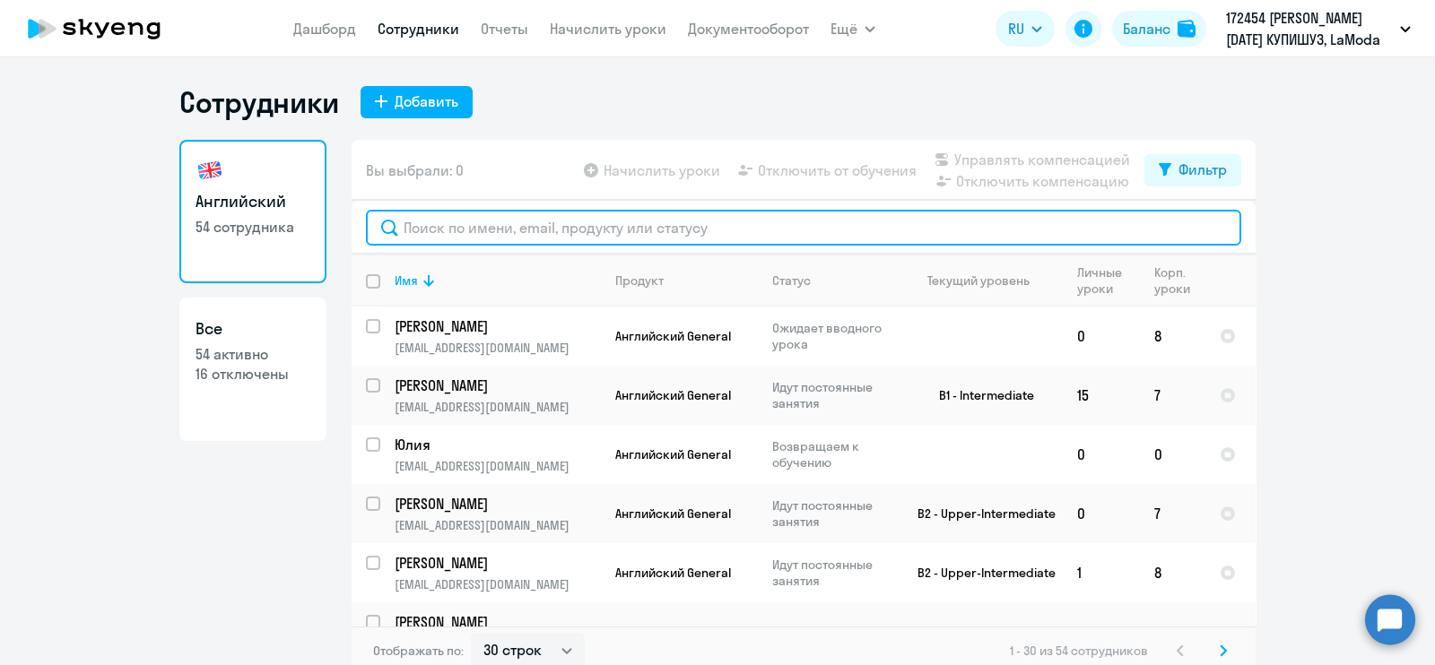
click at [500, 224] on input "text" at bounding box center [803, 228] width 875 height 36
paste input "[EMAIL_ADDRESS][DOMAIN_NAME]"
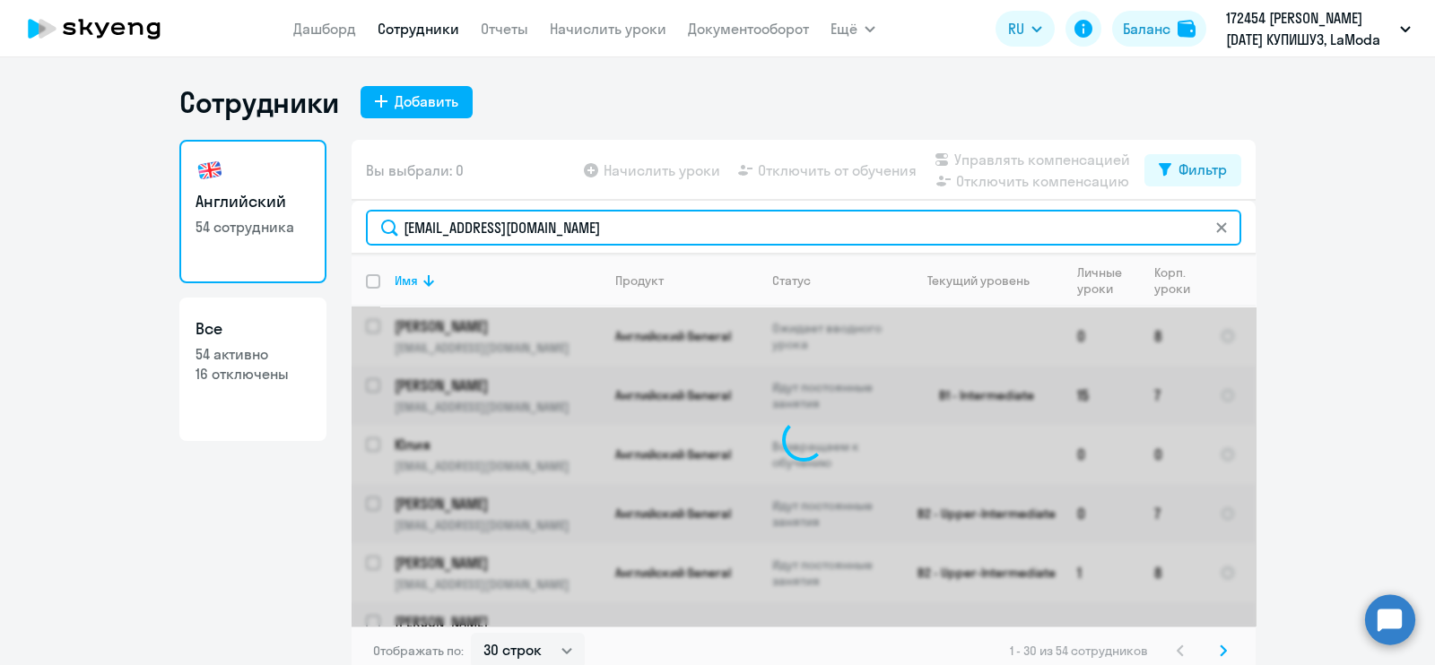
click at [500, 224] on input "[EMAIL_ADDRESS][DOMAIN_NAME]" at bounding box center [803, 228] width 875 height 36
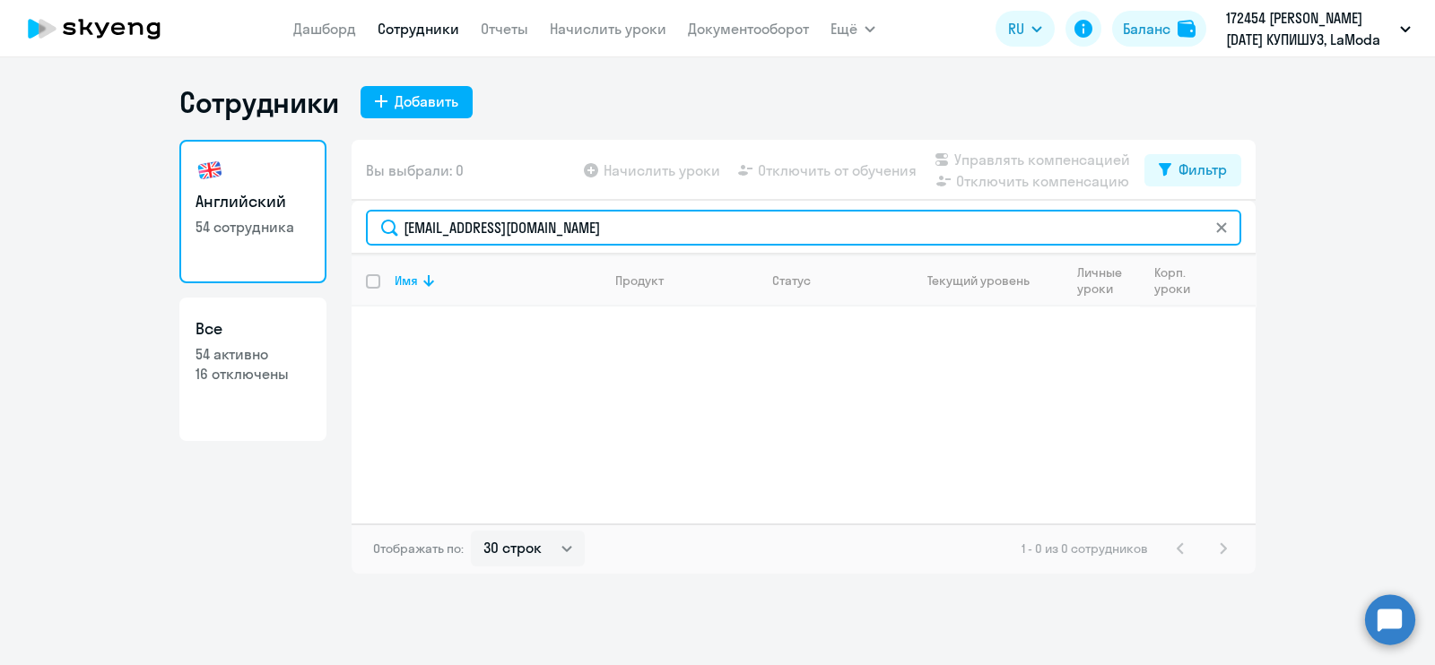
click at [600, 222] on input "[EMAIL_ADDRESS][DOMAIN_NAME]" at bounding box center [803, 228] width 875 height 36
type input "[EMAIL_ADDRESS][DOMAIN_NAME]"
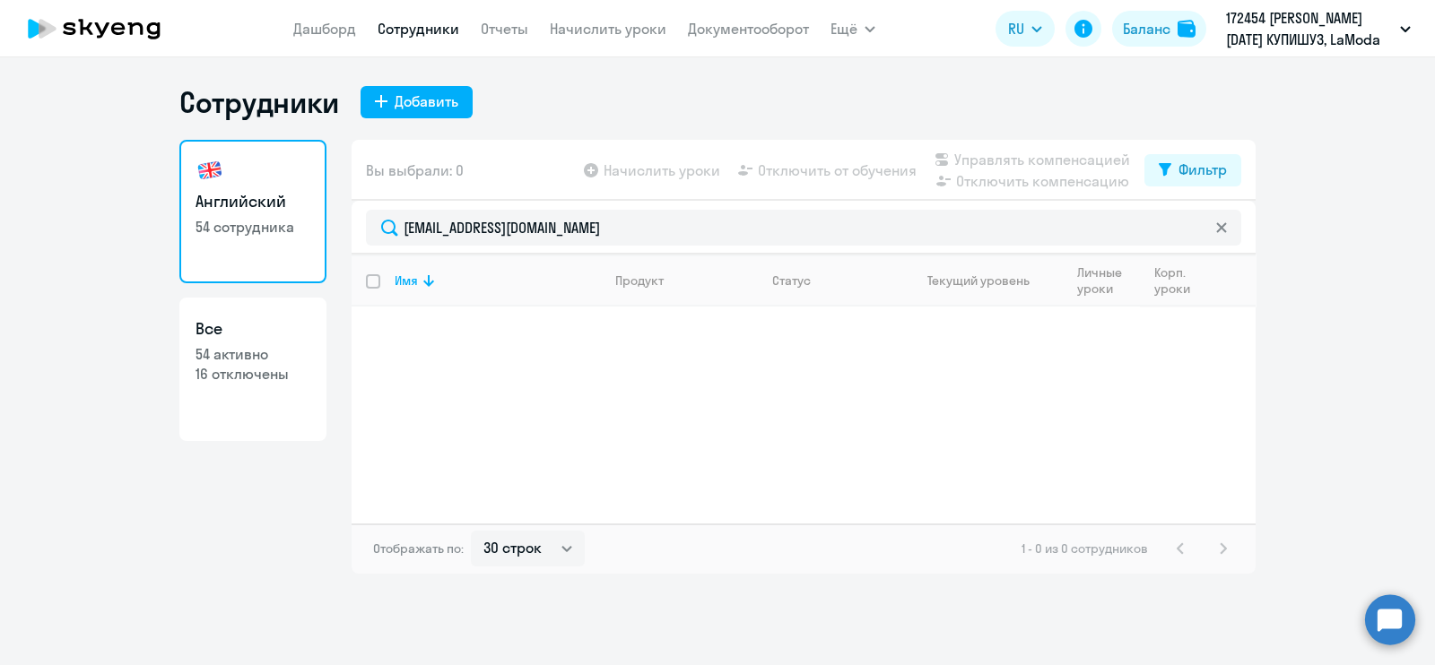
click at [418, 22] on link "Сотрудники" at bounding box center [419, 29] width 82 height 18
click at [430, 108] on div "Добавить" at bounding box center [427, 102] width 64 height 22
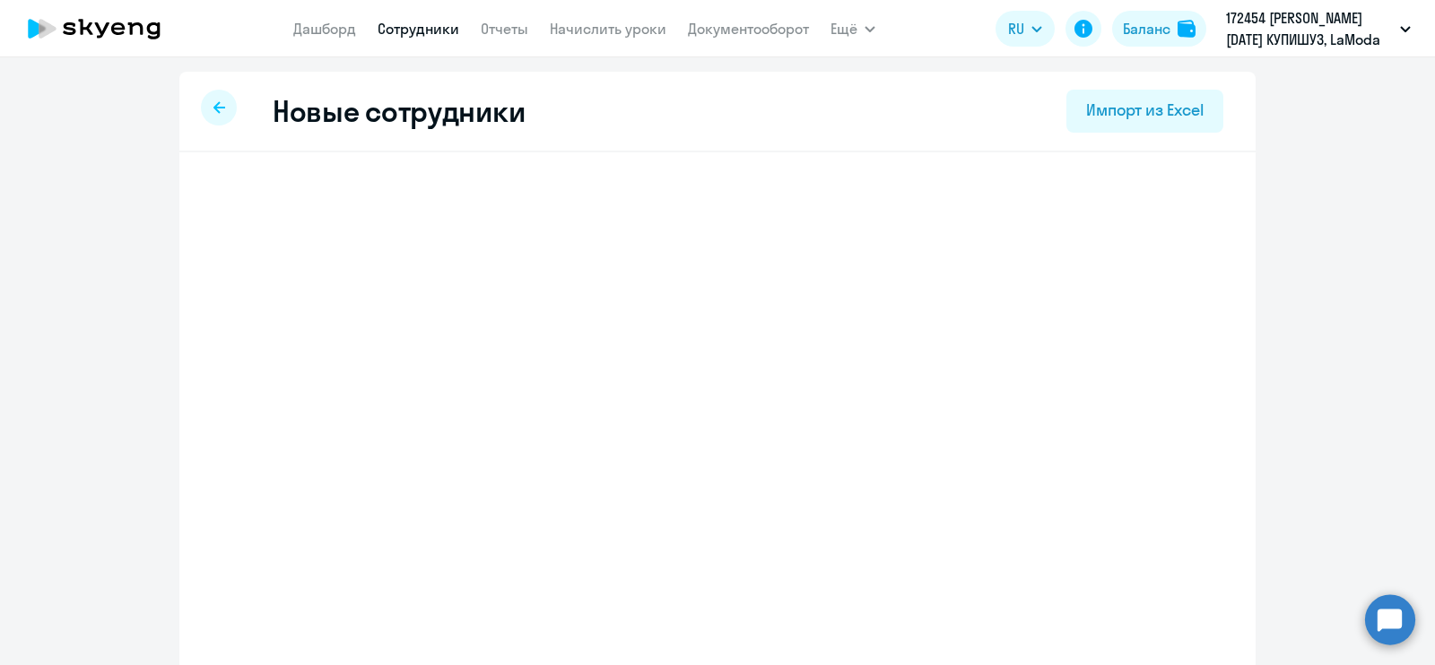
select select "english_adult_not_native_speaker"
select select "3"
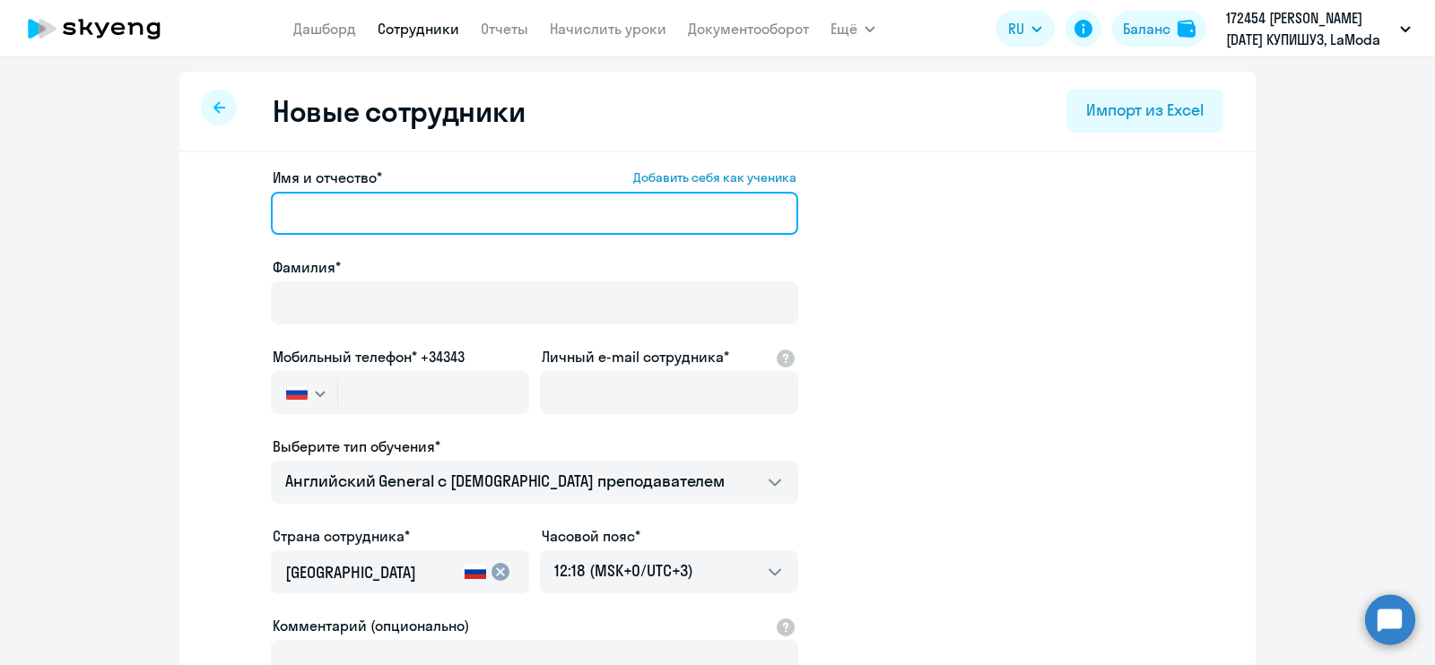
click at [389, 213] on input "Имя и отчество* Добавить себя как ученика" at bounding box center [534, 213] width 527 height 43
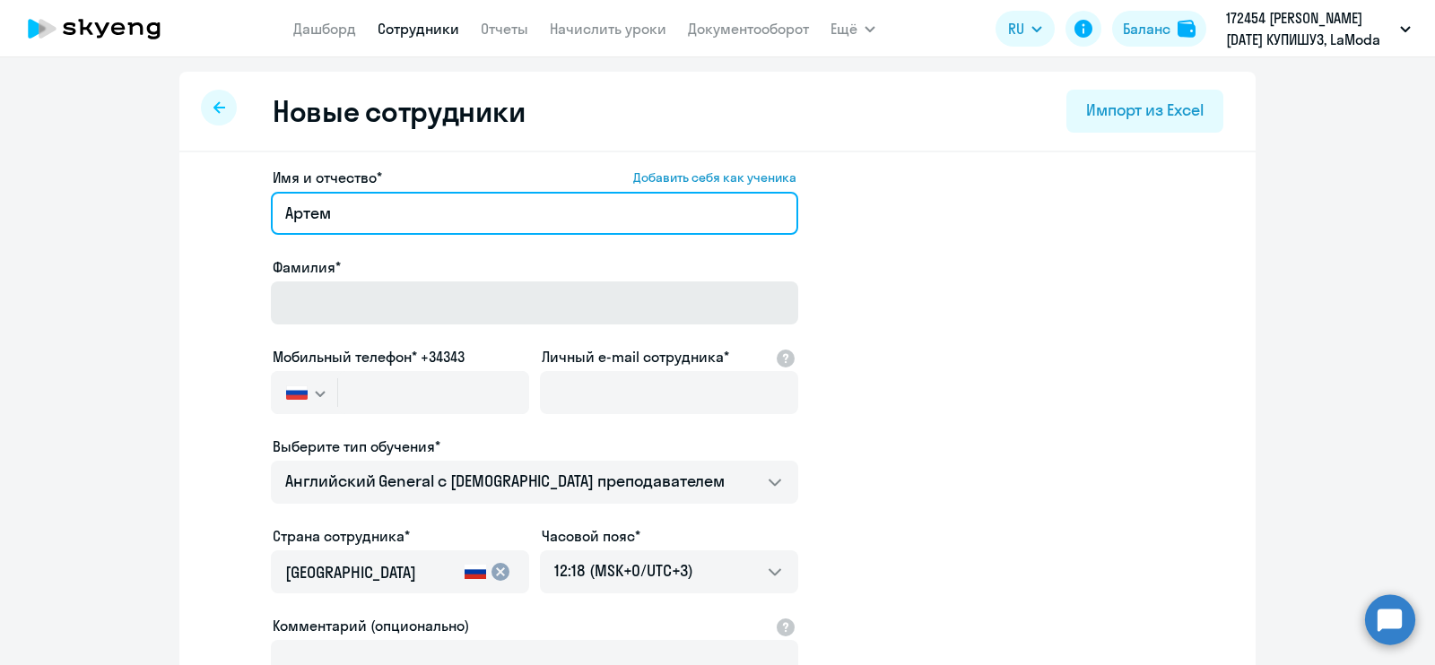
type input "Артем"
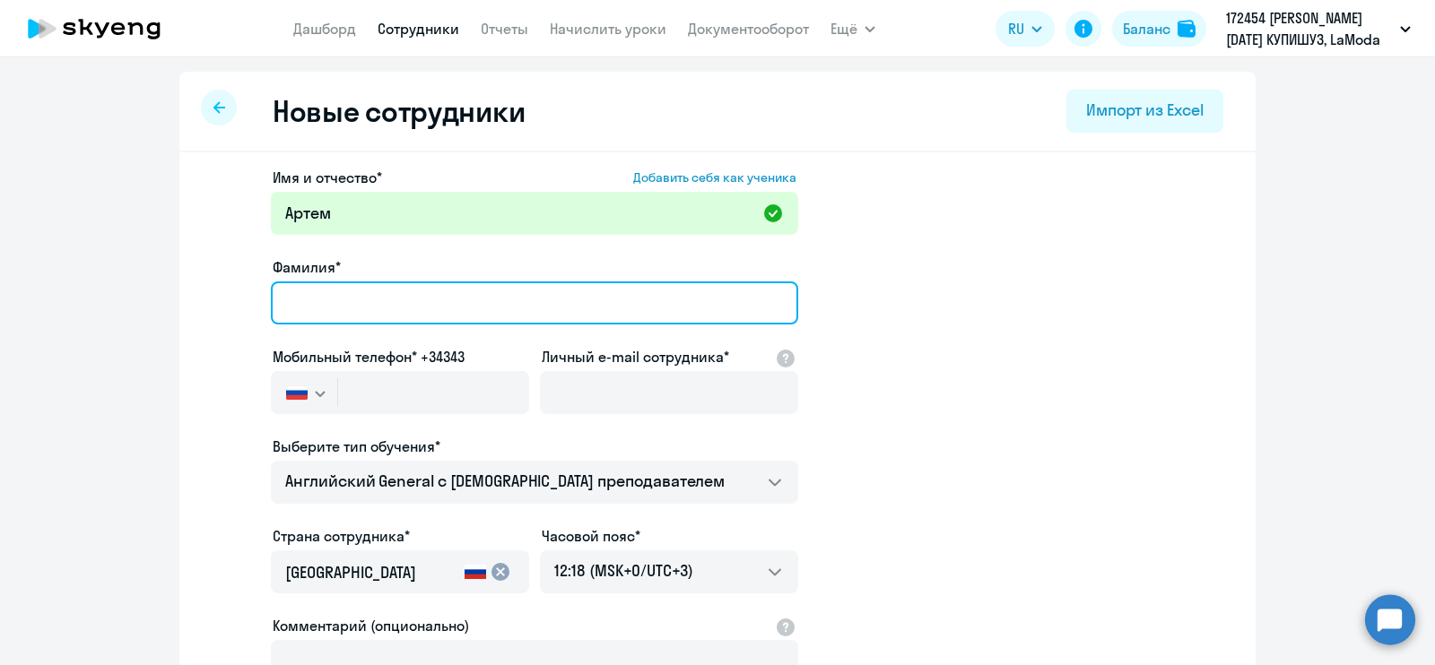
click at [408, 298] on input "Фамилия*" at bounding box center [534, 303] width 527 height 43
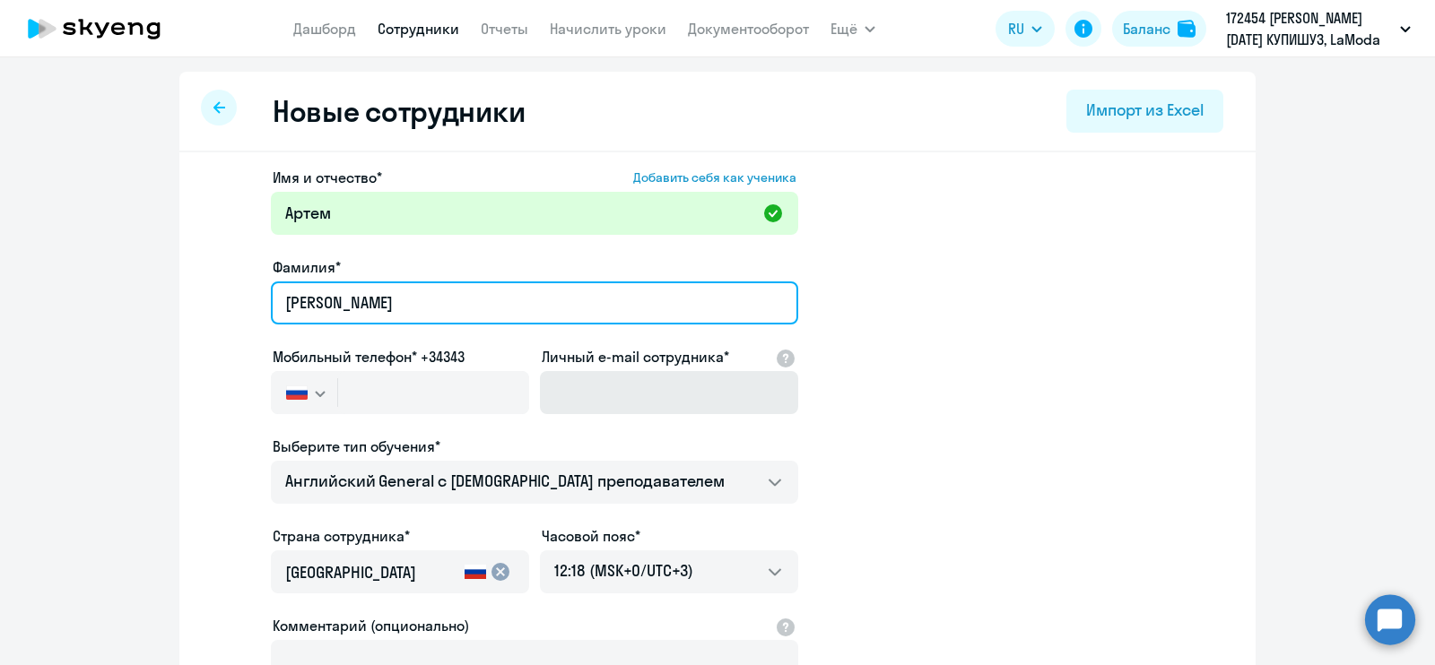
type input "[PERSON_NAME]"
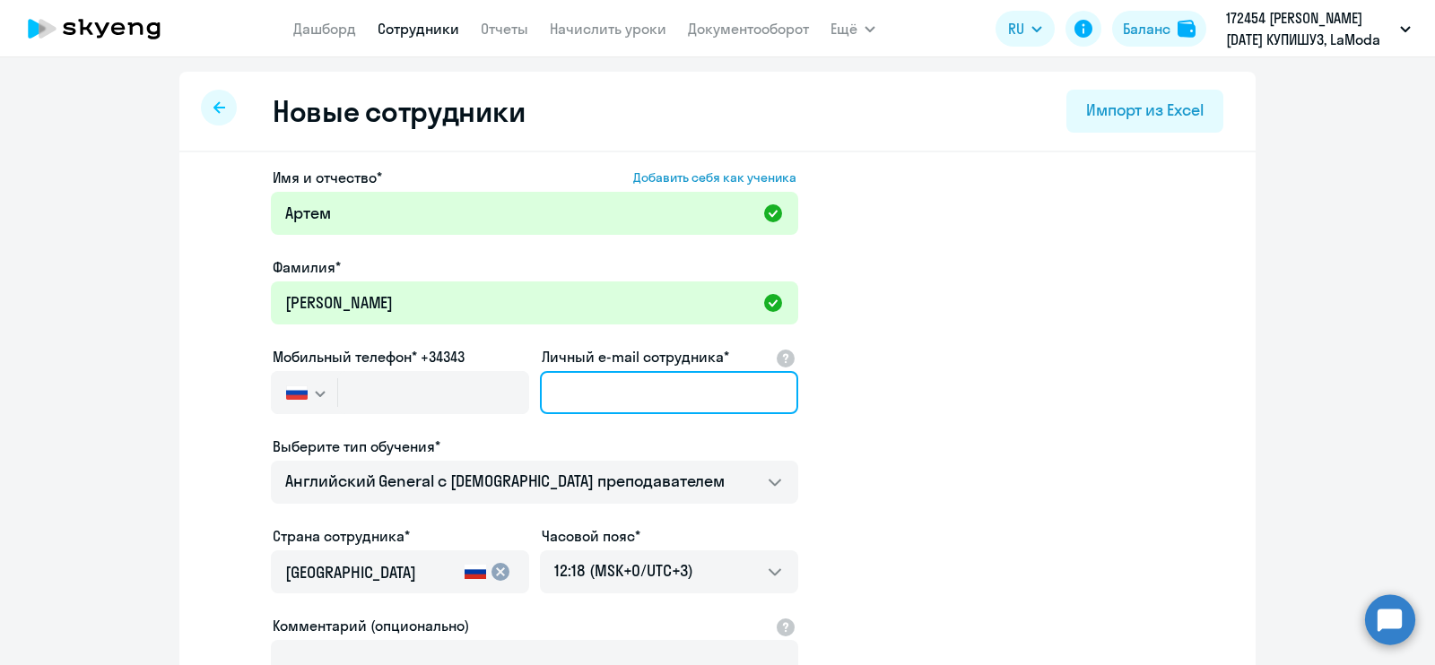
click at [638, 405] on input "Личный e-mail сотрудника*" at bounding box center [669, 392] width 258 height 43
paste input "[EMAIL_ADDRESS][DOMAIN_NAME]"
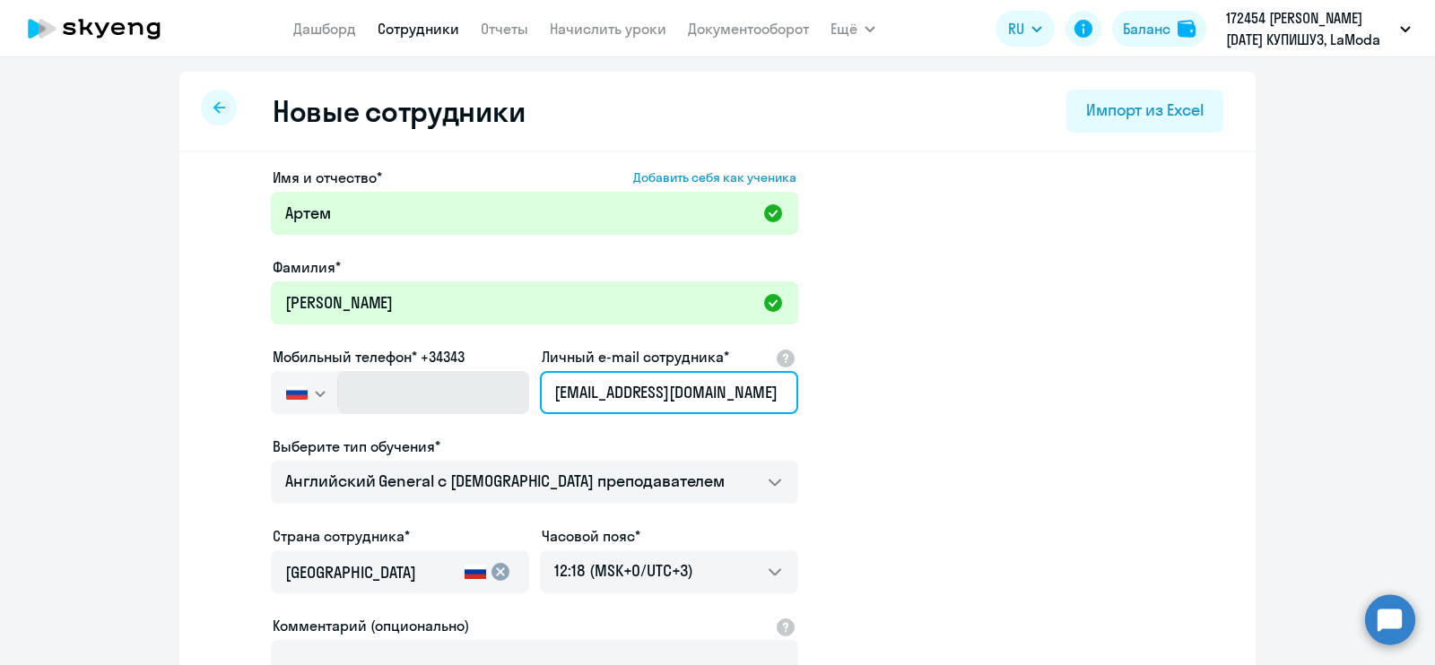
type input "[EMAIL_ADDRESS][DOMAIN_NAME]"
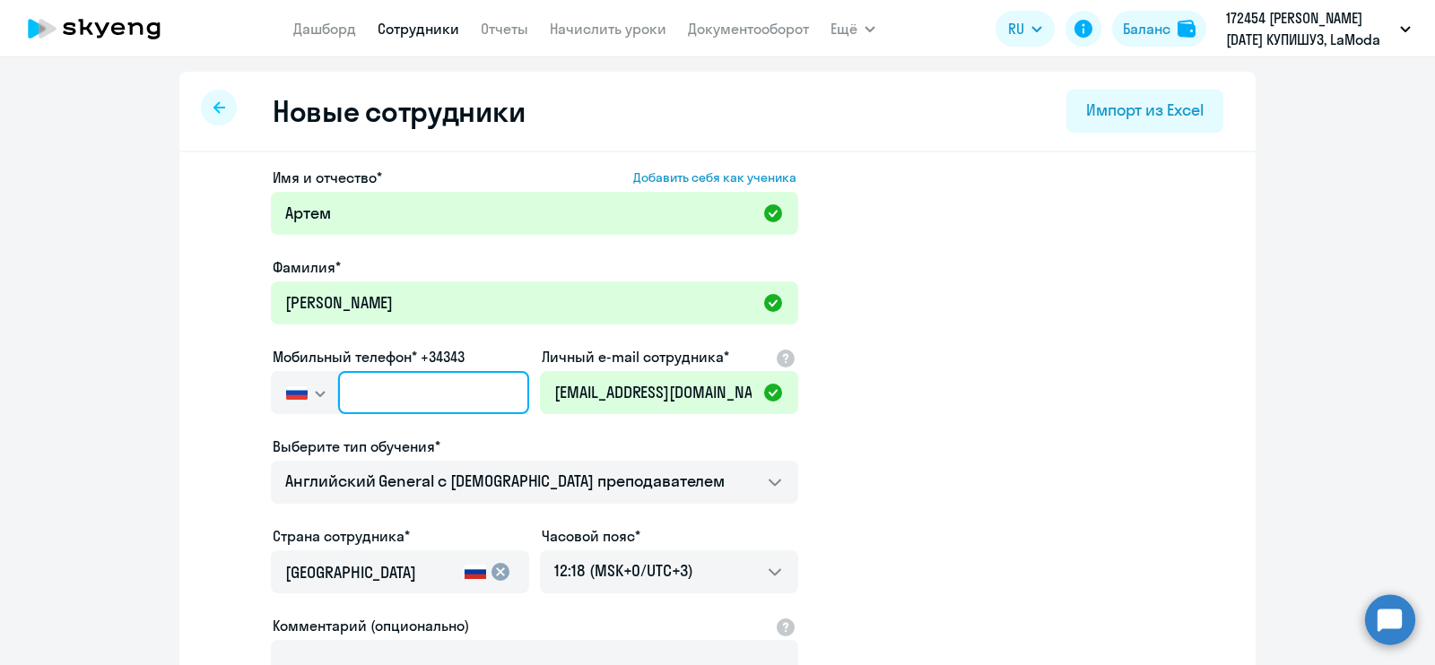
click at [377, 400] on input "text" at bounding box center [433, 392] width 191 height 43
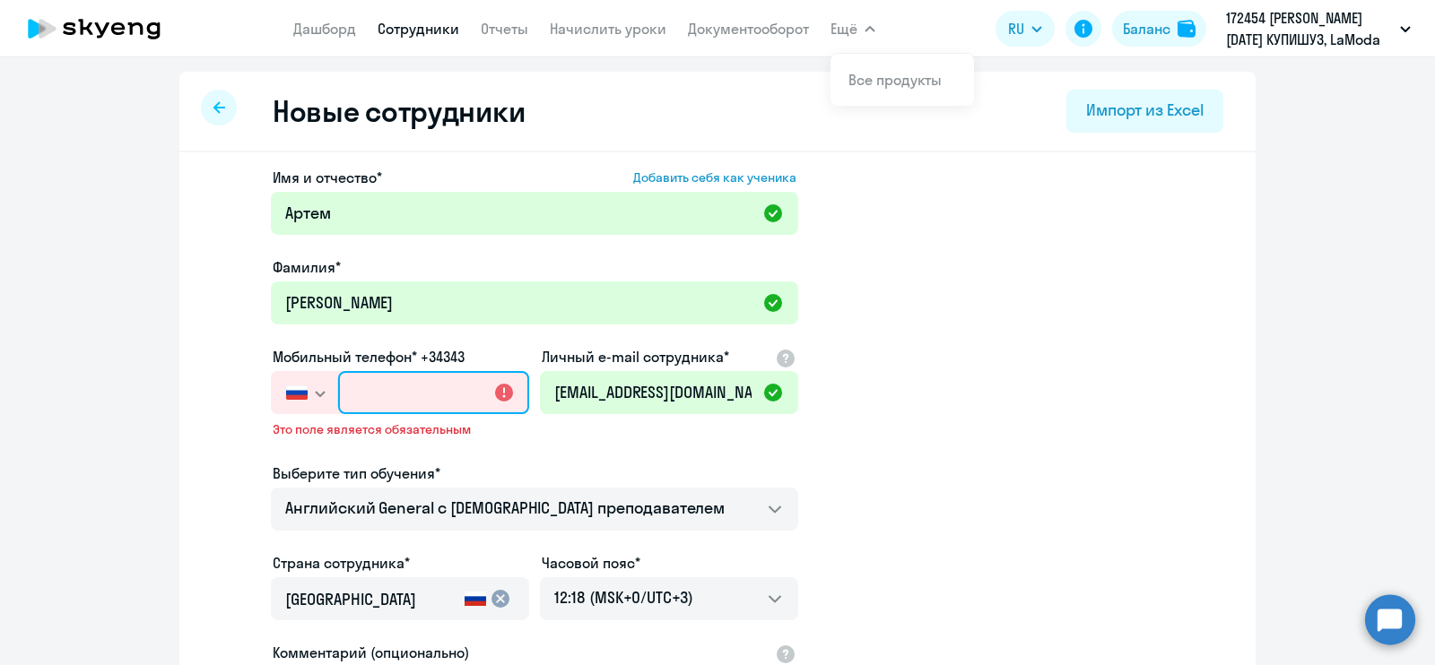
paste input "[PHONE_NUMBER]"
type input "[PHONE_NUMBER]"
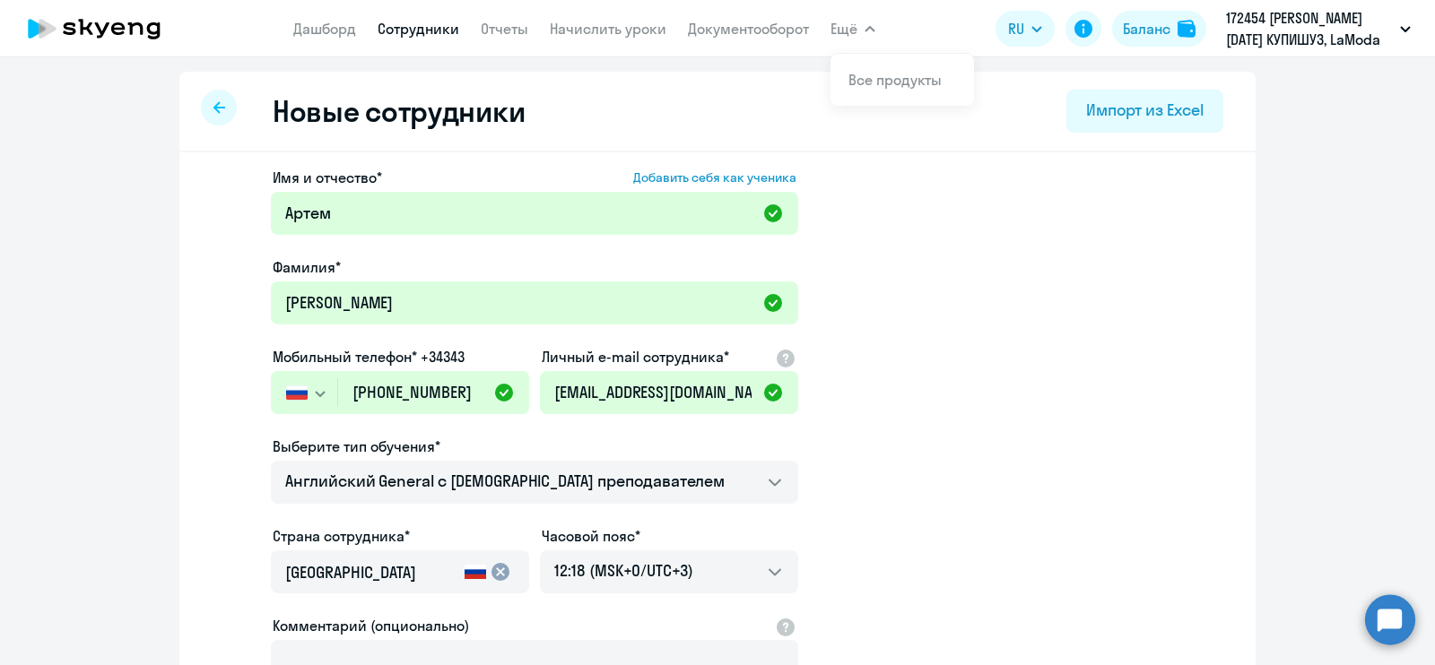
click at [494, 347] on div "Мобильный телефон* +34343" at bounding box center [400, 357] width 258 height 22
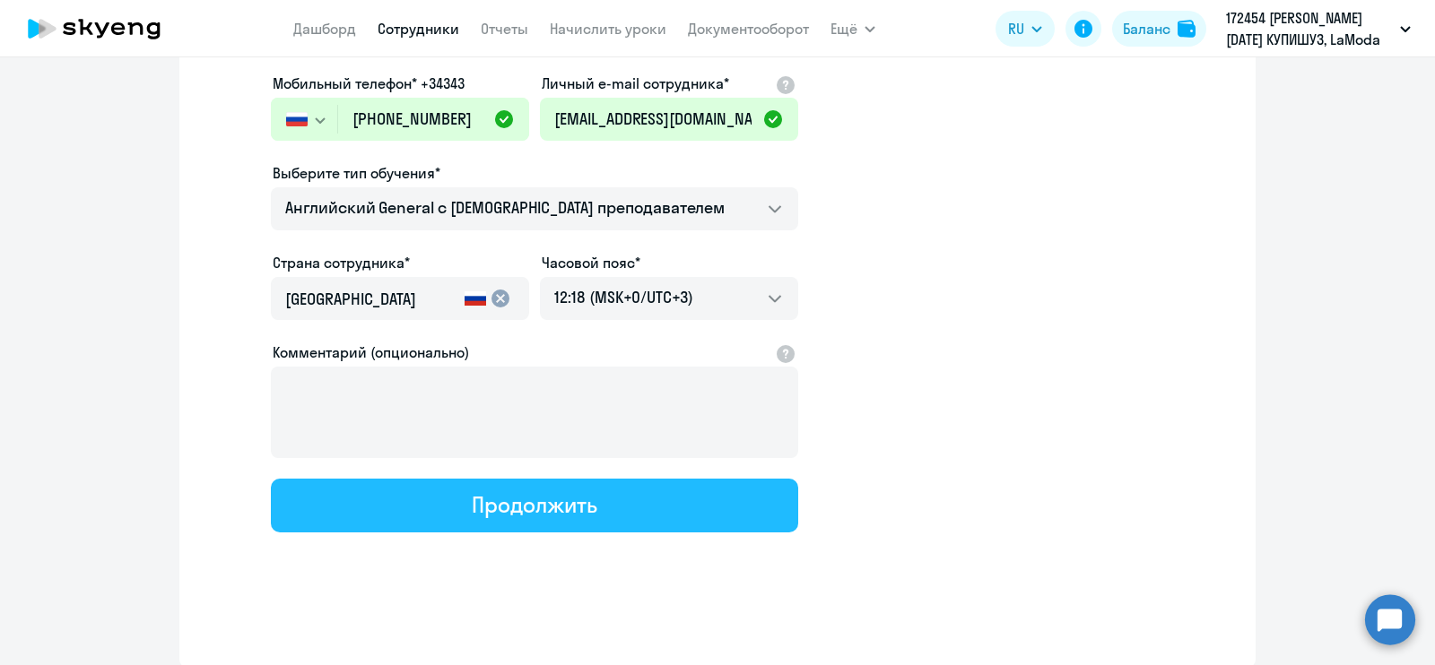
click at [553, 507] on div "Продолжить" at bounding box center [534, 505] width 125 height 29
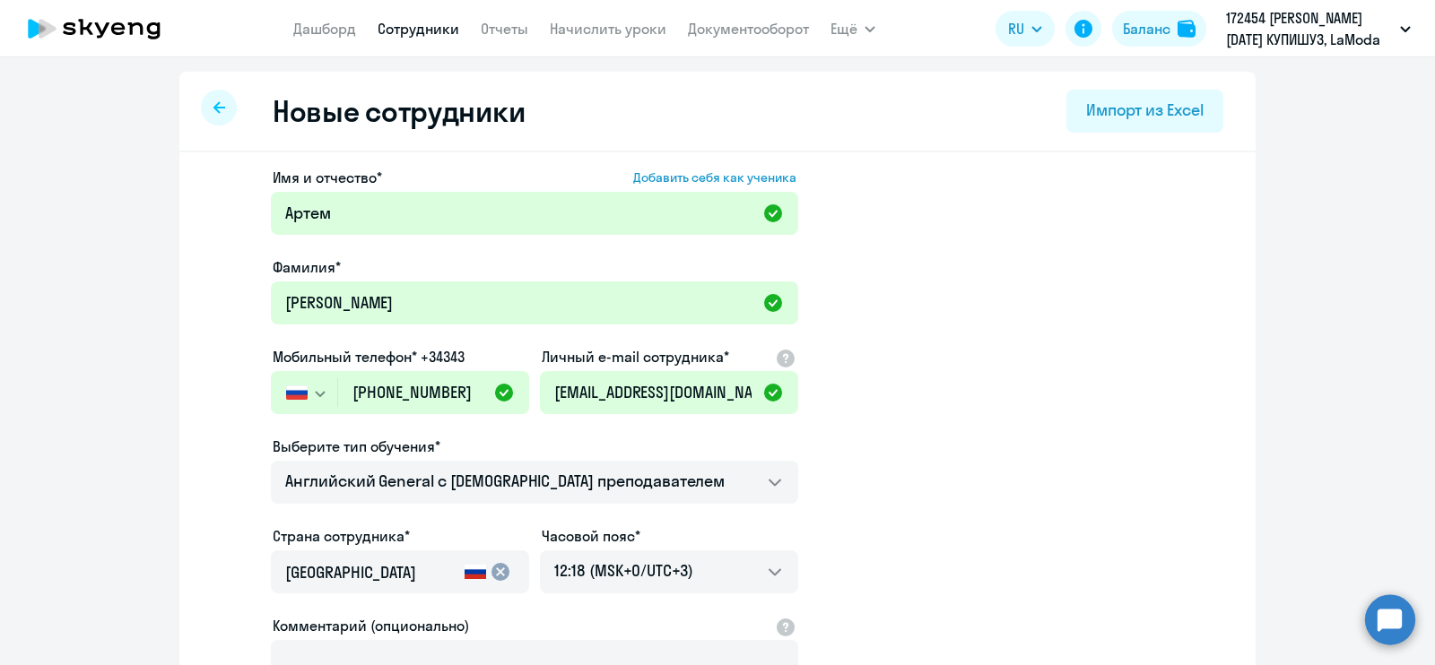
select select "english_adult_not_native_speaker"
select select "3"
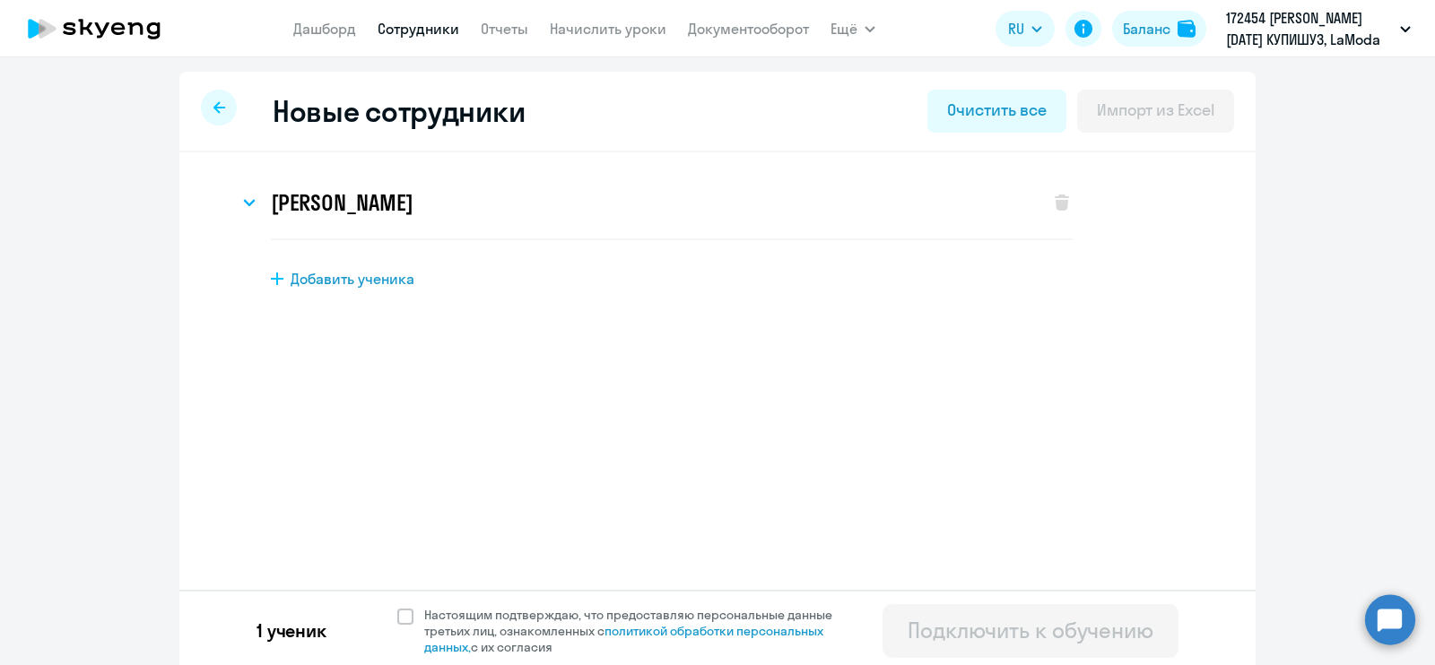
scroll to position [4, 0]
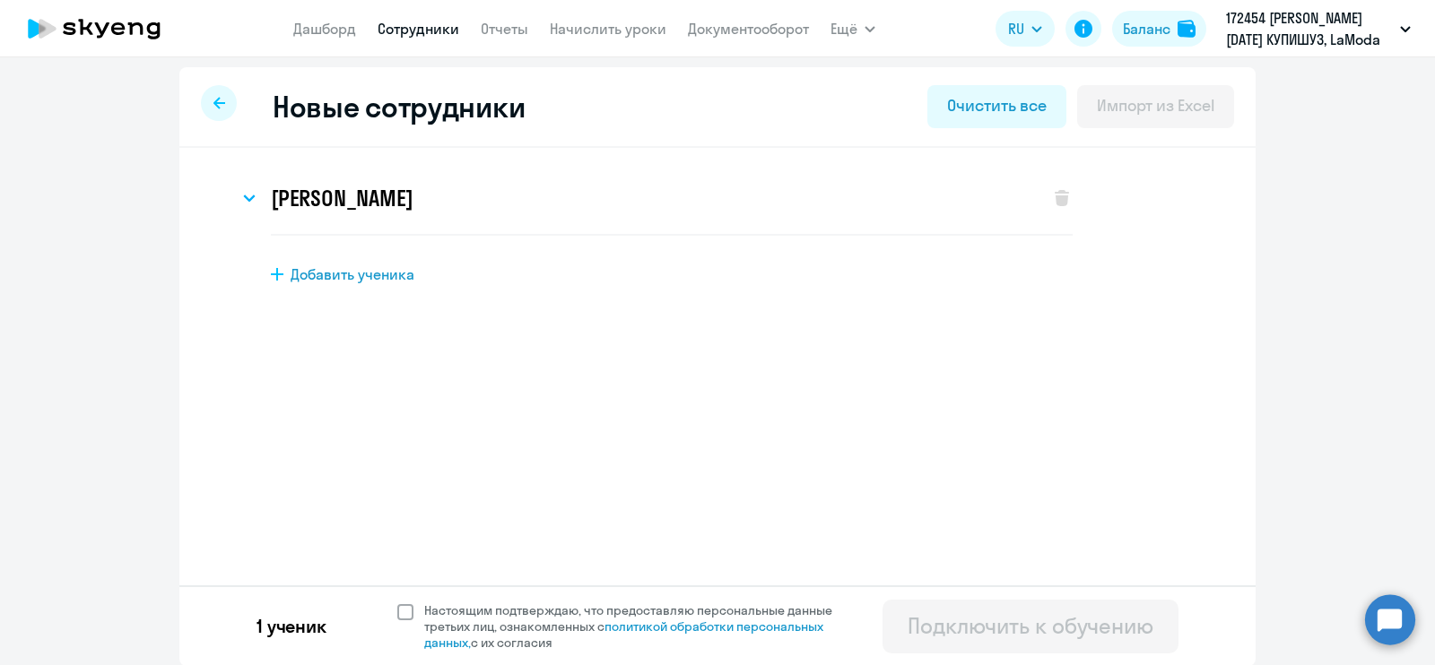
click at [399, 612] on span at bounding box center [405, 612] width 16 height 16
click at [397, 603] on input "Настоящим подтверждаю, что предоставляю персональные данные третьих лиц, ознако…" at bounding box center [396, 602] width 1 height 1
checkbox input "true"
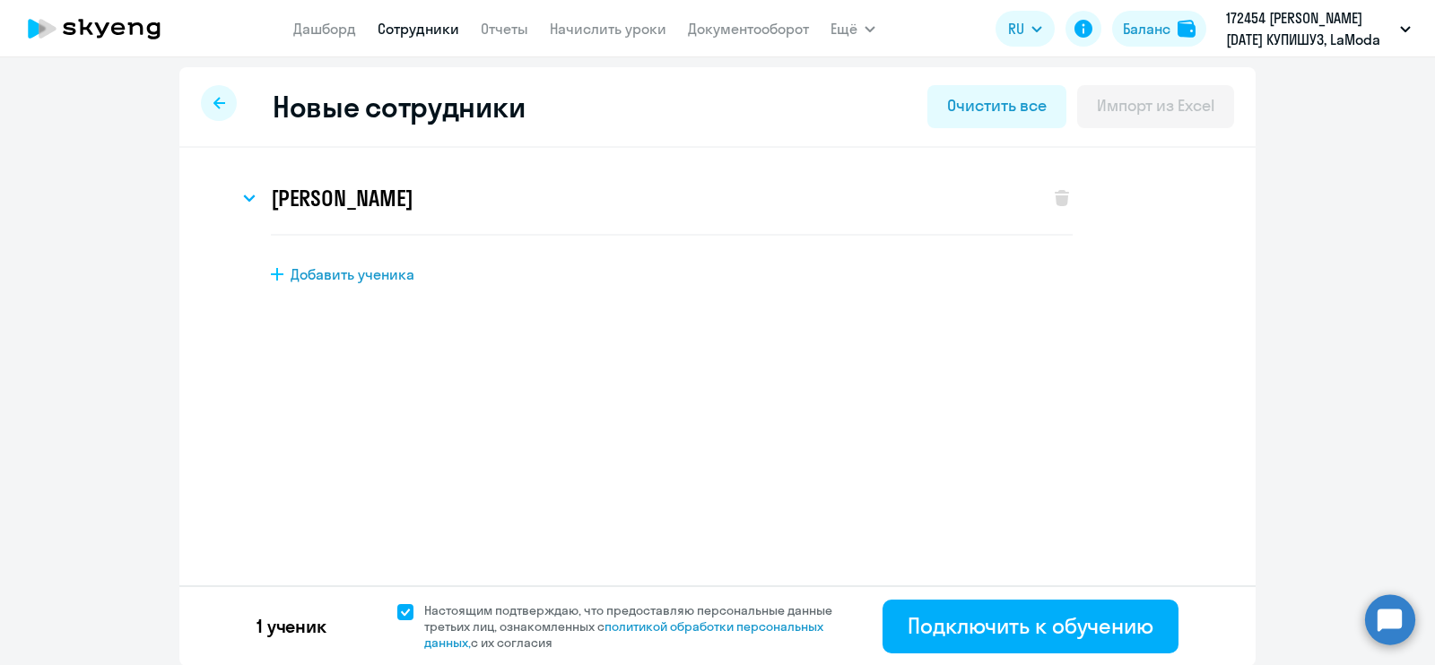
click at [1020, 594] on div "1 ученик Настоящим подтверждаю, что предоставляю персональные данные третьих ли…" at bounding box center [717, 626] width 1076 height 81
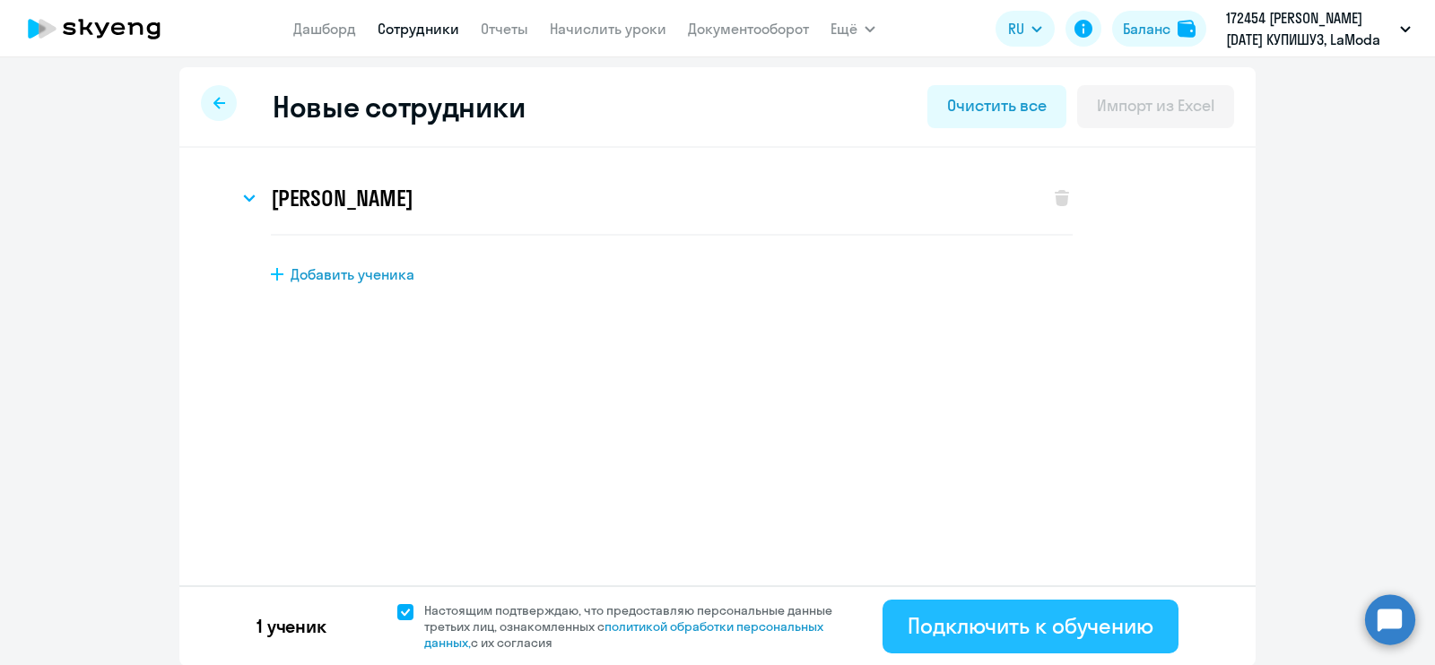
click at [1000, 639] on button "Подключить к обучению" at bounding box center [1030, 627] width 296 height 54
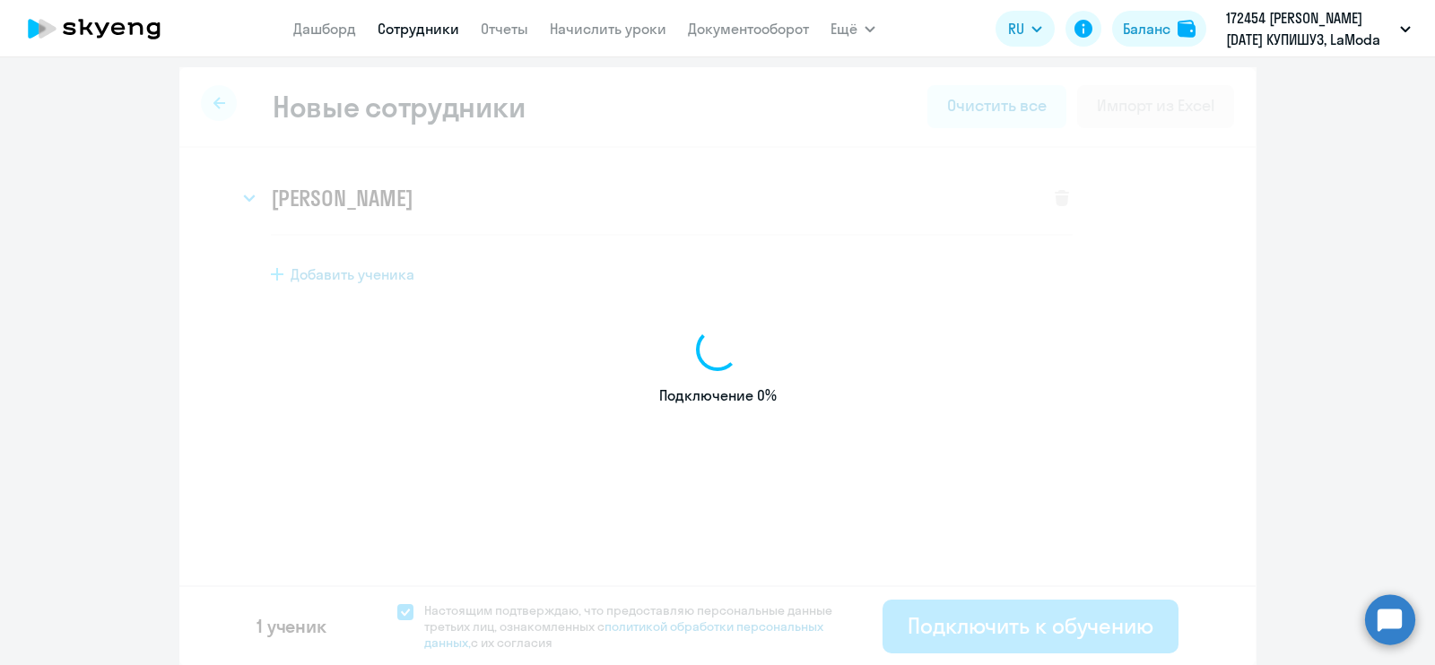
select select "english_adult_not_native_speaker"
select select "3"
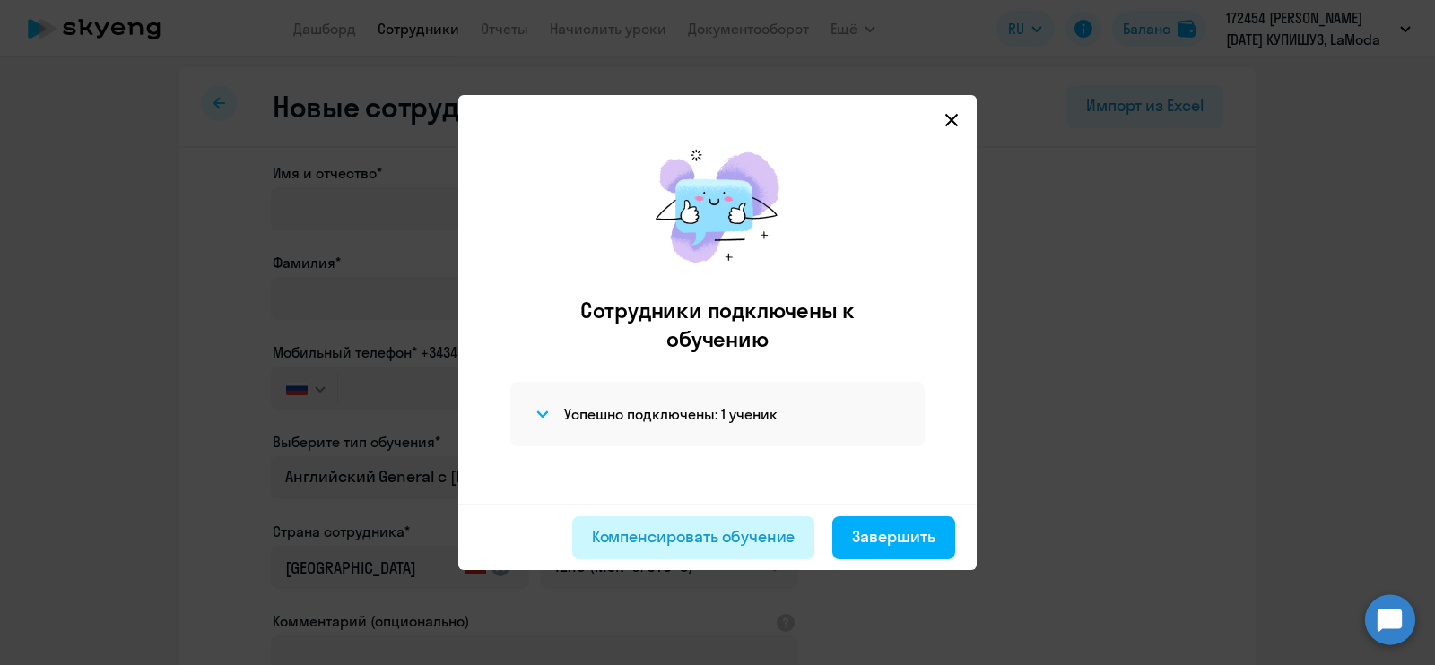
click at [720, 534] on div "Компенсировать обучение" at bounding box center [694, 537] width 204 height 23
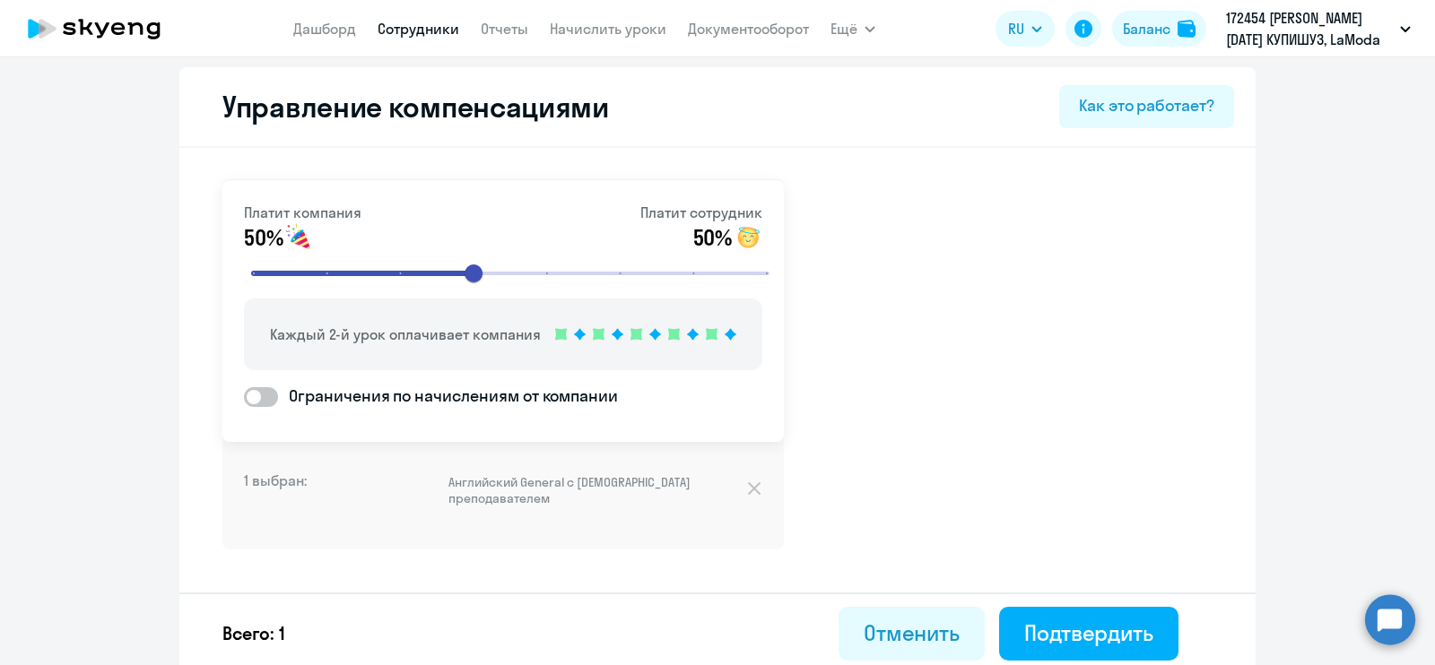
scroll to position [11, 0]
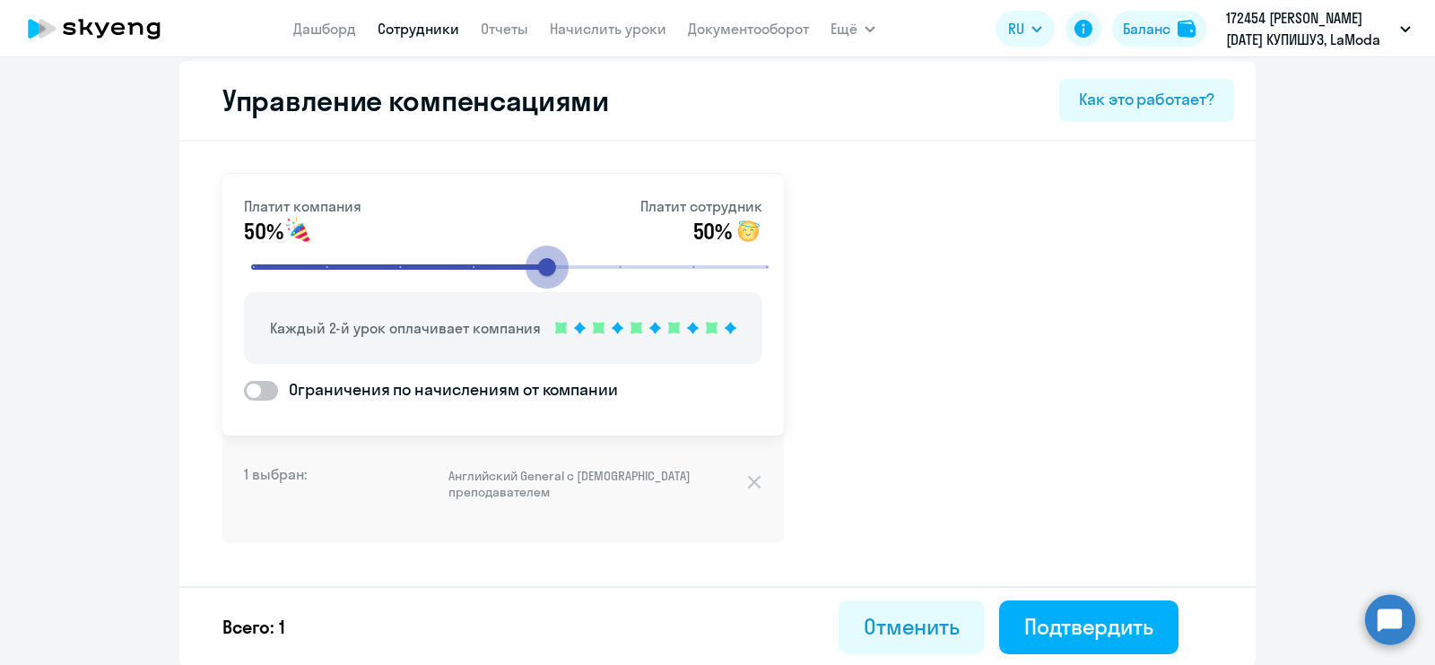
type input "4"
drag, startPoint x: 462, startPoint y: 260, endPoint x: 444, endPoint y: 266, distance: 19.0
click at [444, 266] on input "range" at bounding box center [510, 267] width 556 height 39
click at [903, 621] on div "Отменить" at bounding box center [912, 627] width 96 height 29
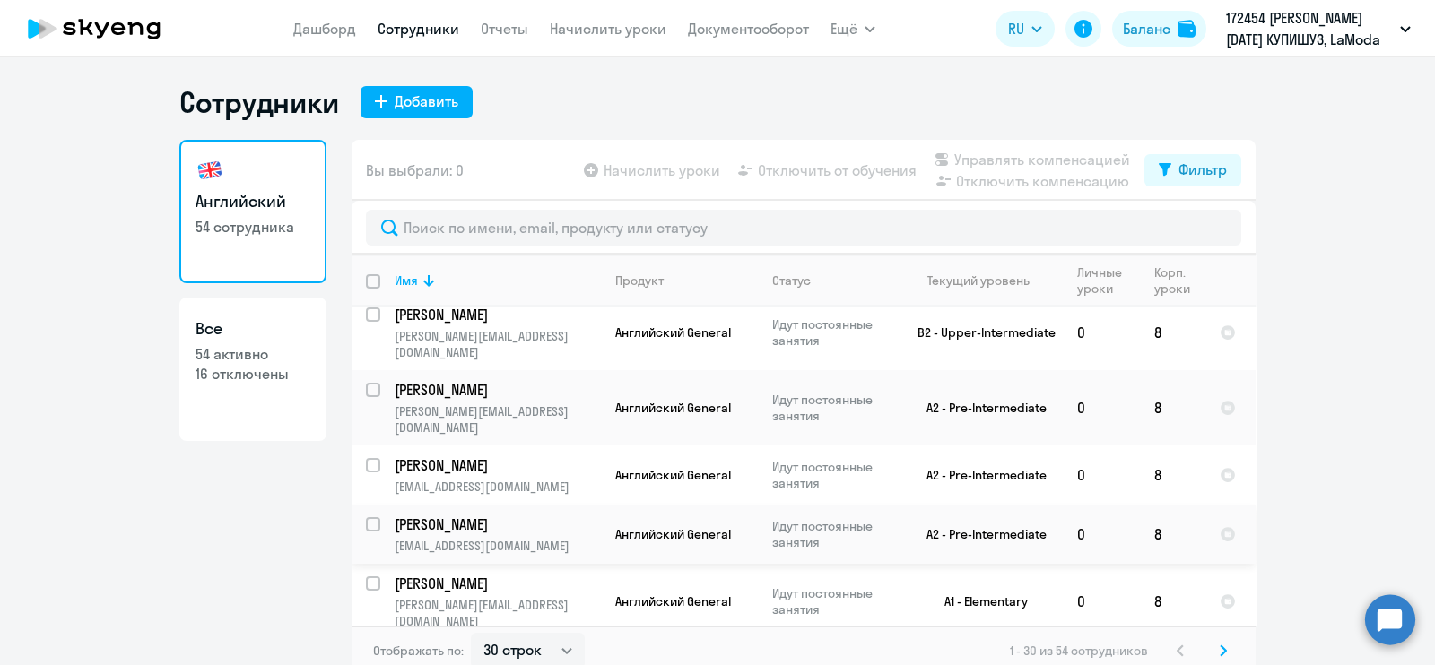
scroll to position [10, 0]
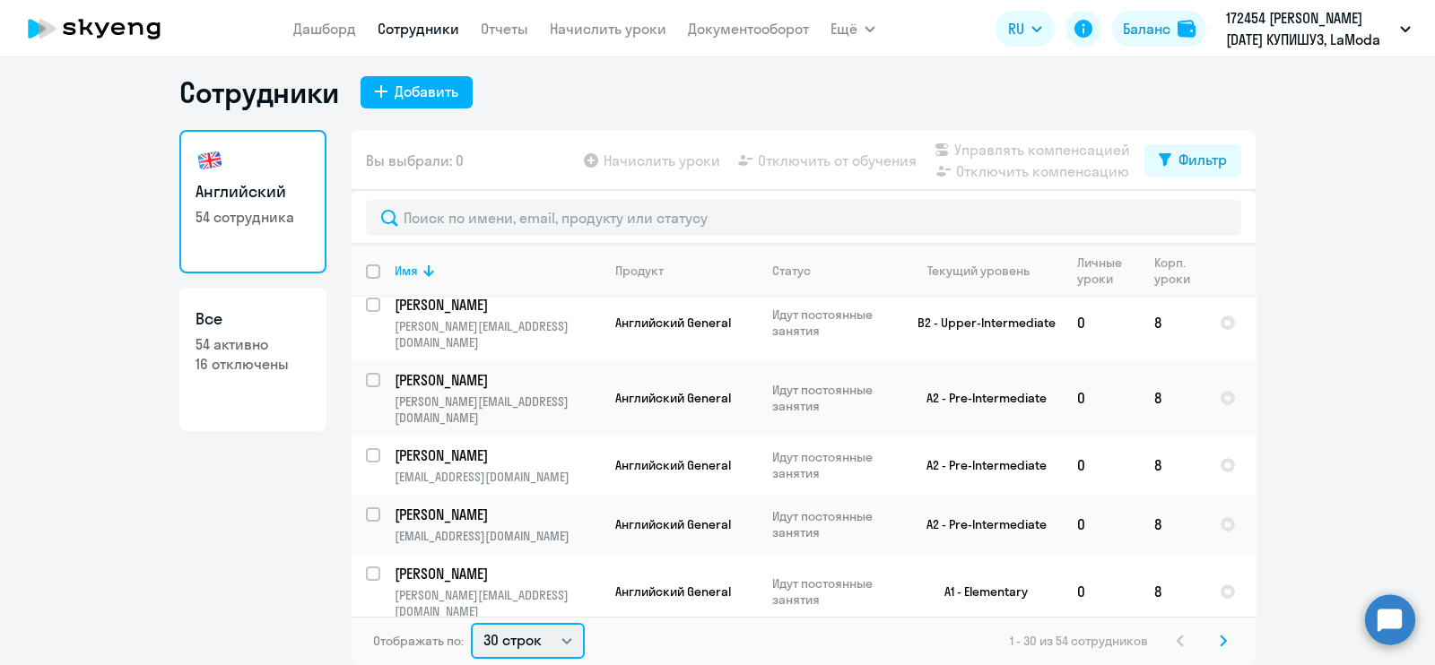
click at [537, 639] on select "30 строк 50 строк 100 строк" at bounding box center [528, 641] width 114 height 36
select select "100"
click at [471, 623] on select "30 строк 50 строк 100 строк" at bounding box center [528, 641] width 114 height 36
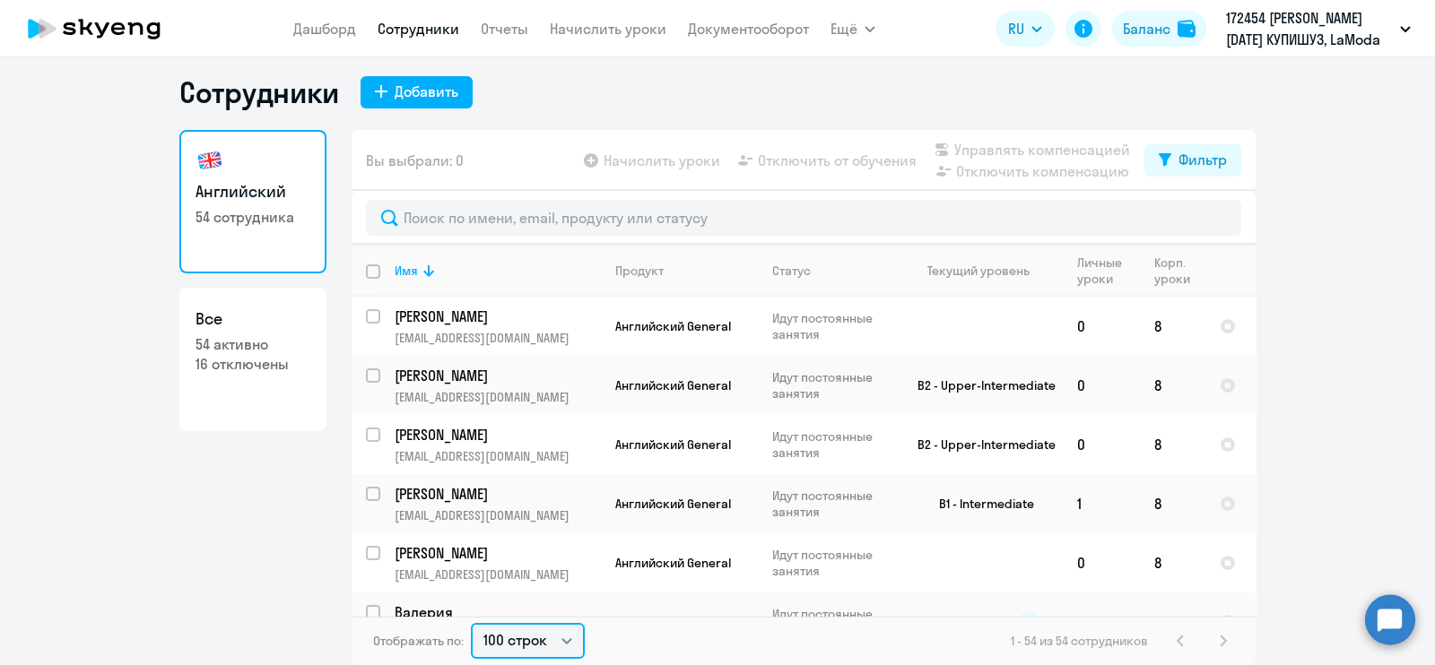
scroll to position [2844, 0]
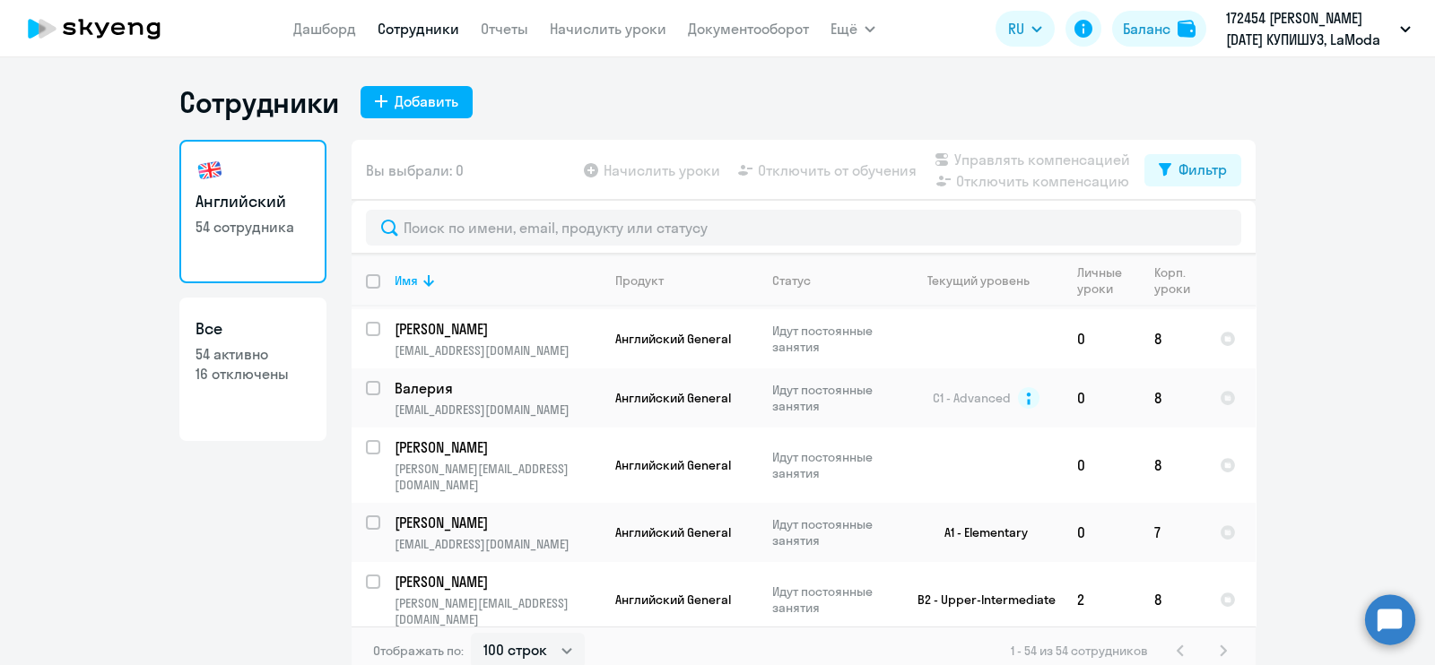
select select "english"
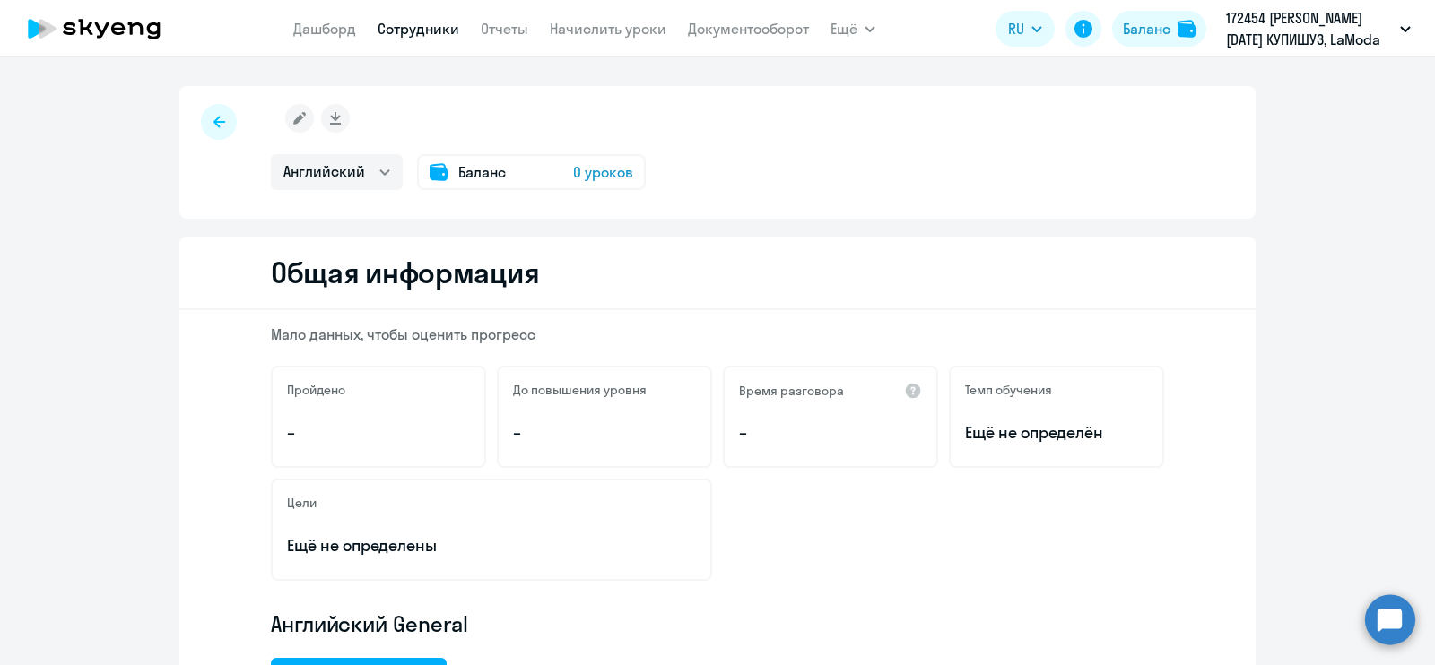
click at [293, 118] on icon at bounding box center [299, 118] width 13 height 13
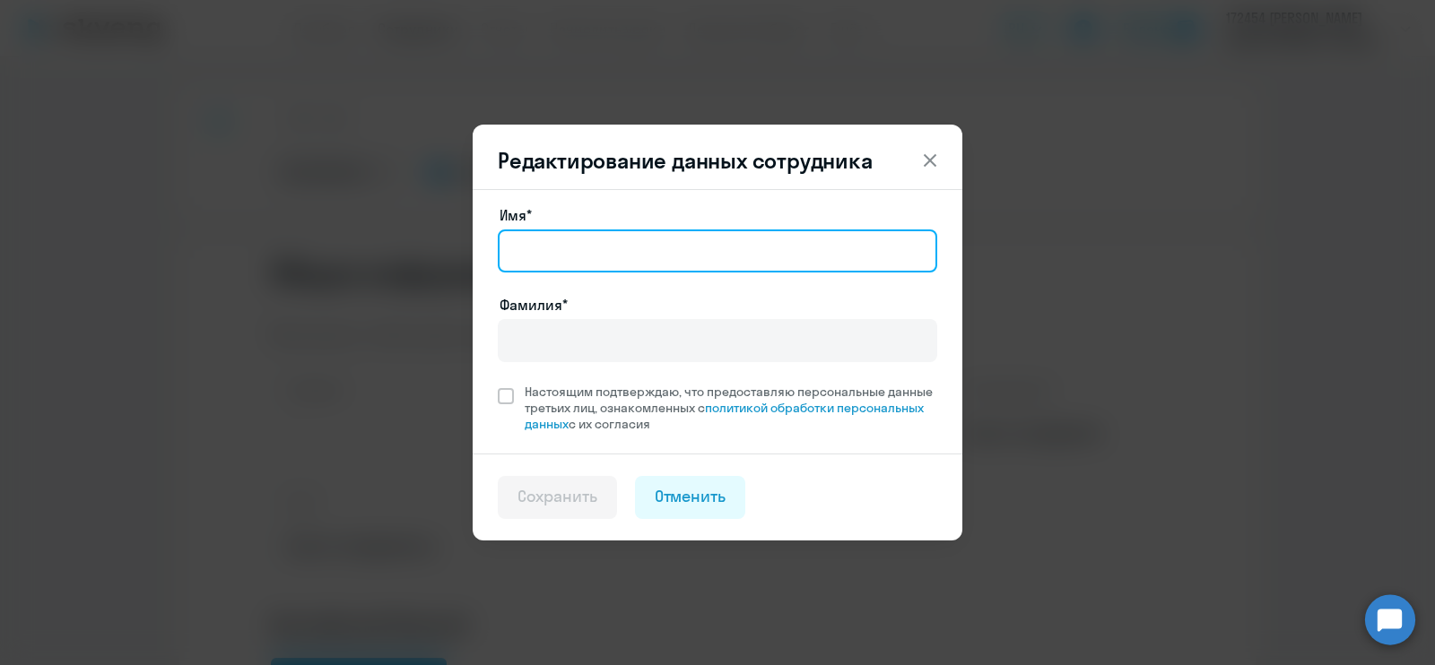
click at [603, 253] on input "Имя*" at bounding box center [717, 251] width 439 height 43
type input "Артем"
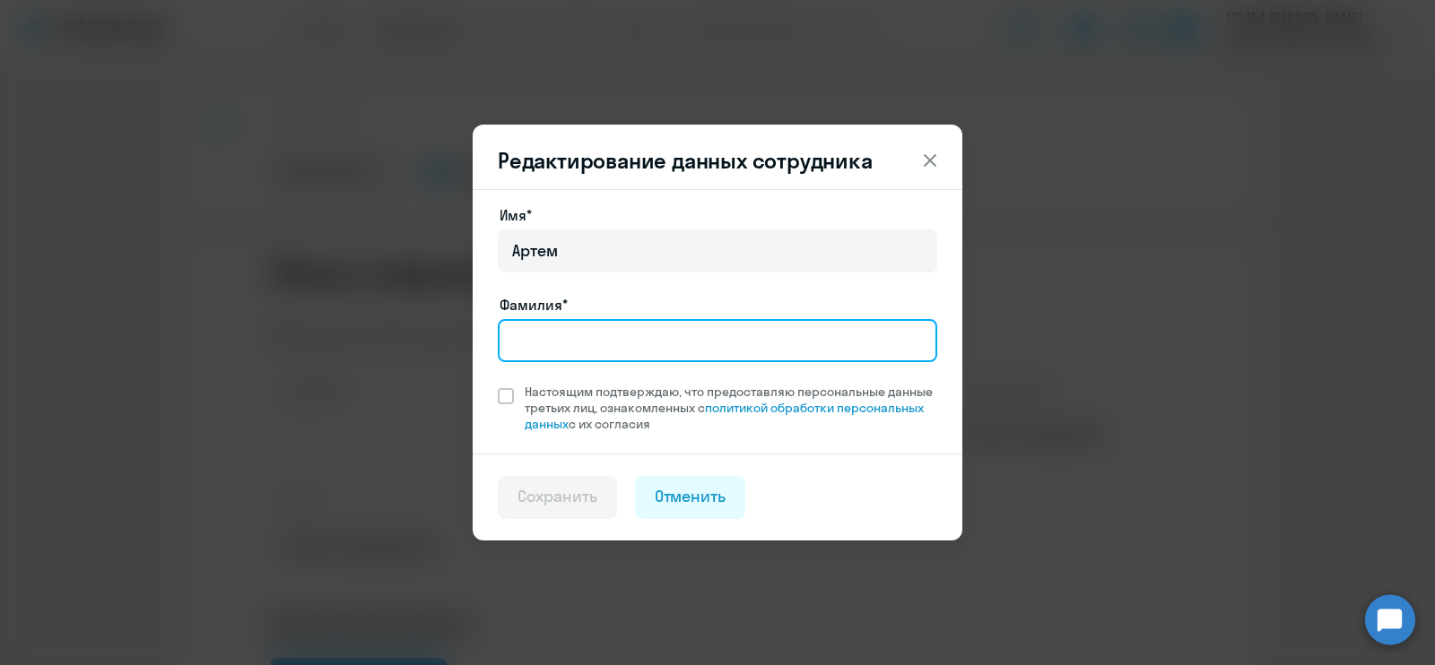
click at [629, 341] on input "Фамилия*" at bounding box center [717, 340] width 439 height 43
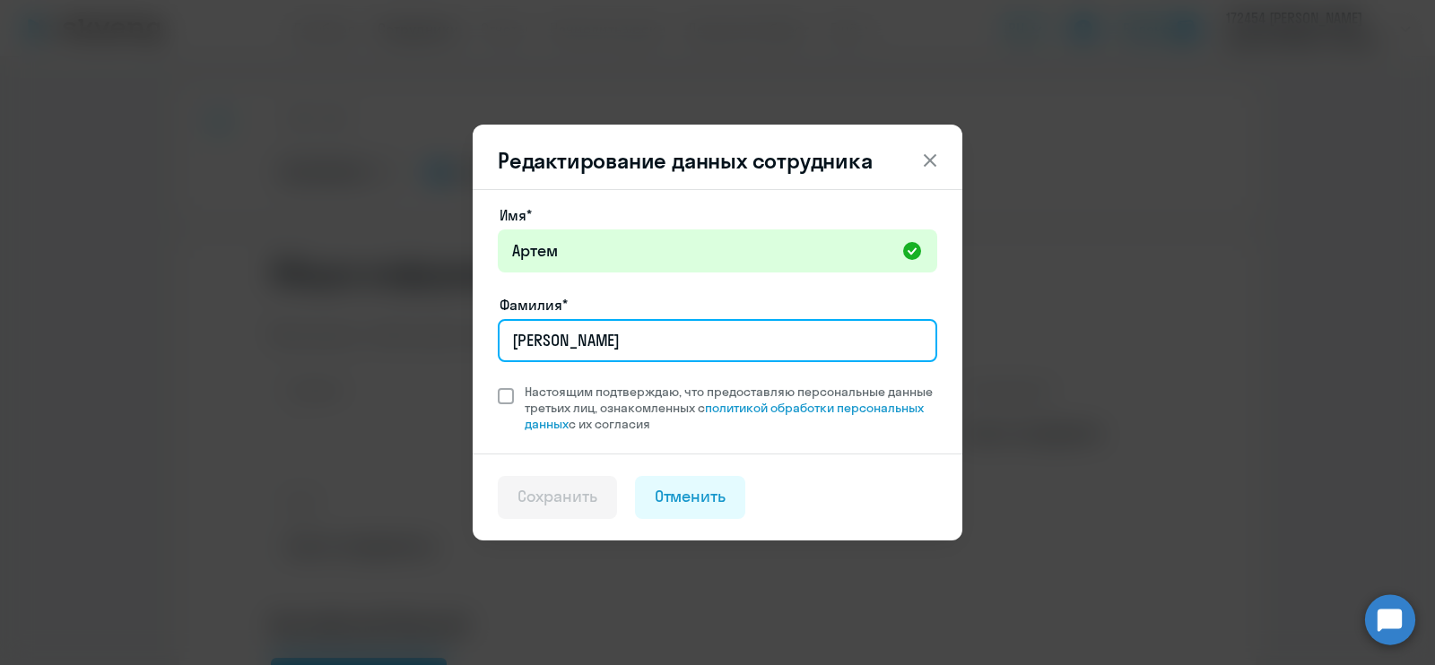
type input "[PERSON_NAME]"
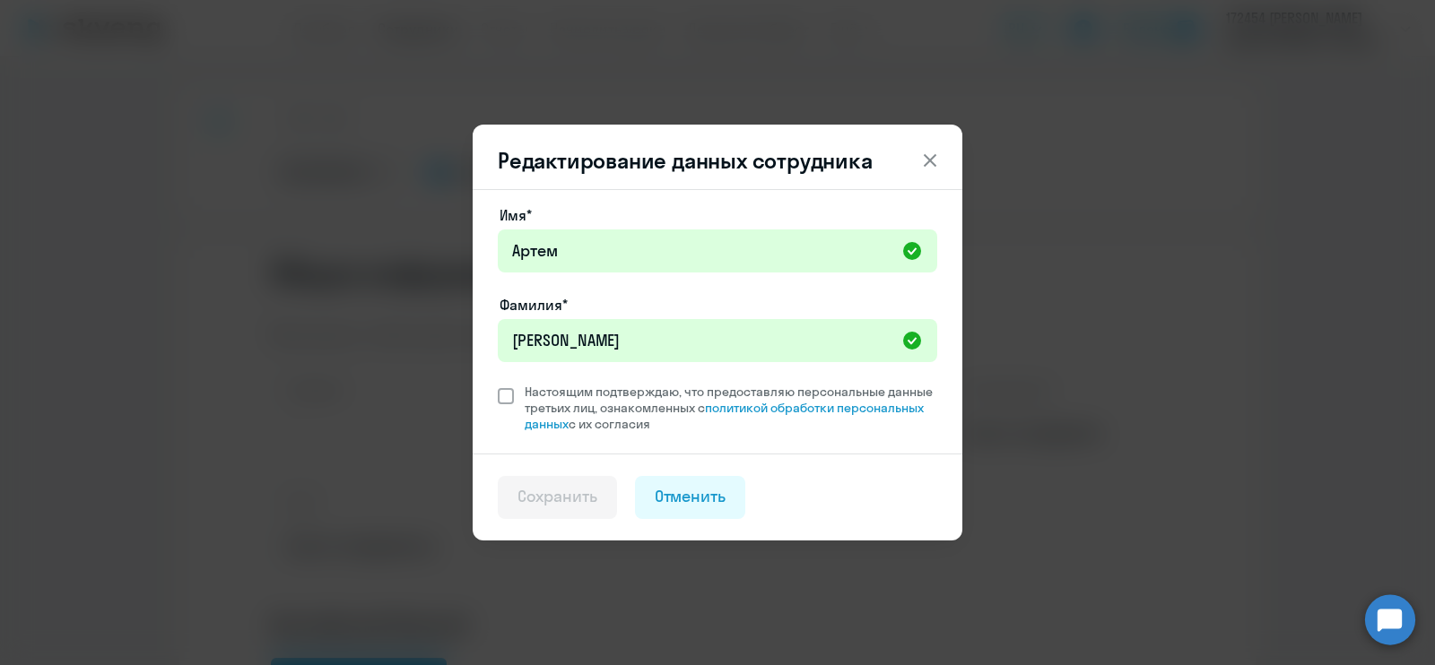
click at [500, 393] on span at bounding box center [506, 396] width 16 height 16
click at [498, 384] on input "Настоящим подтверждаю, что предоставляю персональные данные третьих лиц, ознако…" at bounding box center [497, 383] width 1 height 1
checkbox input "true"
click at [571, 508] on button "Сохранить" at bounding box center [557, 497] width 119 height 43
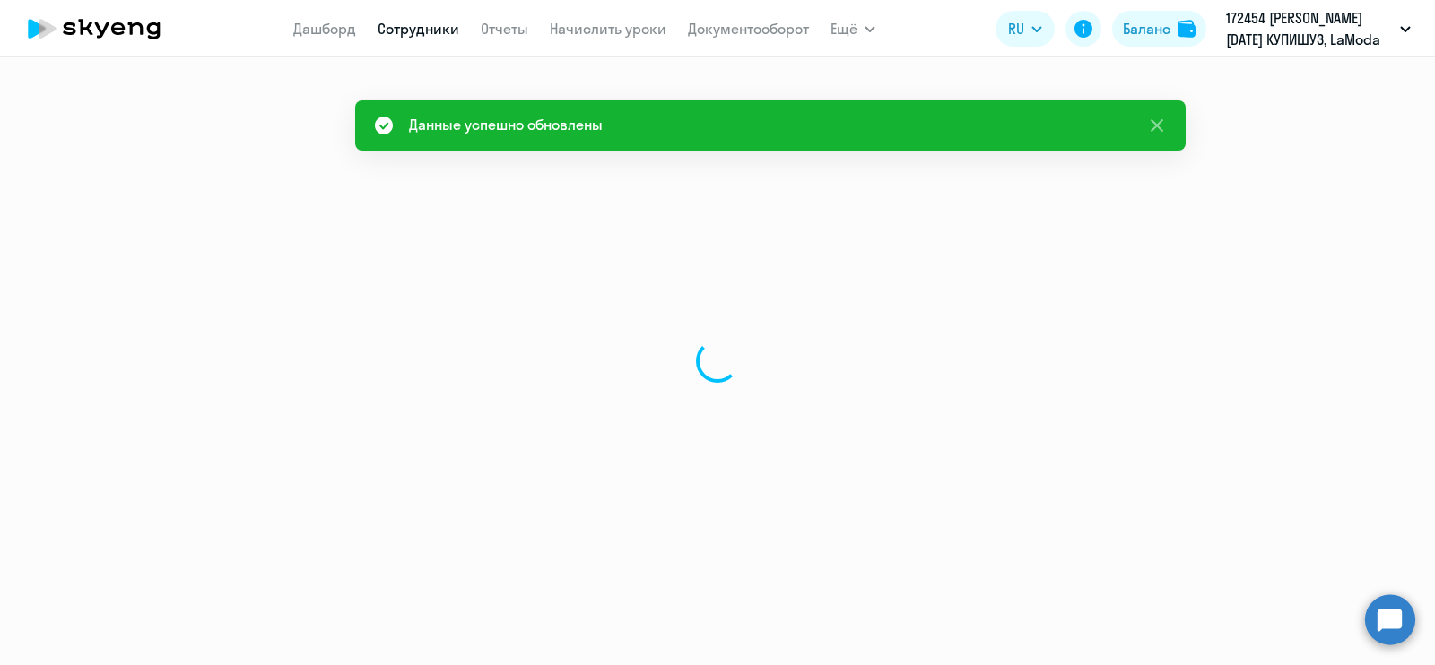
select select "english"
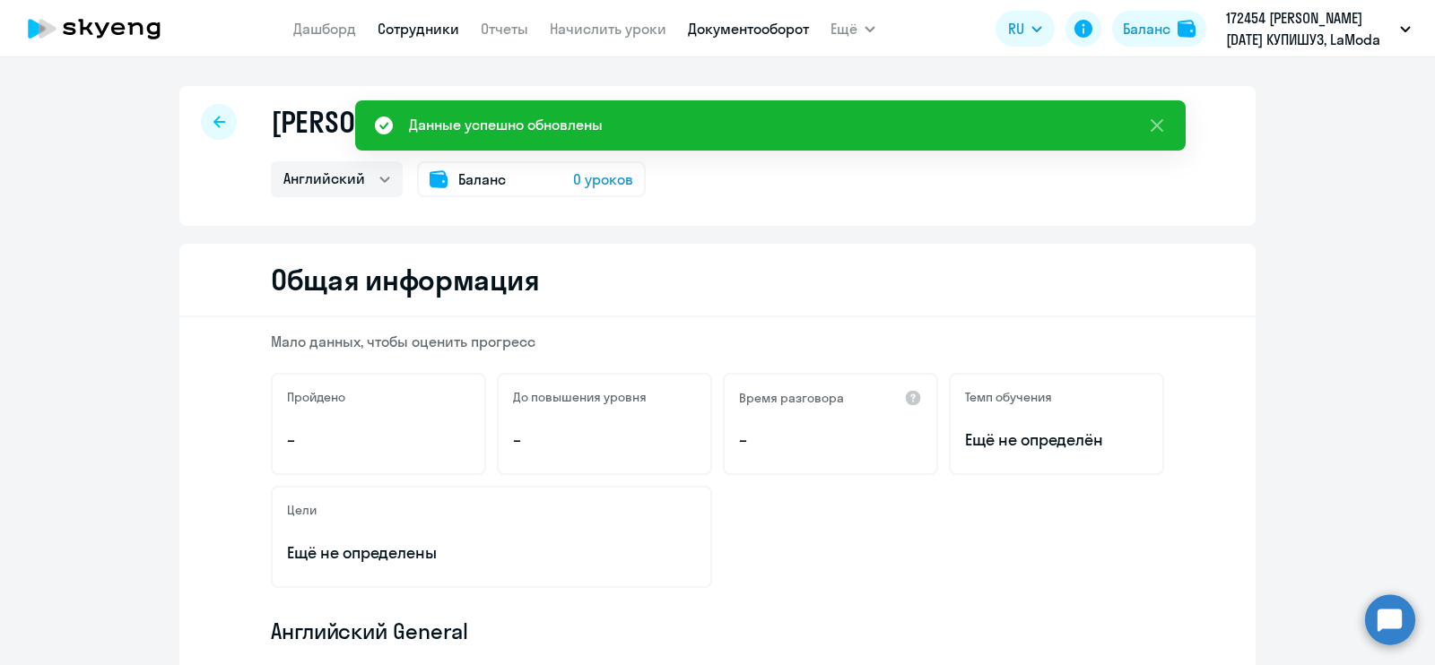
click at [730, 23] on link "Документооборот" at bounding box center [748, 29] width 121 height 18
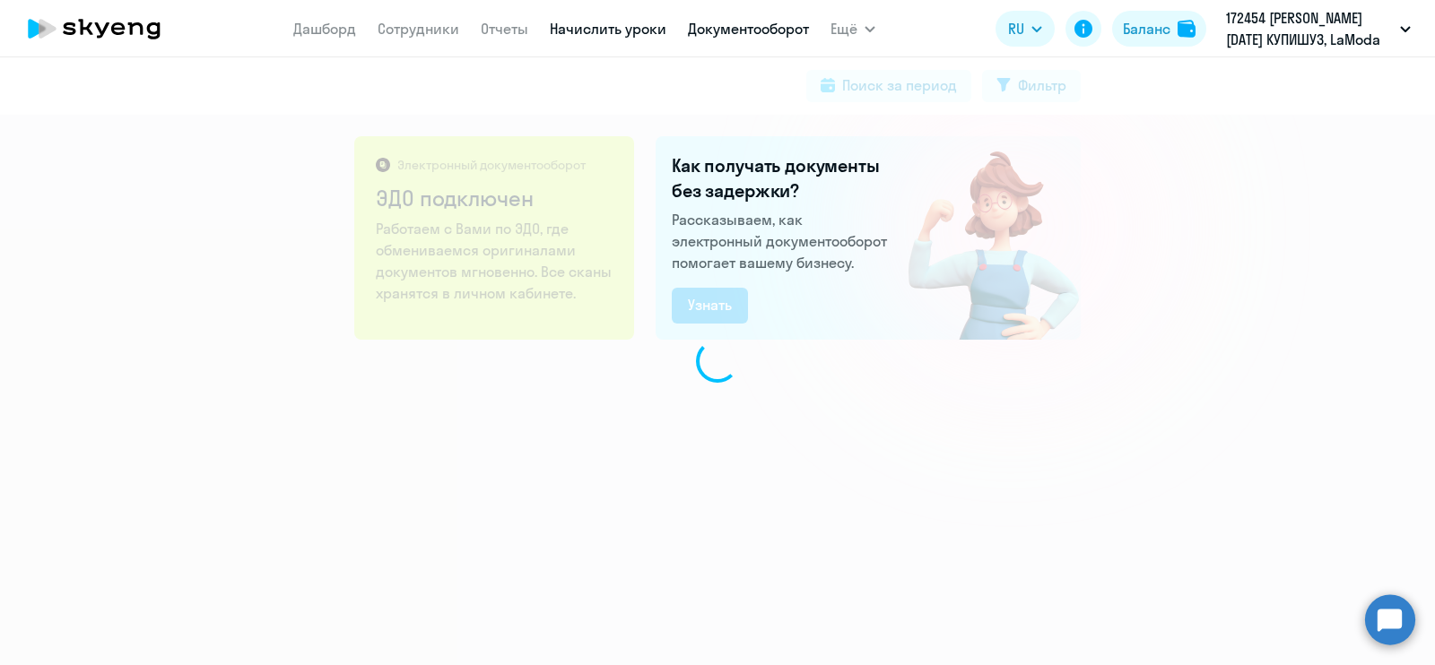
click at [592, 29] on link "Начислить уроки" at bounding box center [608, 29] width 117 height 18
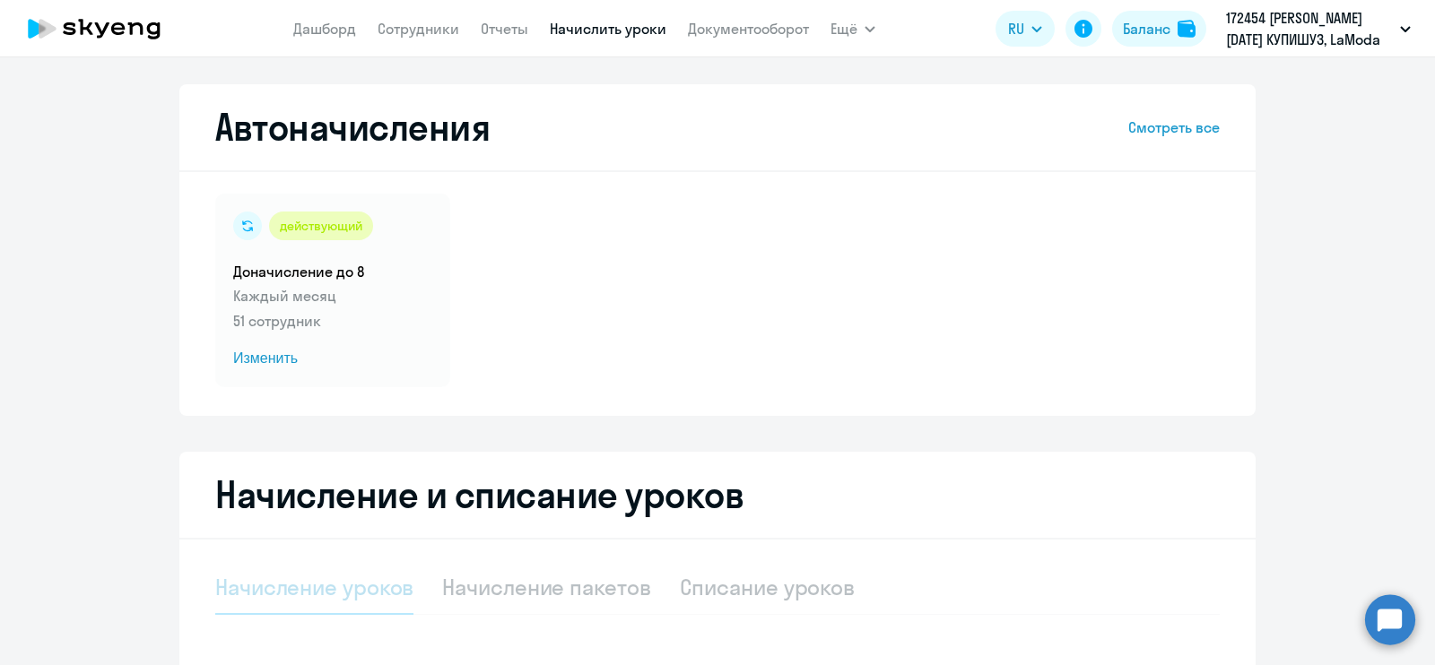
select select "10"
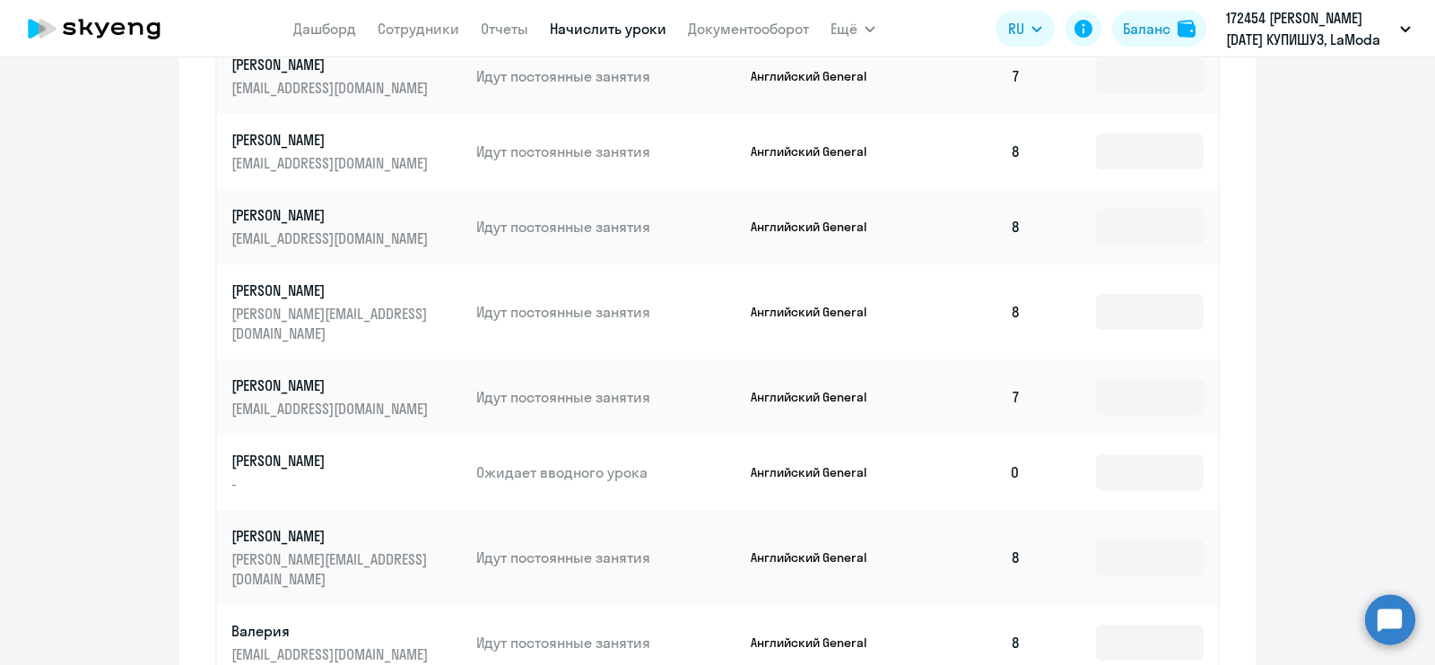
scroll to position [896, 0]
click at [552, 465] on p "Ожидает вводного урока" at bounding box center [606, 475] width 260 height 20
click at [273, 453] on p "[PERSON_NAME]" at bounding box center [331, 463] width 201 height 20
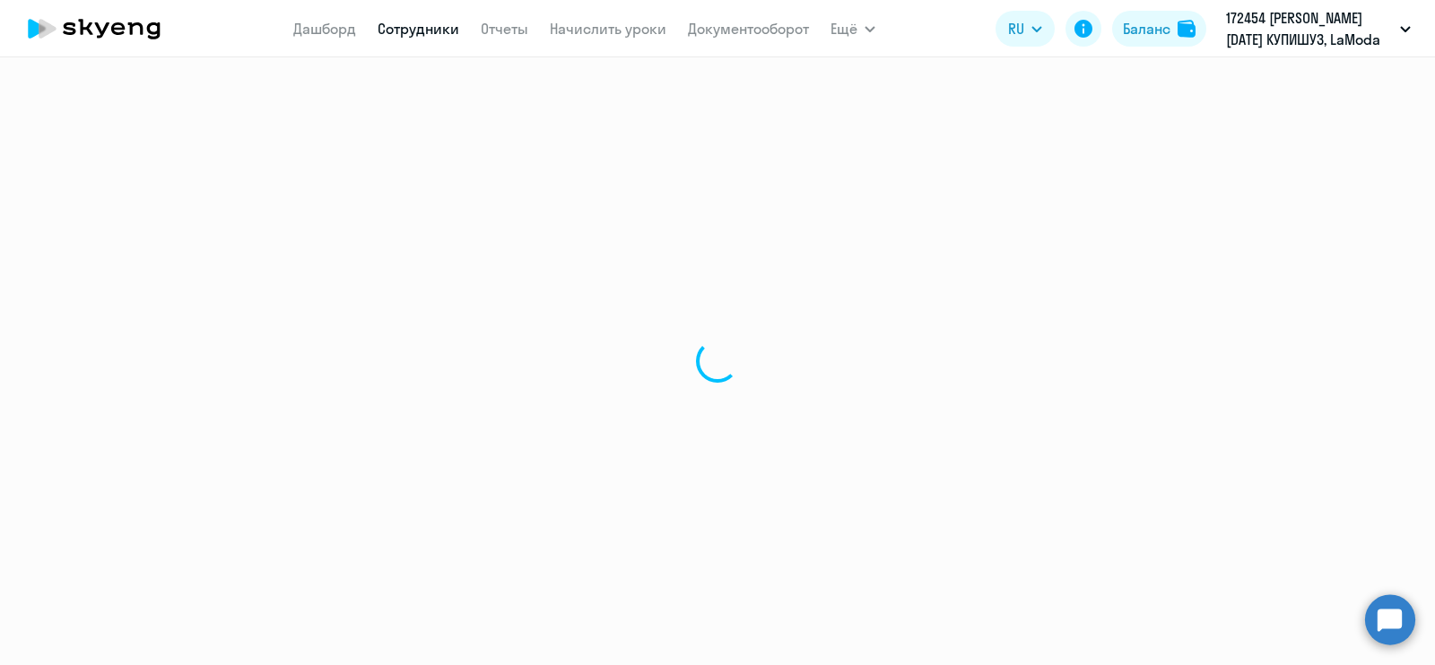
select select "english"
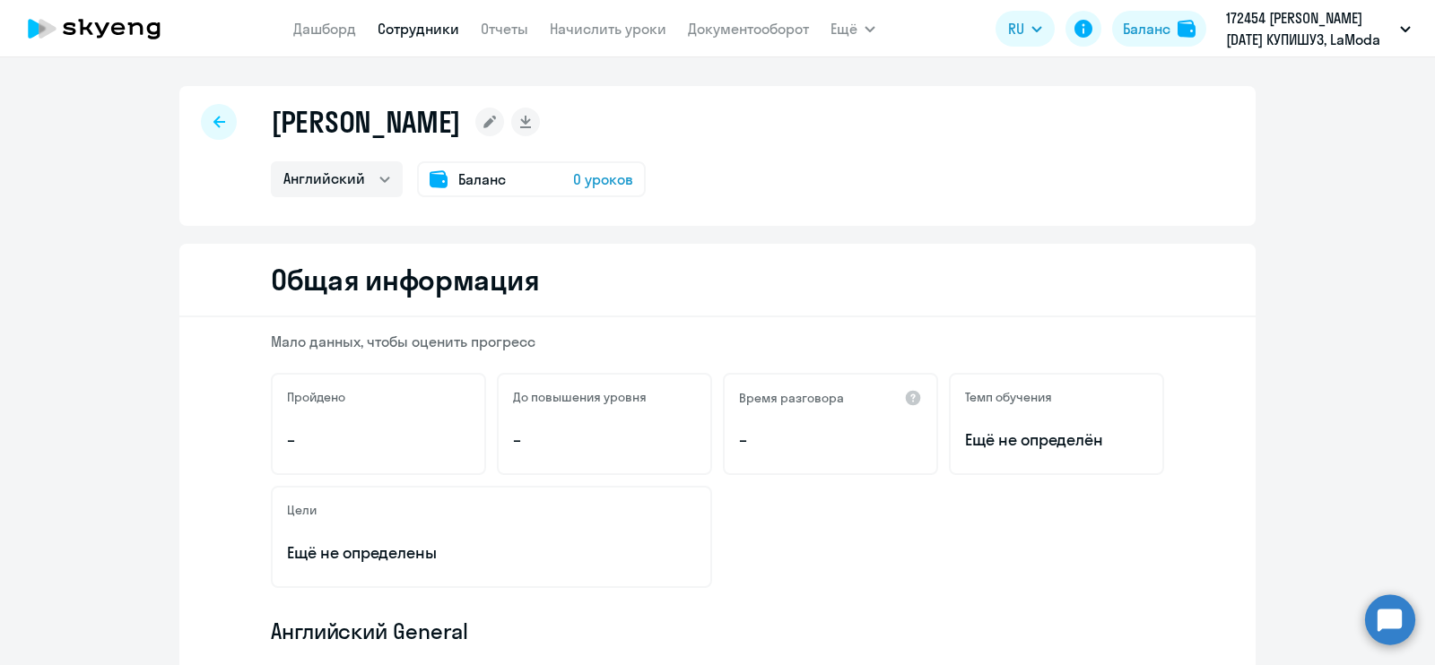
scroll to position [32, 0]
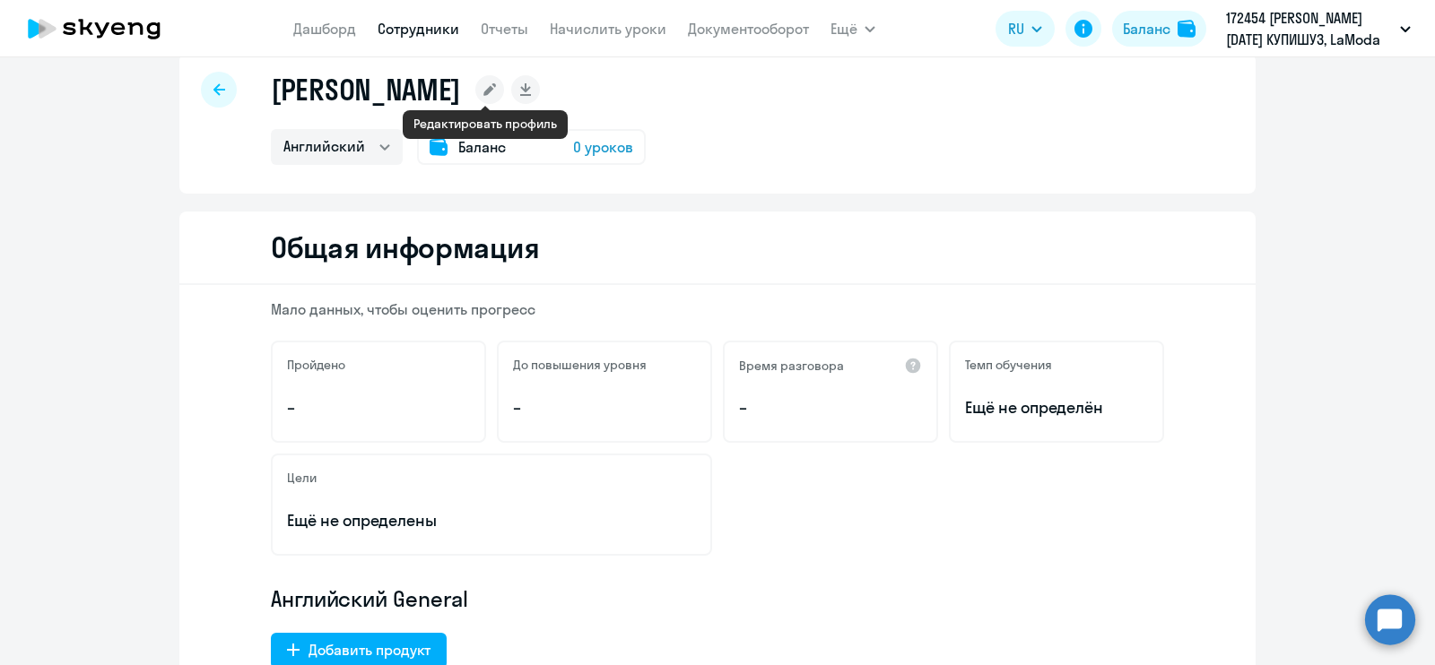
click at [476, 94] on rect at bounding box center [489, 89] width 29 height 29
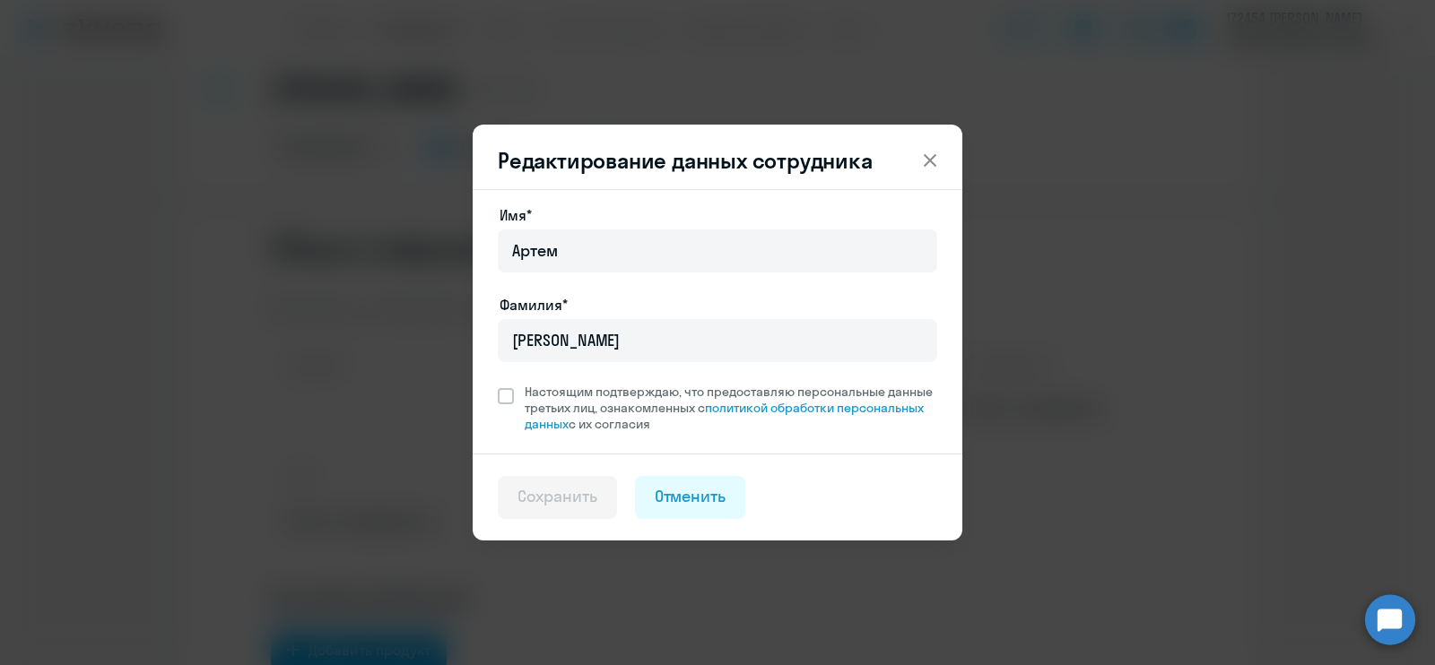
click at [937, 154] on icon at bounding box center [930, 161] width 22 height 22
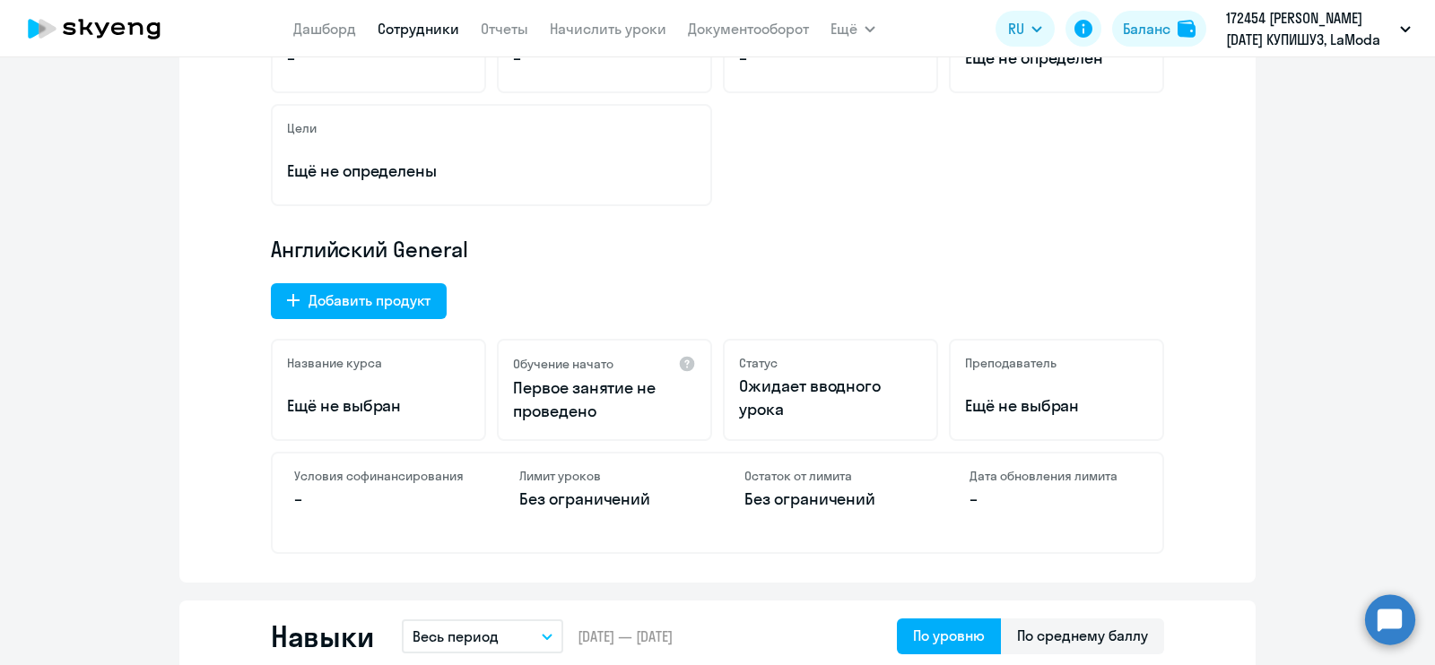
scroll to position [0, 0]
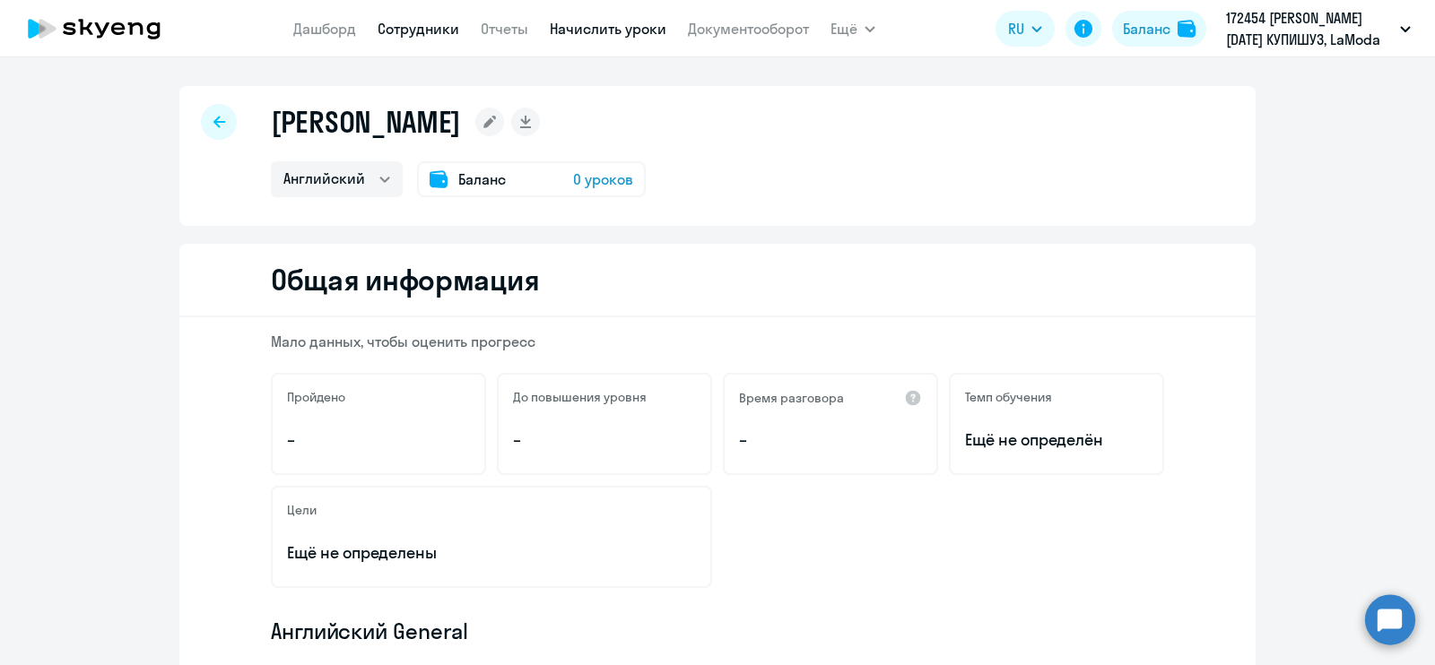
click at [595, 28] on link "Начислить уроки" at bounding box center [608, 29] width 117 height 18
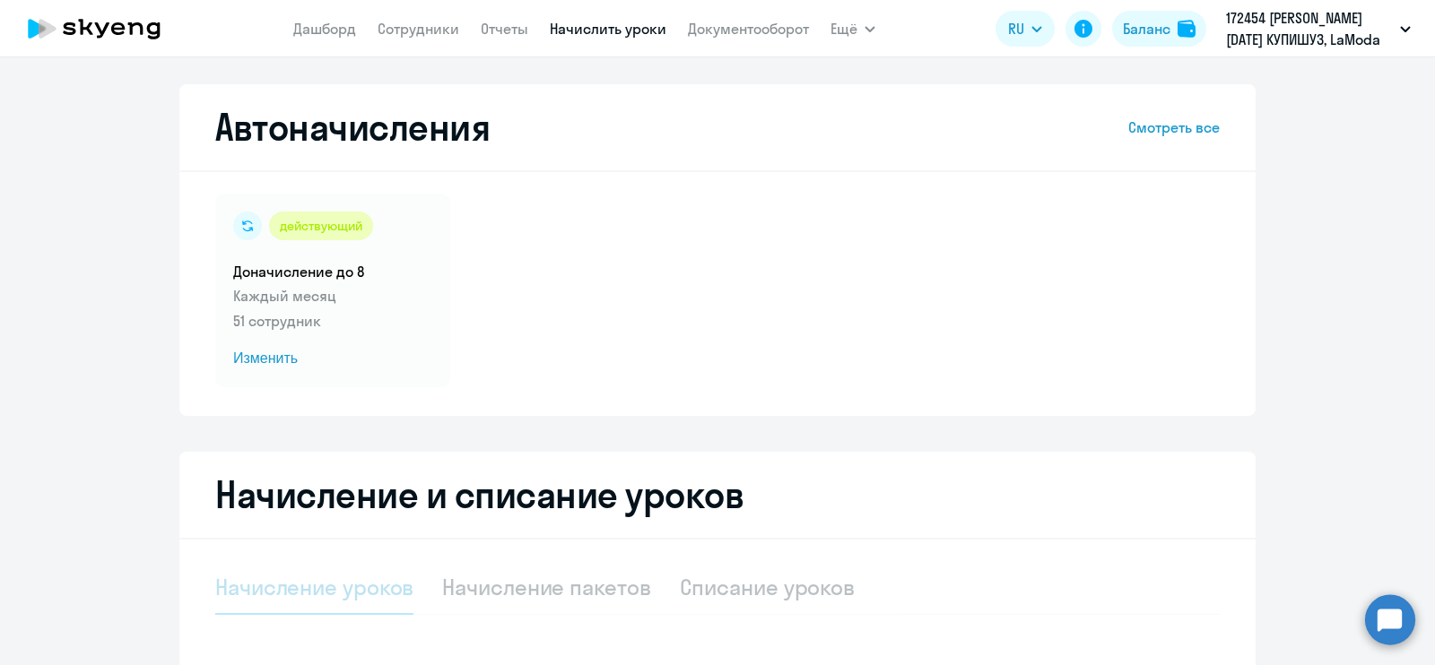
select select "10"
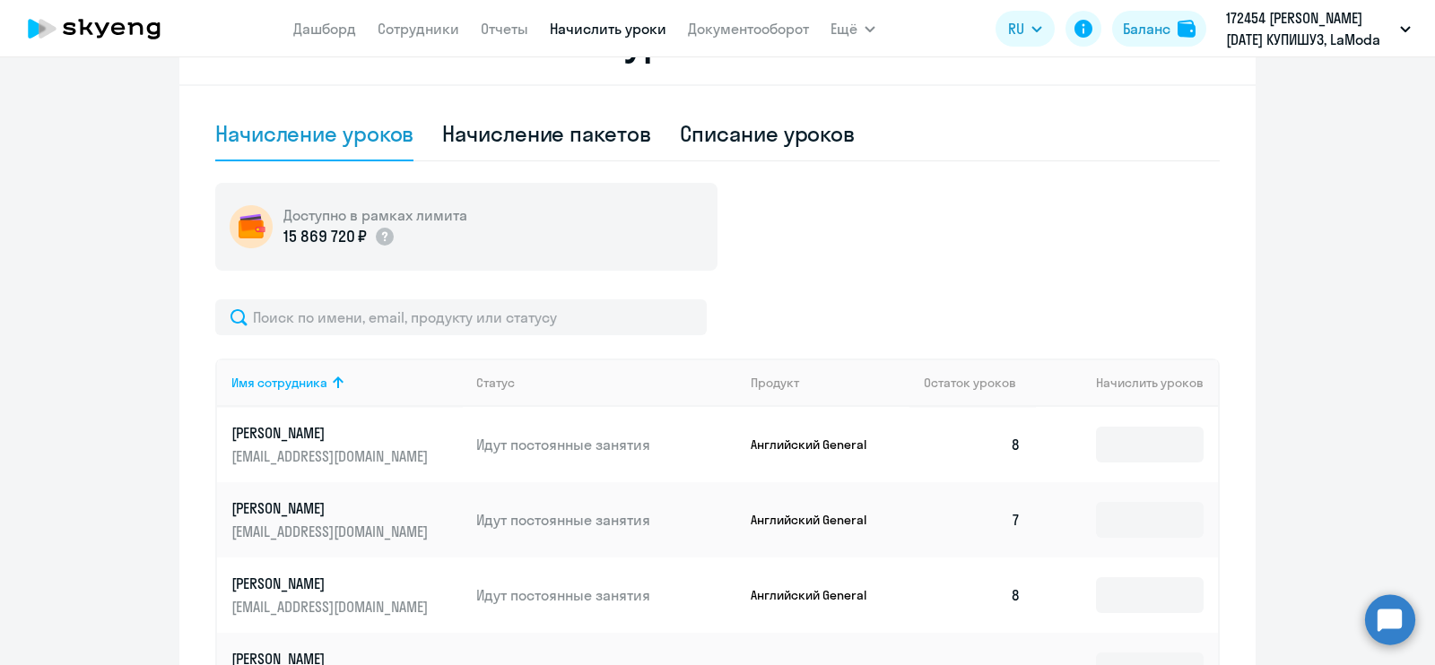
scroll to position [466, 0]
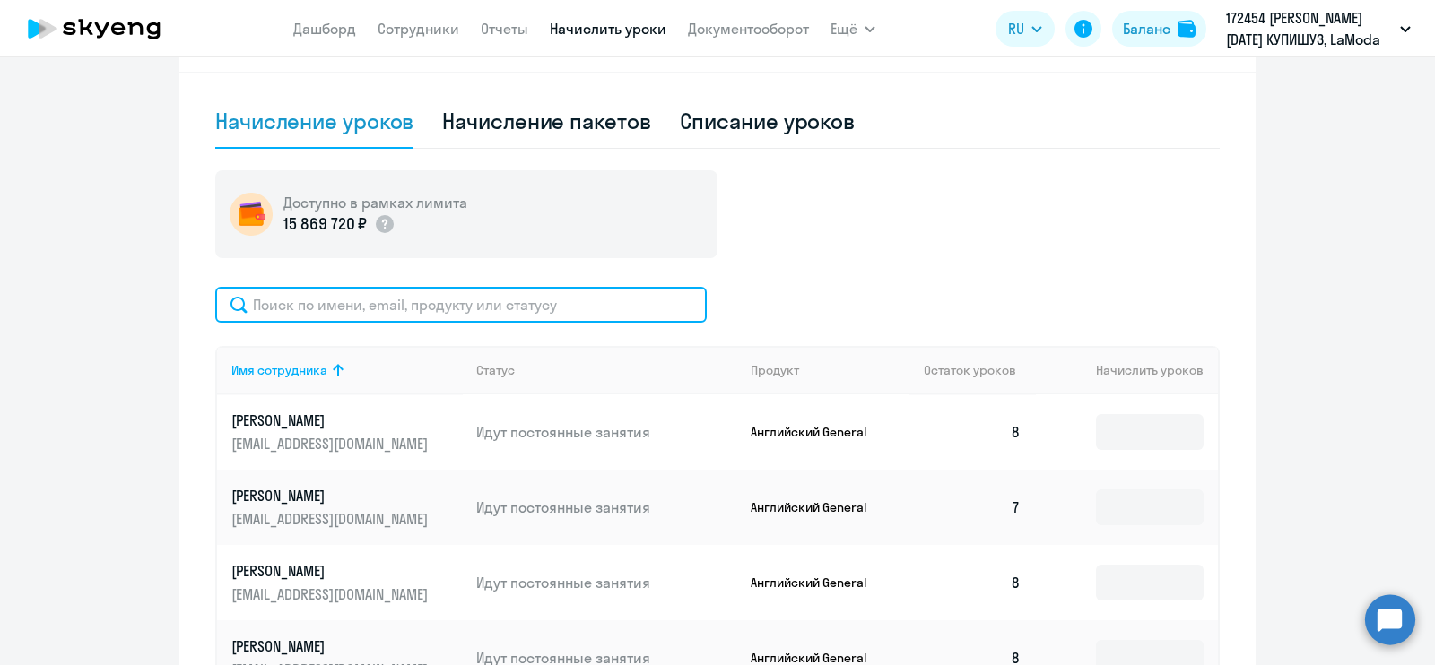
click at [483, 309] on input "text" at bounding box center [460, 305] width 491 height 36
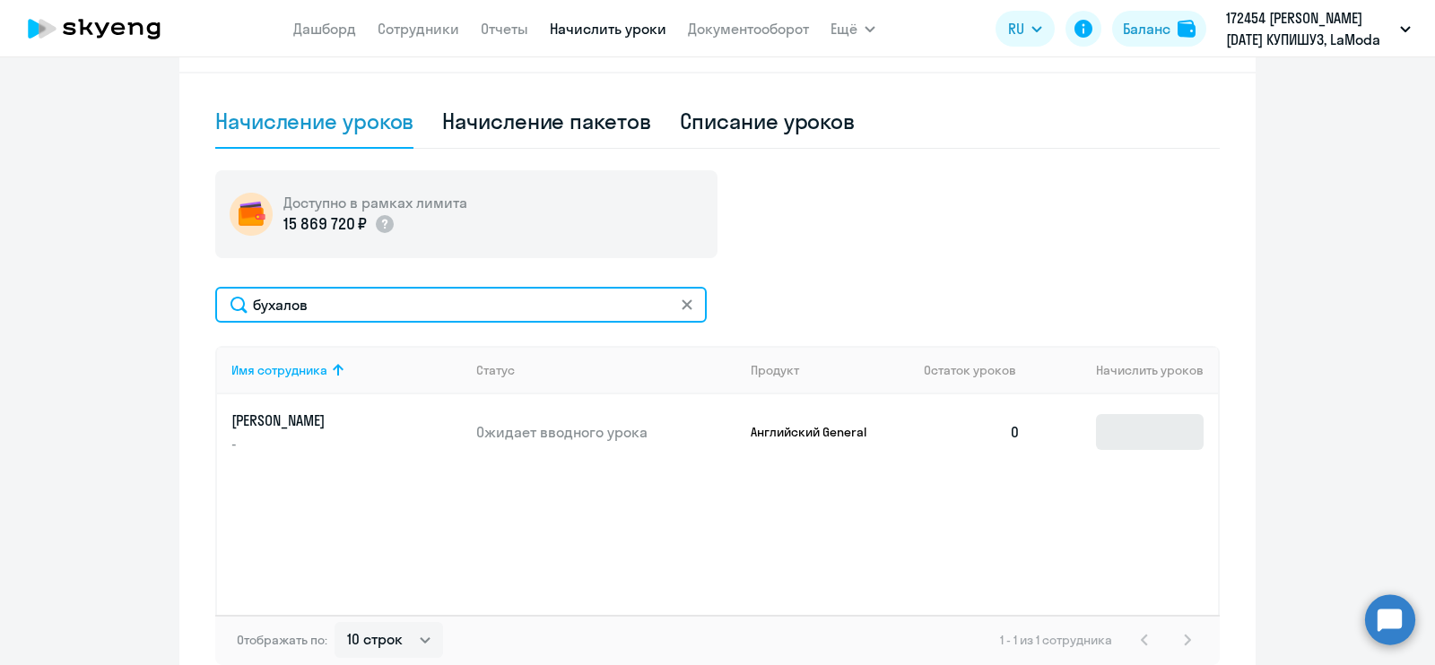
type input "бухалов"
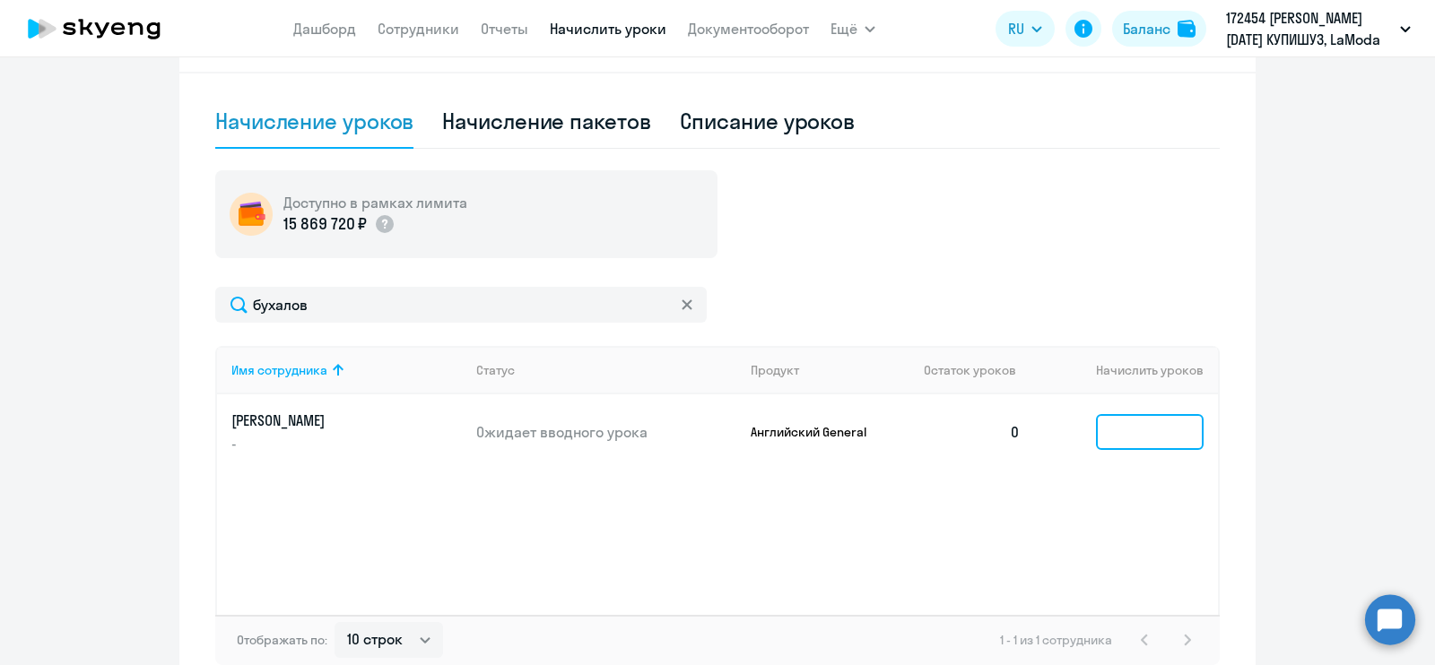
click at [1114, 434] on input at bounding box center [1150, 432] width 108 height 36
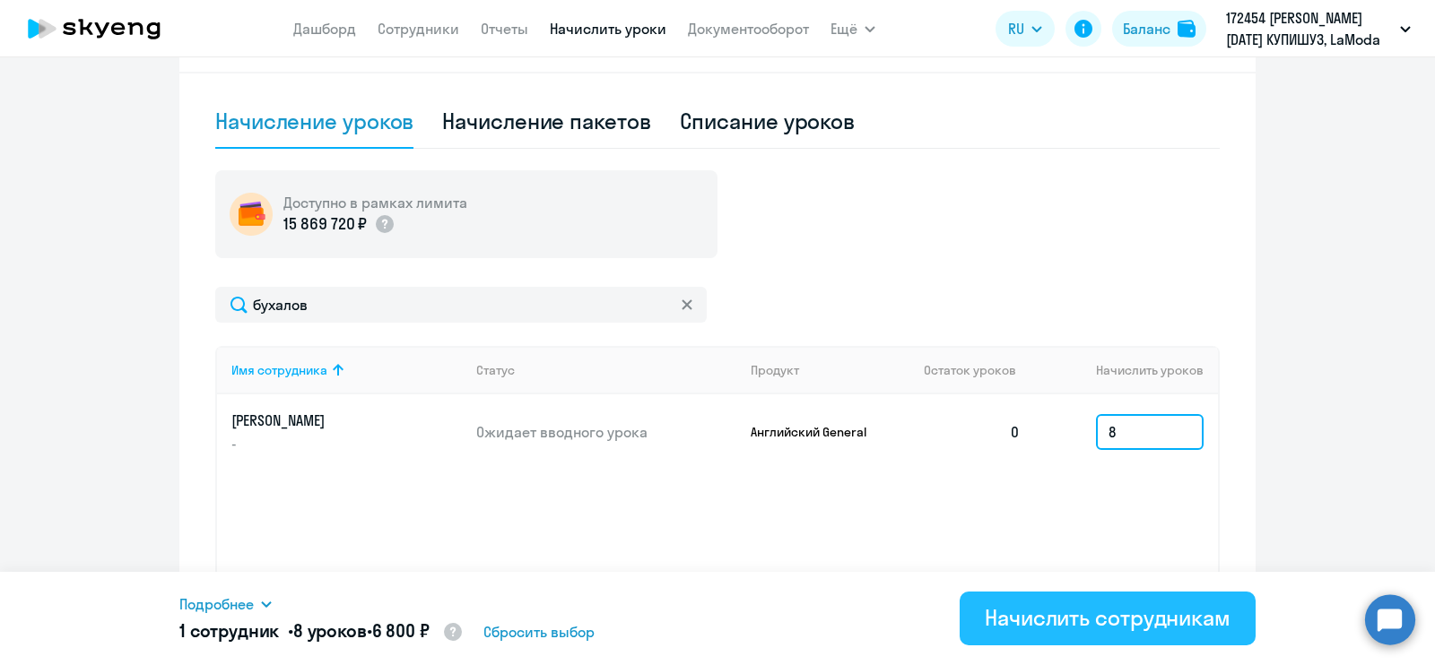
type input "8"
click at [1052, 616] on div "Начислить сотрудникам" at bounding box center [1108, 618] width 246 height 29
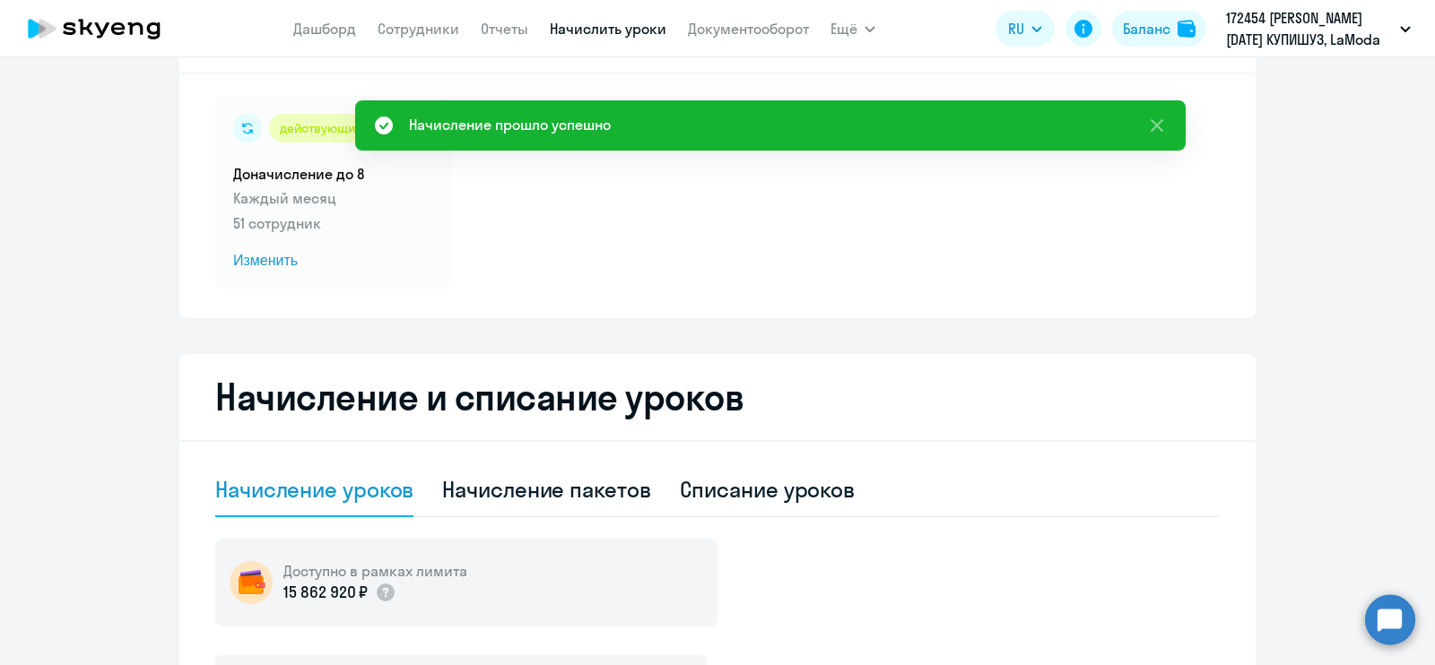
scroll to position [0, 0]
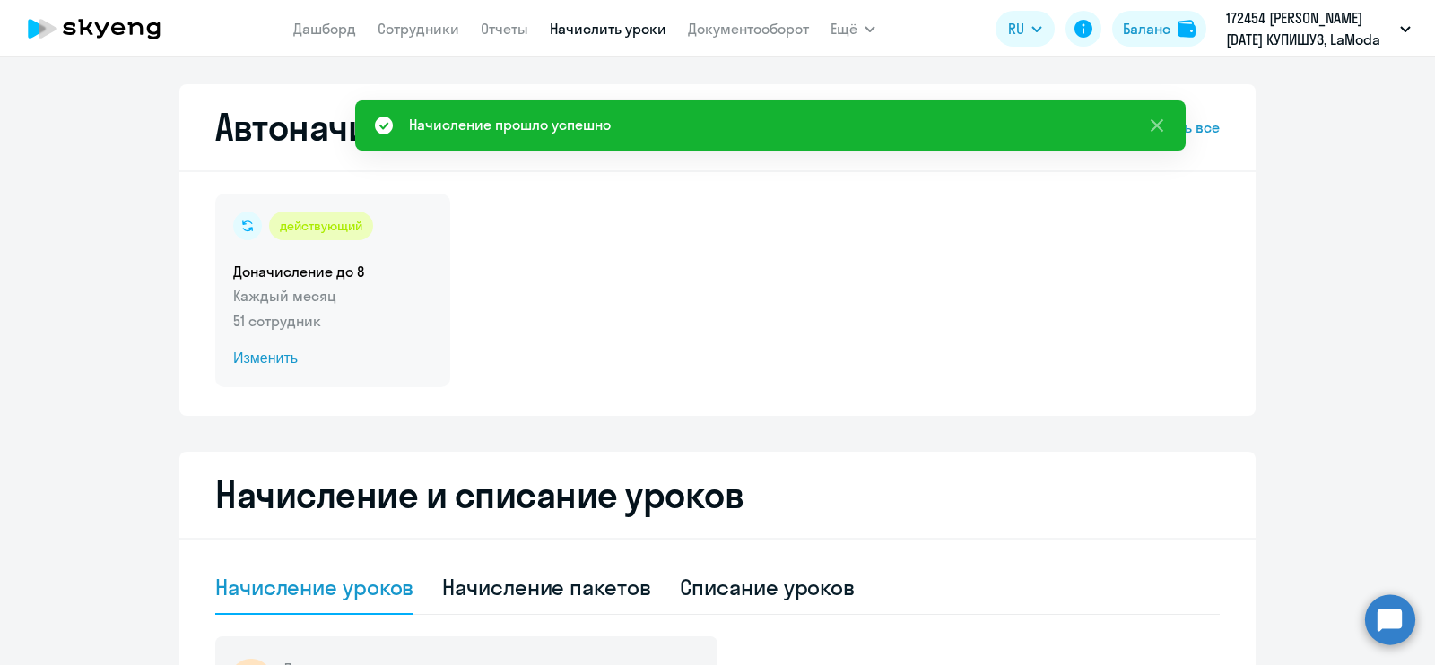
click at [324, 383] on div "действующий Доначисление до 8 Каждый месяц 51 сотрудник Изменить" at bounding box center [332, 291] width 235 height 194
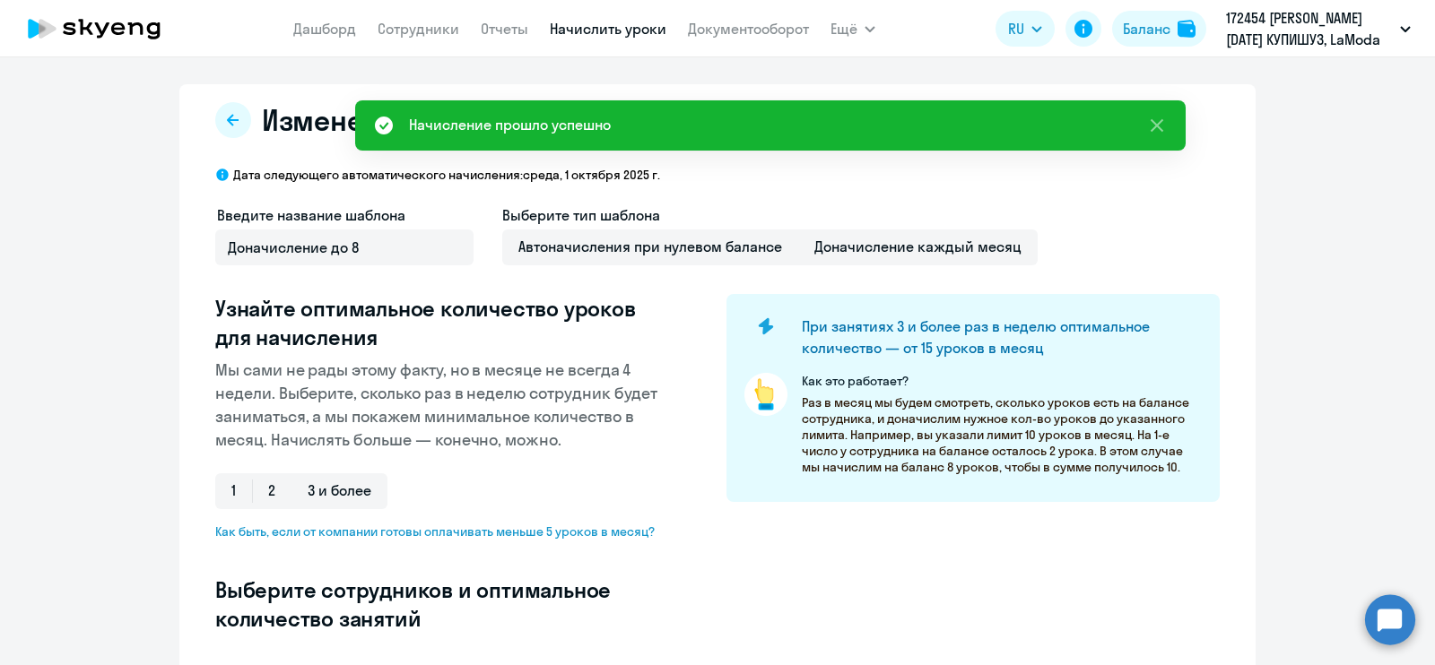
select select "10"
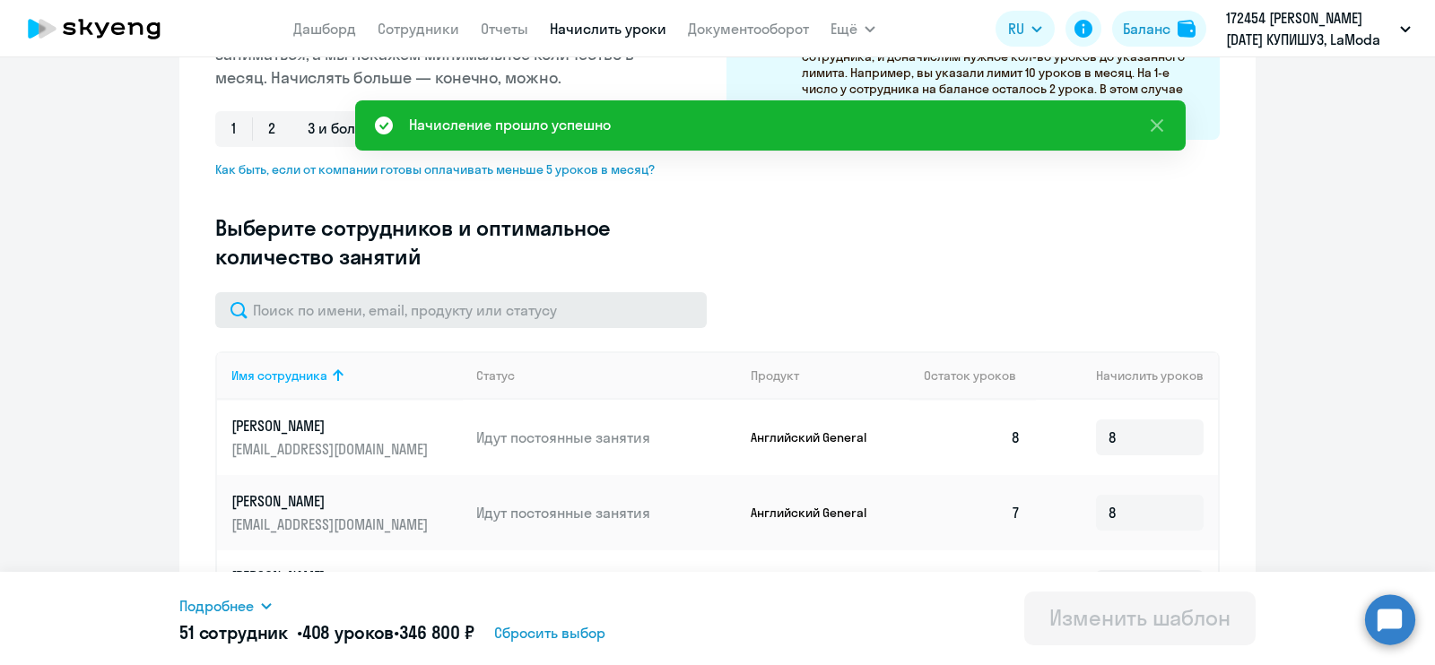
scroll to position [362, 0]
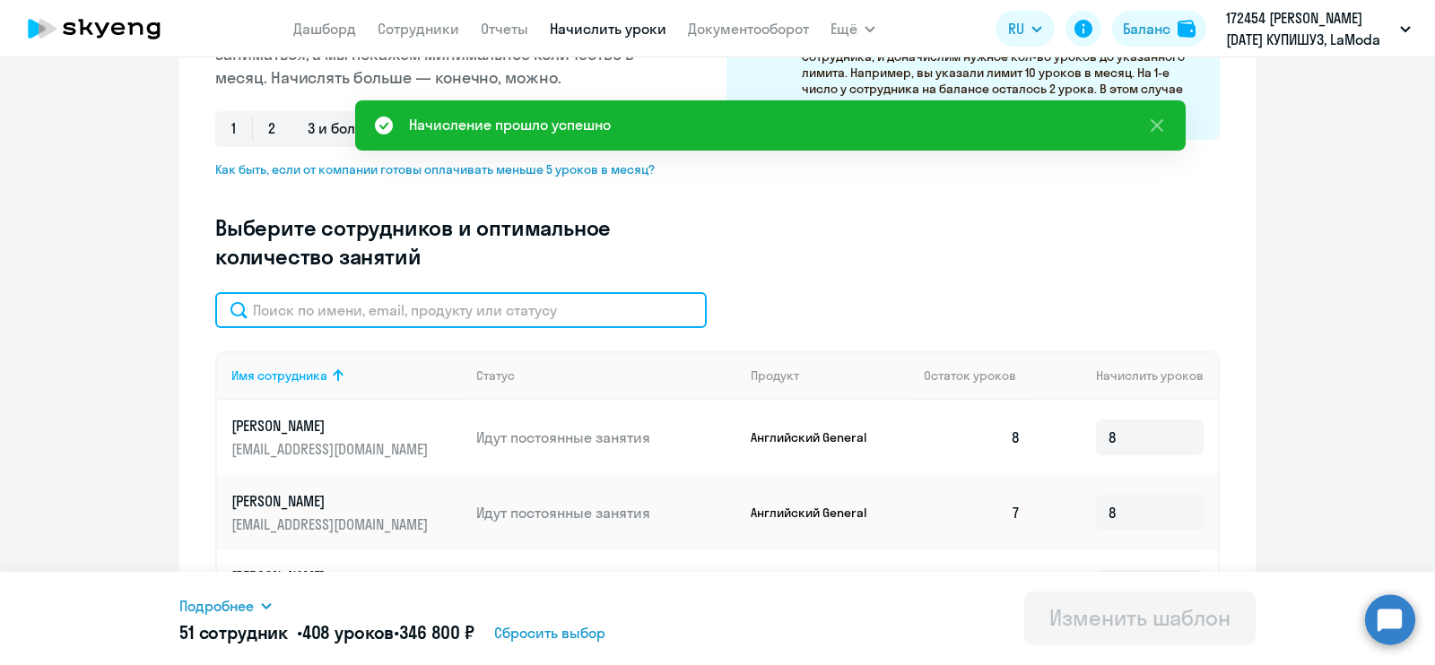
click at [450, 300] on input "text" at bounding box center [460, 310] width 491 height 36
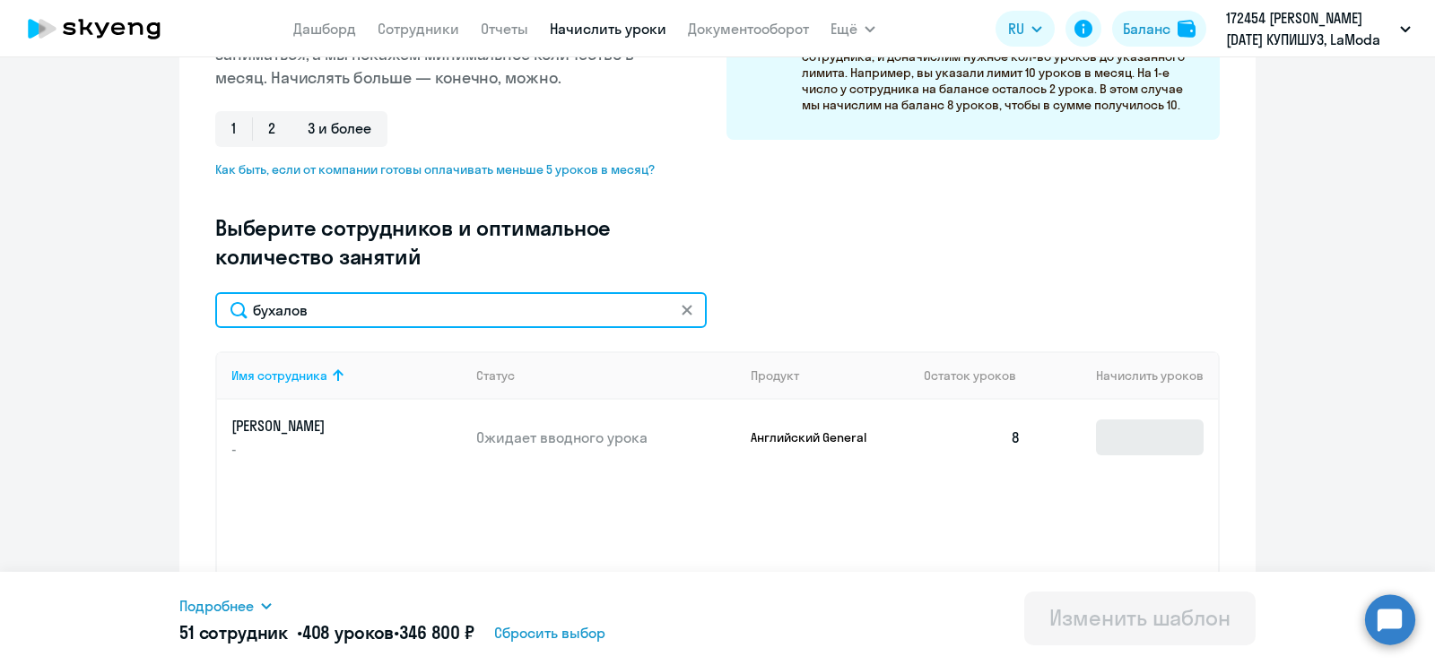
type input "бухалов"
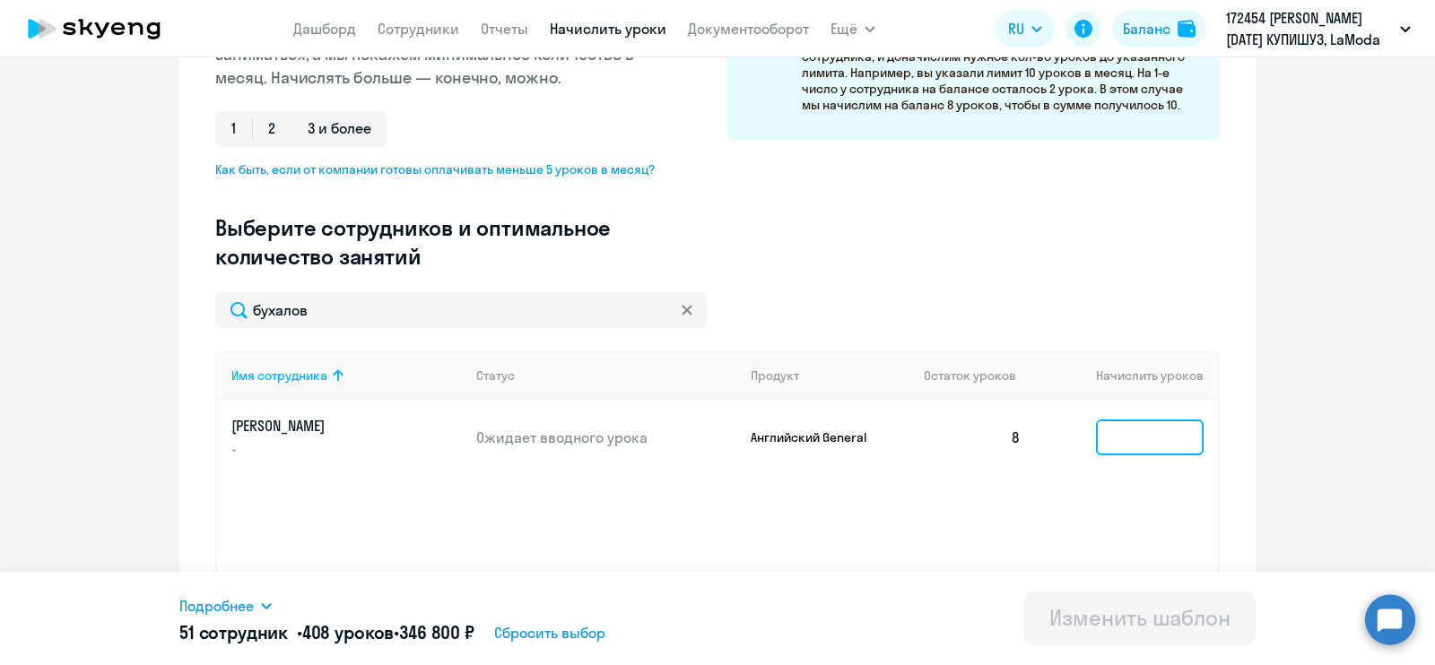
click at [1150, 424] on input at bounding box center [1150, 438] width 108 height 36
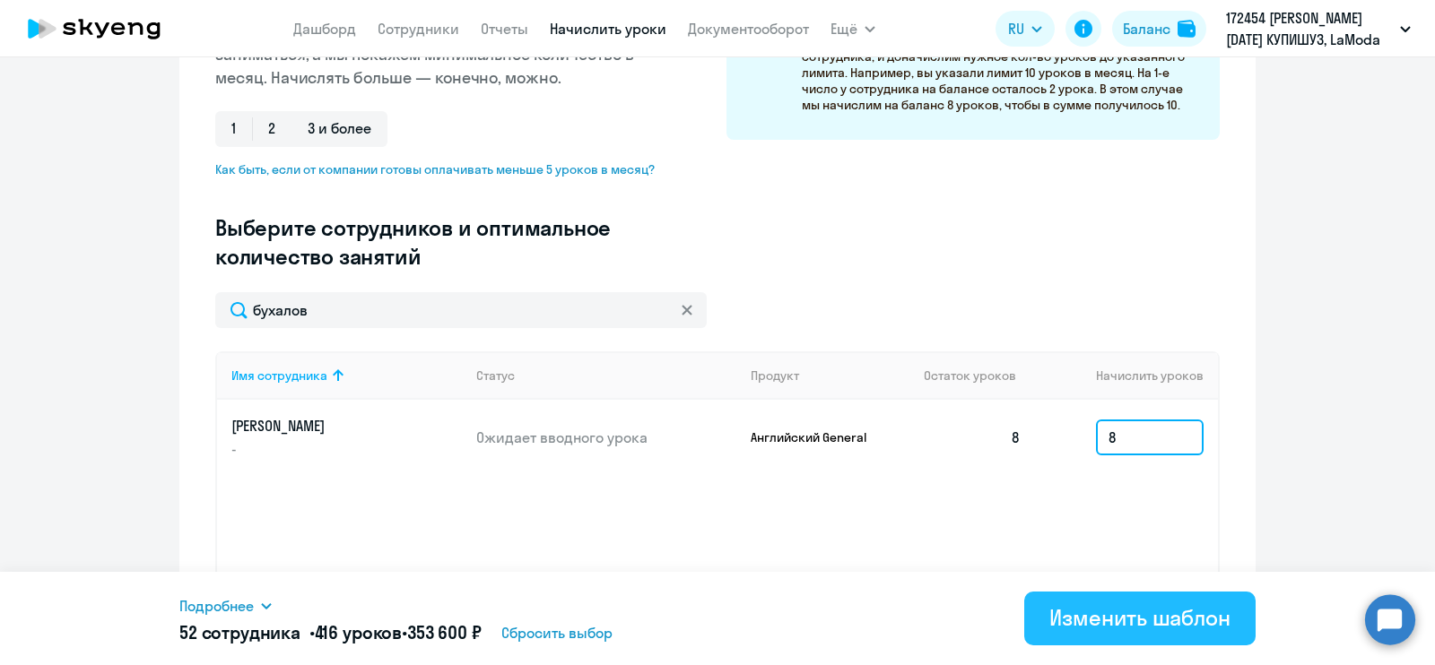
type input "8"
click at [1144, 622] on div "Изменить шаблон" at bounding box center [1139, 618] width 181 height 29
